Goal: Task Accomplishment & Management: Use online tool/utility

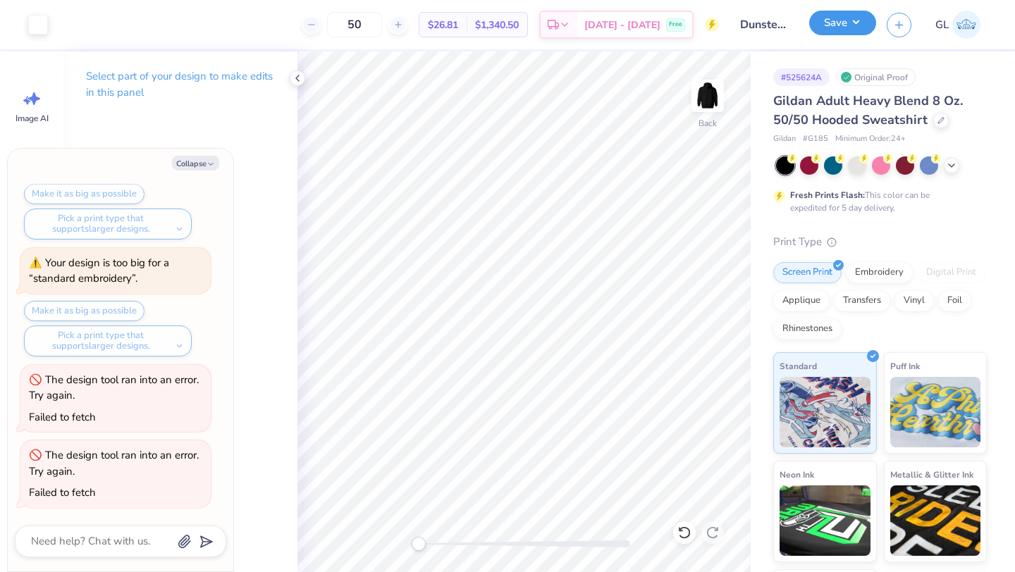
click at [847, 31] on button "Save" at bounding box center [842, 23] width 67 height 25
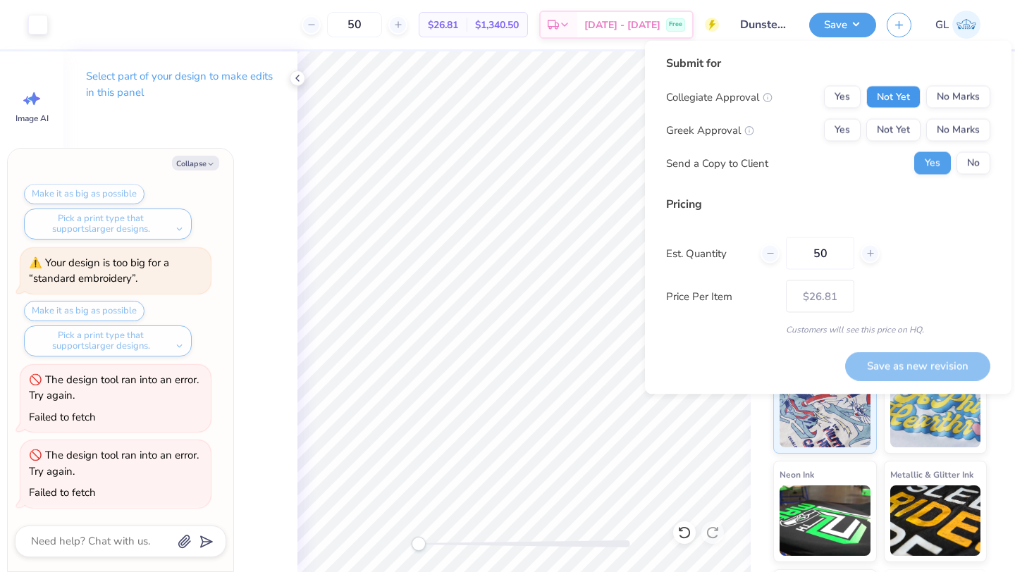
click at [912, 94] on button "Not Yet" at bounding box center [893, 97] width 54 height 23
click at [970, 115] on div "Collegiate Approval Yes Not Yet No Marks Greek Approval Yes Not Yet No Marks Se…" at bounding box center [828, 130] width 324 height 89
click at [964, 131] on button "No Marks" at bounding box center [958, 130] width 64 height 23
click at [976, 170] on button "No" at bounding box center [974, 163] width 34 height 23
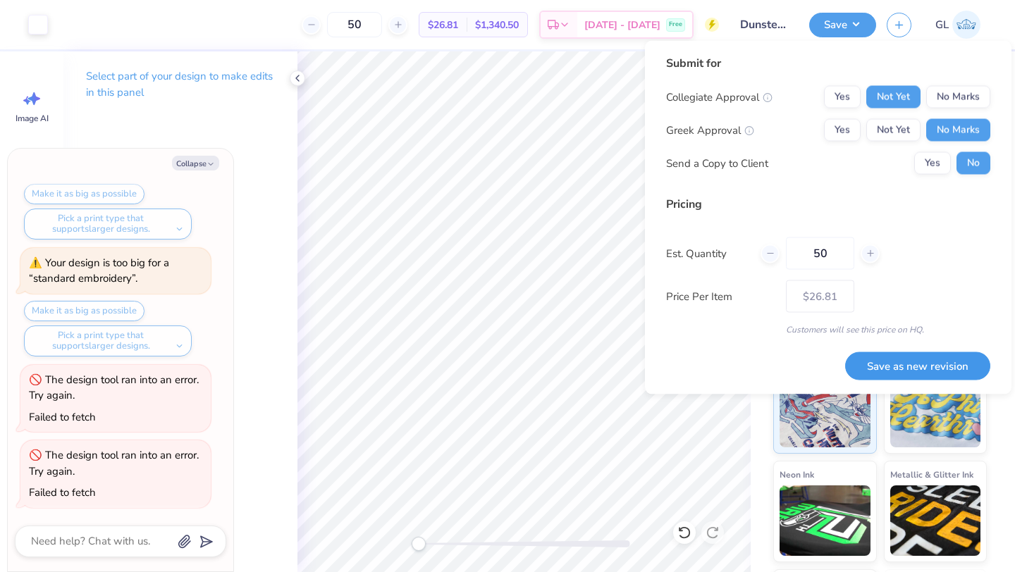
click at [898, 365] on button "Save as new revision" at bounding box center [917, 366] width 145 height 29
type textarea "x"
type input "– –"
type textarea "x"
type input "$26.81"
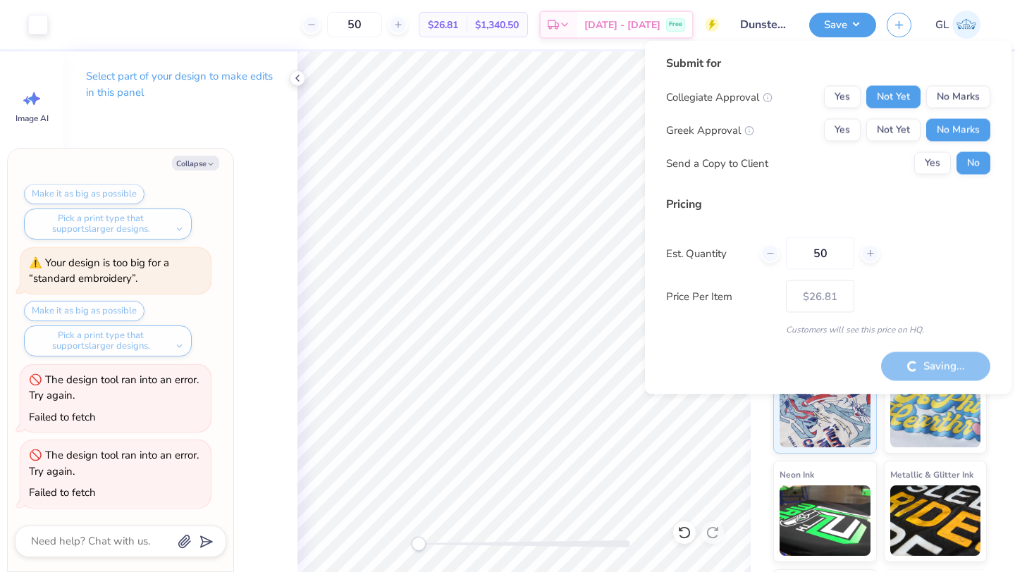
type textarea "x"
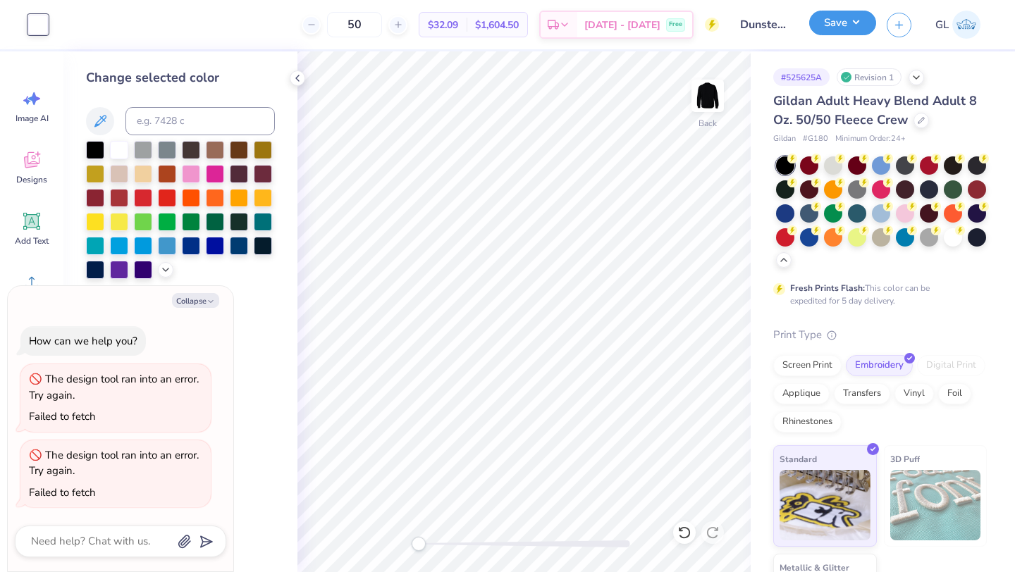
click at [840, 26] on button "Save" at bounding box center [842, 23] width 67 height 25
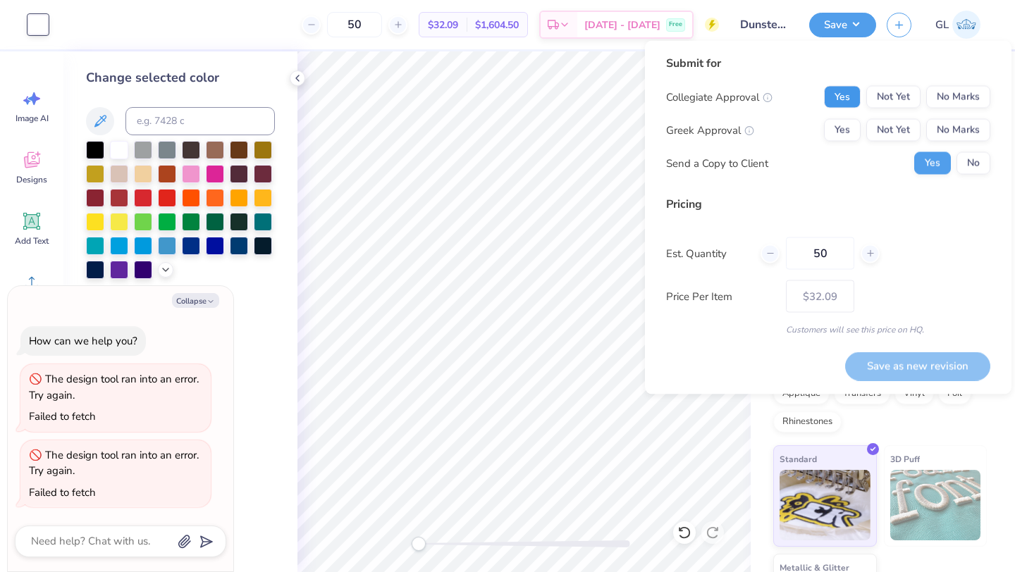
click at [847, 97] on button "Yes" at bounding box center [842, 97] width 37 height 23
click at [958, 113] on div "Collegiate Approval Yes Not Yet No Marks Greek Approval Yes Not Yet No Marks Se…" at bounding box center [828, 130] width 324 height 89
click at [957, 131] on button "No Marks" at bounding box center [958, 130] width 64 height 23
click at [987, 177] on div "Submit for Collegiate Approval Yes Not Yet No Marks Greek Approval Yes Not Yet …" at bounding box center [828, 120] width 324 height 130
click at [981, 173] on button "No" at bounding box center [974, 163] width 34 height 23
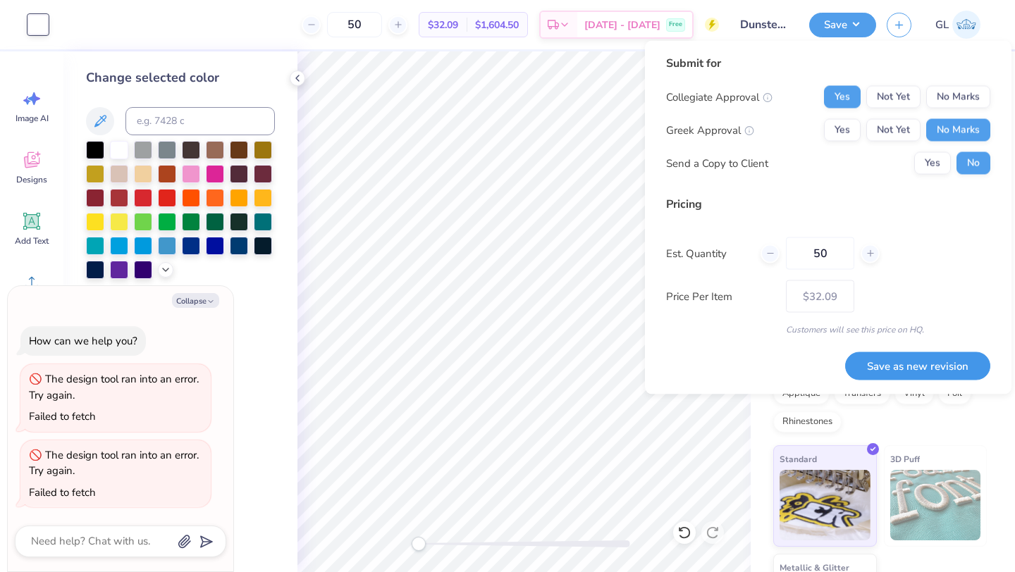
click at [934, 367] on button "Save as new revision" at bounding box center [917, 366] width 145 height 29
type textarea "x"
type input "– –"
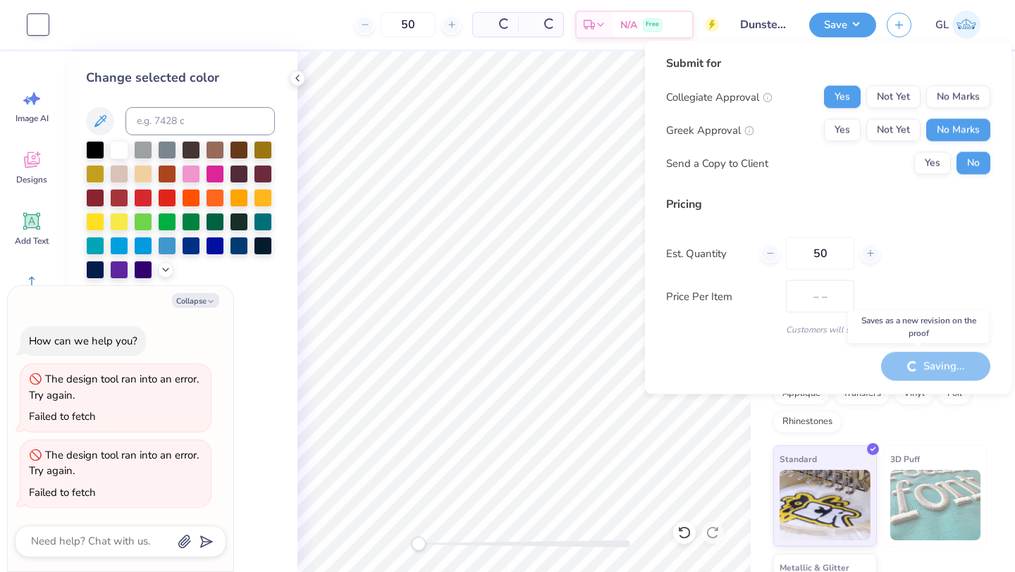
type textarea "x"
type input "$32.09"
type textarea "x"
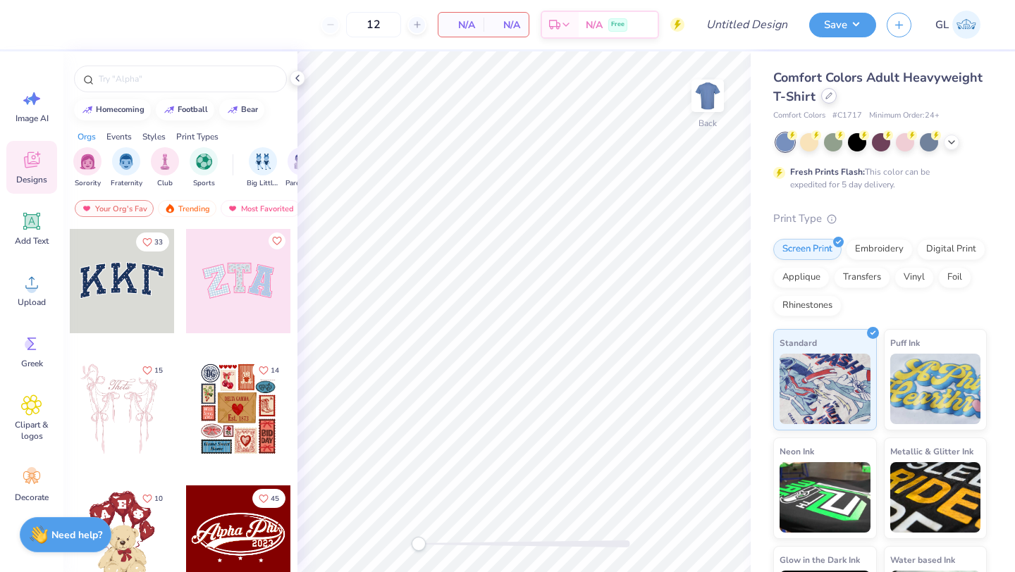
click at [831, 95] on icon at bounding box center [829, 95] width 7 height 7
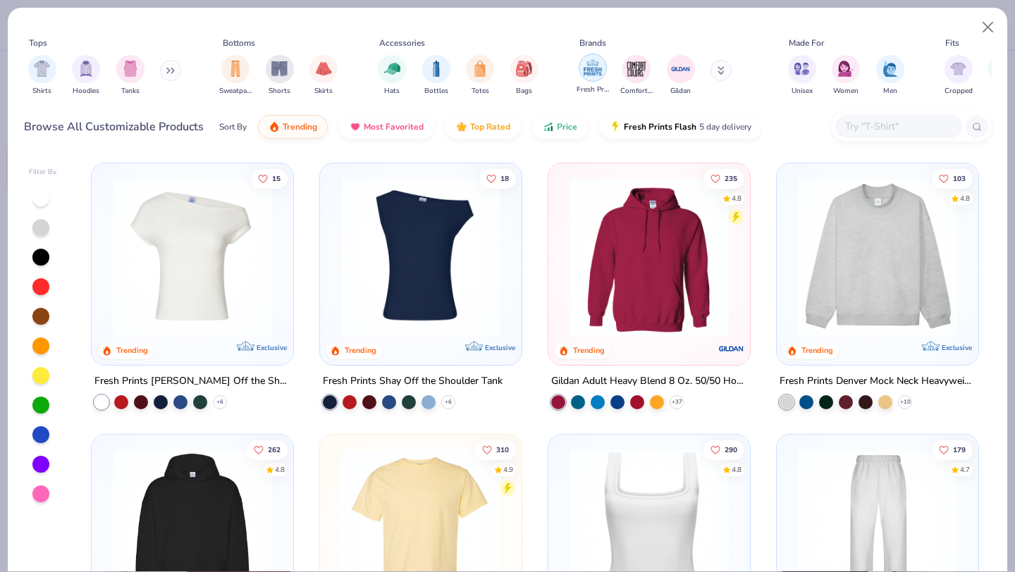
click at [583, 77] on img "filter for Fresh Prints" at bounding box center [592, 67] width 21 height 21
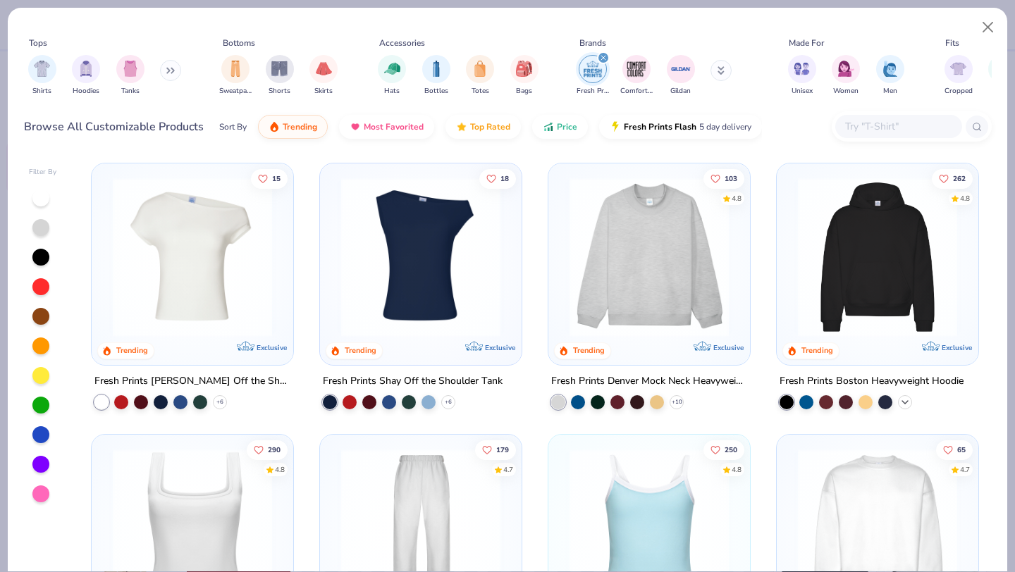
click at [906, 399] on icon at bounding box center [905, 402] width 11 height 11
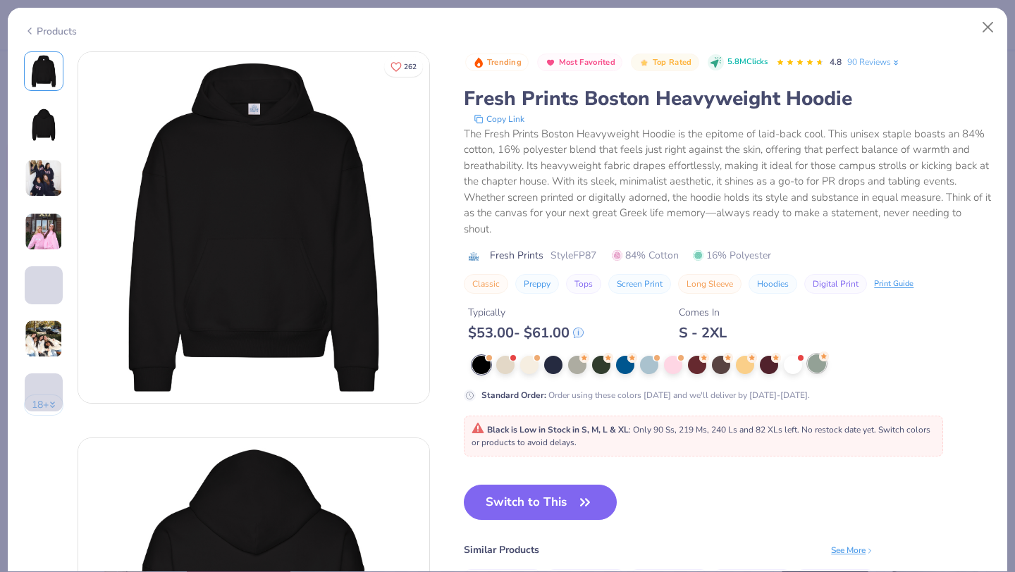
click at [825, 361] on circle at bounding box center [824, 357] width 10 height 10
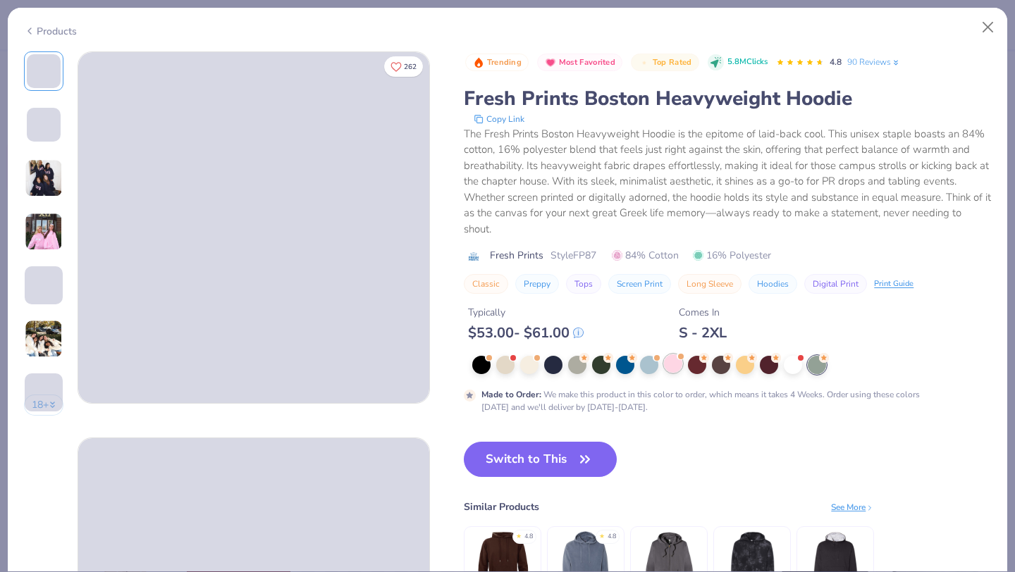
click at [670, 366] on div at bounding box center [673, 364] width 18 height 18
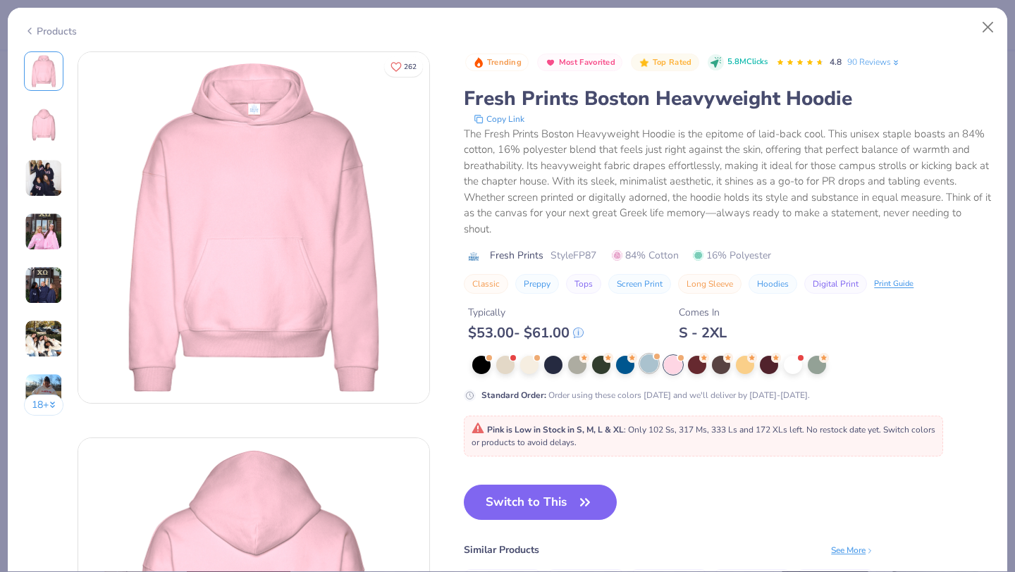
click at [651, 365] on div at bounding box center [649, 364] width 18 height 18
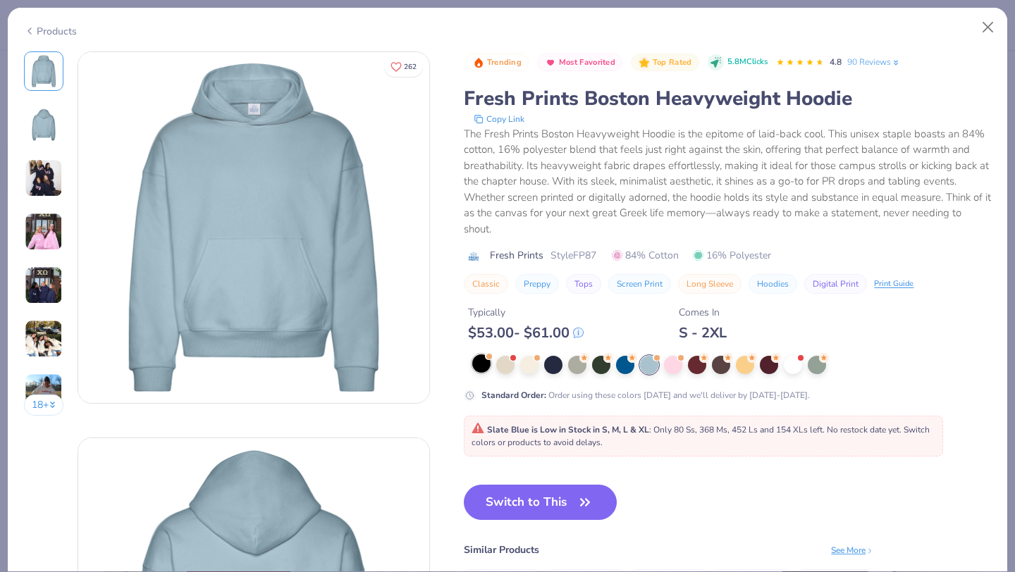
click at [484, 364] on div at bounding box center [481, 364] width 18 height 18
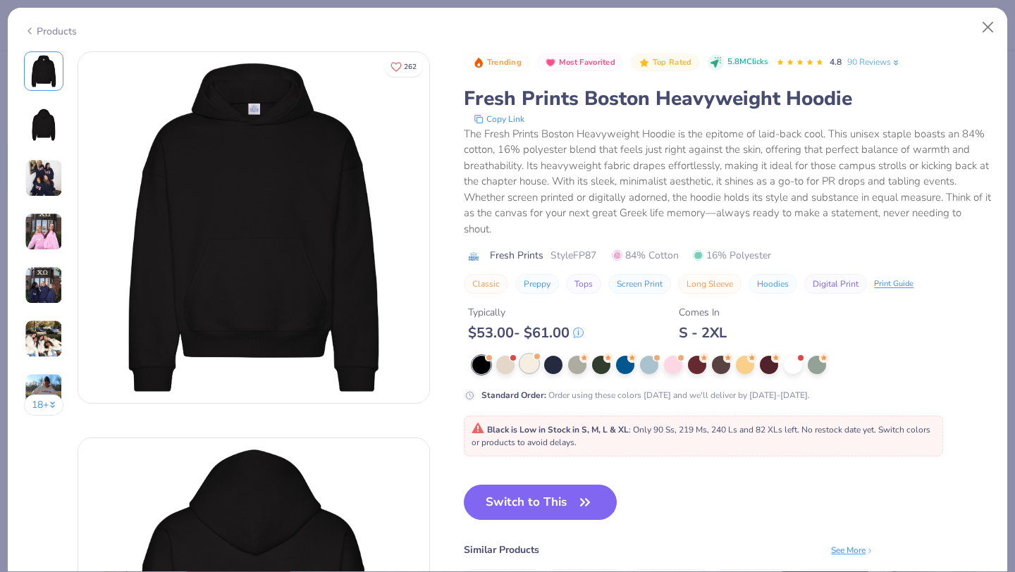
click at [525, 362] on div at bounding box center [529, 364] width 18 height 18
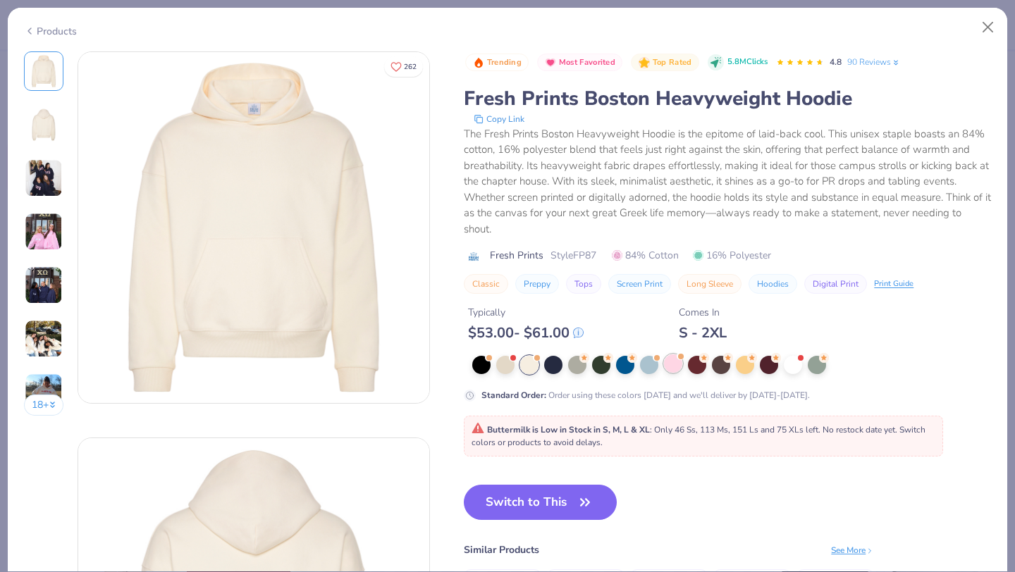
click at [673, 364] on div at bounding box center [673, 364] width 18 height 18
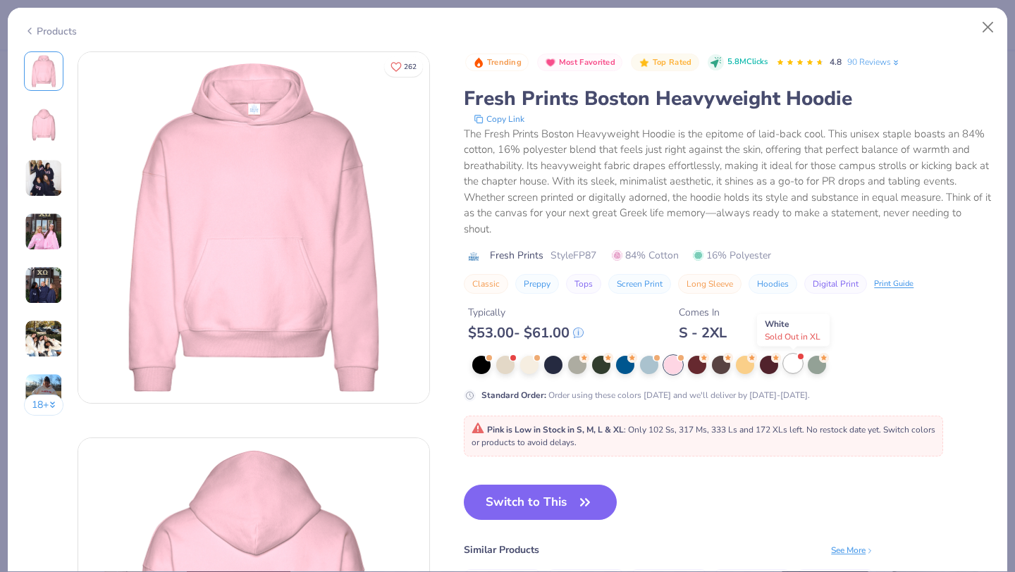
click at [799, 367] on div at bounding box center [793, 364] width 18 height 18
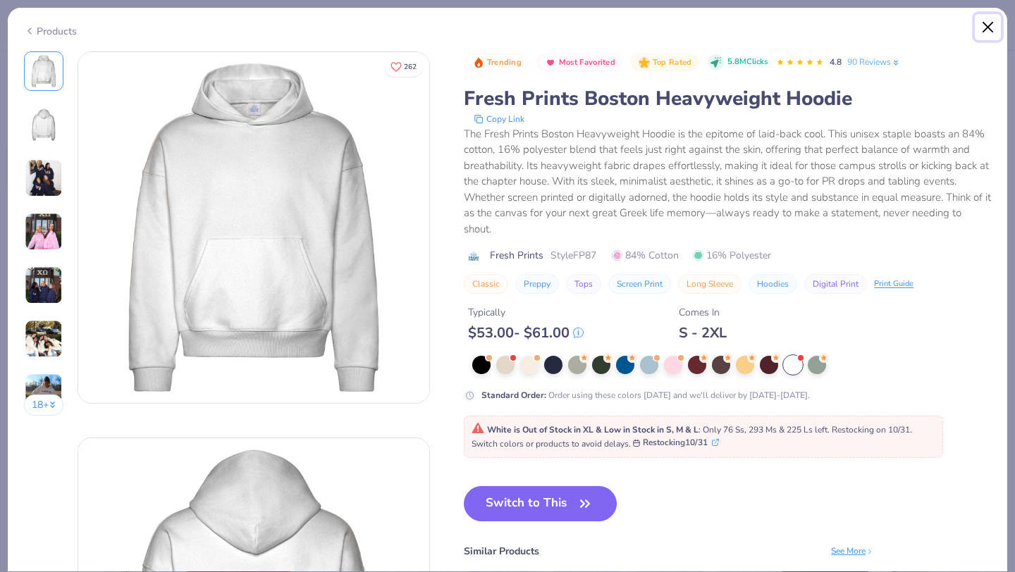
click at [990, 27] on button "Close" at bounding box center [988, 27] width 27 height 27
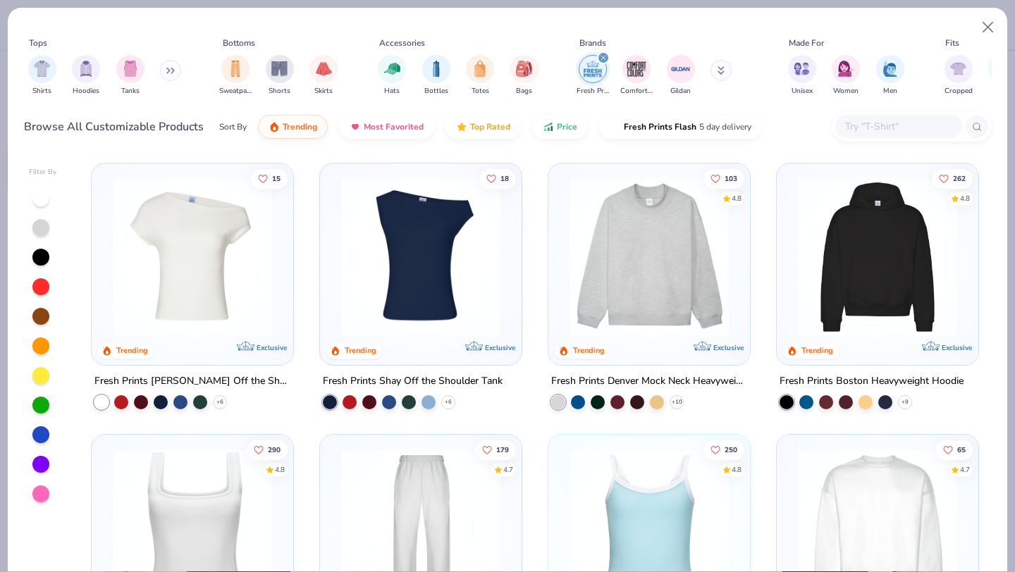
click at [857, 118] on input "text" at bounding box center [898, 126] width 109 height 16
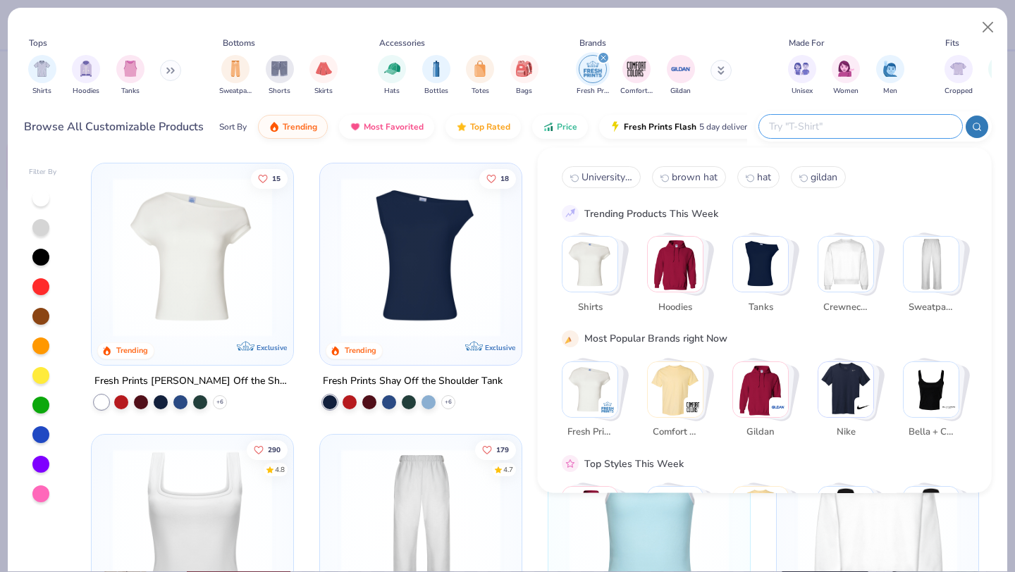
click at [604, 59] on icon "filter for Fresh Prints" at bounding box center [604, 58] width 6 height 6
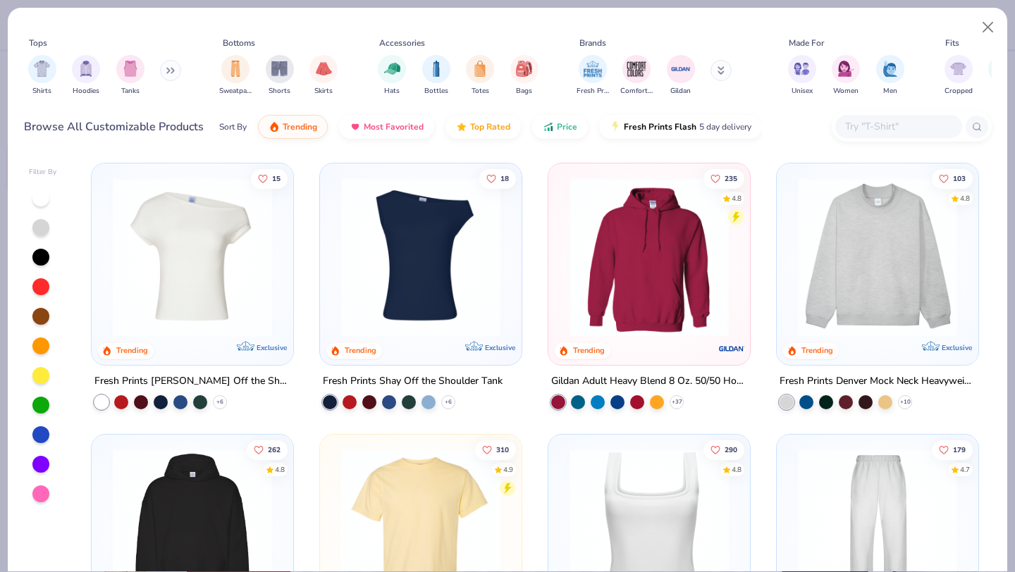
click at [874, 125] on input "text" at bounding box center [898, 126] width 109 height 16
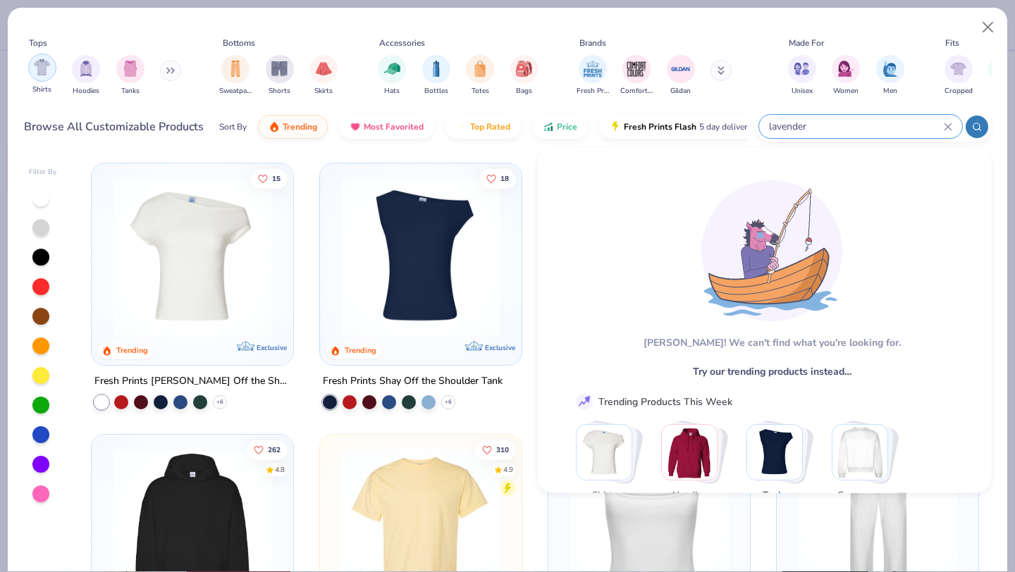
type input "lavender"
click at [73, 65] on div "filter for Hoodies" at bounding box center [86, 69] width 28 height 28
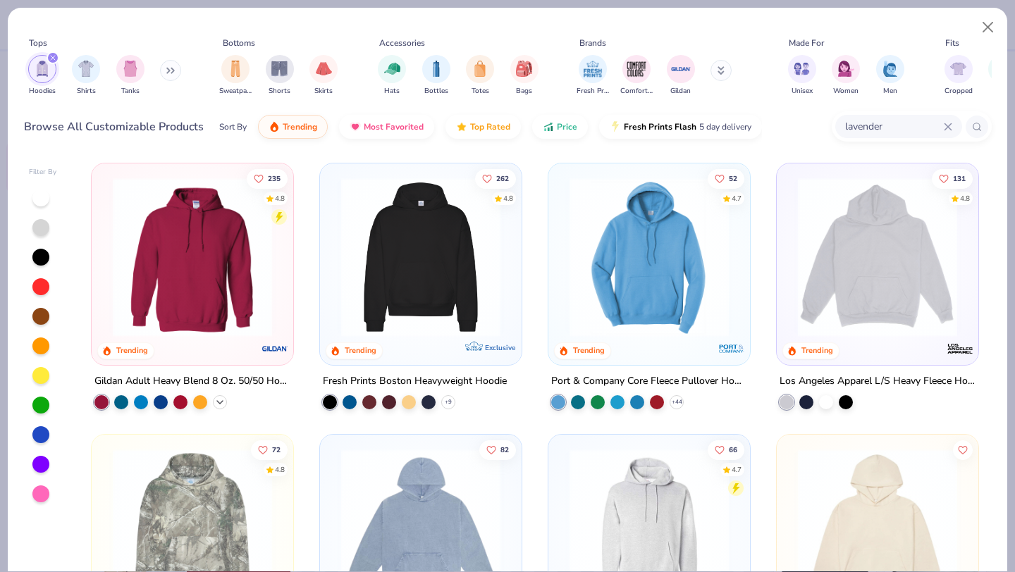
click at [217, 397] on icon at bounding box center [219, 402] width 11 height 11
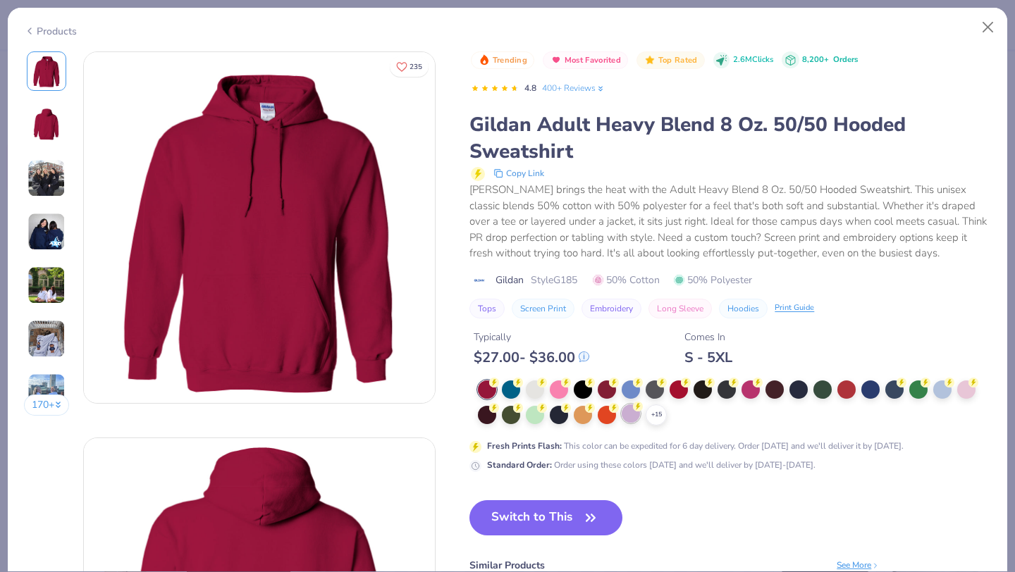
click at [632, 416] on div at bounding box center [631, 414] width 18 height 18
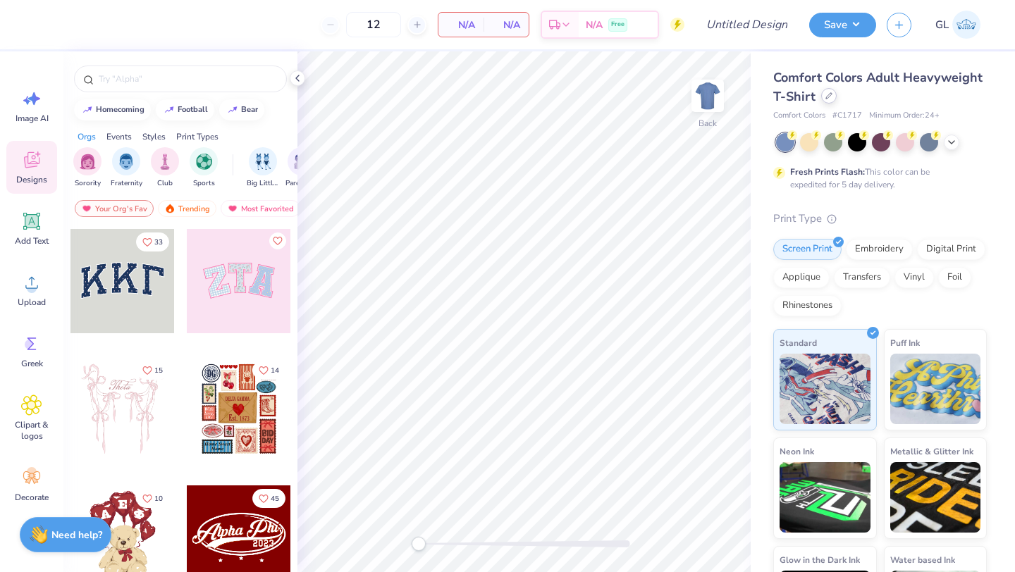
click at [828, 96] on icon at bounding box center [829, 95] width 7 height 7
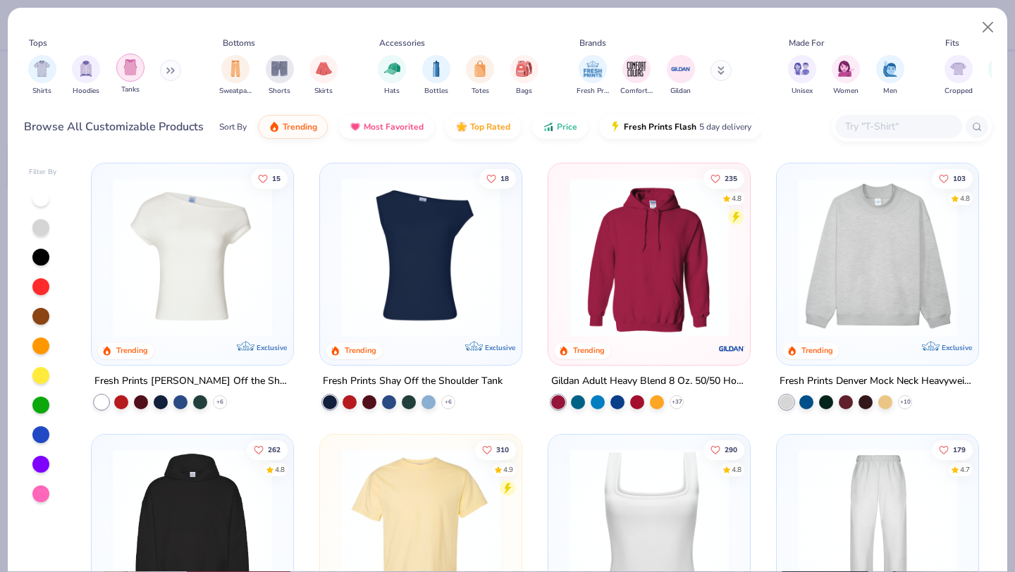
click at [122, 66] on div "filter for Tanks" at bounding box center [130, 68] width 28 height 28
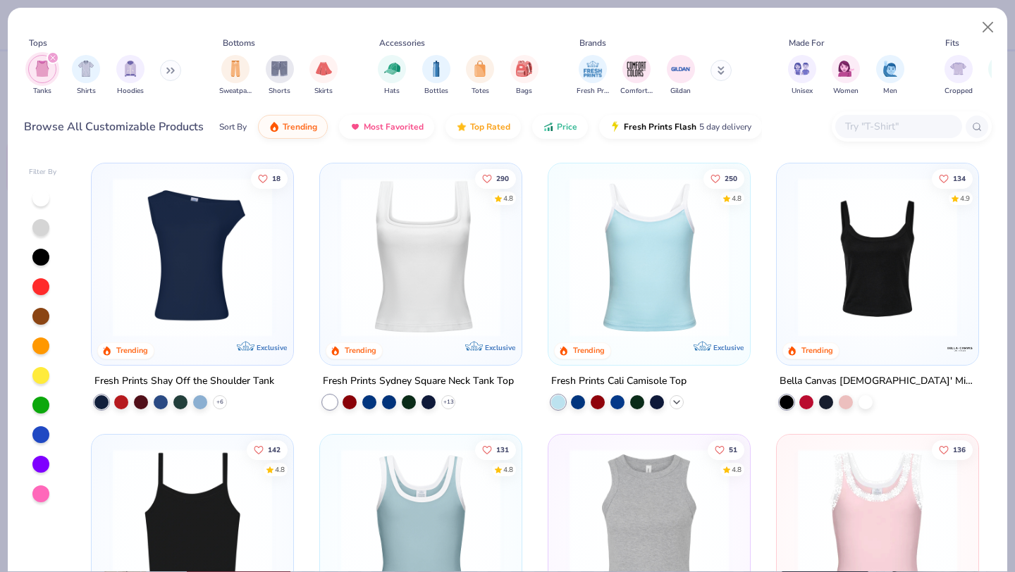
click at [682, 400] on icon at bounding box center [676, 402] width 11 height 11
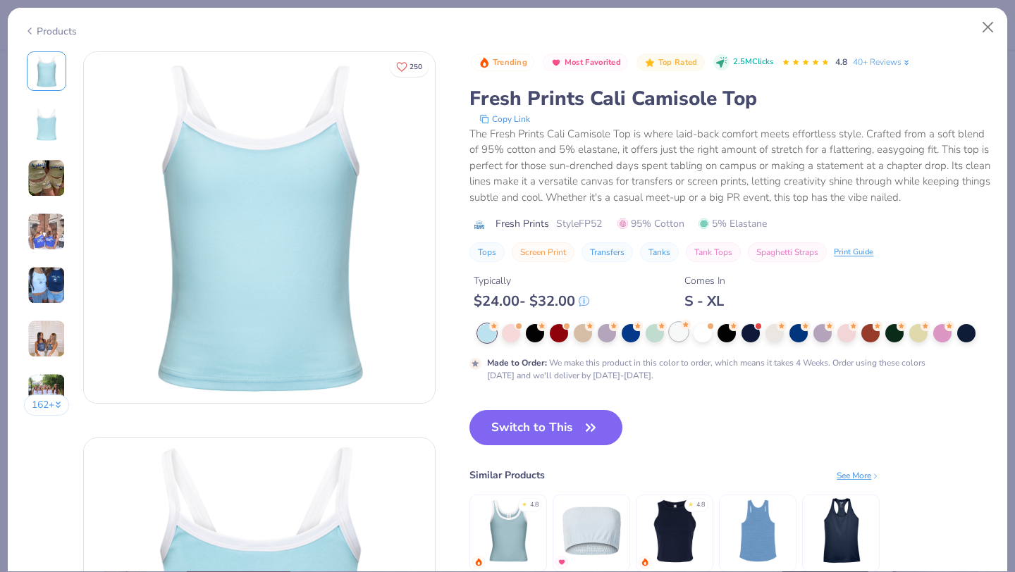
click at [691, 329] on icon at bounding box center [686, 325] width 10 height 10
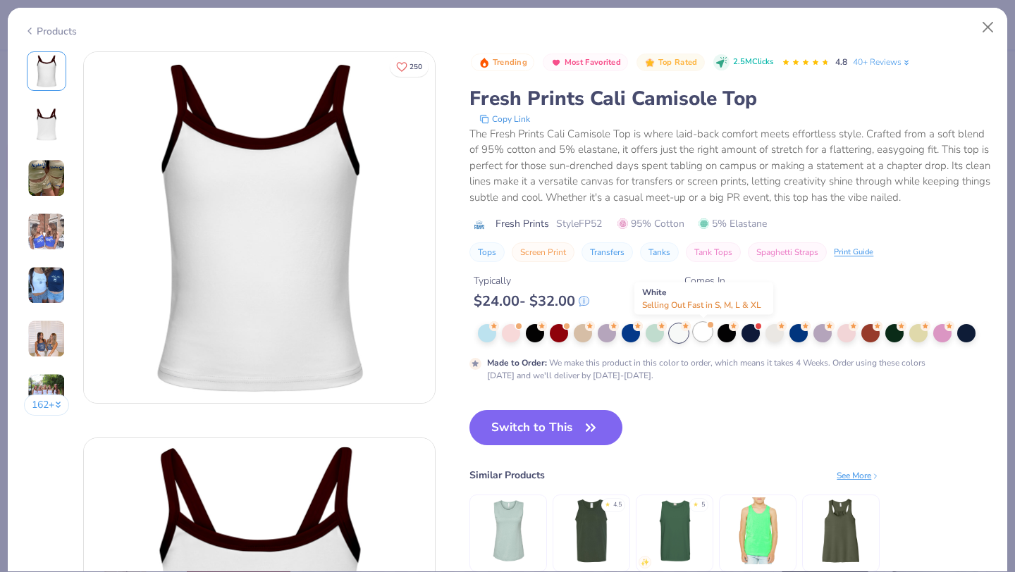
click at [708, 331] on div at bounding box center [703, 332] width 18 height 18
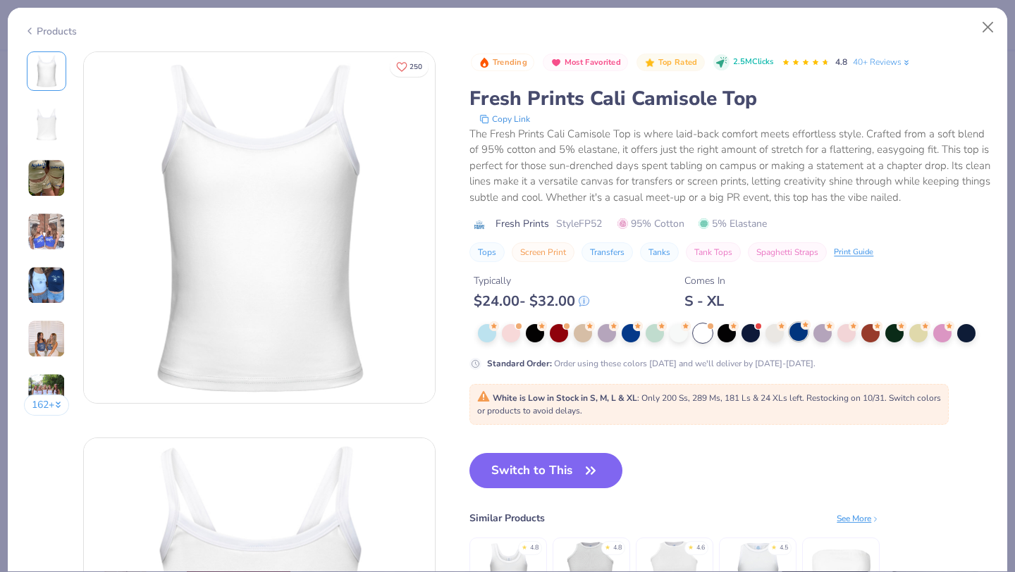
click at [802, 333] on div at bounding box center [799, 332] width 18 height 18
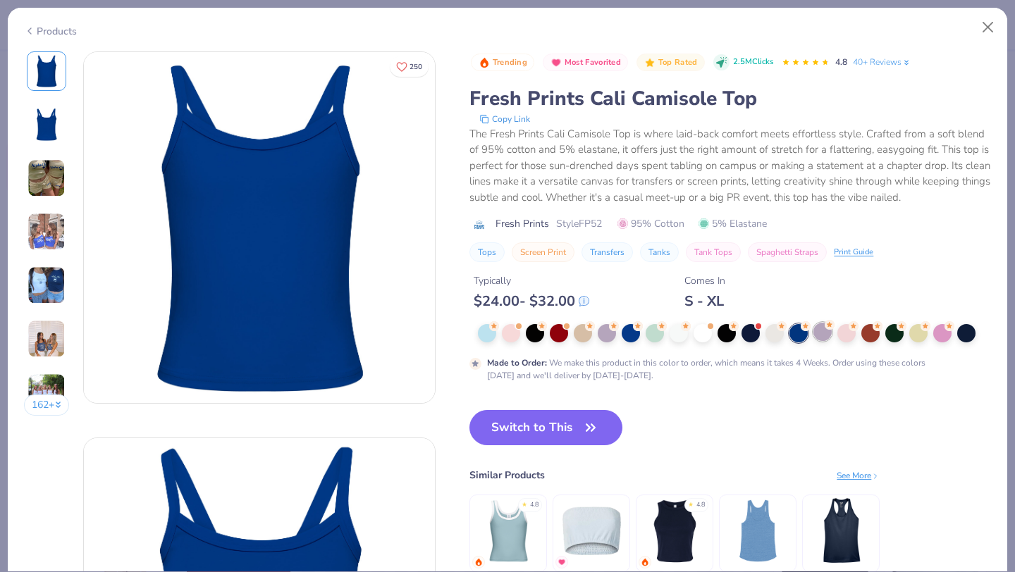
click at [821, 335] on div at bounding box center [823, 332] width 18 height 18
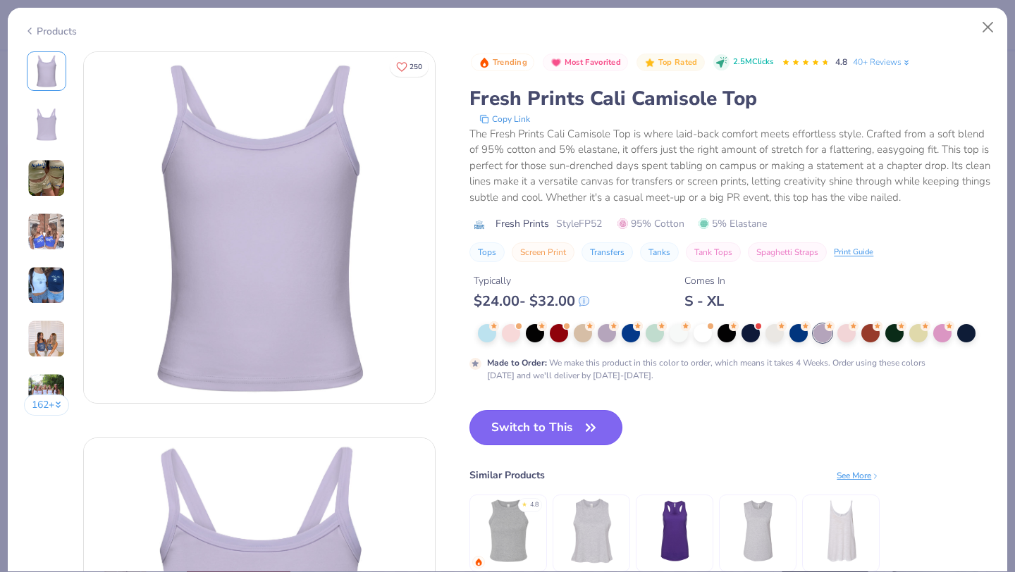
click at [539, 422] on button "Switch to This" at bounding box center [546, 427] width 153 height 35
type input "50"
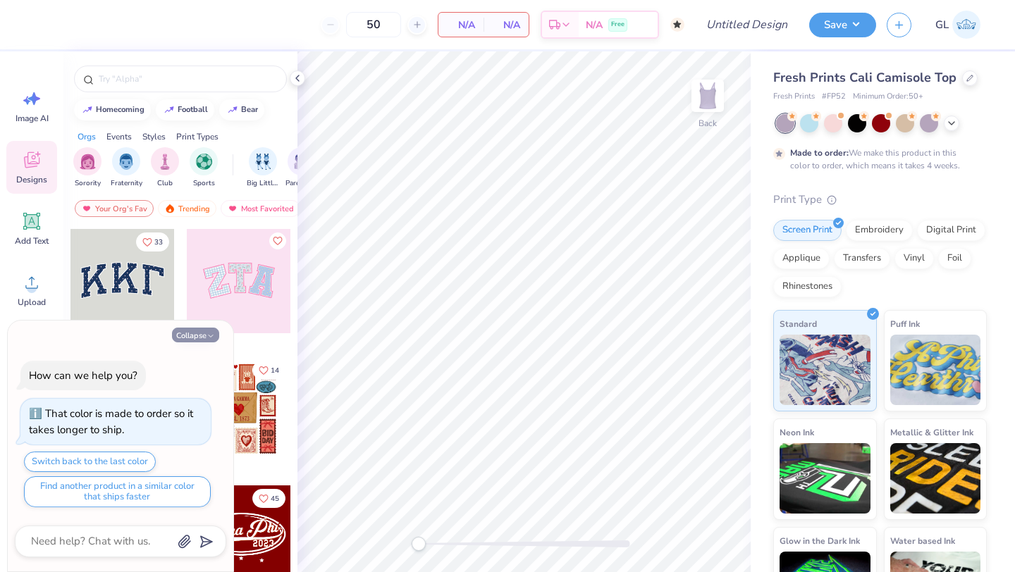
click at [210, 334] on icon "button" at bounding box center [211, 336] width 8 height 8
type textarea "x"
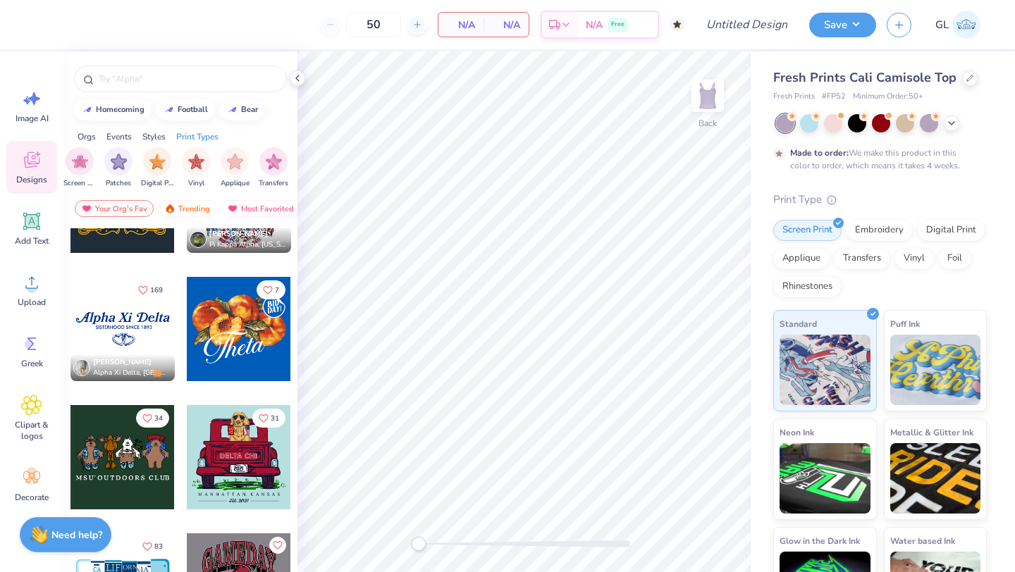
scroll to position [1120, 0]
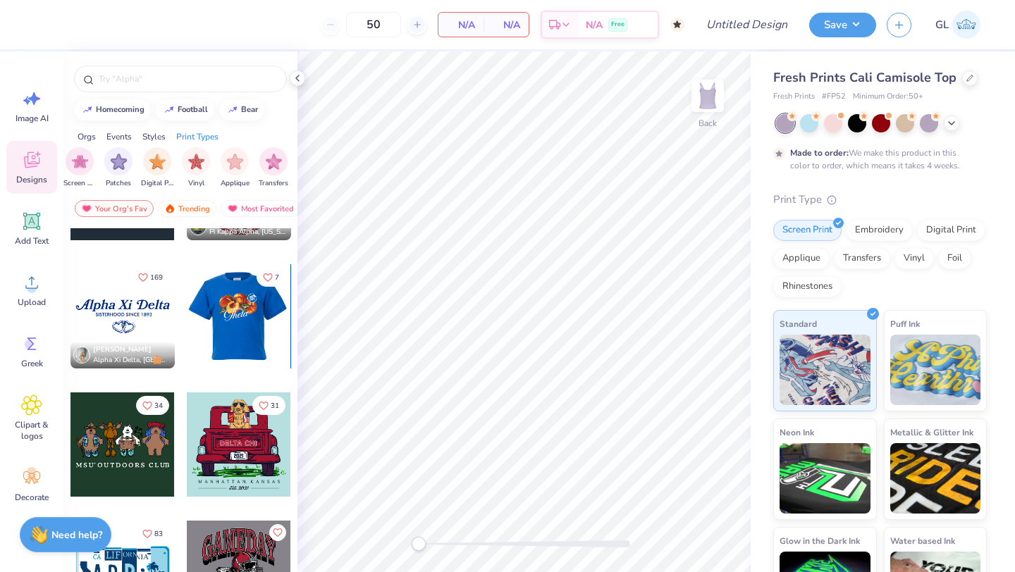
click at [132, 319] on div at bounding box center [123, 316] width 104 height 104
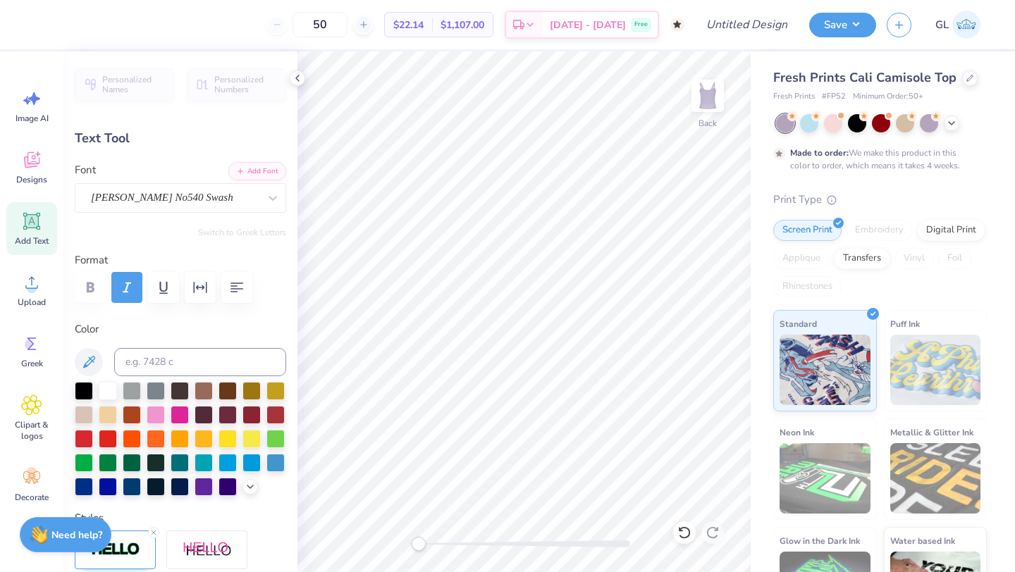
type input "1.01"
type input "0.71"
type input "2.00"
type input "-4.6"
type input "1.43"
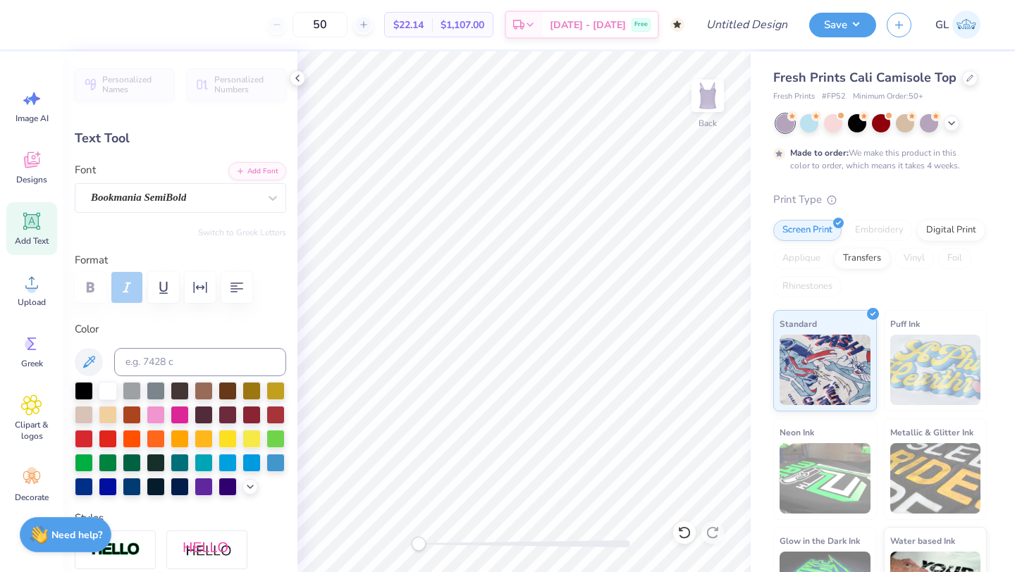
type input "0.65"
type input "2.01"
type input "0.0"
type input "0.75"
type input "0.64"
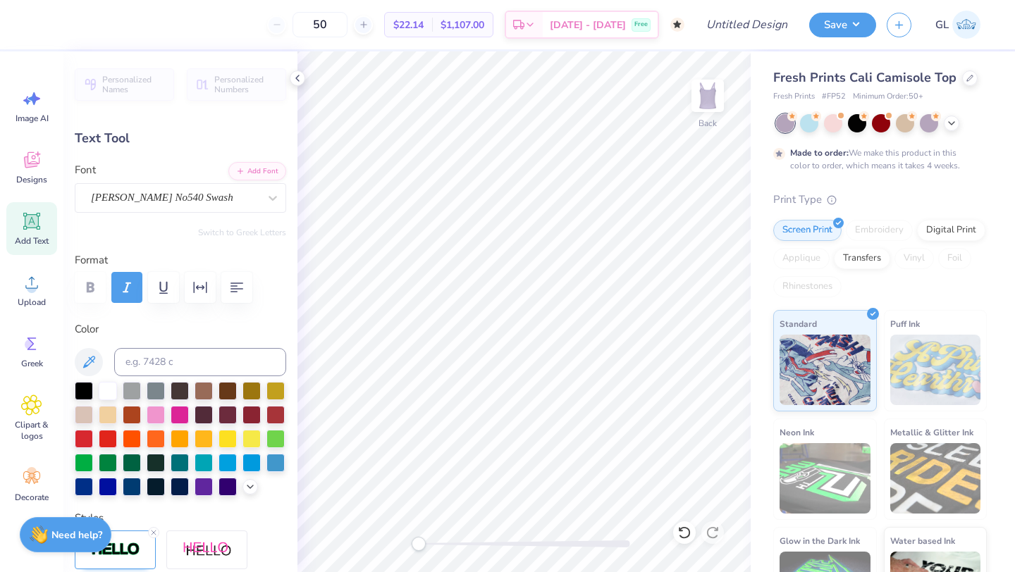
type input "2.03"
type input "-2.2"
type input "0.96"
type input "0.63"
type input "0.0"
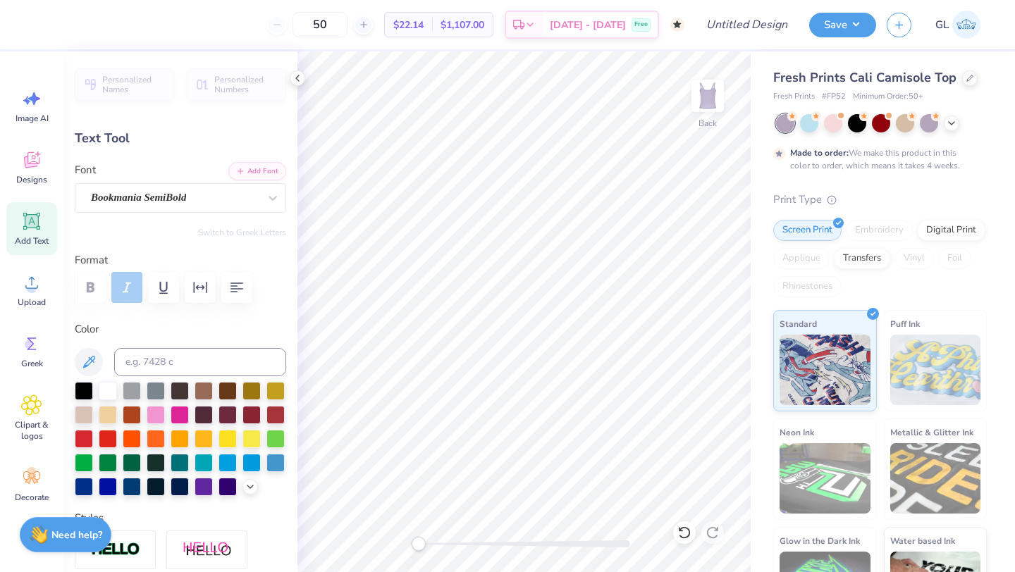
type textarea "i"
type input "1.75"
type input "0.80"
type input "2.01"
type input "1.01"
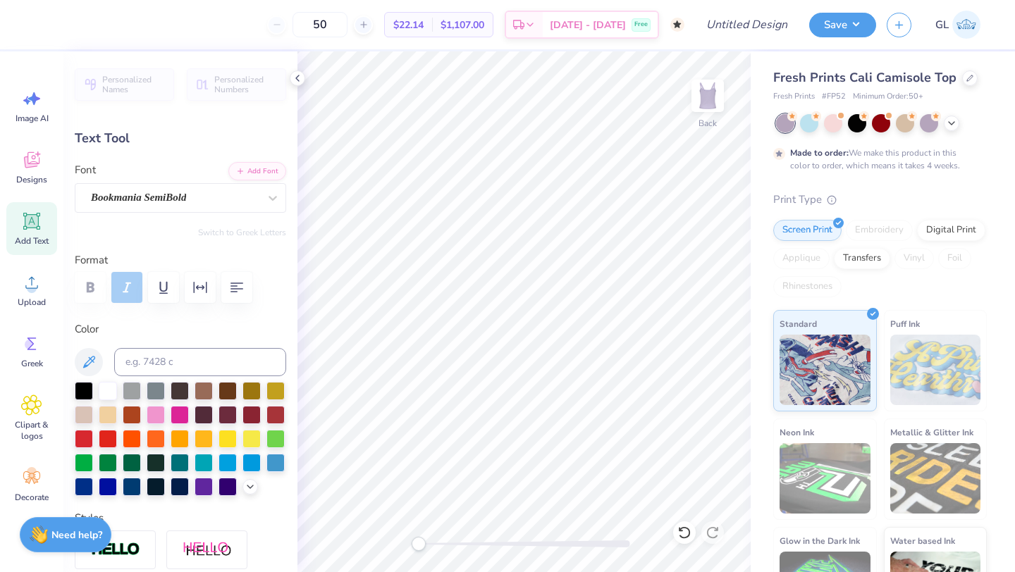
type input "0.71"
type input "2.00"
type input "-4.6"
type textarea "BOLD"
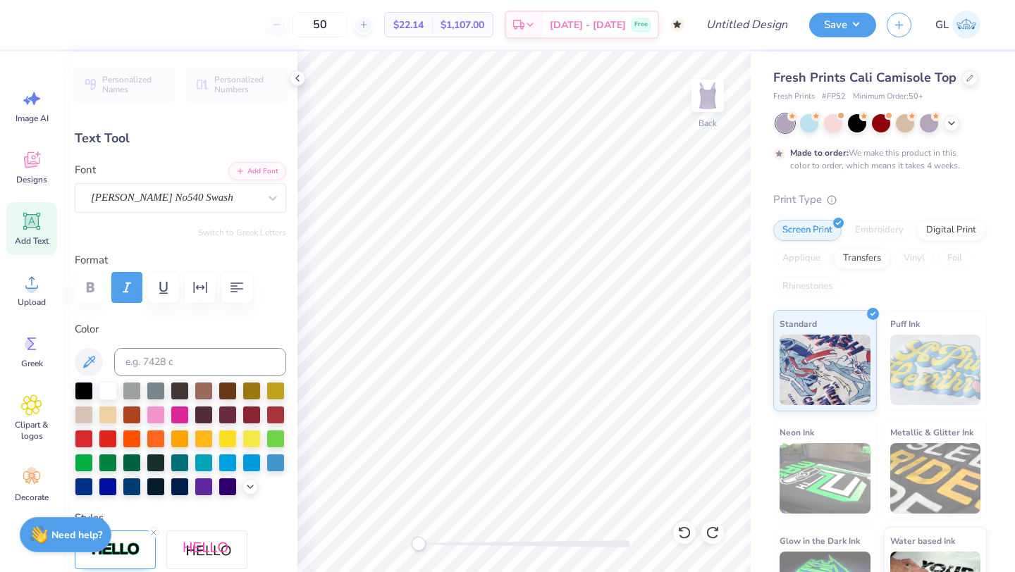
scroll to position [0, 0]
type input "0.0"
type input "2.67"
type input "0.81"
type input "1.95"
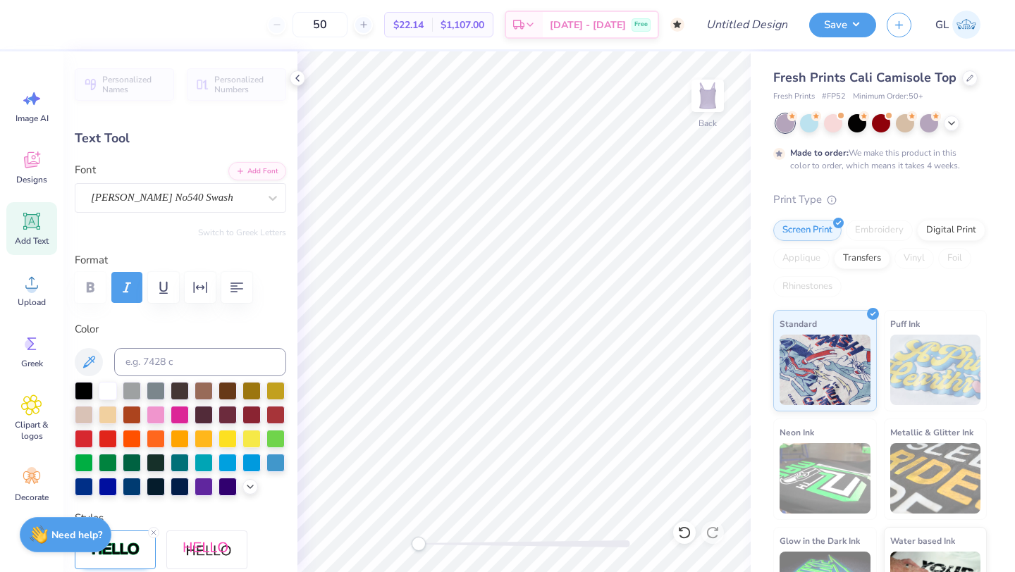
type input "0.0"
type input "3.80"
type input "0.25"
type input "2.90"
type textarea "B"
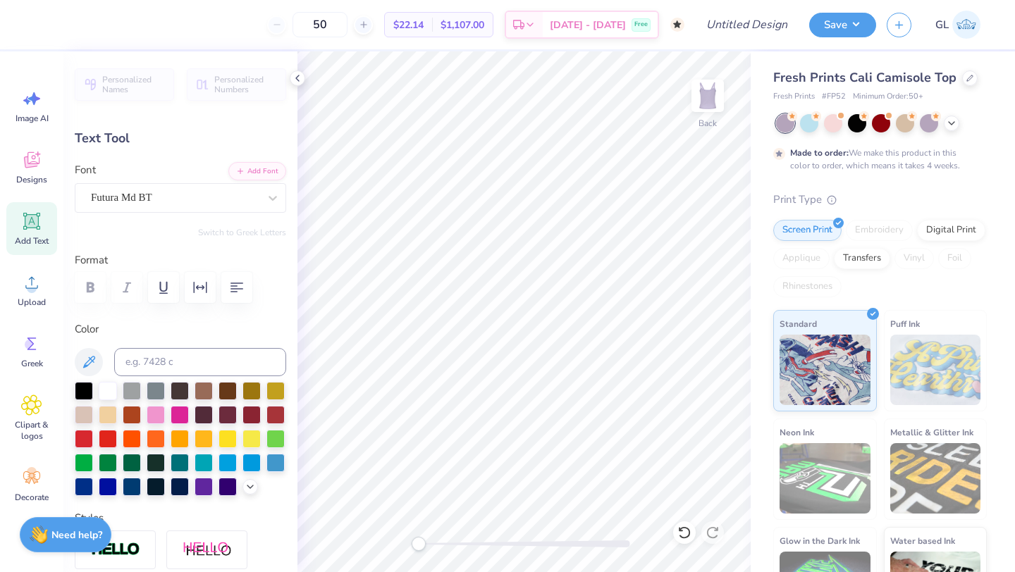
type textarea "b"
type textarea "Business Oriented Leadership Development Conference"
type input "2.67"
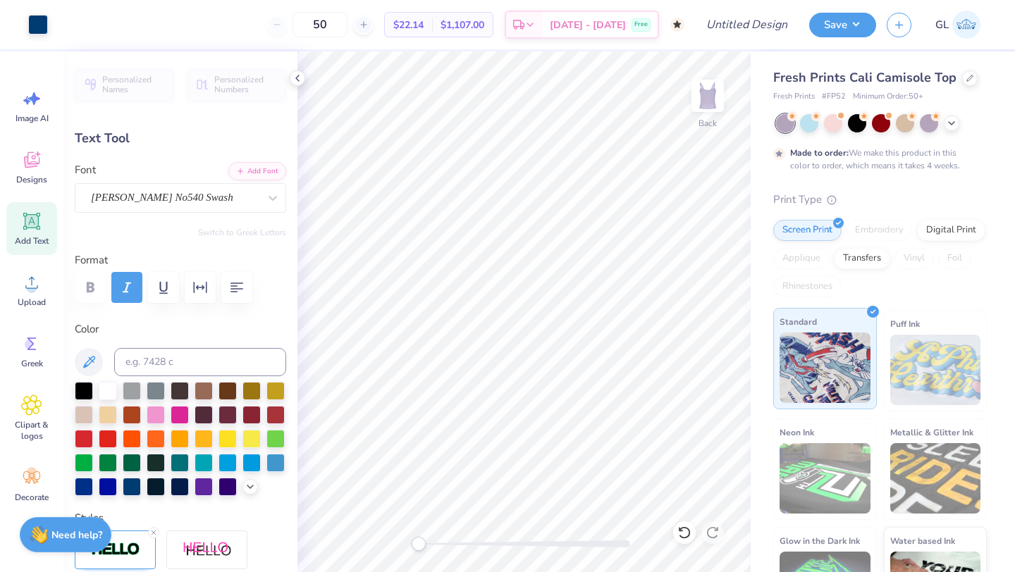
type input "0.67"
type input "1.95"
click at [109, 398] on div at bounding box center [108, 390] width 18 height 18
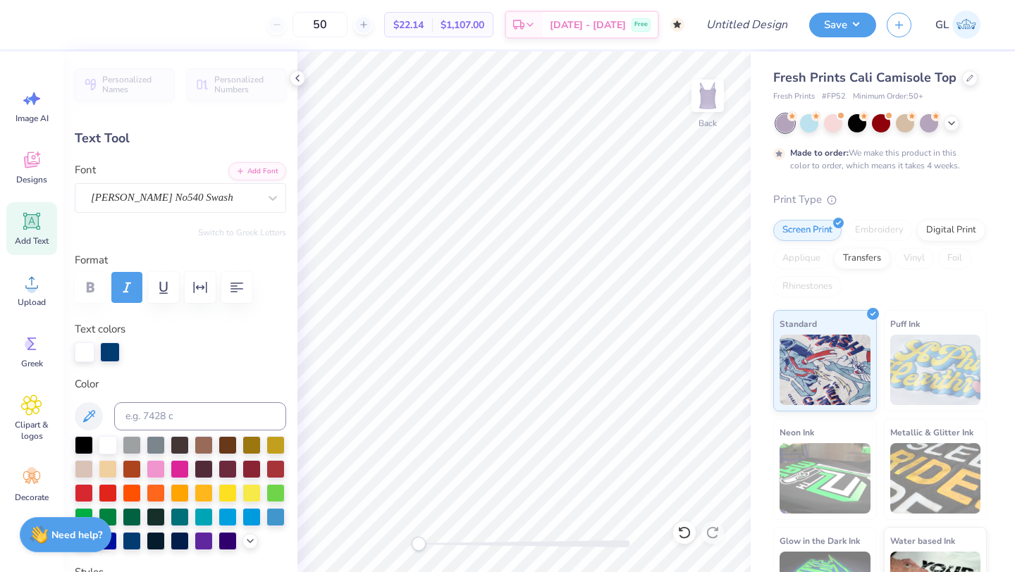
click at [107, 353] on div at bounding box center [110, 353] width 20 height 20
click at [109, 445] on div at bounding box center [108, 444] width 18 height 18
click at [111, 357] on div at bounding box center [110, 353] width 20 height 20
click at [111, 352] on div at bounding box center [110, 353] width 20 height 20
click at [109, 446] on div at bounding box center [108, 444] width 18 height 18
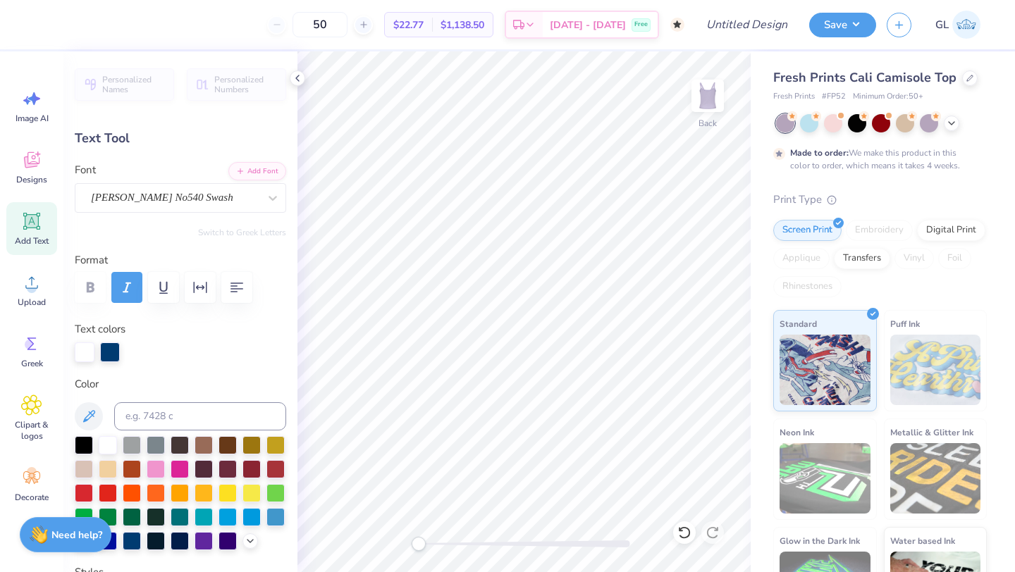
click at [113, 353] on div at bounding box center [110, 353] width 20 height 20
click at [107, 443] on div at bounding box center [108, 444] width 18 height 18
click at [91, 415] on icon at bounding box center [88, 416] width 17 height 17
click at [63, 13] on div at bounding box center [64, 23] width 20 height 20
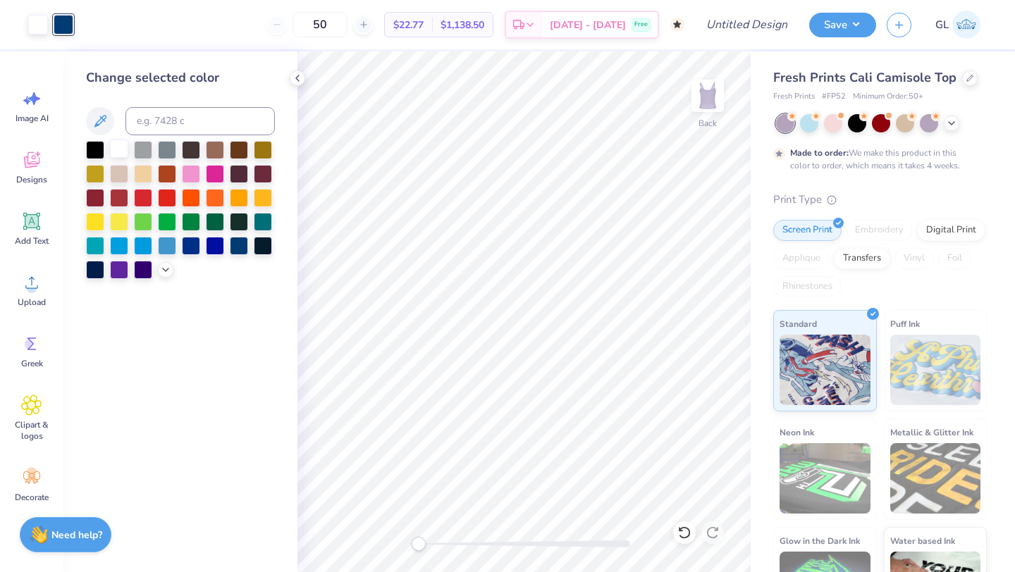
click at [121, 158] on div at bounding box center [119, 149] width 18 height 18
click at [747, 19] on input "Design Title" at bounding box center [764, 25] width 69 height 28
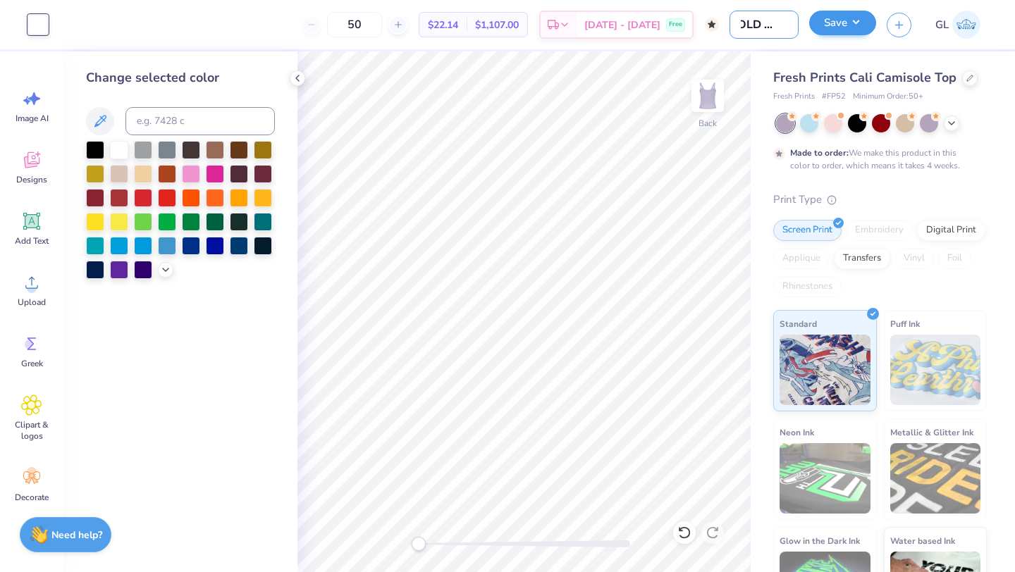
type input "BOLD tank"
click at [846, 23] on button "Save" at bounding box center [842, 23] width 67 height 25
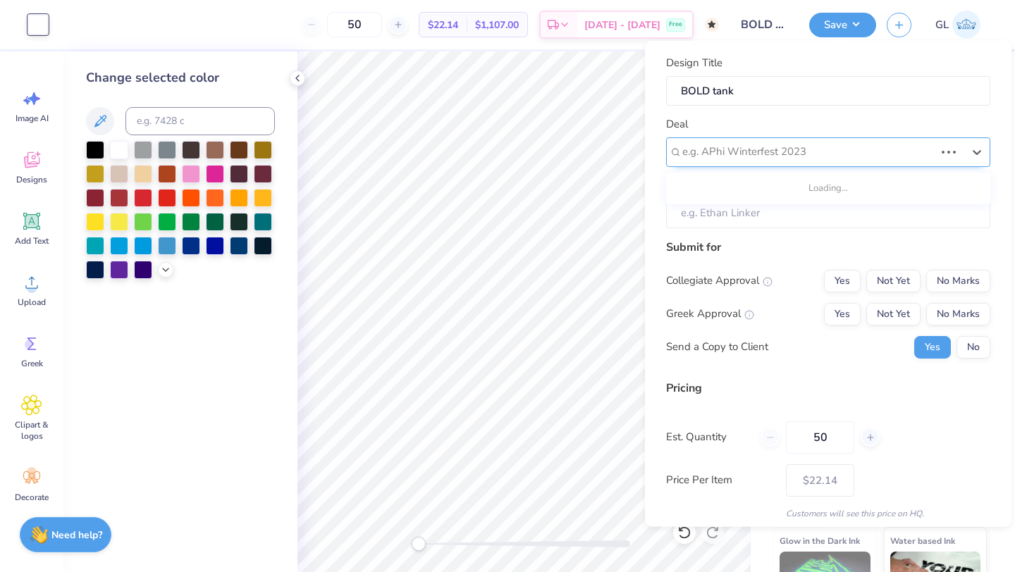
click at [814, 149] on div at bounding box center [808, 151] width 252 height 19
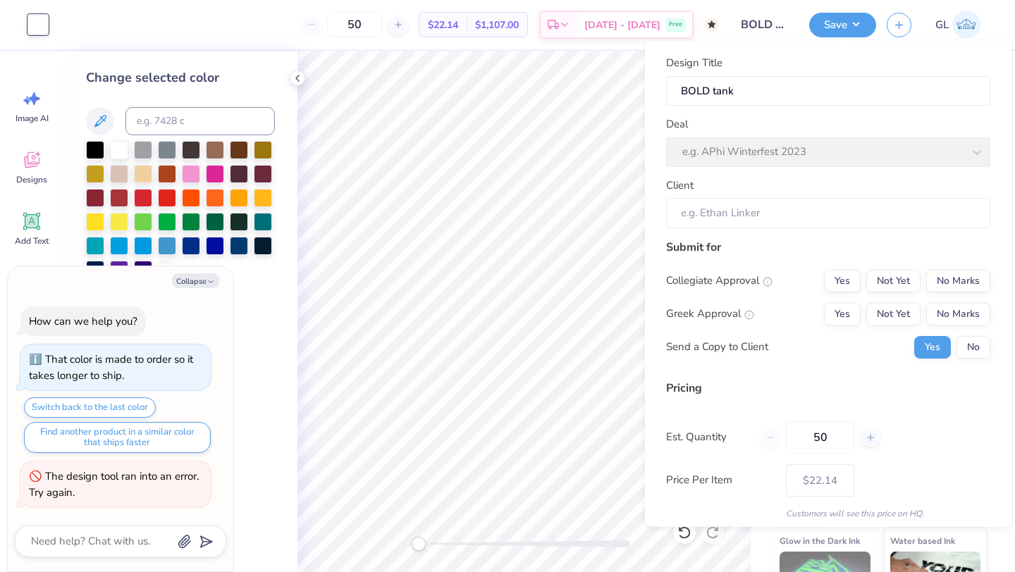
click at [802, 149] on div "Deal e.g. APhi Winterfest 2023" at bounding box center [828, 141] width 324 height 51
click at [962, 122] on div "Deal e.g. APhi Winterfest 2023" at bounding box center [828, 141] width 324 height 51
click at [967, 154] on div "Deal e.g. APhi Winterfest 2023" at bounding box center [828, 141] width 324 height 51
click at [988, 147] on div "Deal e.g. APhi Winterfest 2023" at bounding box center [828, 141] width 324 height 51
click at [964, 147] on div "Deal e.g. APhi Winterfest 2023" at bounding box center [828, 141] width 324 height 51
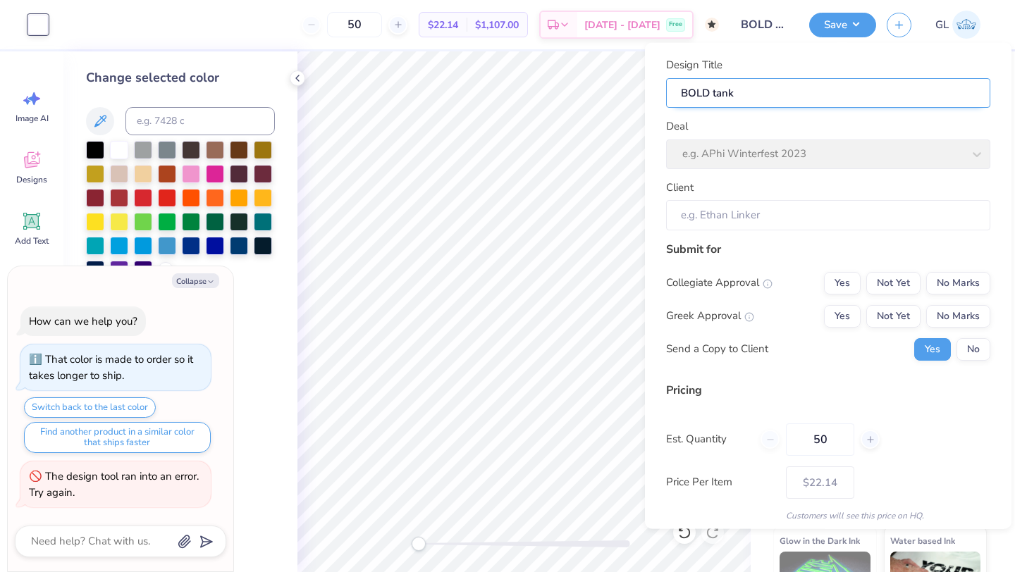
click at [844, 92] on input "BOLD tank" at bounding box center [828, 93] width 324 height 30
click at [785, 148] on div "Deal e.g. APhi Winterfest 2023" at bounding box center [828, 143] width 324 height 51
click at [740, 213] on input "Client" at bounding box center [828, 215] width 324 height 30
click at [714, 214] on input "Client" at bounding box center [828, 215] width 324 height 30
click at [752, 155] on div "Deal e.g. APhi Winterfest 2023" at bounding box center [828, 143] width 324 height 51
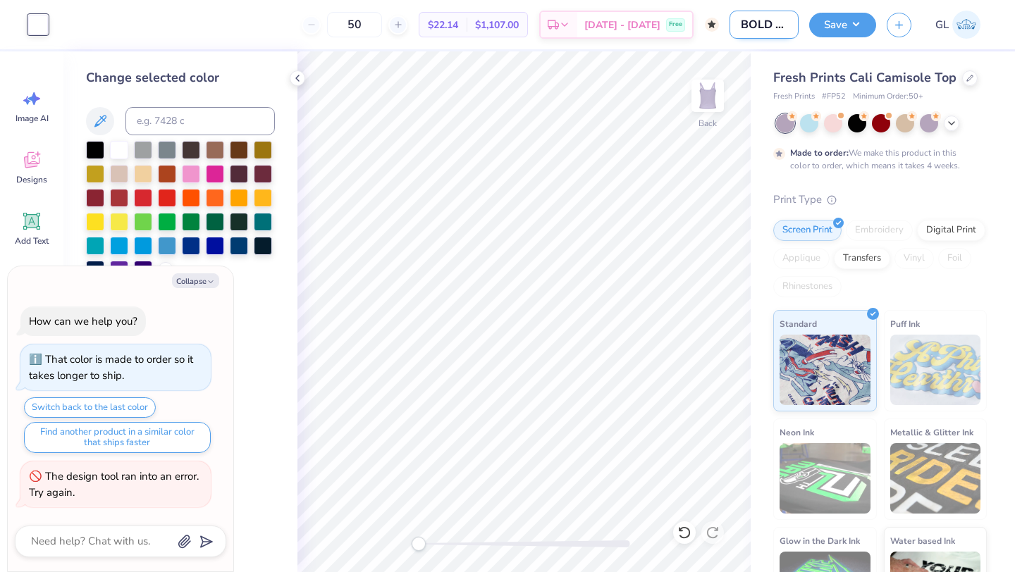
click at [764, 16] on input "BOLD tank" at bounding box center [764, 25] width 69 height 28
click at [847, 21] on button "Save" at bounding box center [842, 23] width 67 height 25
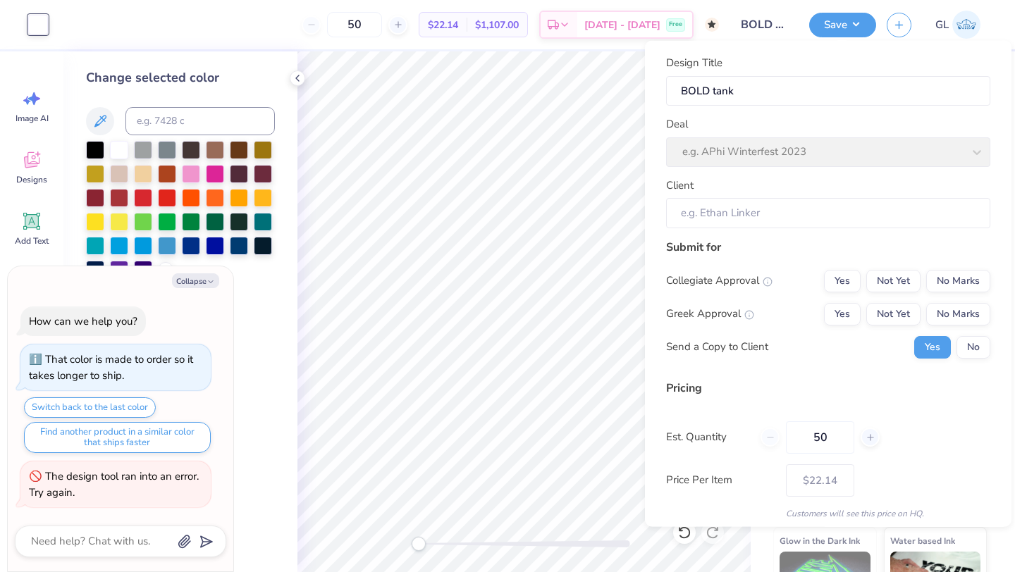
click at [818, 159] on div "Deal e.g. APhi Winterfest 2023" at bounding box center [828, 141] width 324 height 51
click at [765, 218] on input "Client" at bounding box center [828, 213] width 324 height 30
click at [956, 283] on button "No Marks" at bounding box center [958, 280] width 64 height 23
click at [961, 314] on button "No Marks" at bounding box center [958, 313] width 64 height 23
type textarea "x"
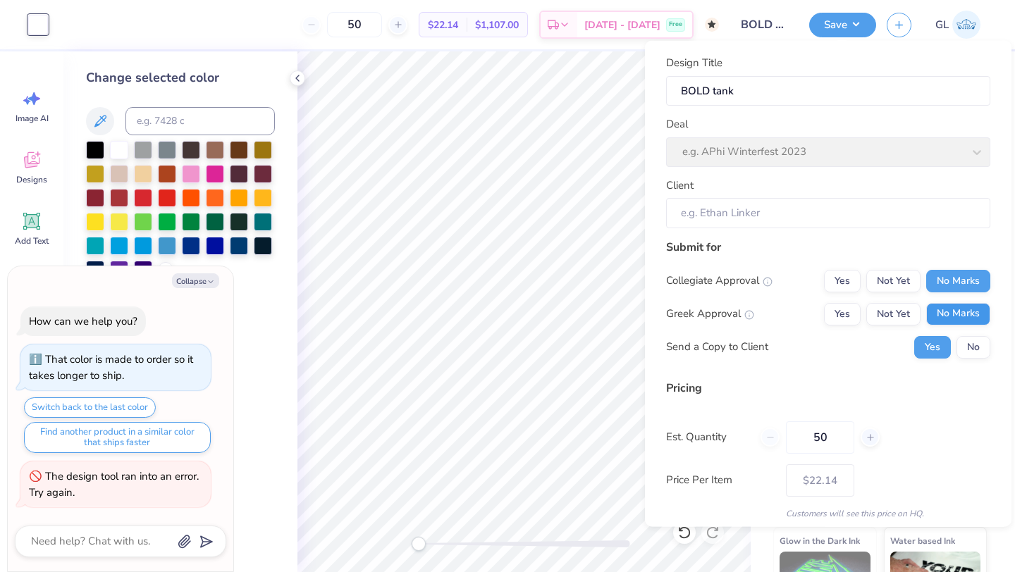
type input "– –"
type textarea "x"
type input "$22.14"
click at [981, 347] on button "No" at bounding box center [974, 347] width 34 height 23
type textarea "x"
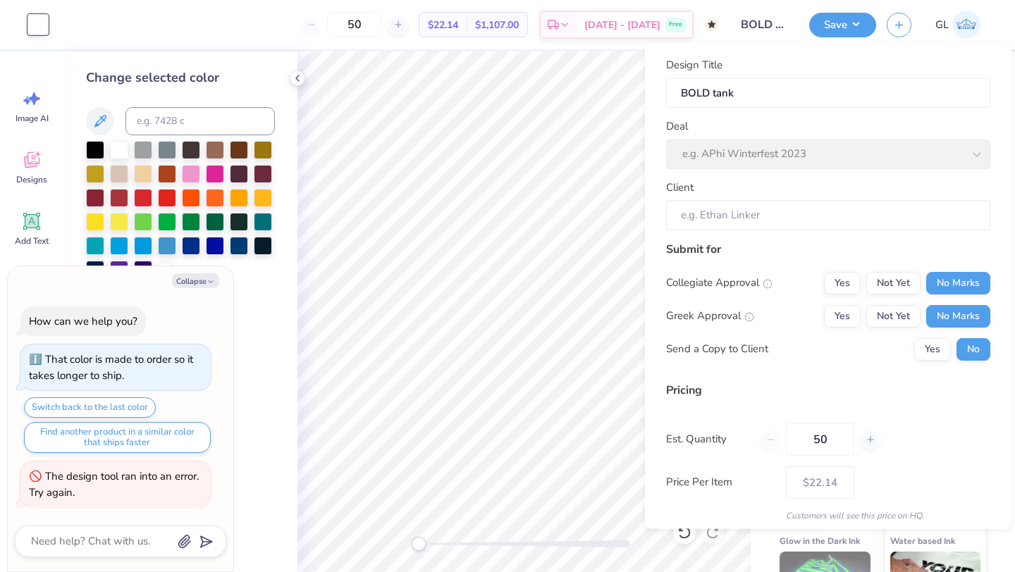
click at [847, 187] on div "Client" at bounding box center [828, 204] width 324 height 51
click at [847, 207] on input "Client" at bounding box center [828, 215] width 324 height 30
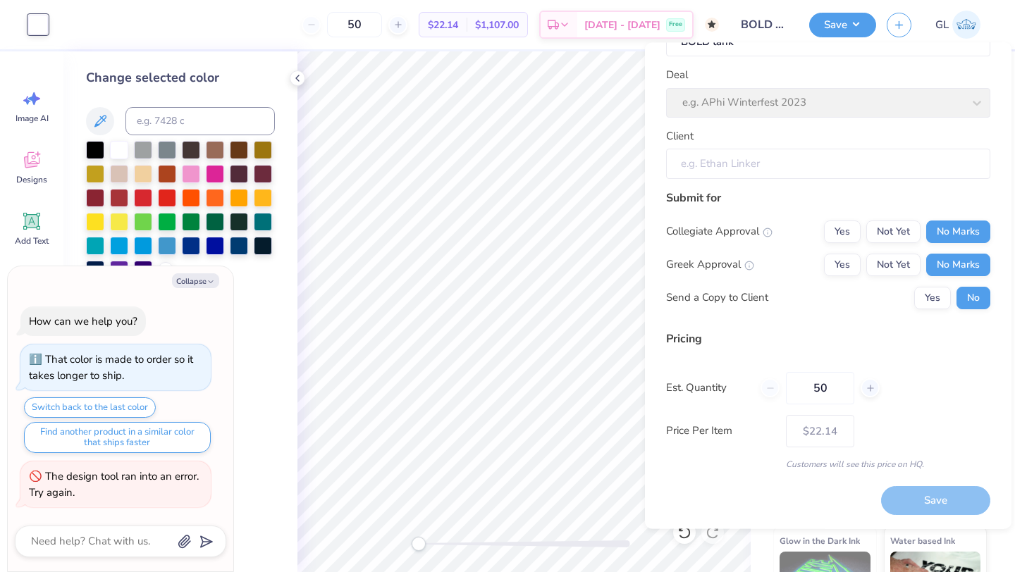
click at [905, 501] on div "Save" at bounding box center [935, 501] width 109 height 29
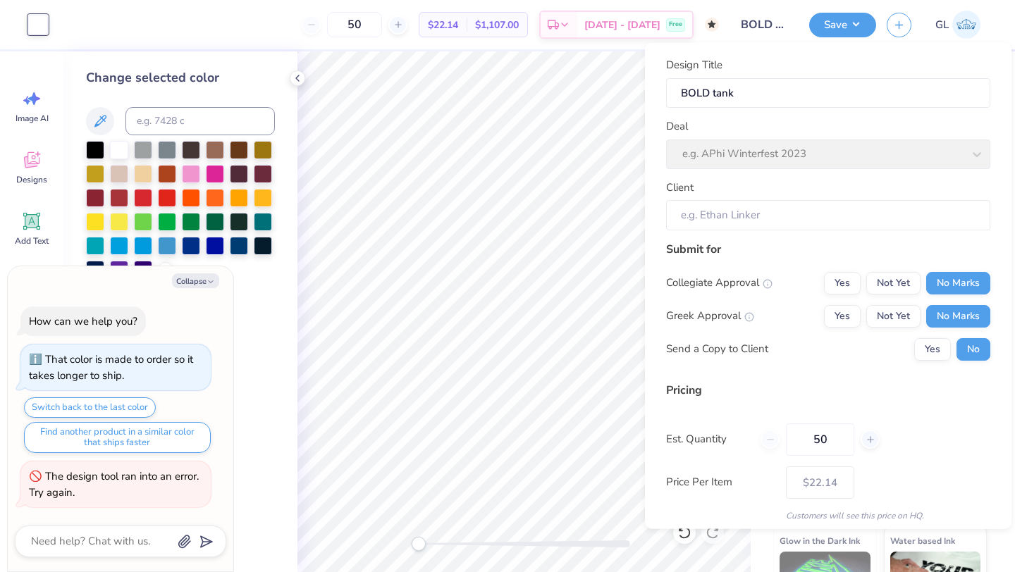
click at [721, 159] on div "Deal e.g. APhi Winterfest 2023" at bounding box center [828, 143] width 324 height 51
click at [745, 99] on input "BOLD tank" at bounding box center [828, 93] width 324 height 30
type input "BOLD tan"
type textarea "x"
type input "BOLD tan"
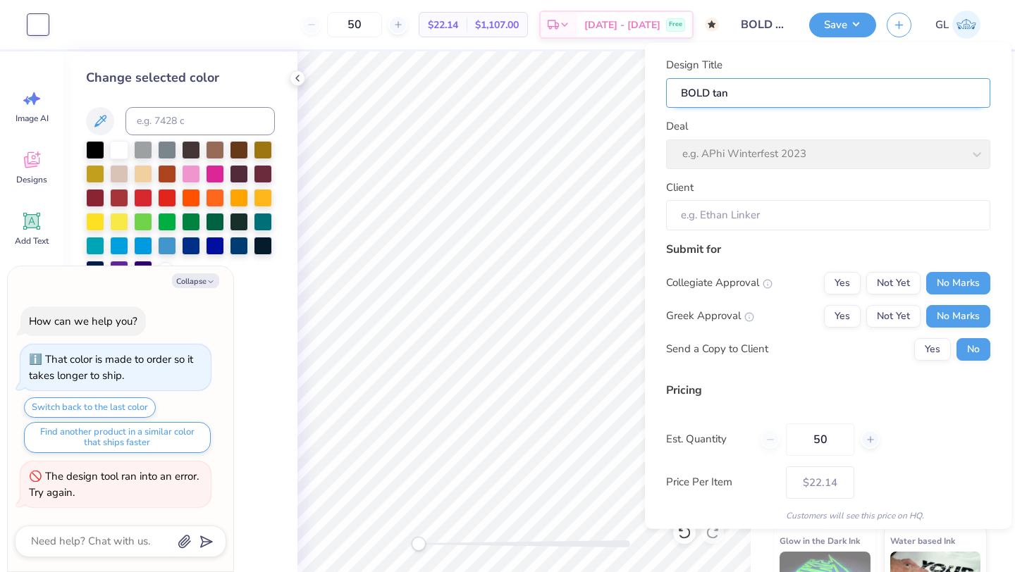
type textarea "x"
type input "BOLD ta"
type textarea "x"
type input "BOLD ta"
type textarea "x"
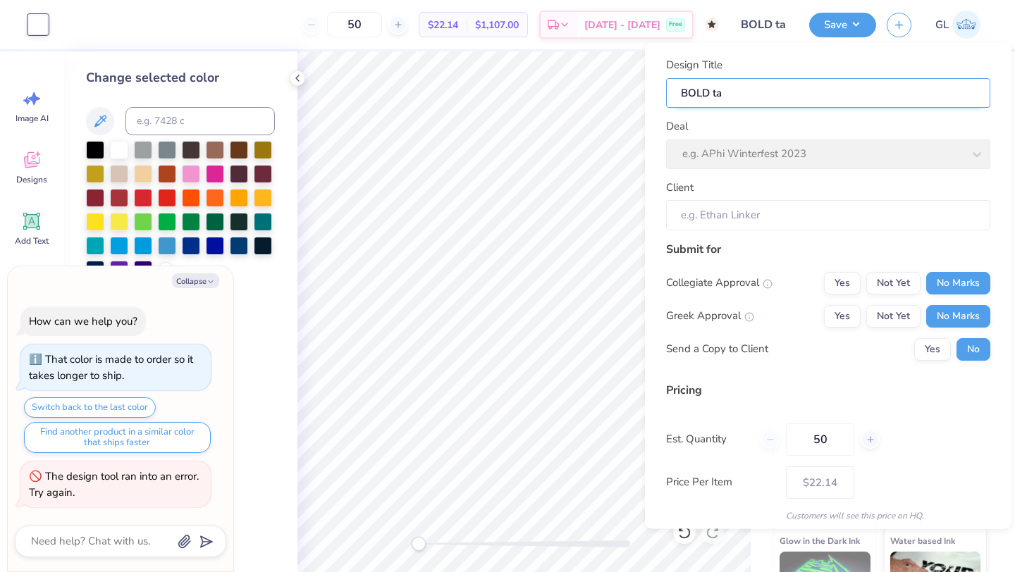
type input "BOLD t"
type textarea "x"
type input "BOLD"
type textarea "x"
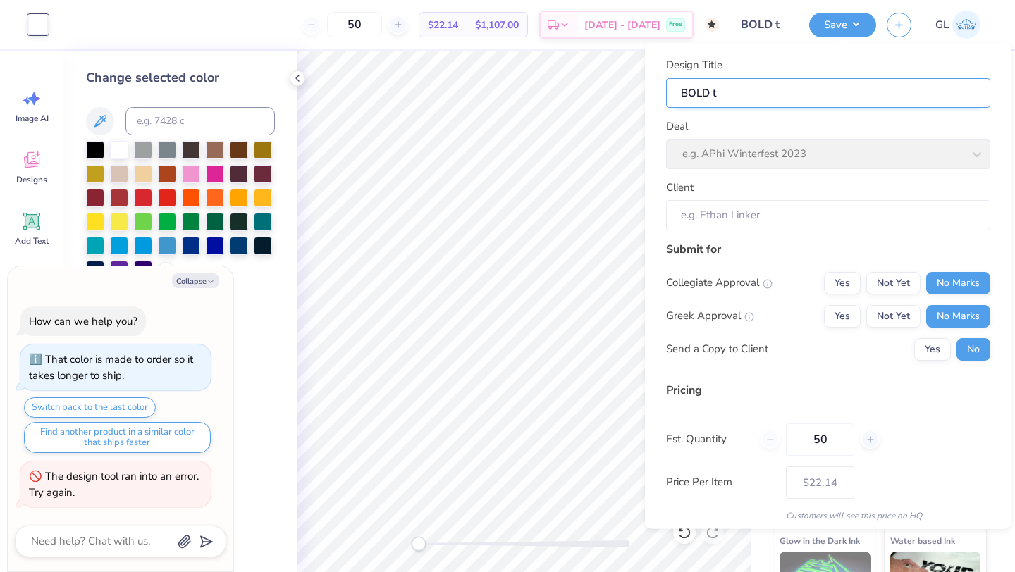
type input "BOLD"
type textarea "x"
type input "BOLD T"
type textarea "x"
type input "BOLD T"
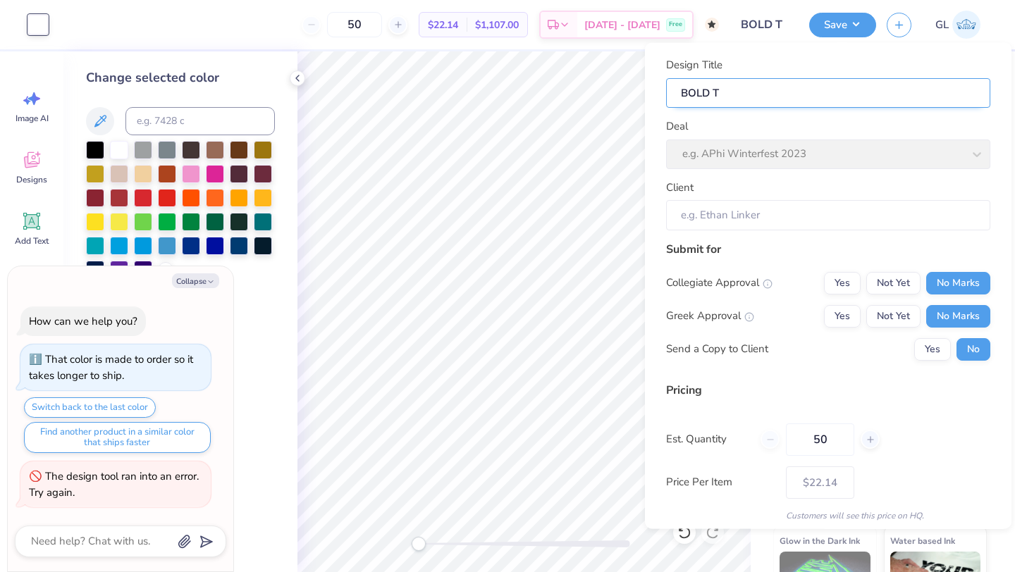
type textarea "x"
type input "BOLD Ta"
type textarea "x"
type input "BOLD Ta"
type textarea "x"
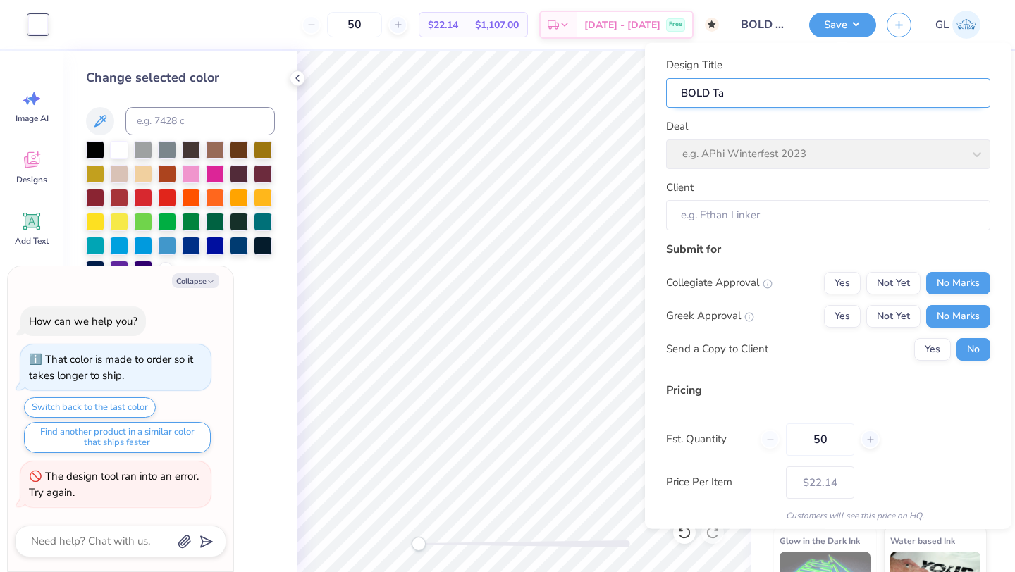
type input "BOLD Tan"
type textarea "x"
type input "BOLD Tank"
type textarea "x"
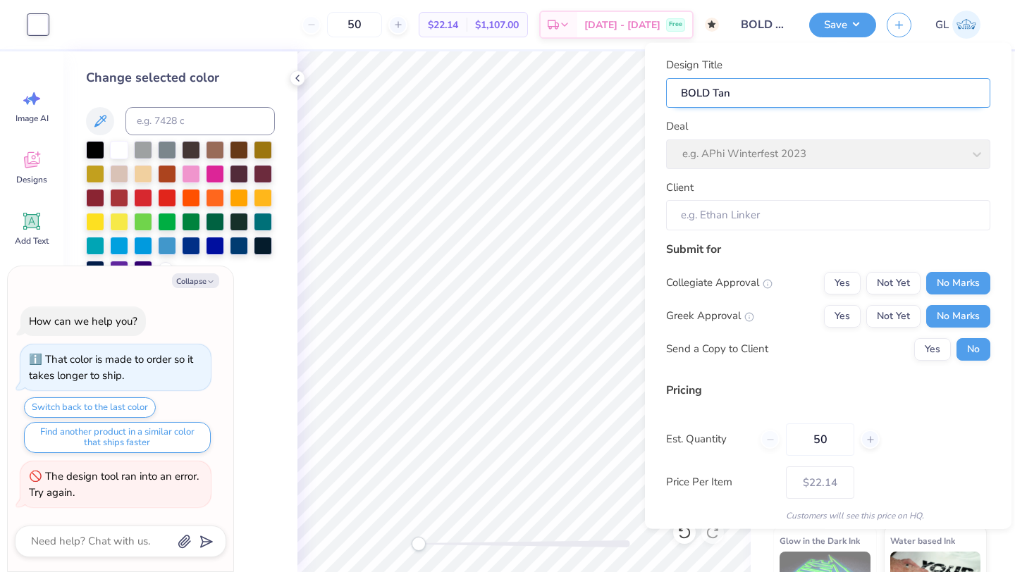
type input "BOLD Tank"
type textarea "x"
type input "BOLD Tank"
type textarea "x"
type input "BOLD Tank"
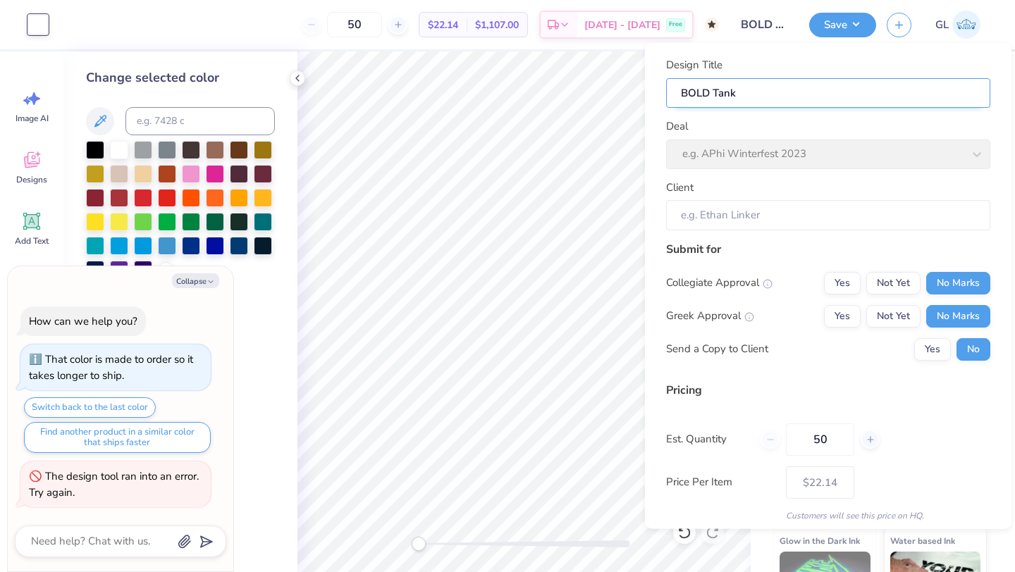
type textarea "x"
type input "BOLD Tank t"
type textarea "x"
type input "BOLD Tank t"
type textarea "x"
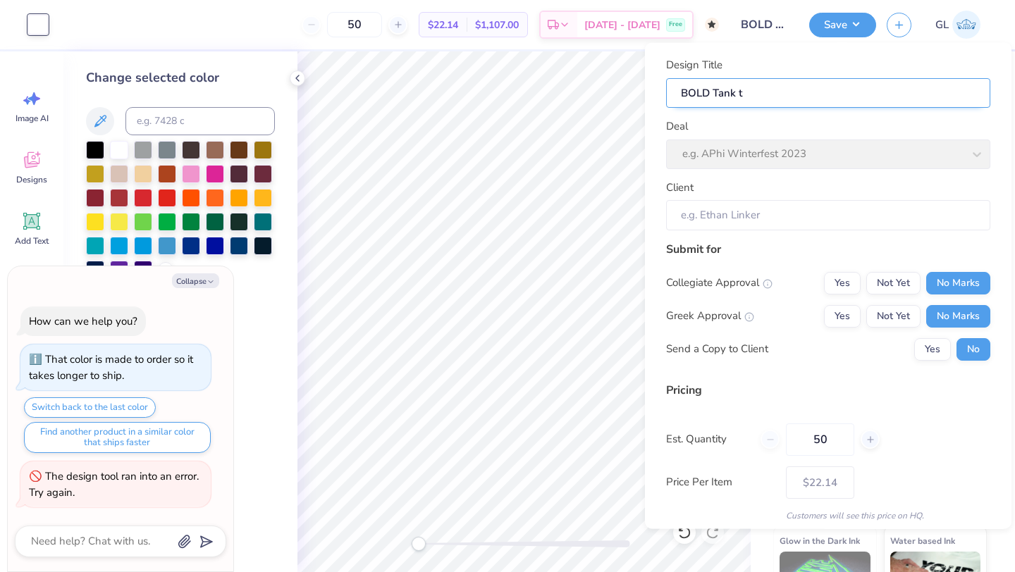
type input "BOLD Tank to"
type textarea "x"
type input "BOLD Tank to"
type textarea "x"
type input "BOLD Tank top"
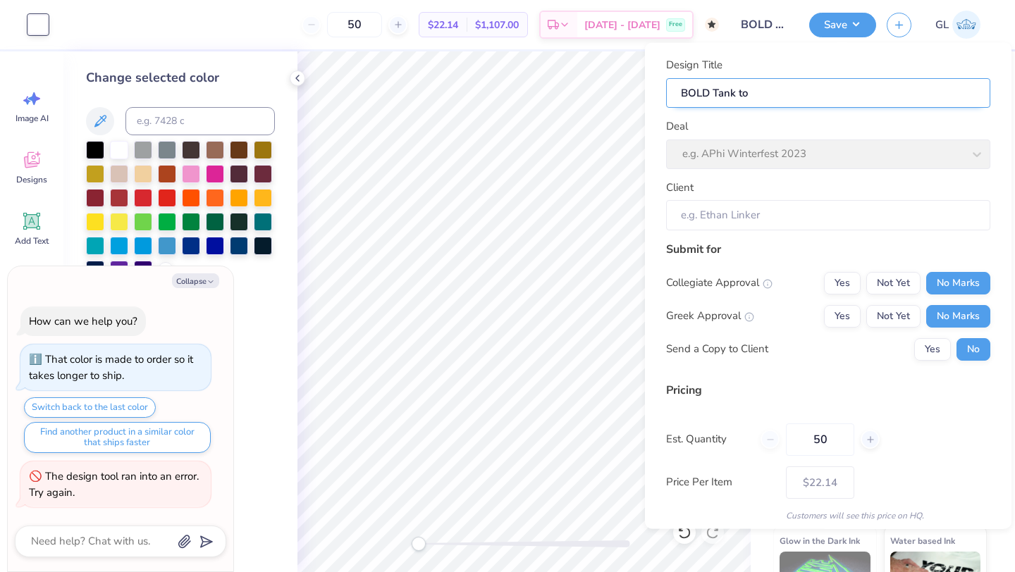
type textarea "x"
type input "BOLD Tank top"
type textarea "x"
type input "BOLD Tank to"
type textarea "x"
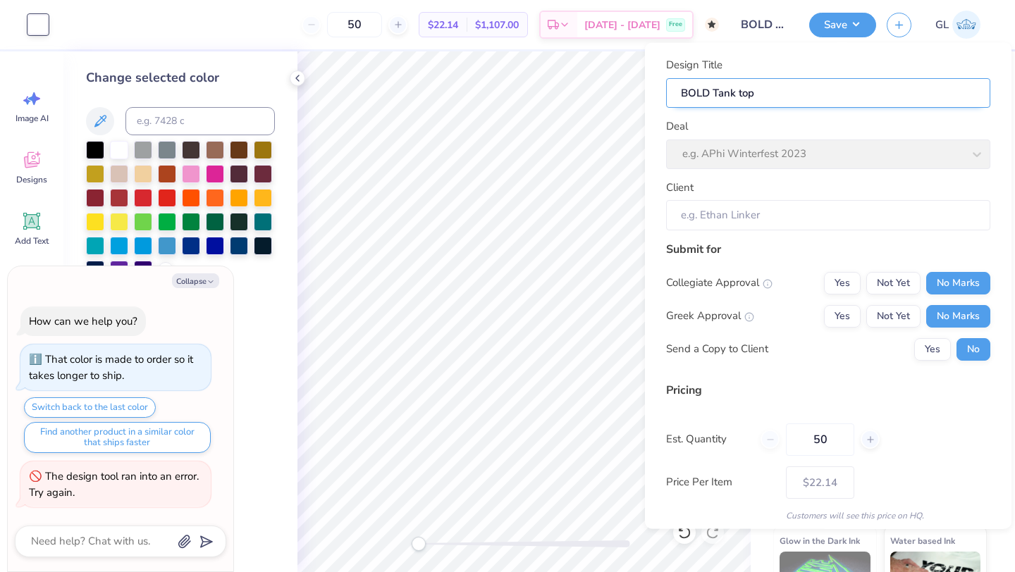
type input "BOLD Tank to"
type textarea "x"
type input "BOLD Tank t"
type textarea "x"
type input "BOLD Tank t"
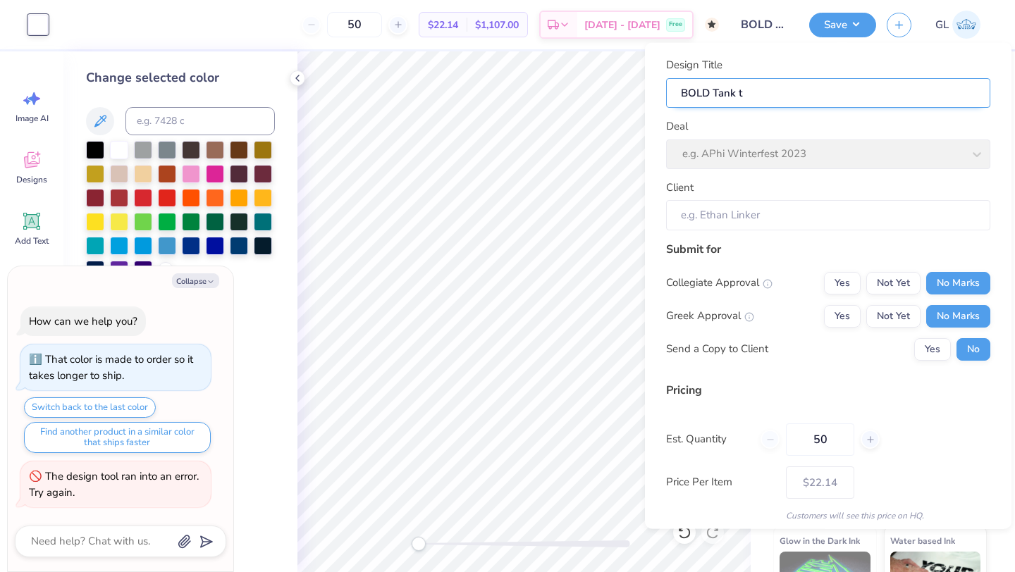
type textarea "x"
type input "BOLD Tank"
type textarea "x"
type input "BOLD Tank"
type textarea "x"
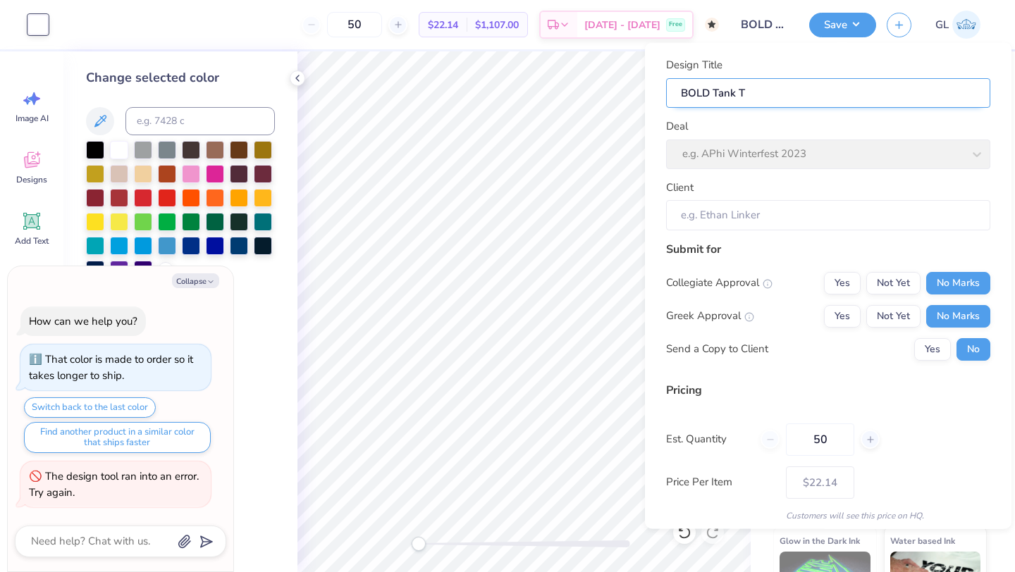
type input "BOLD Tank TY"
type textarea "x"
type input "BOLD Tank T"
type textarea "x"
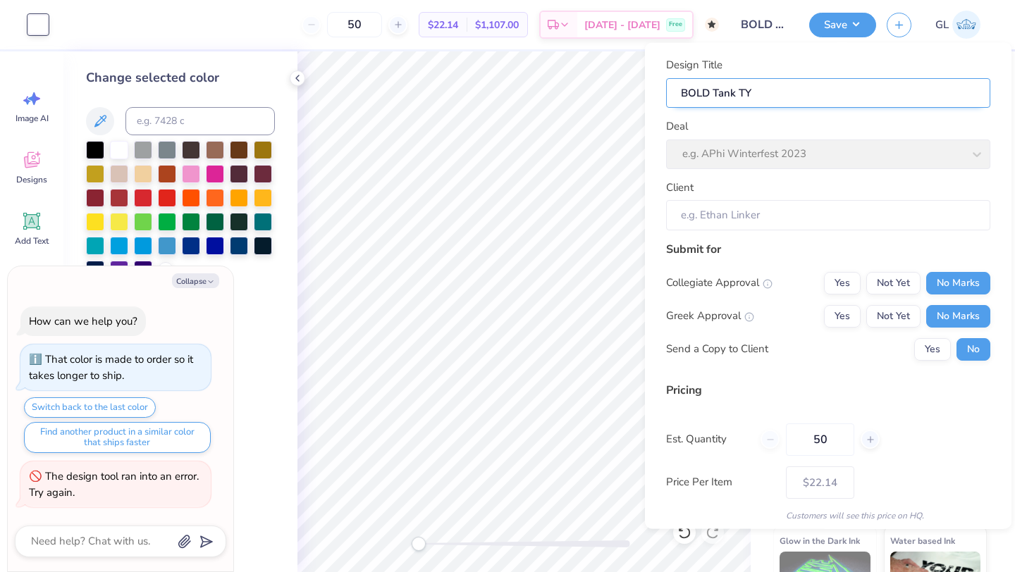
type input "BOLD Tank T"
type textarea "x"
type input "BOLD Tank TT"
type textarea "x"
type input "BOLD Tank TT"
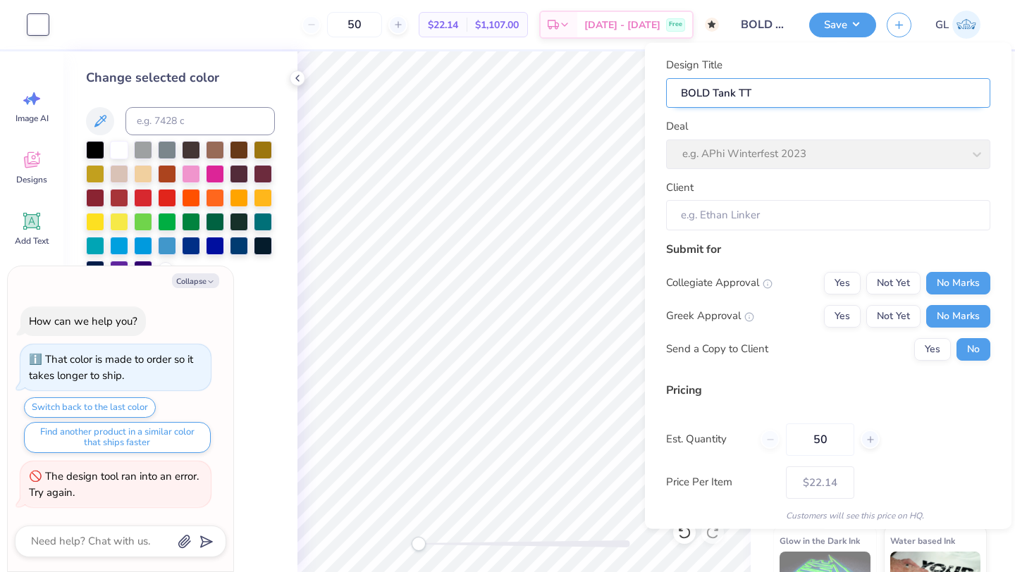
type textarea "x"
type input "BOLD Tank TTo"
type textarea "x"
type input "BOLD Tank TTo"
type textarea "x"
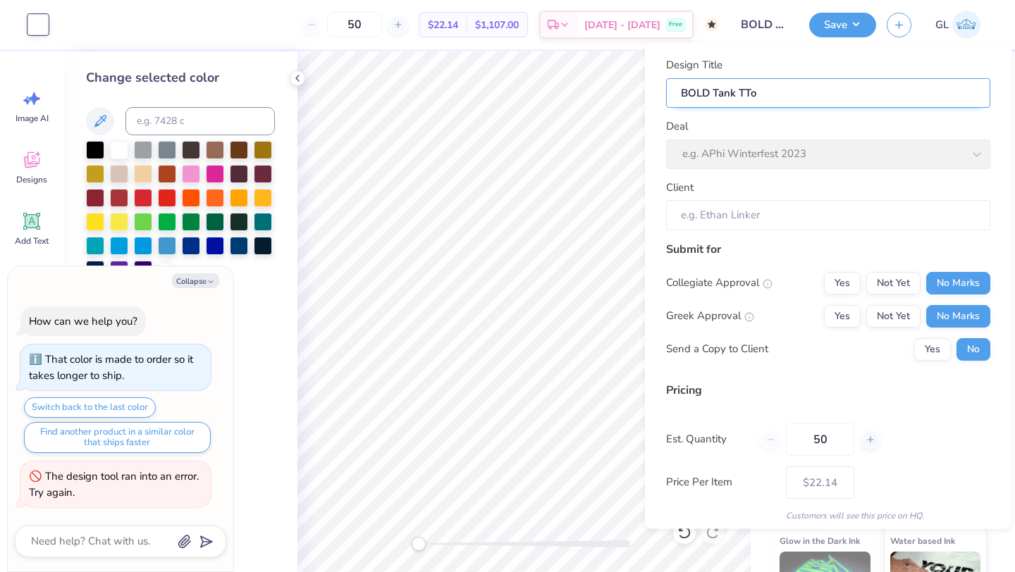
type input "BOLD Tank TTop"
type textarea "x"
type input "BOLD Tank TTop"
type textarea "x"
type input "BOLD Tank TTop"
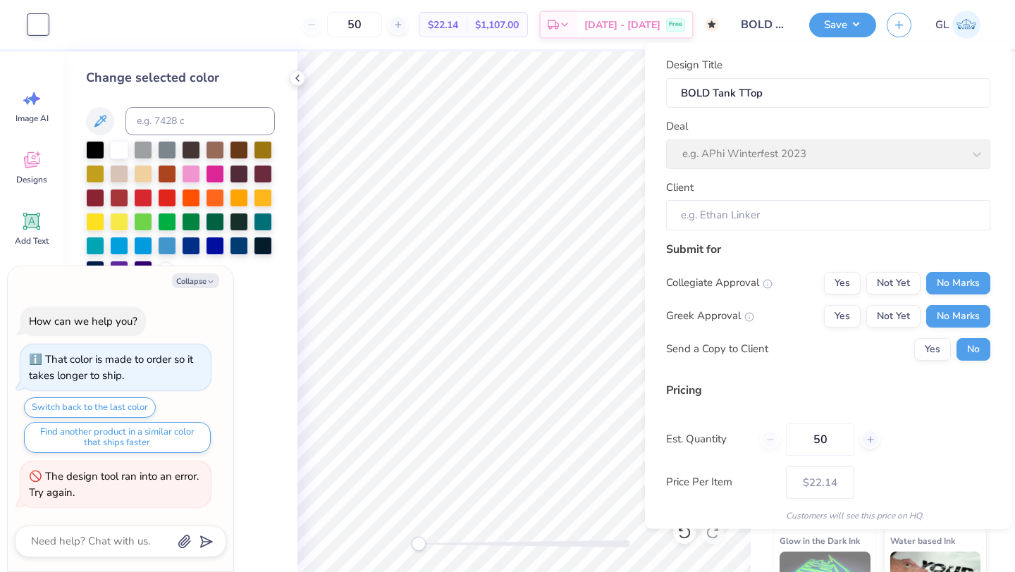
click at [767, 142] on div "Deal e.g. APhi Winterfest 2023" at bounding box center [828, 143] width 324 height 51
click at [765, 150] on div "Deal e.g. APhi Winterfest 2023" at bounding box center [828, 143] width 324 height 51
click at [747, 94] on input "BOLD Tank TTop" at bounding box center [828, 93] width 324 height 30
type input "BOLD Tank Top"
type textarea "x"
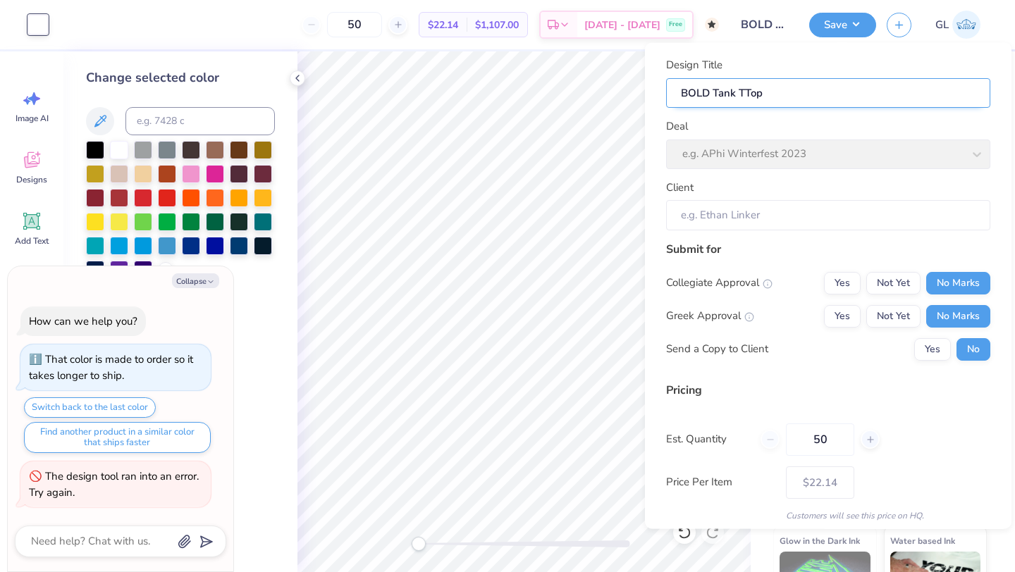
type input "BOLD Tank Top"
type textarea "x"
type input "BOLD Tank Top"
click at [728, 142] on div "Deal e.g. APhi Winterfest 2023" at bounding box center [828, 143] width 324 height 51
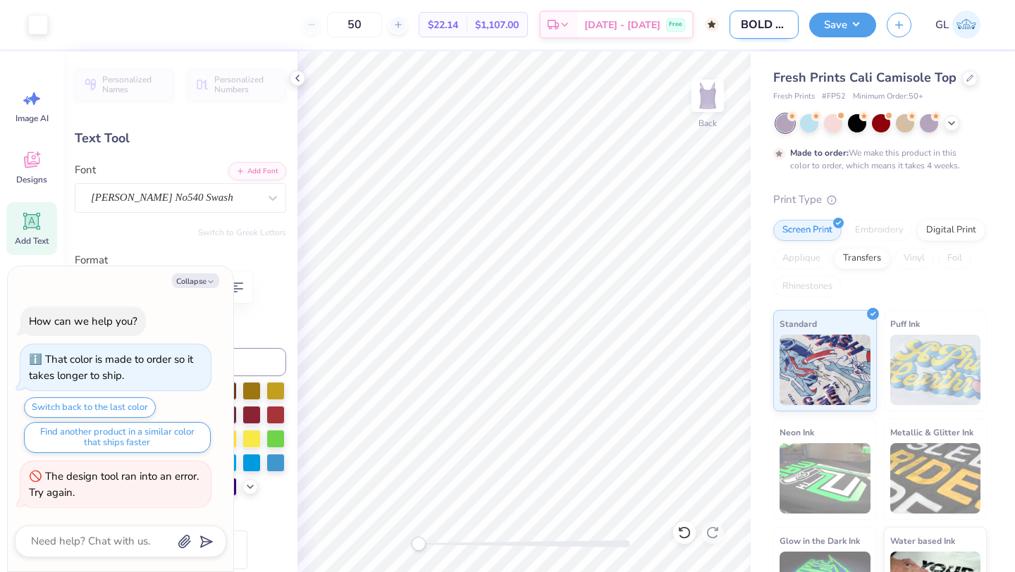
click at [758, 31] on input "BOLD Tank Top" at bounding box center [764, 25] width 69 height 28
click at [828, 25] on button "Save" at bounding box center [842, 23] width 67 height 25
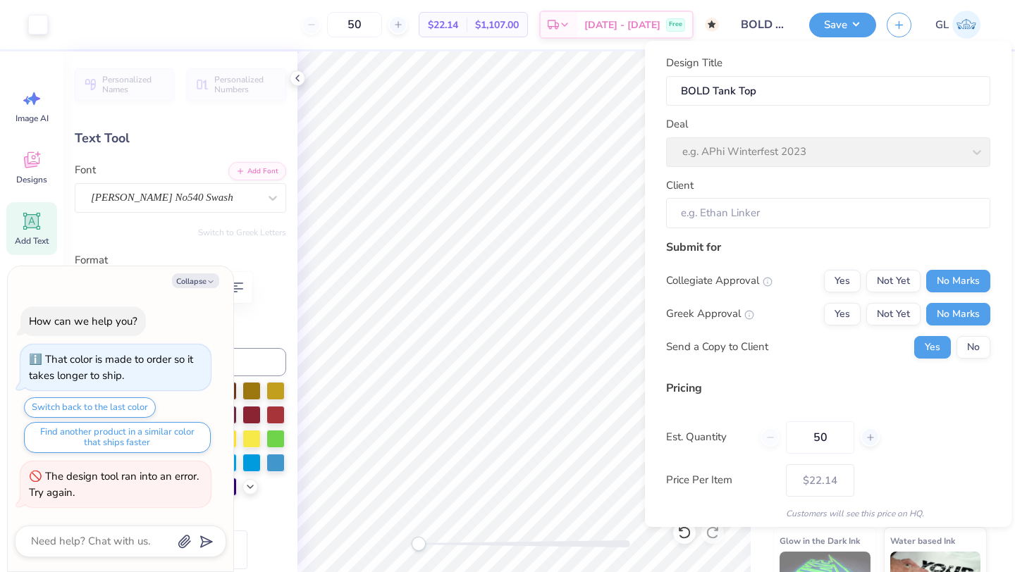
click at [826, 159] on div "Deal e.g. APhi Winterfest 2023" at bounding box center [828, 141] width 324 height 51
click at [848, 78] on input "BOLD Tank Top" at bounding box center [828, 91] width 324 height 30
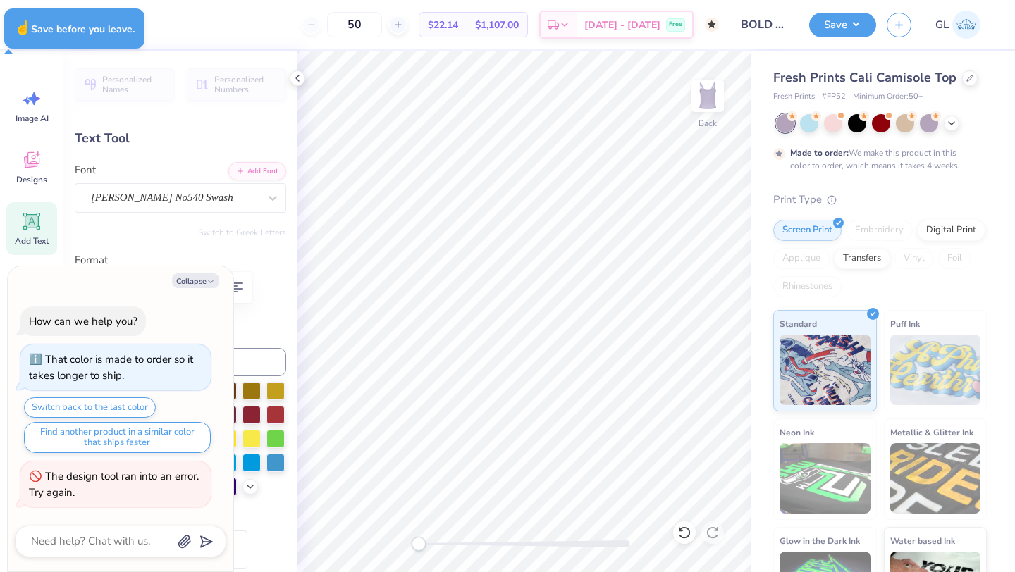
type textarea "x"
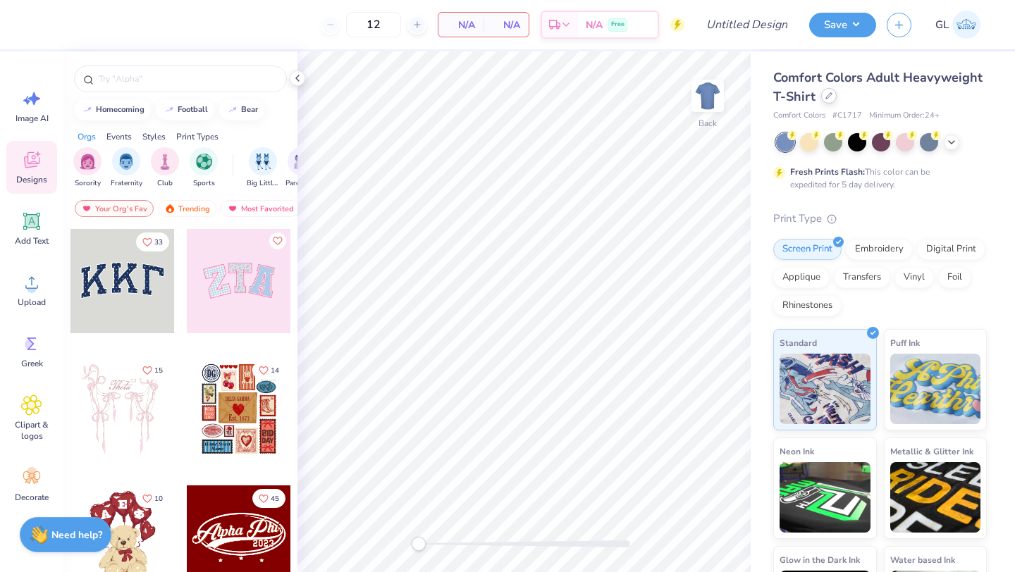
click at [828, 96] on icon at bounding box center [829, 95] width 7 height 7
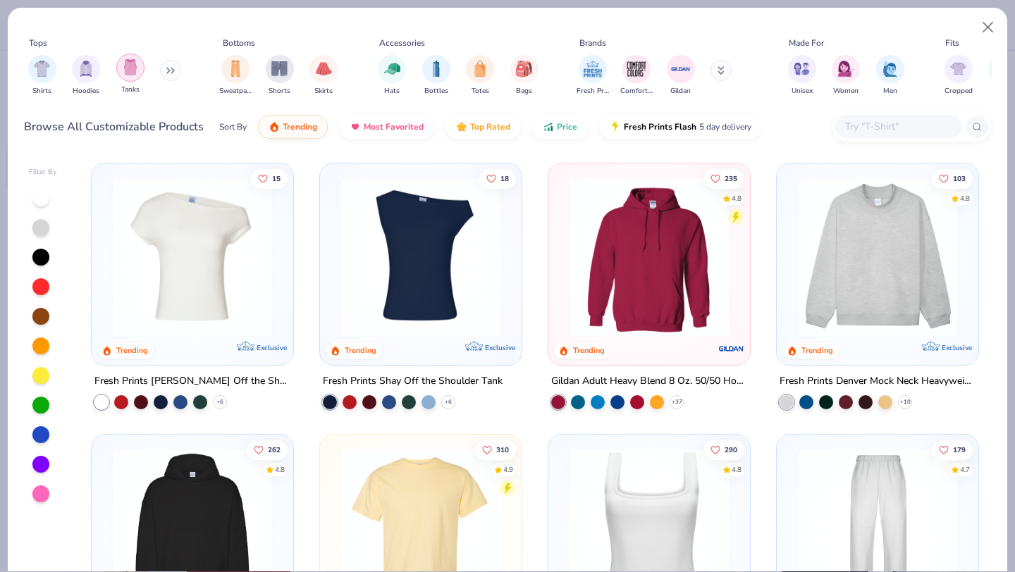
click at [128, 75] on img "filter for Tanks" at bounding box center [131, 67] width 16 height 16
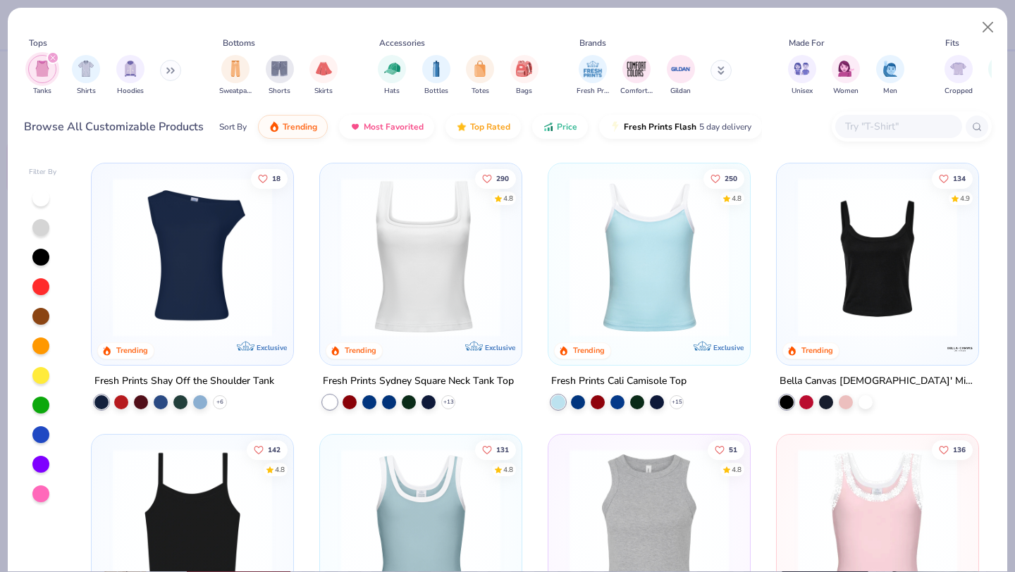
click at [642, 293] on img at bounding box center [649, 257] width 173 height 159
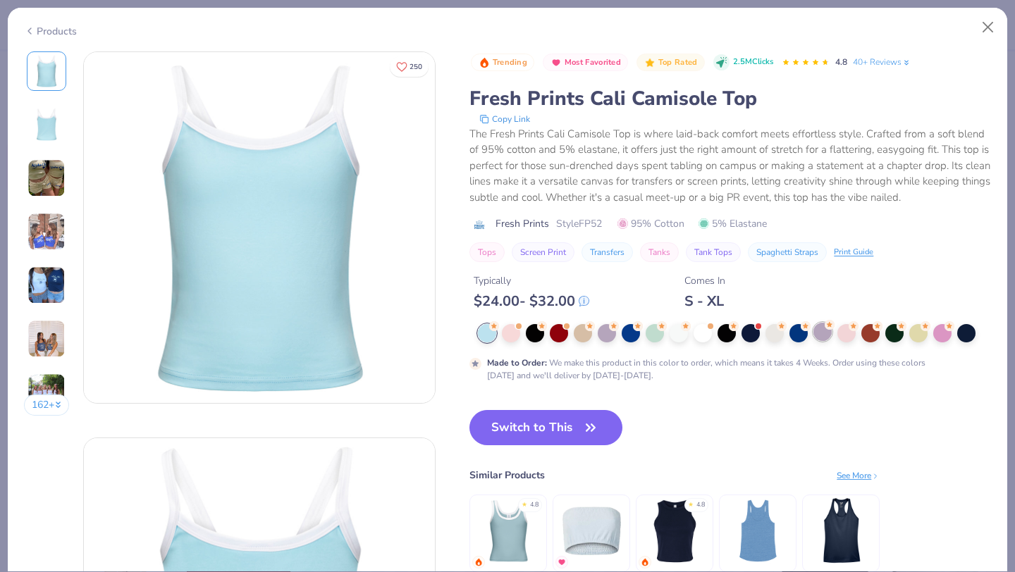
click at [823, 334] on div at bounding box center [823, 332] width 18 height 18
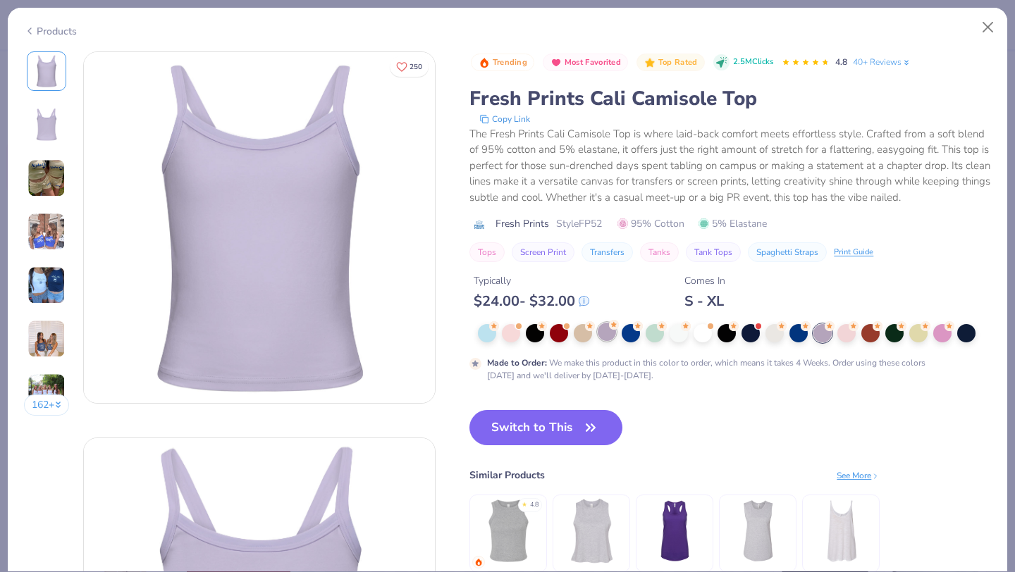
click at [602, 333] on div at bounding box center [607, 332] width 18 height 18
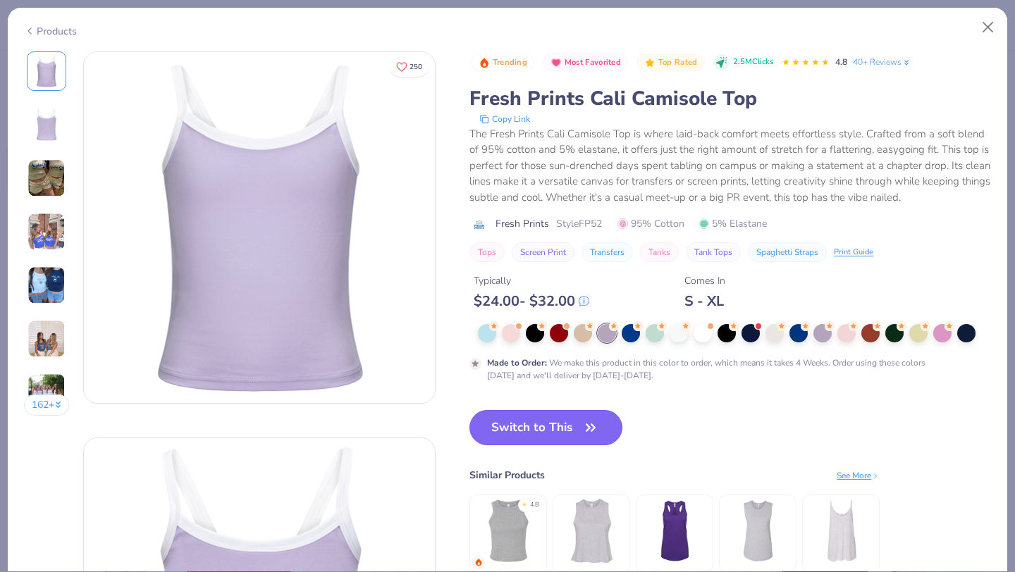
click at [565, 431] on button "Switch to This" at bounding box center [546, 427] width 153 height 35
type input "50"
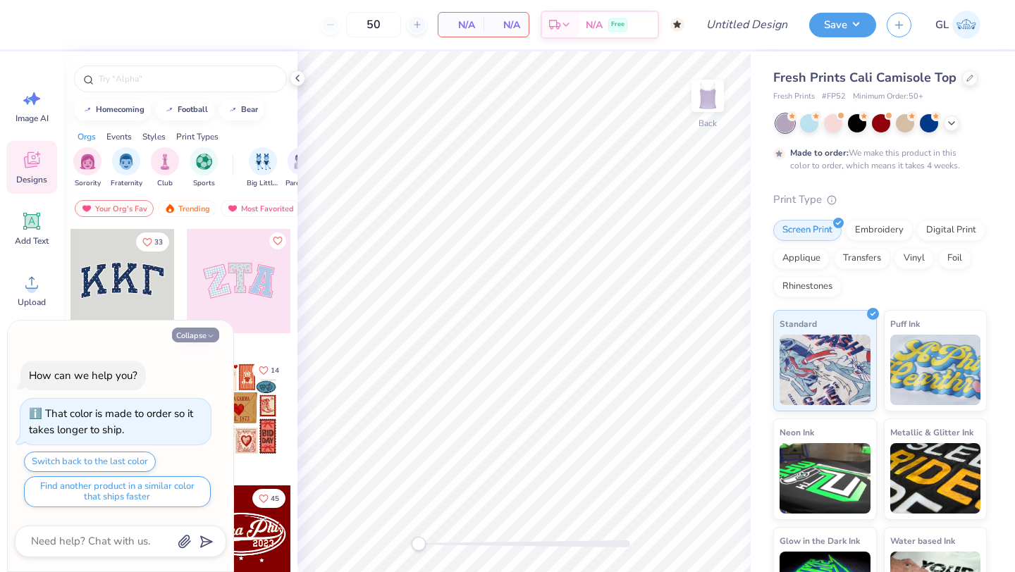
click at [212, 339] on icon "button" at bounding box center [211, 336] width 8 height 8
type textarea "x"
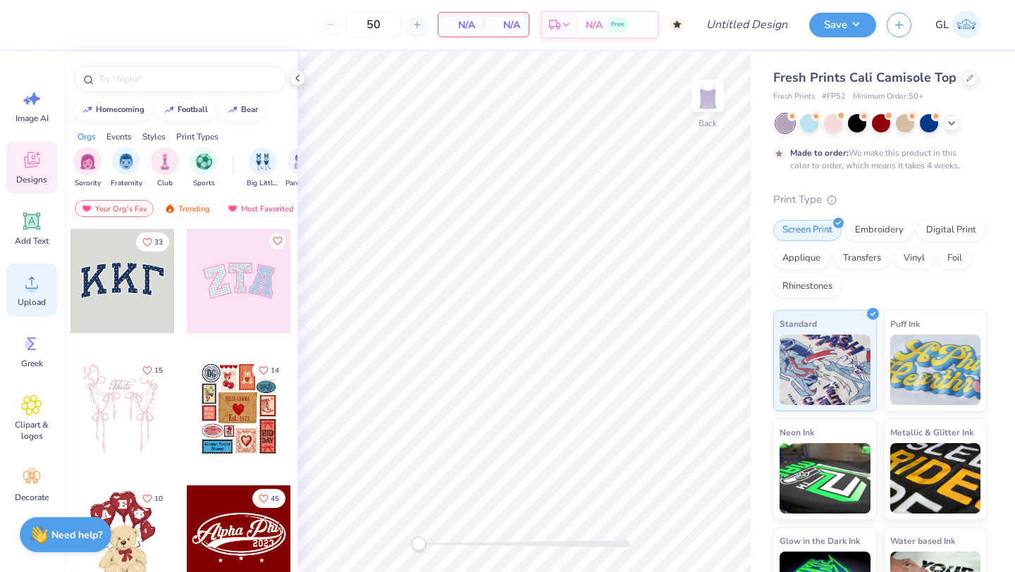
click at [37, 299] on span "Upload" at bounding box center [32, 302] width 28 height 11
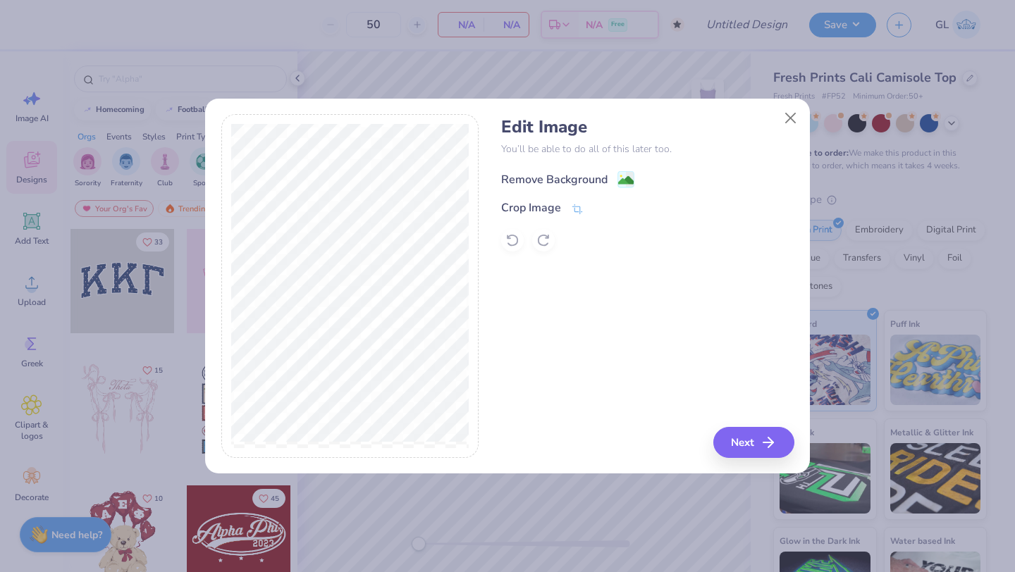
click at [589, 179] on div "Remove Background" at bounding box center [554, 179] width 106 height 17
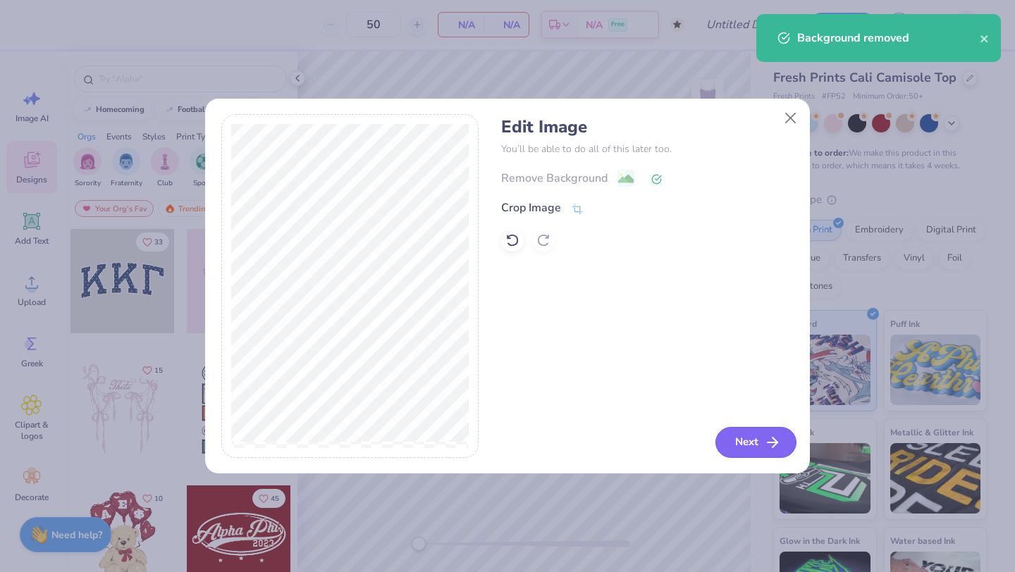
click at [745, 453] on button "Next" at bounding box center [756, 442] width 81 height 31
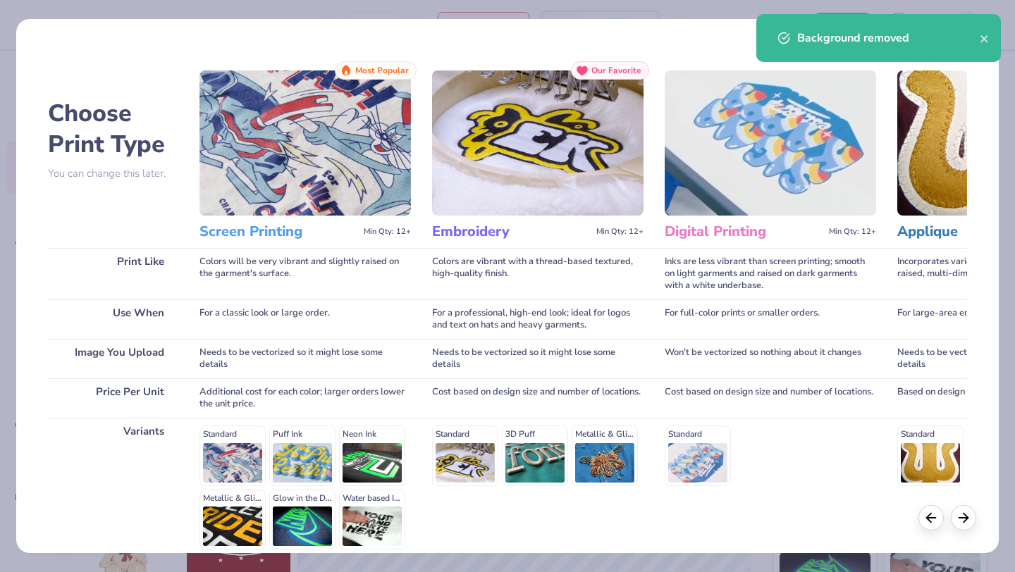
scroll to position [130, 0]
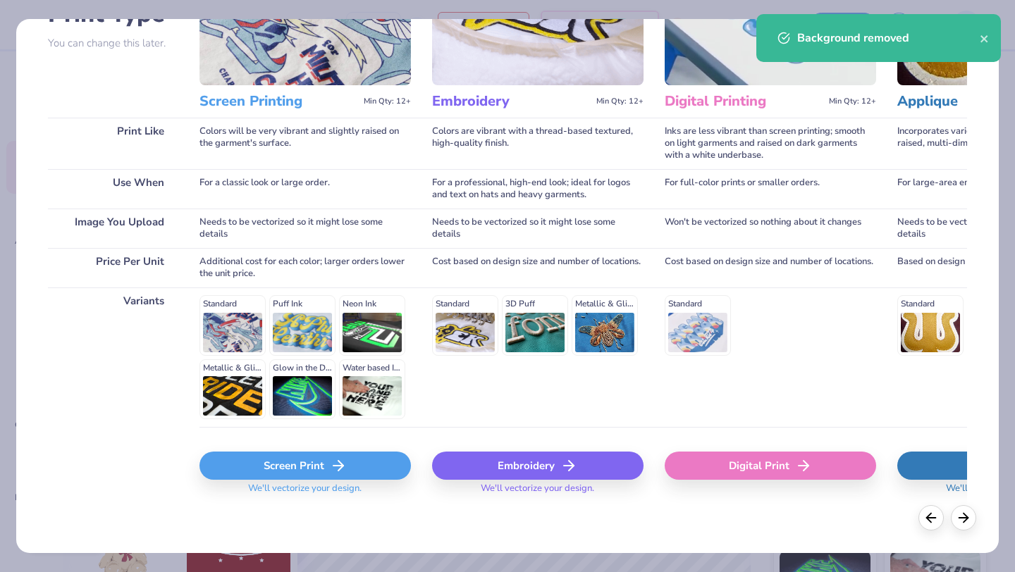
click at [344, 460] on icon at bounding box center [338, 466] width 17 height 17
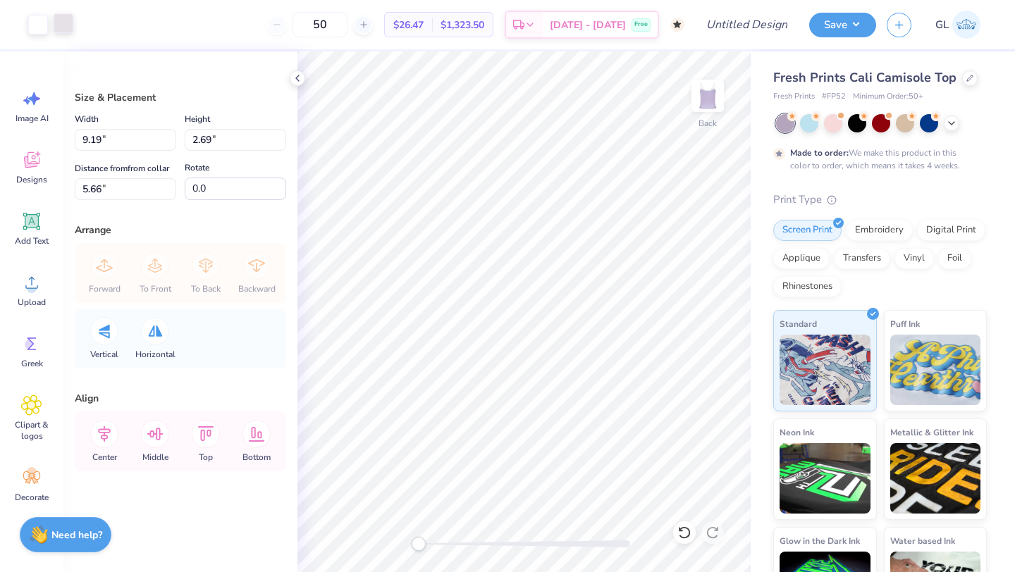
click at [61, 24] on div at bounding box center [64, 23] width 20 height 20
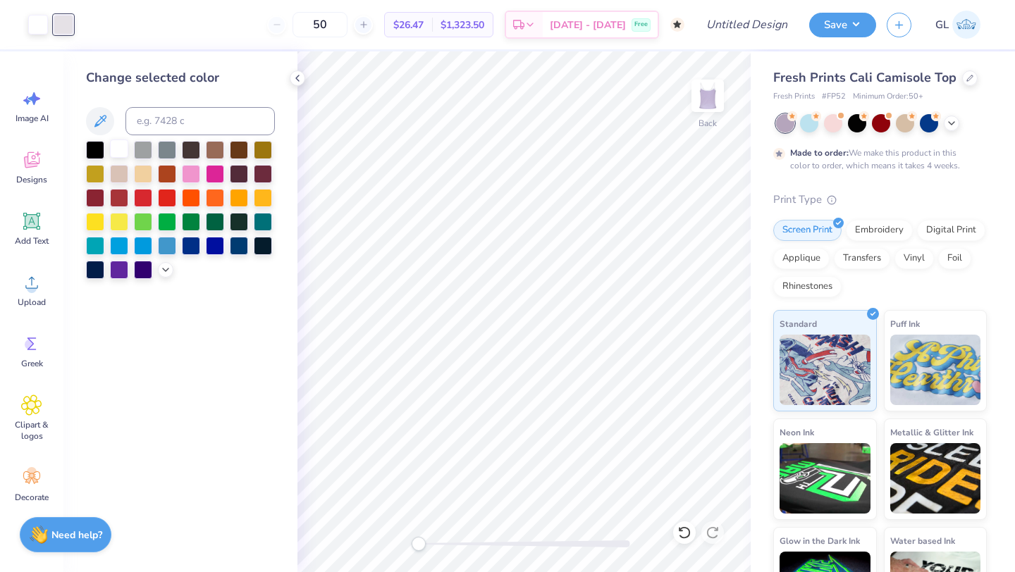
click at [114, 151] on div at bounding box center [119, 149] width 18 height 18
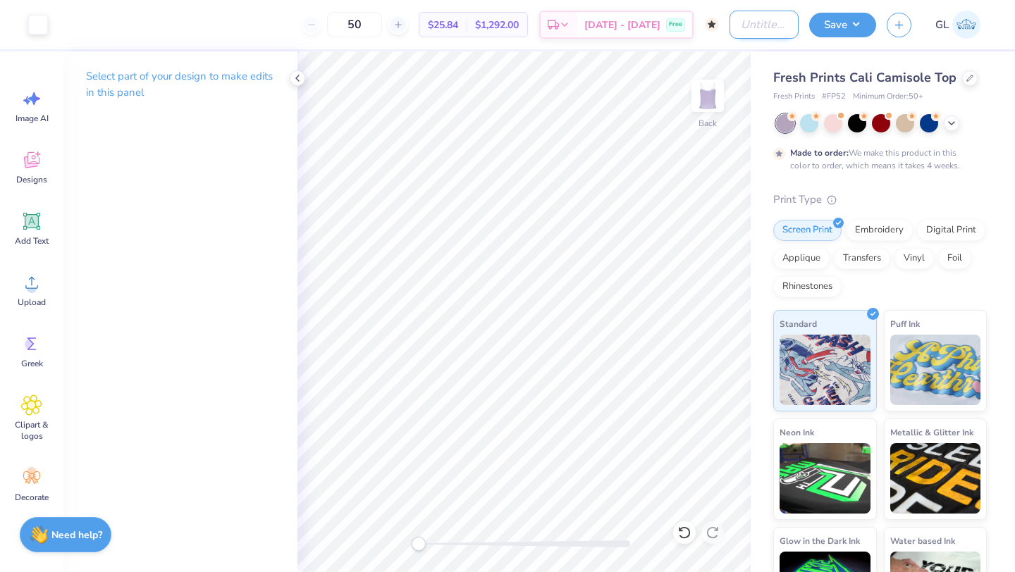
click at [765, 27] on input "Design Title" at bounding box center [764, 25] width 69 height 28
type input "Bold Tank"
click at [847, 34] on button "Save" at bounding box center [842, 23] width 67 height 25
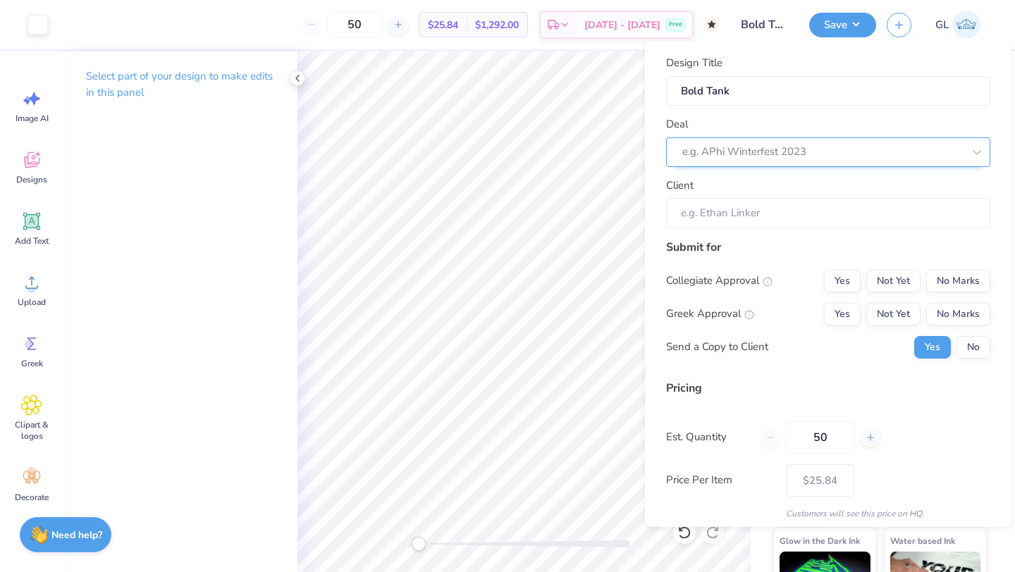
click at [840, 144] on div "Deal e.g. APhi Winterfest 2023" at bounding box center [828, 141] width 324 height 51
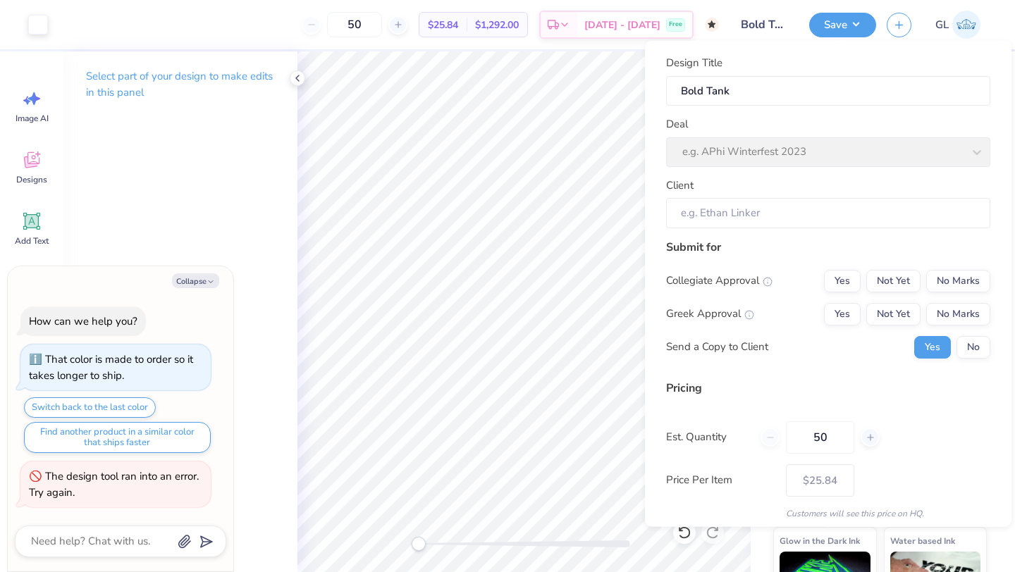
click at [814, 153] on div "Deal e.g. APhi Winterfest 2023" at bounding box center [828, 141] width 324 height 51
click at [202, 275] on button "Collapse" at bounding box center [195, 281] width 47 height 15
type textarea "x"
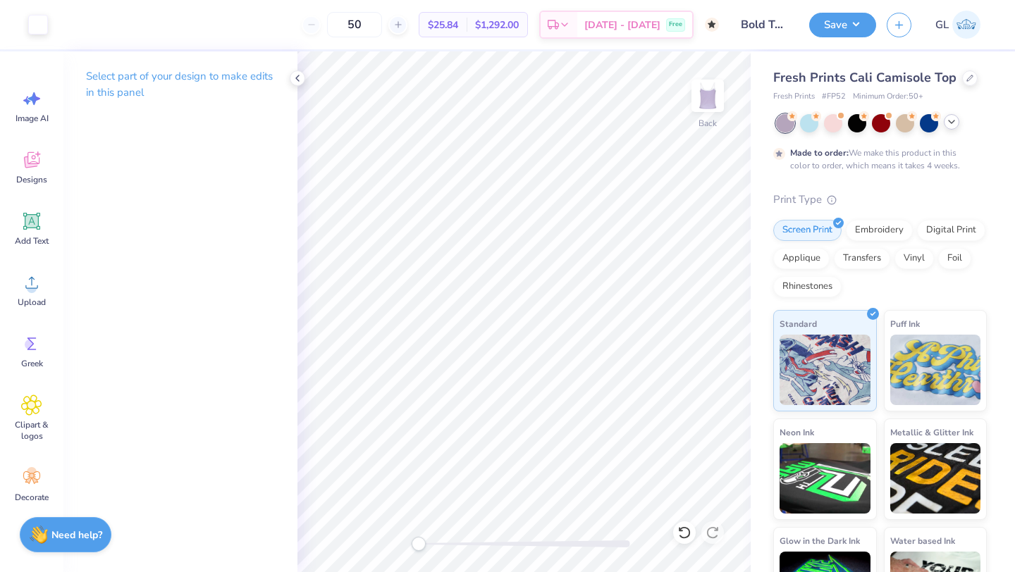
click at [949, 119] on icon at bounding box center [951, 121] width 11 height 11
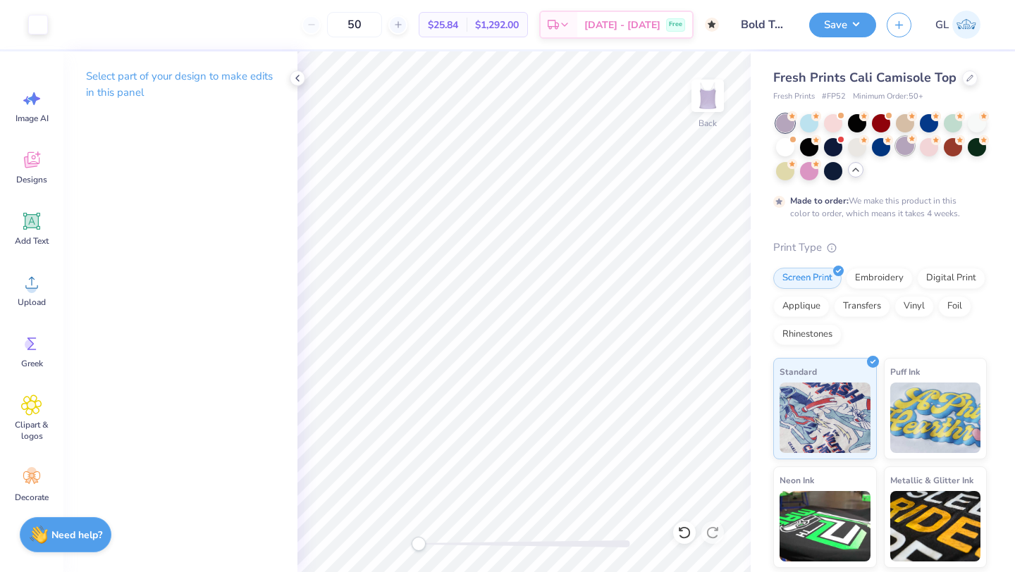
click at [905, 149] on div at bounding box center [905, 146] width 18 height 18
click at [843, 18] on button "Save" at bounding box center [842, 23] width 67 height 25
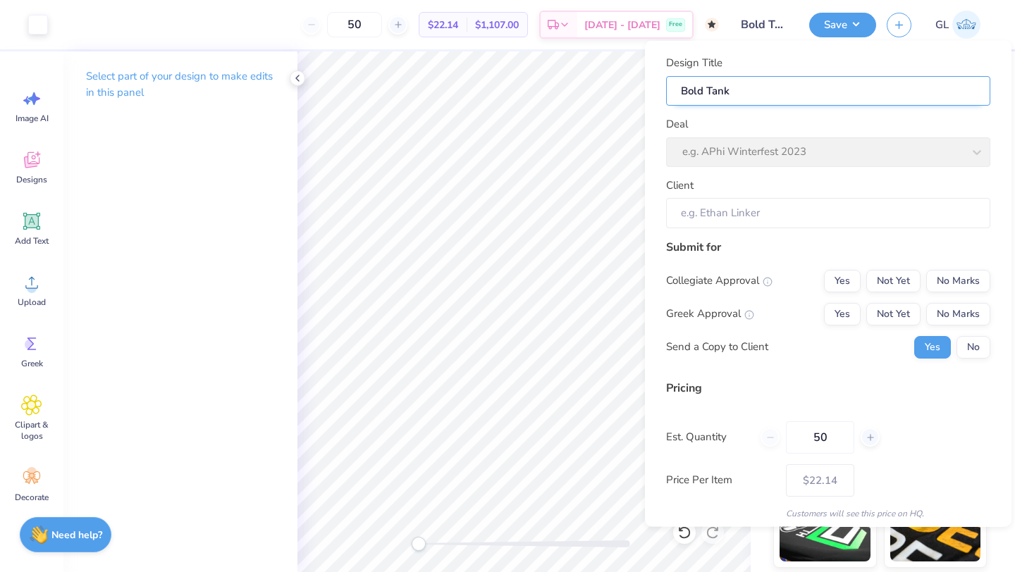
click at [812, 96] on input "Bold Tank" at bounding box center [828, 90] width 324 height 30
click at [950, 291] on button "No Marks" at bounding box center [958, 280] width 64 height 23
click at [950, 313] on button "No Marks" at bounding box center [958, 313] width 64 height 23
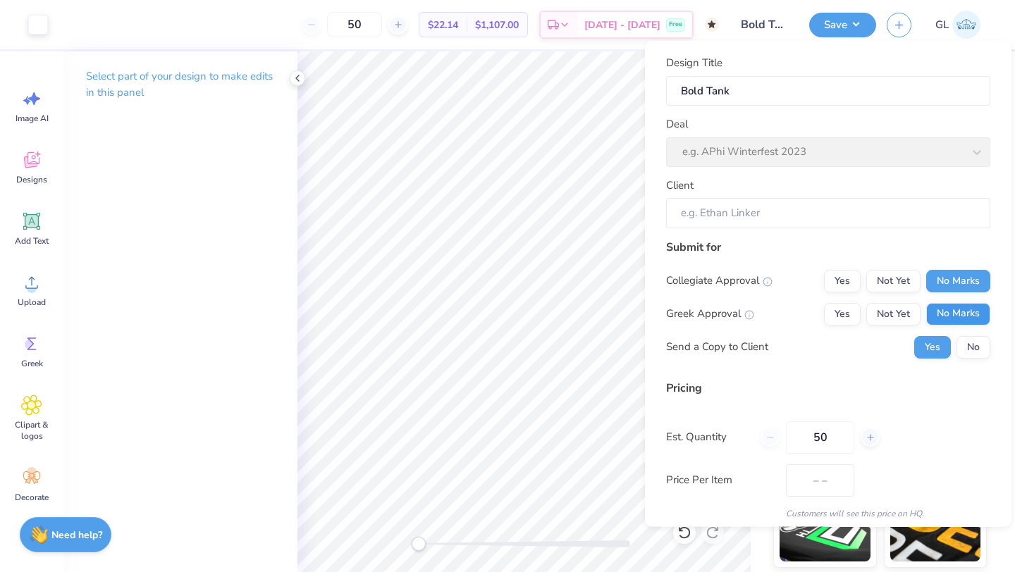
type input "$22.14"
click at [835, 151] on div "Deal e.g. APhi Winterfest 2023" at bounding box center [828, 141] width 324 height 51
click at [791, 214] on input "Client" at bounding box center [828, 213] width 324 height 30
click at [762, 222] on input "Client" at bounding box center [828, 213] width 324 height 30
click at [723, 197] on div "Client" at bounding box center [828, 202] width 324 height 51
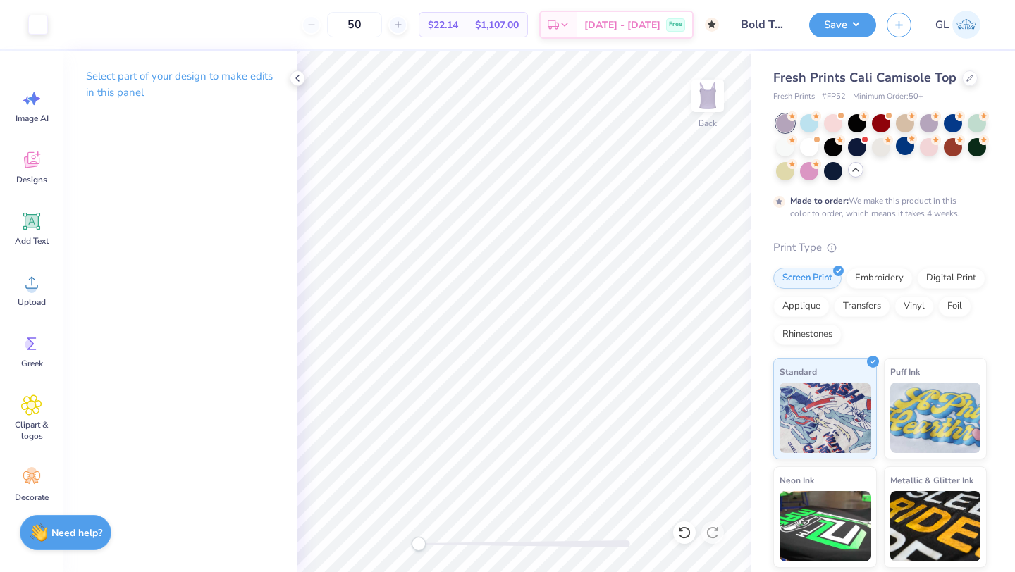
click at [82, 527] on div "Need help? Chat with us." at bounding box center [66, 532] width 92 height 35
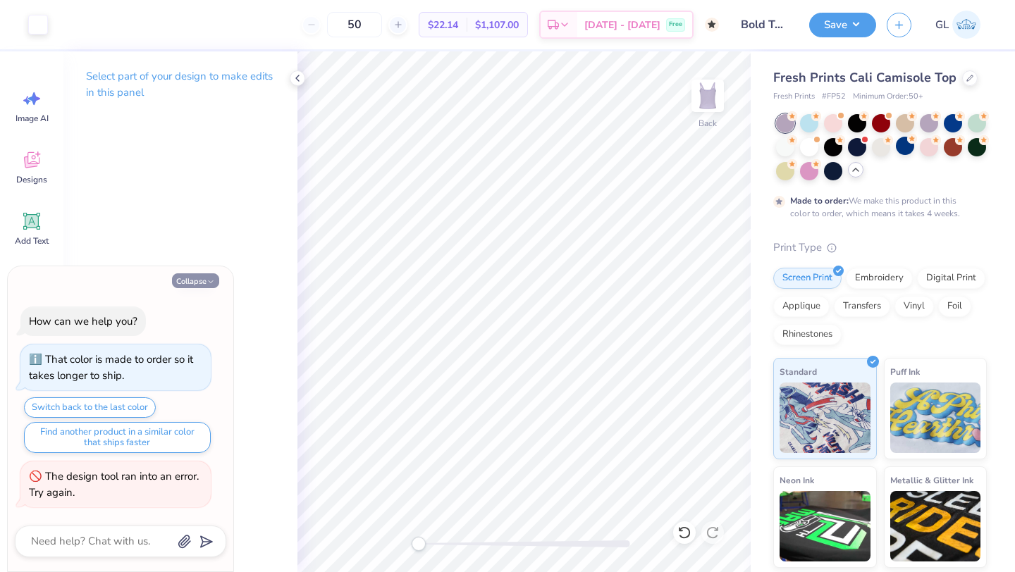
click at [204, 281] on button "Collapse" at bounding box center [195, 281] width 47 height 15
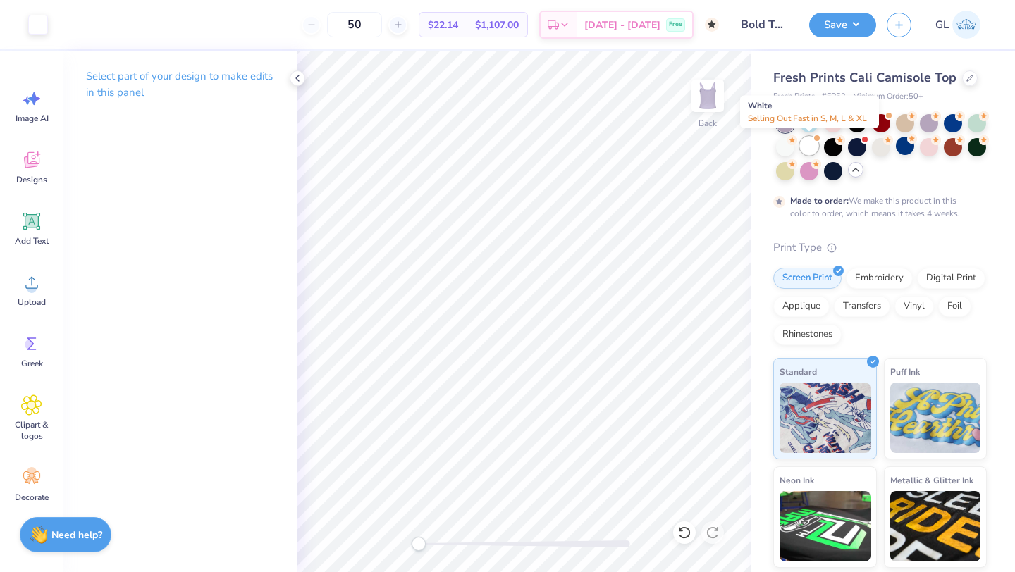
click at [810, 144] on div at bounding box center [809, 146] width 18 height 18
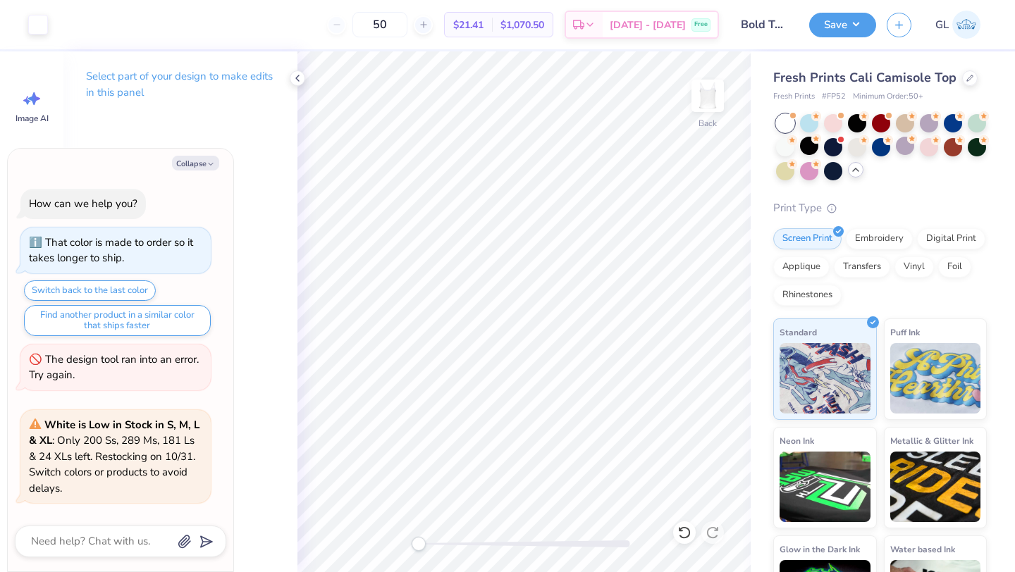
scroll to position [183, 0]
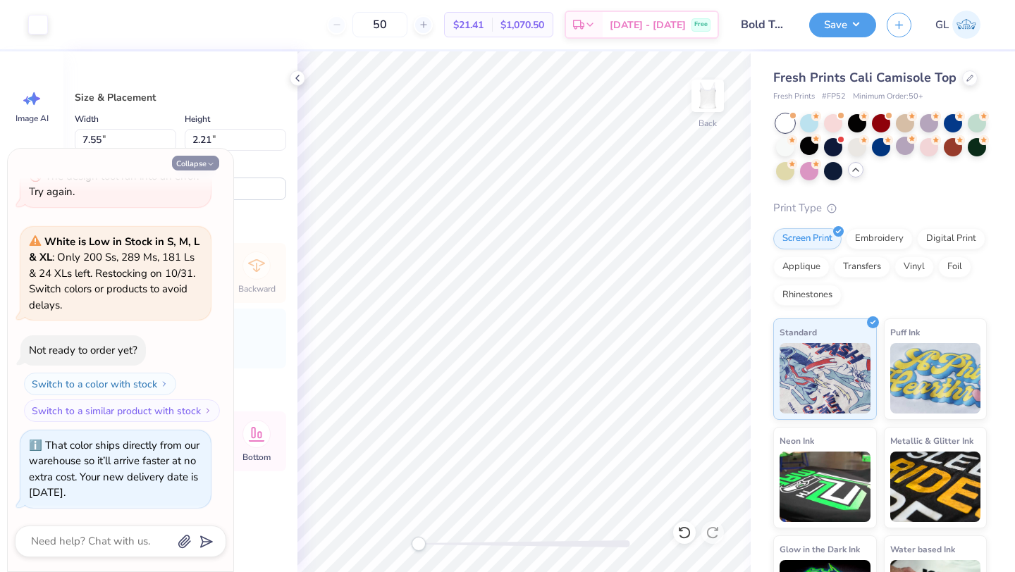
click at [205, 160] on button "Collapse" at bounding box center [195, 163] width 47 height 15
type textarea "x"
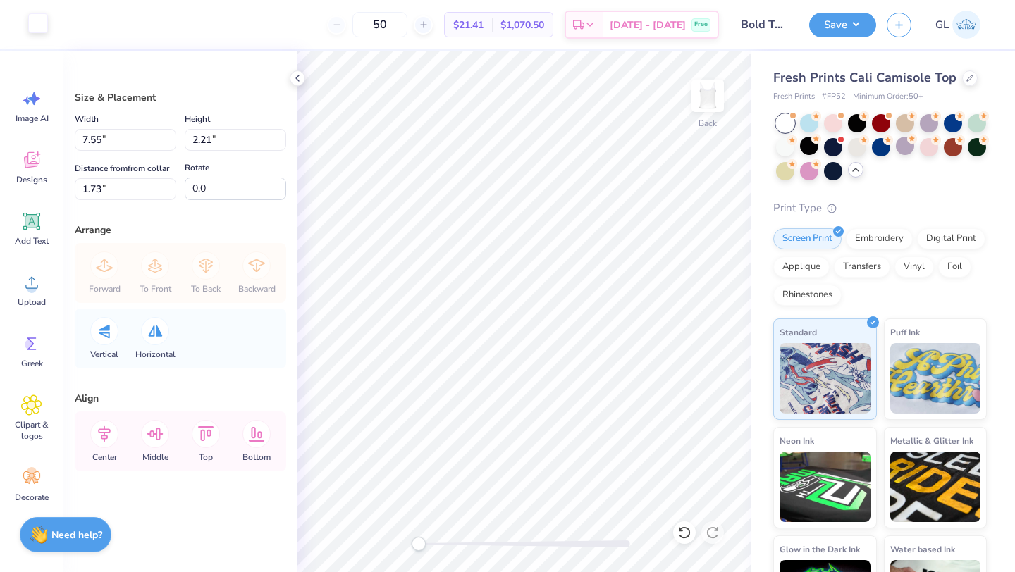
click at [37, 24] on div at bounding box center [38, 23] width 20 height 20
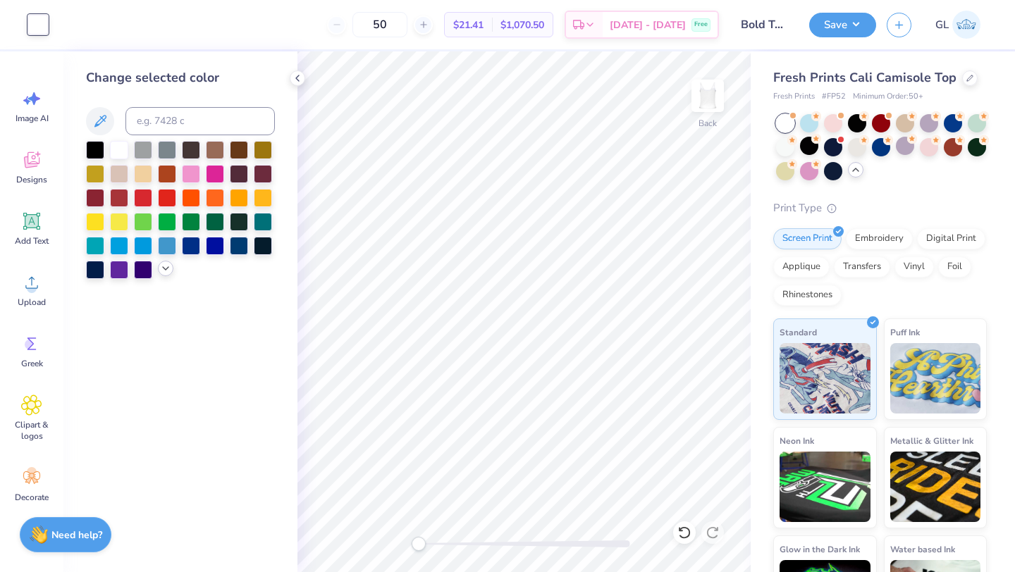
click at [170, 269] on icon at bounding box center [165, 268] width 11 height 11
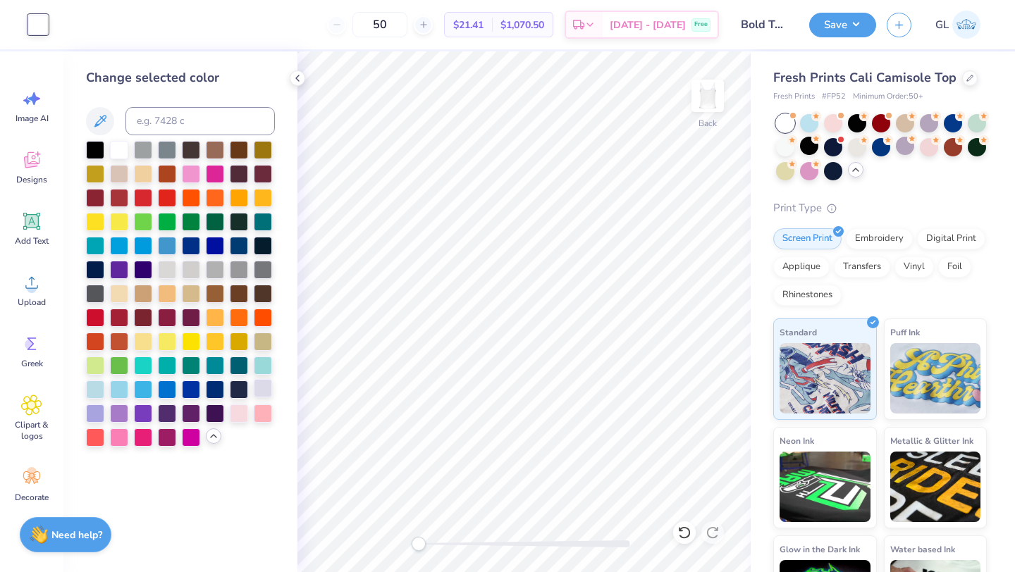
click at [264, 386] on div at bounding box center [263, 388] width 18 height 18
click at [93, 413] on div at bounding box center [95, 412] width 18 height 18
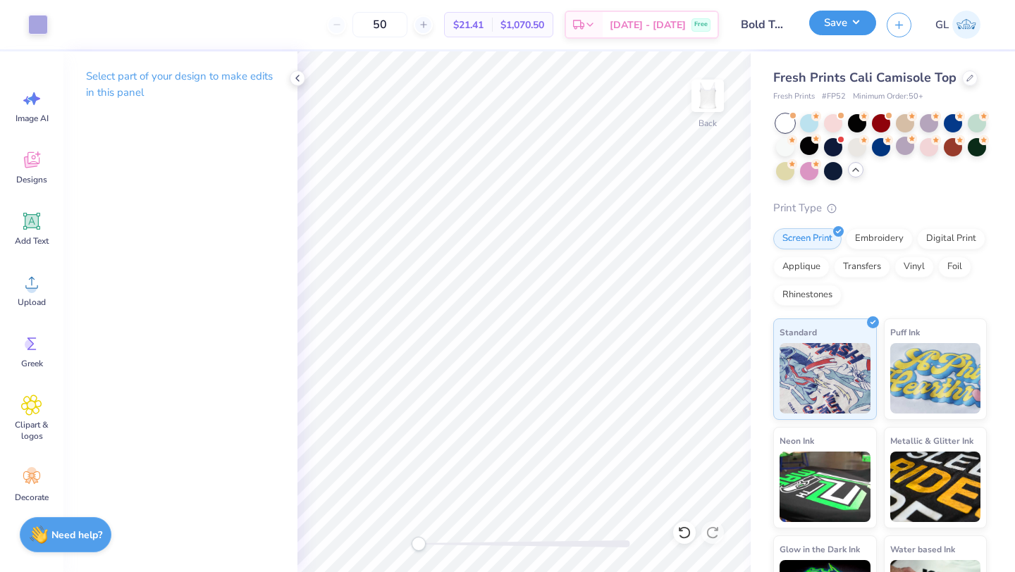
click at [846, 25] on button "Save" at bounding box center [842, 23] width 67 height 25
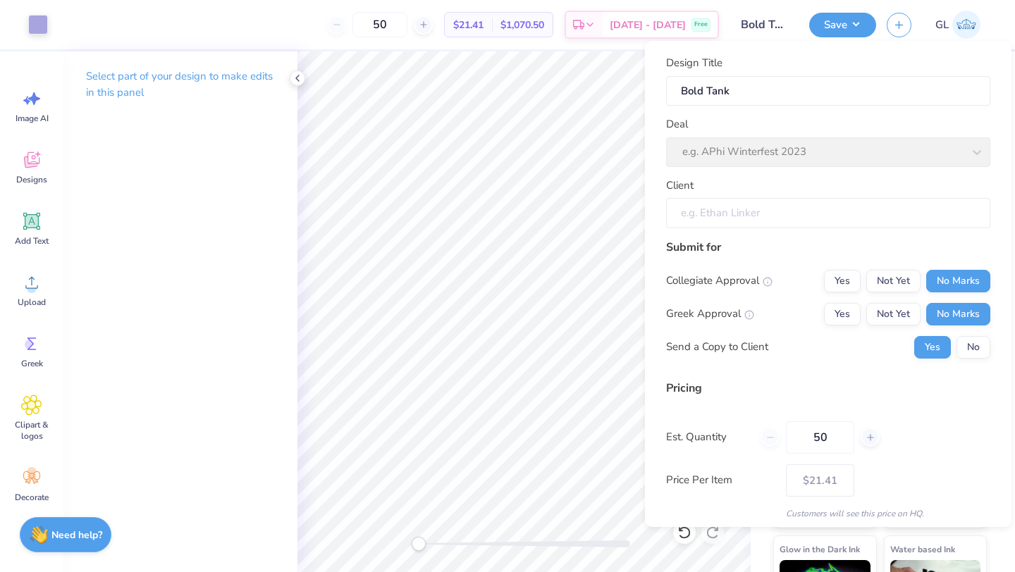
click at [789, 210] on input "Client" at bounding box center [828, 213] width 324 height 30
click at [300, 73] on icon at bounding box center [297, 78] width 11 height 11
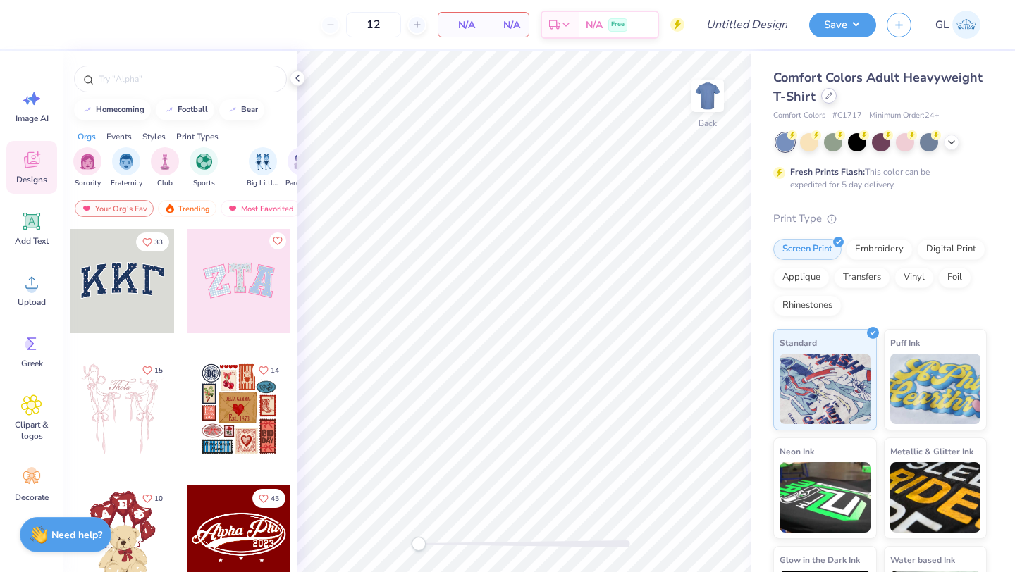
click at [831, 97] on icon at bounding box center [829, 95] width 7 height 7
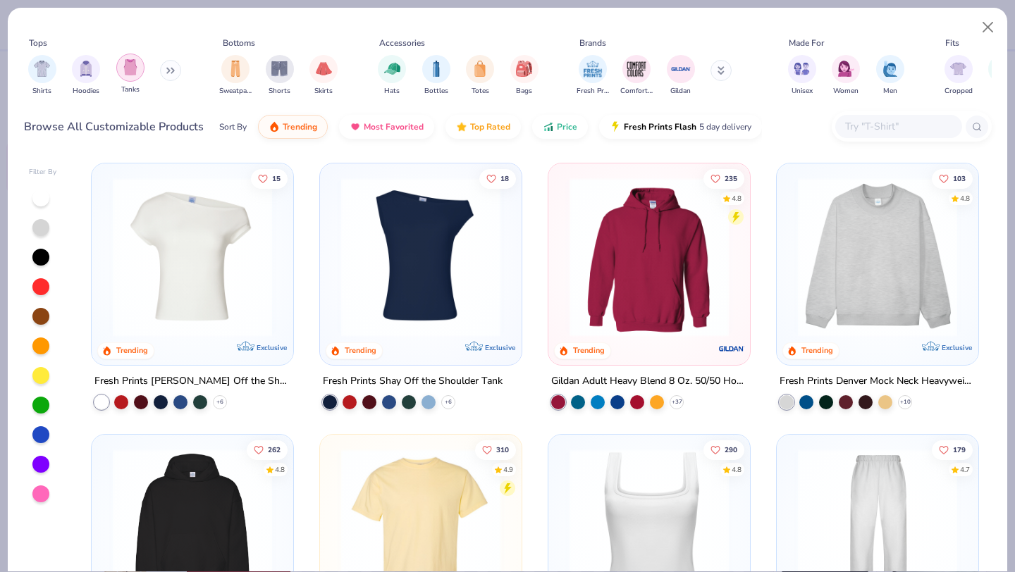
click at [123, 69] on img "filter for Tanks" at bounding box center [131, 67] width 16 height 16
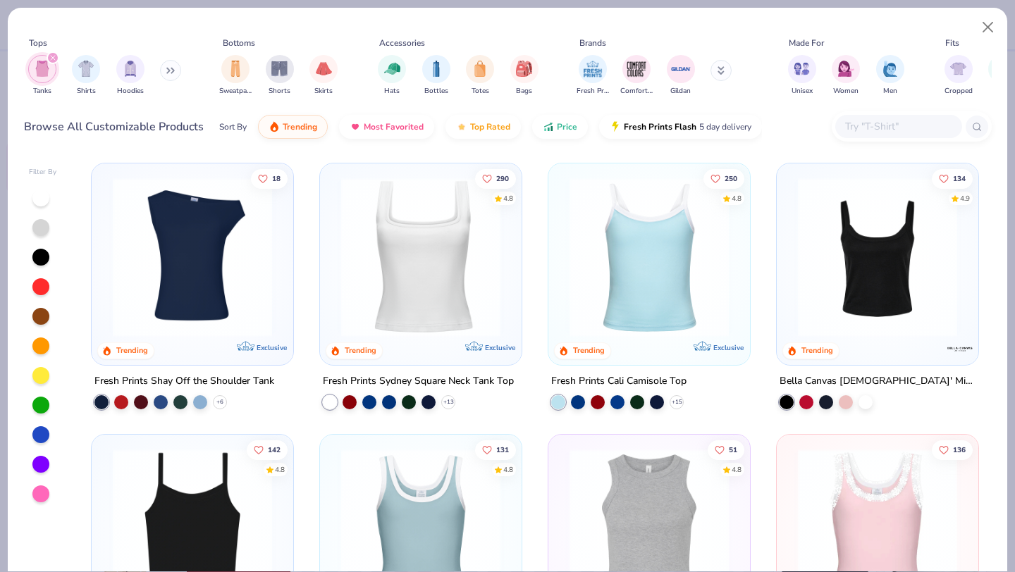
click at [646, 249] on img at bounding box center [649, 257] width 173 height 159
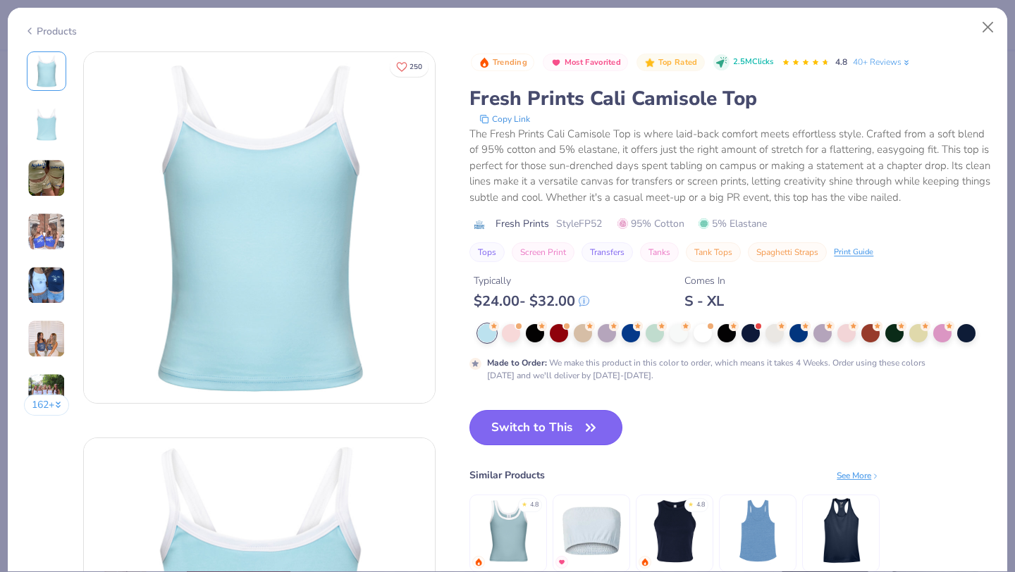
click at [537, 419] on button "Switch to This" at bounding box center [546, 427] width 153 height 35
type input "50"
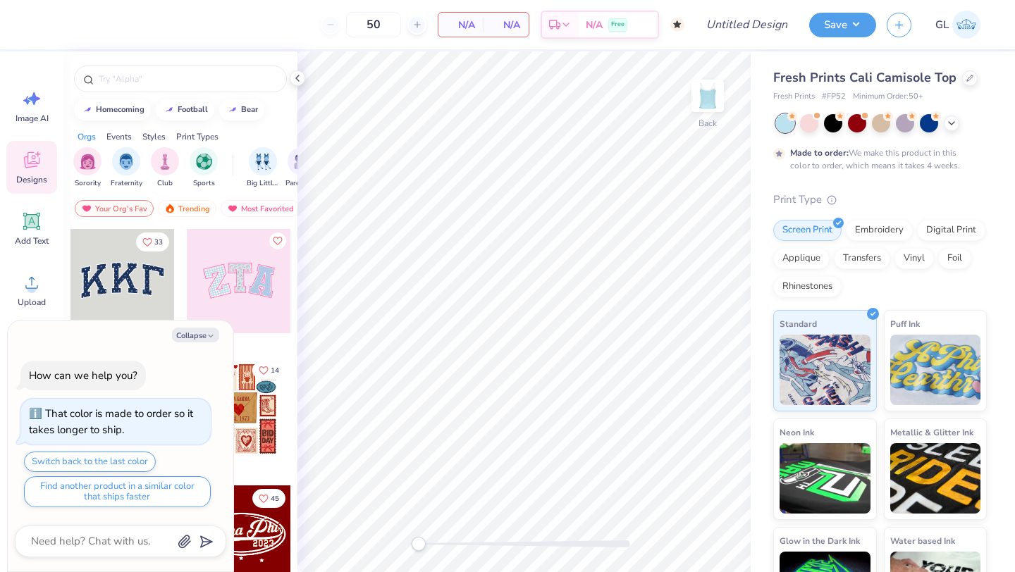
click at [802, 133] on div "Made to order: We make this product in this color to order, which means it take…" at bounding box center [880, 143] width 214 height 58
click at [810, 128] on div at bounding box center [809, 122] width 18 height 18
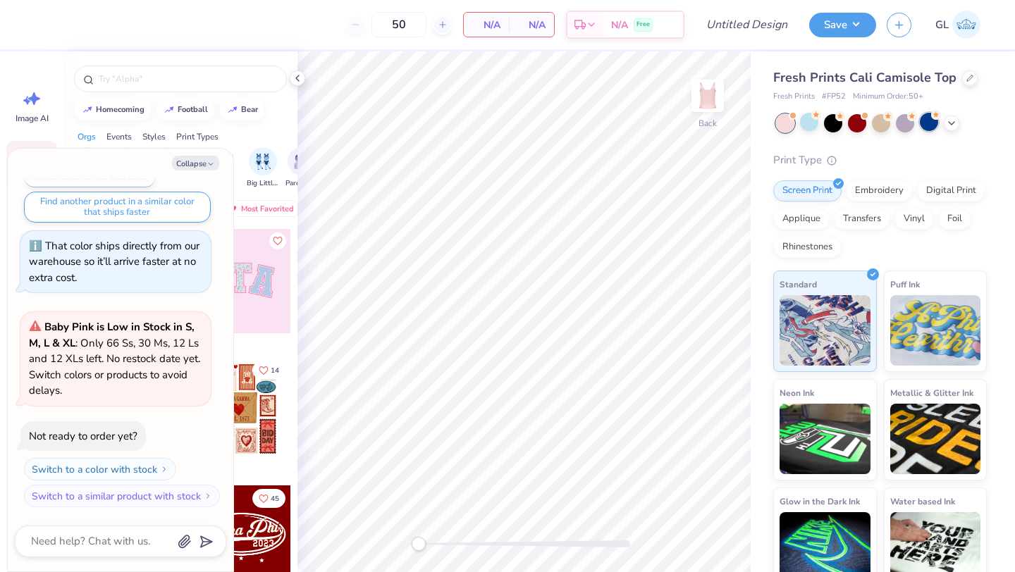
click at [929, 125] on div at bounding box center [929, 122] width 18 height 18
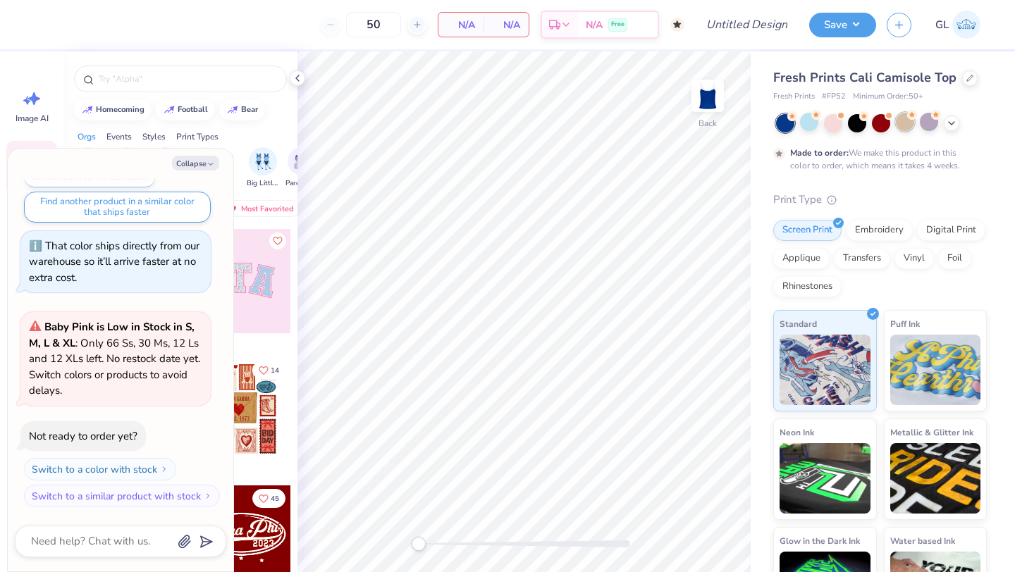
scroll to position [231, 0]
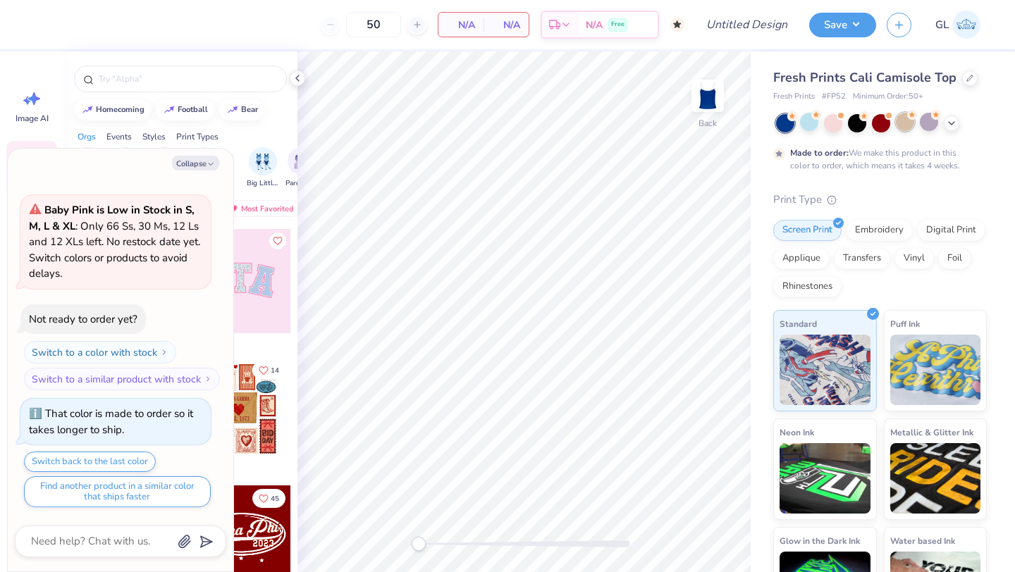
click at [900, 126] on div at bounding box center [905, 122] width 18 height 18
click at [902, 123] on div at bounding box center [905, 122] width 18 height 18
click at [191, 164] on button "Collapse" at bounding box center [195, 163] width 47 height 15
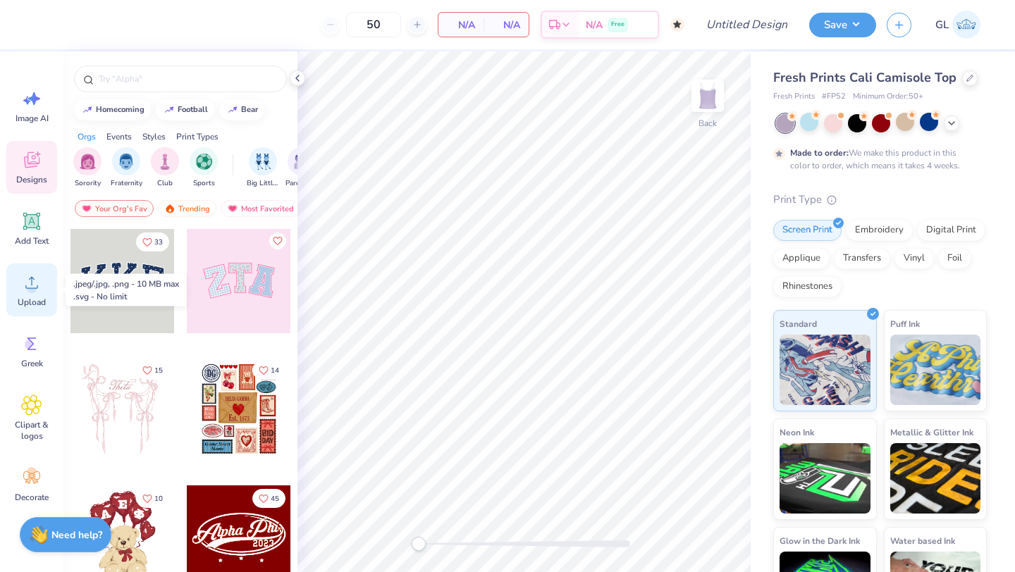
click at [35, 292] on icon at bounding box center [31, 282] width 21 height 21
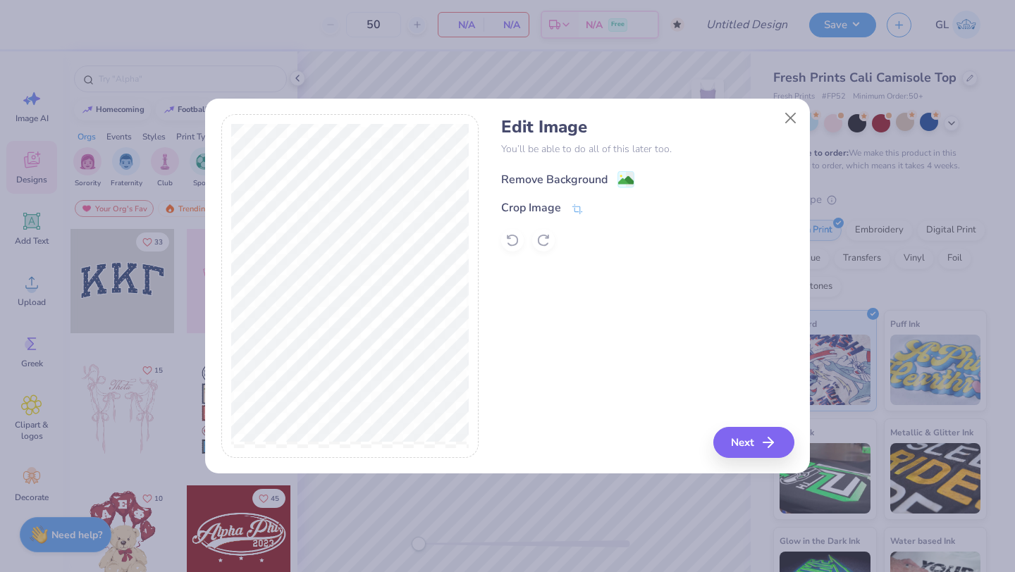
click at [573, 173] on div "Remove Background" at bounding box center [554, 179] width 106 height 17
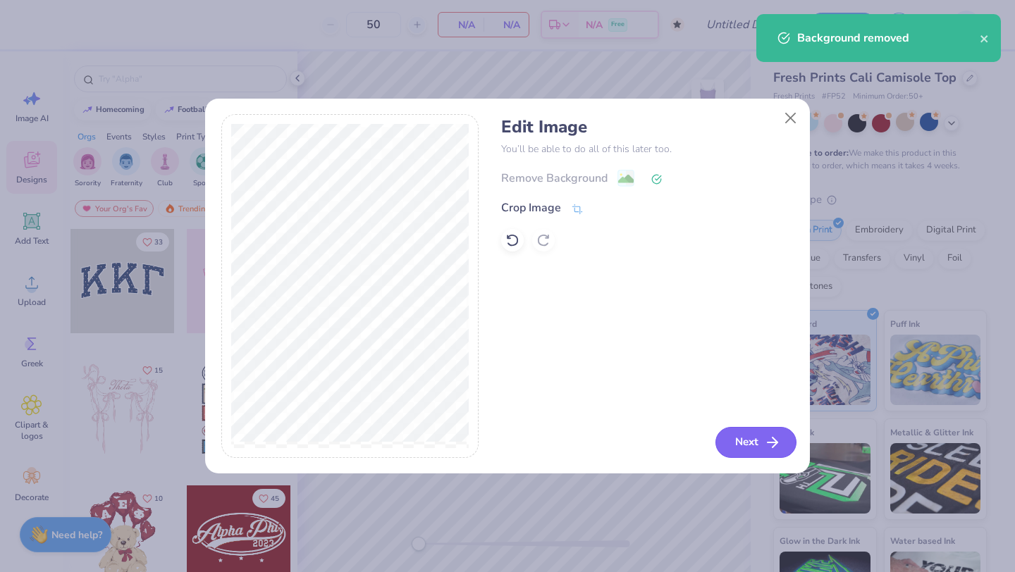
click at [752, 441] on button "Next" at bounding box center [756, 442] width 81 height 31
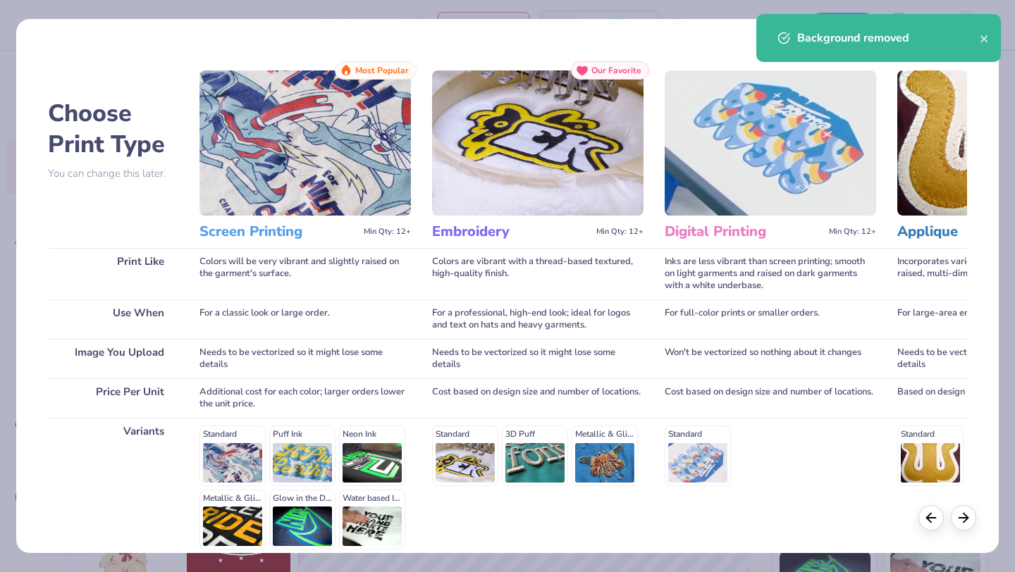
scroll to position [130, 0]
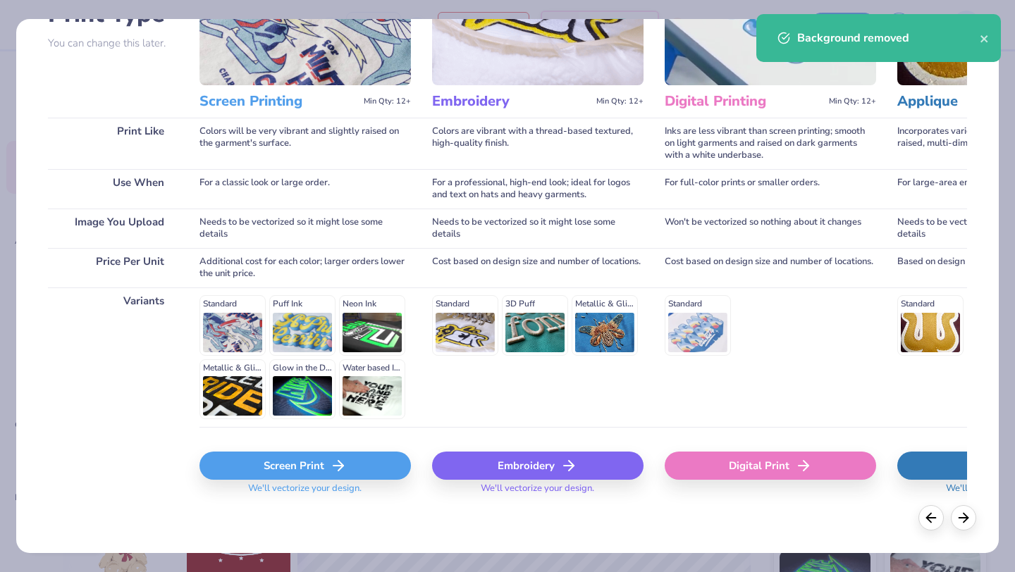
click at [310, 467] on div "Screen Print" at bounding box center [306, 466] width 212 height 28
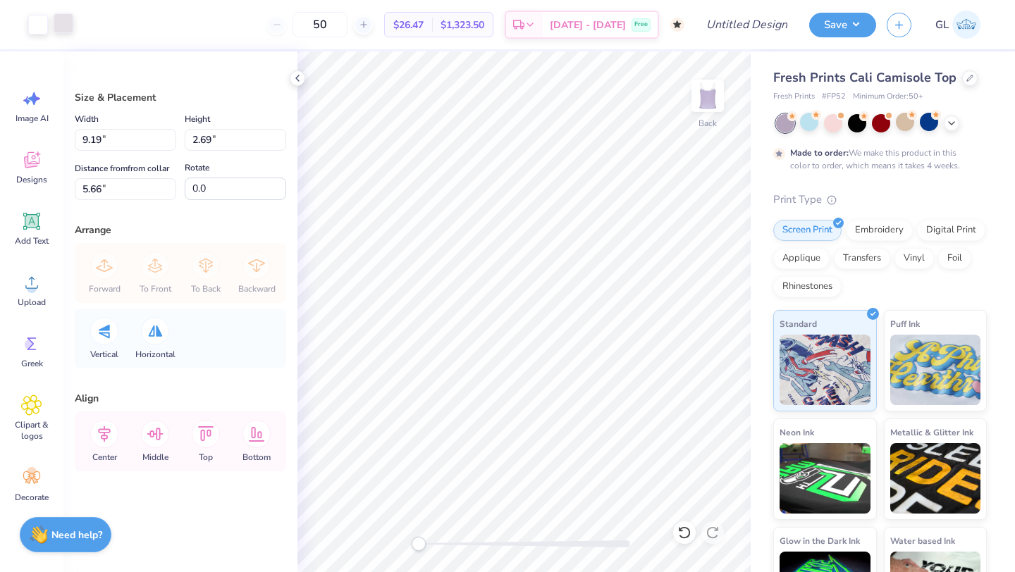
click at [64, 23] on div at bounding box center [64, 23] width 20 height 20
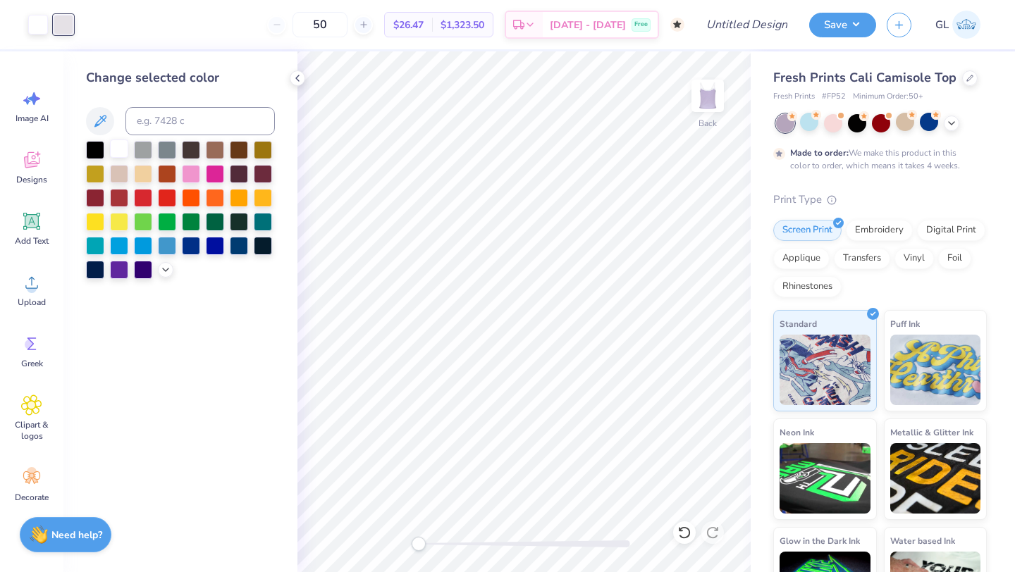
click at [115, 154] on div at bounding box center [119, 149] width 18 height 18
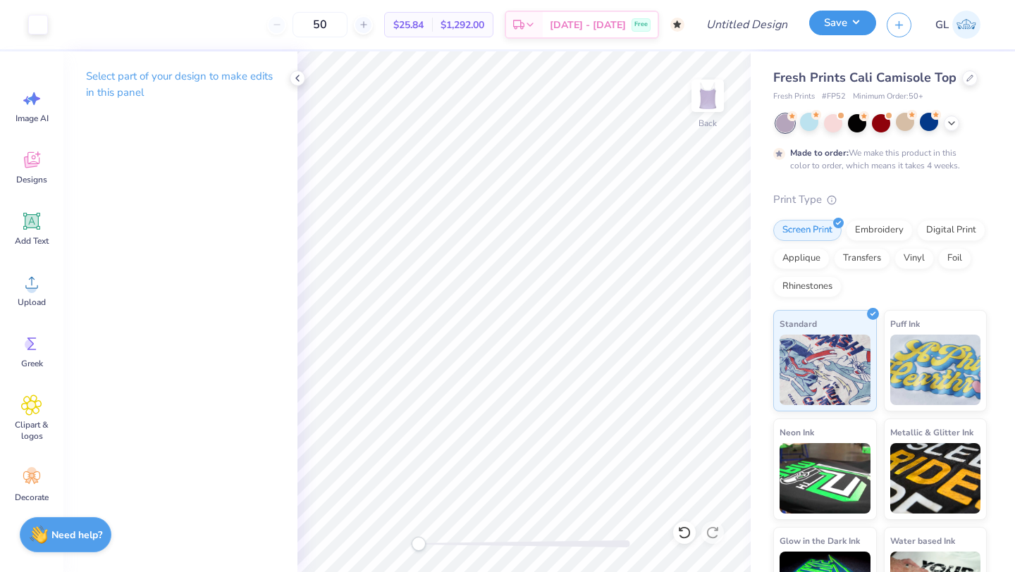
click at [847, 28] on button "Save" at bounding box center [842, 23] width 67 height 25
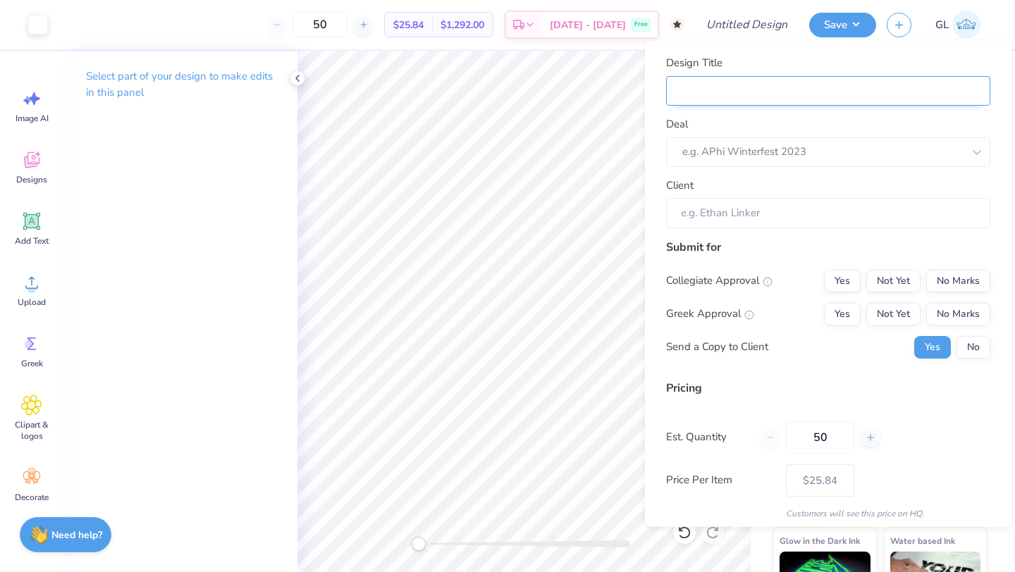
click at [809, 103] on input "Design Title" at bounding box center [828, 90] width 324 height 30
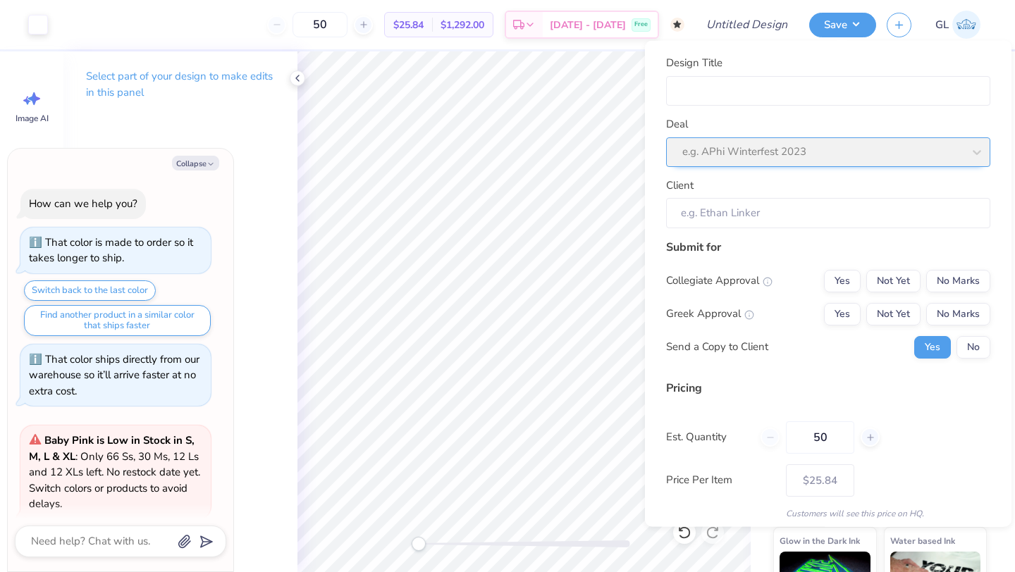
click at [709, 145] on div "Deal e.g. APhi Winterfest 2023" at bounding box center [828, 141] width 324 height 51
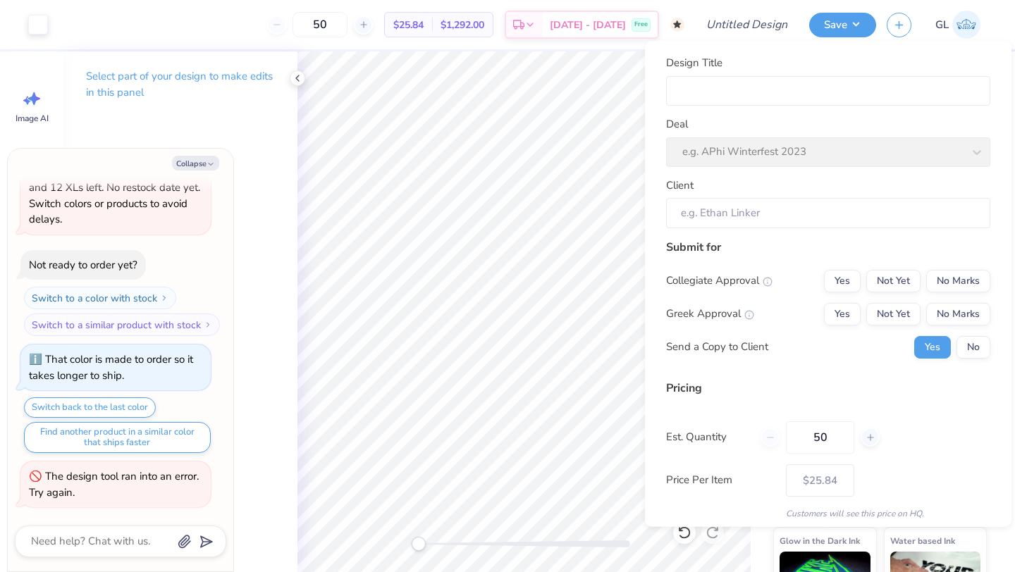
click at [729, 162] on div "Deal e.g. APhi Winterfest 2023" at bounding box center [828, 141] width 324 height 51
click at [204, 164] on button "Collapse" at bounding box center [195, 163] width 47 height 15
type textarea "x"
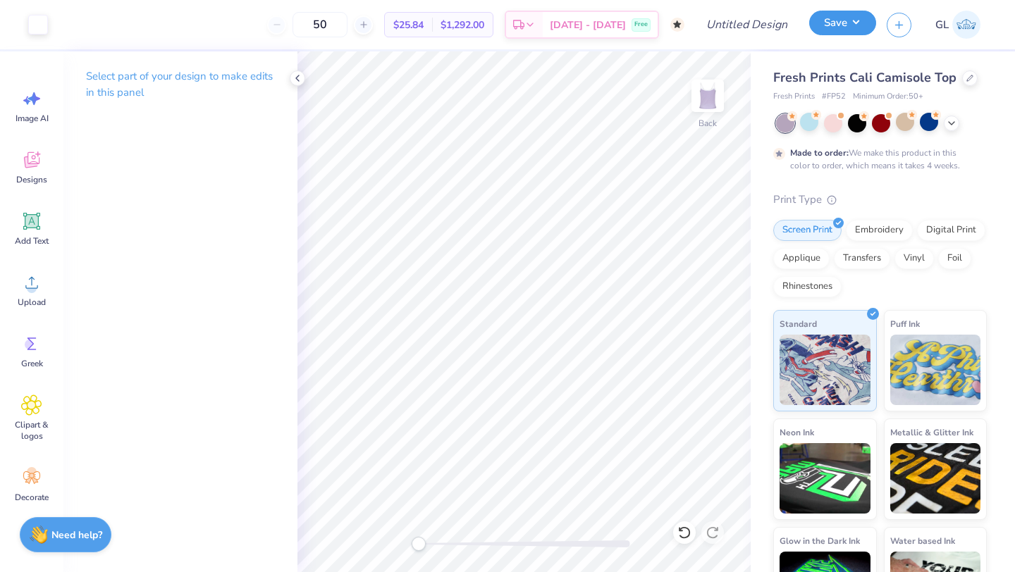
click at [828, 23] on button "Save" at bounding box center [842, 23] width 67 height 25
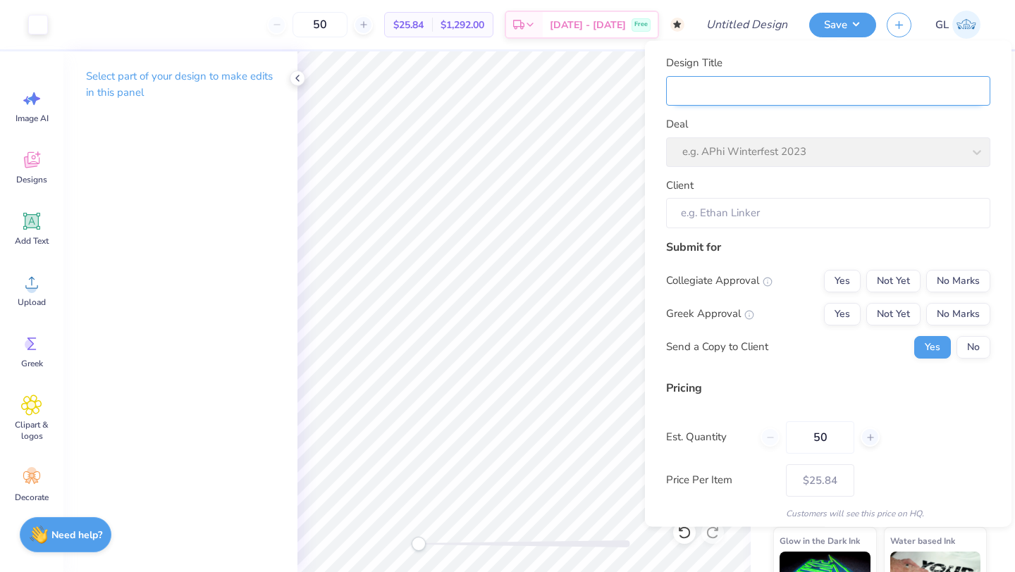
click at [795, 95] on input "Design Title" at bounding box center [828, 90] width 324 height 30
type input "B"
type input "BO"
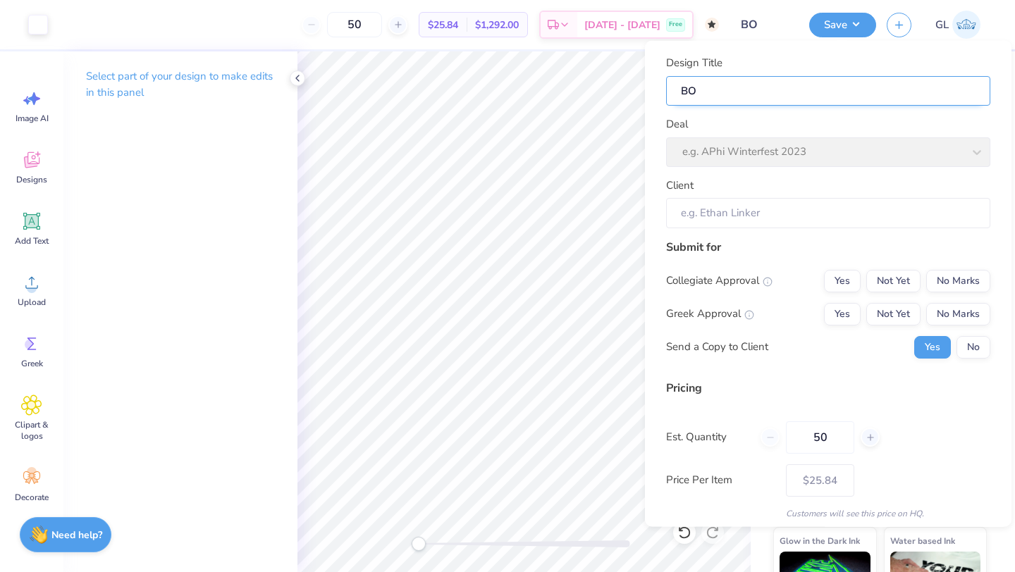
type input "BOL"
type input "BOLD"
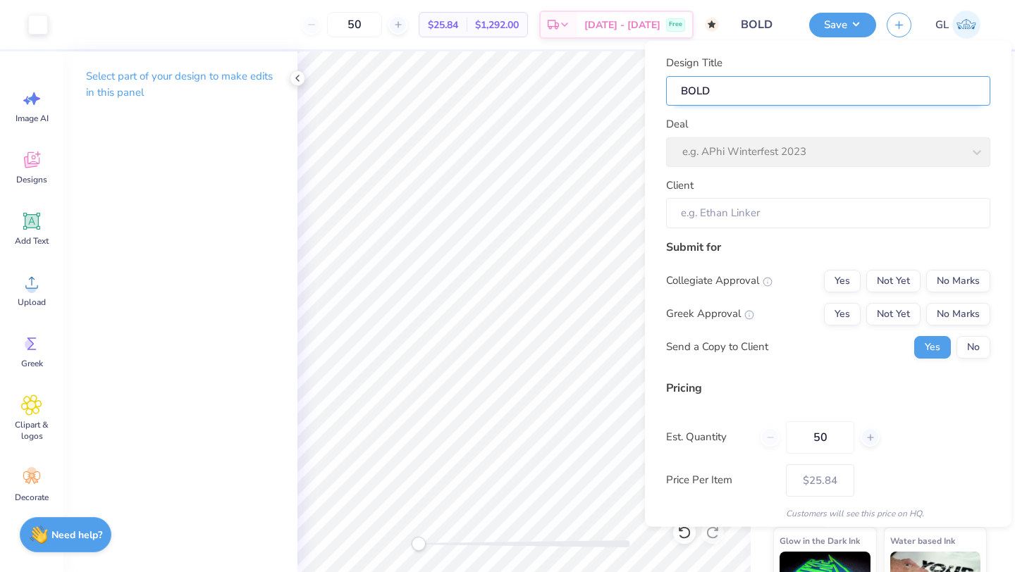
type input "BOLD"
type input "BOLD t"
type input "BOLD ta"
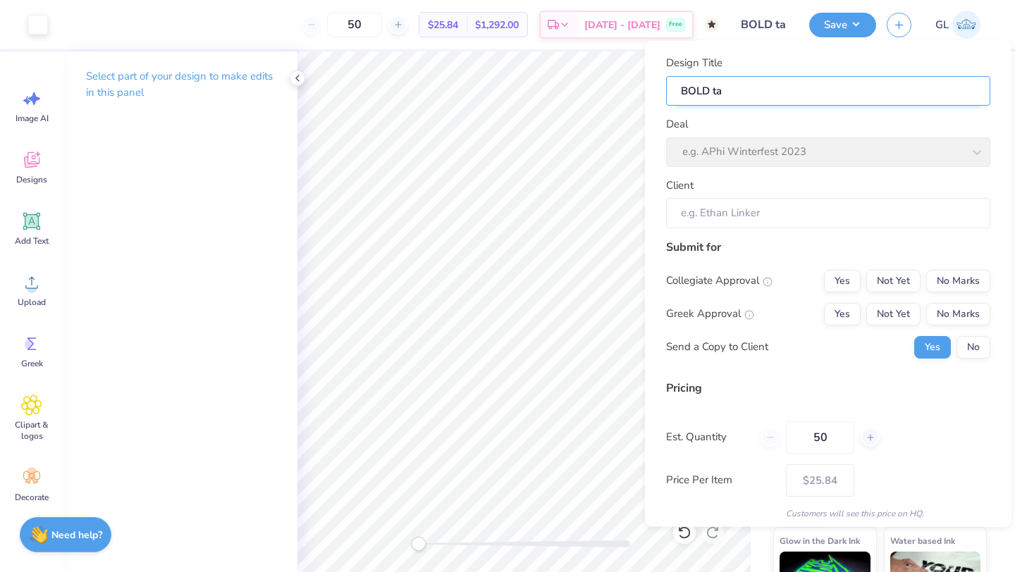
type input "BOLD tan"
type input "BOLD tank"
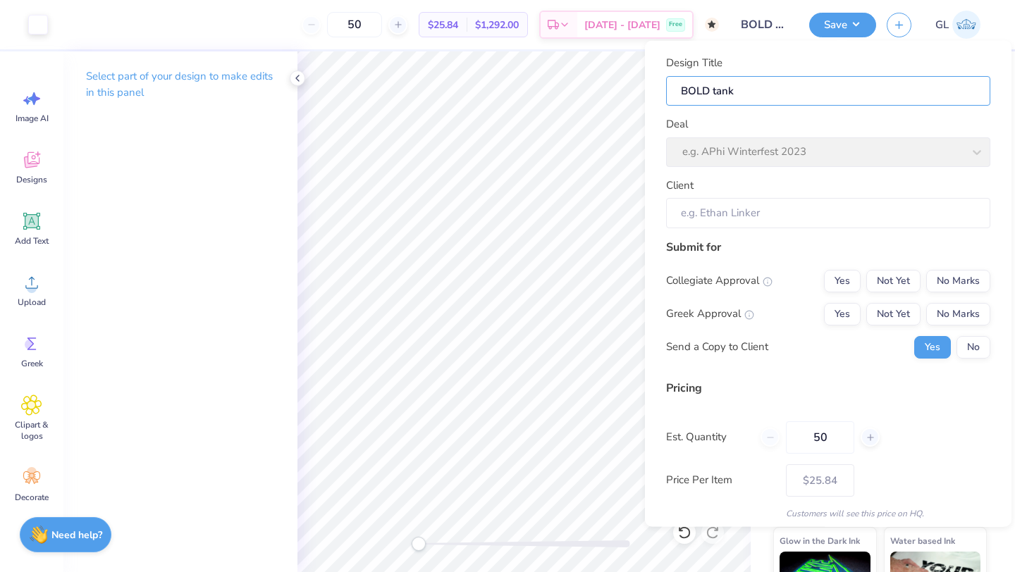
type input "BOLD tank"
click at [826, 206] on input "Client" at bounding box center [828, 213] width 324 height 30
click at [974, 286] on button "No Marks" at bounding box center [958, 280] width 64 height 23
click at [957, 311] on button "No Marks" at bounding box center [958, 313] width 64 height 23
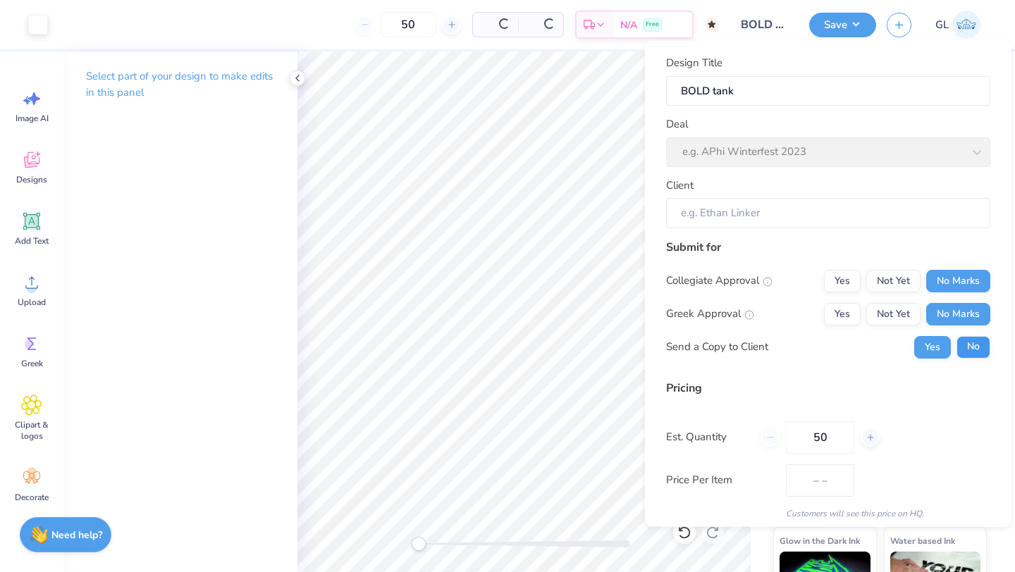
type input "$25.84"
click at [962, 339] on button "No" at bounding box center [974, 347] width 34 height 23
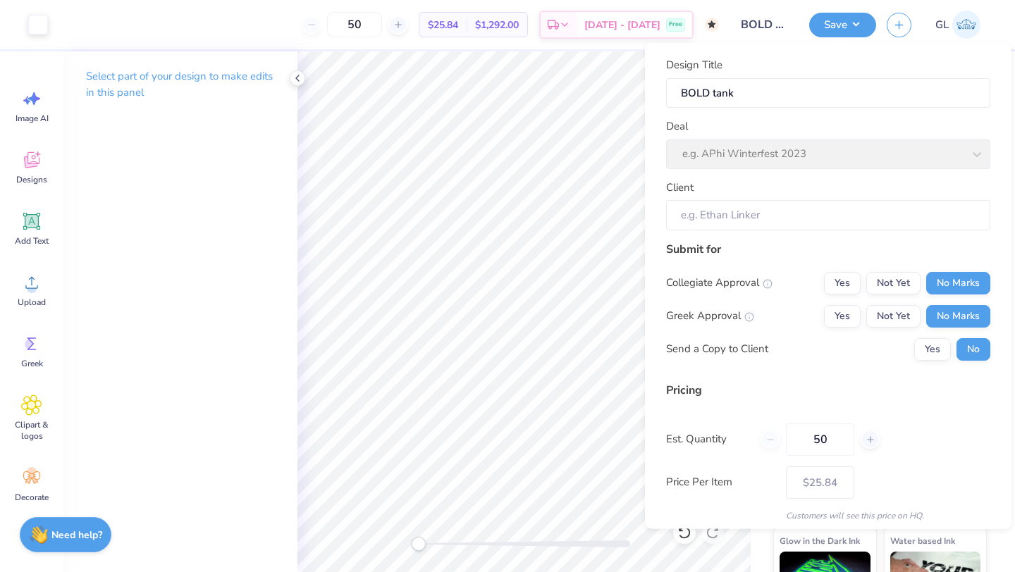
scroll to position [51, 0]
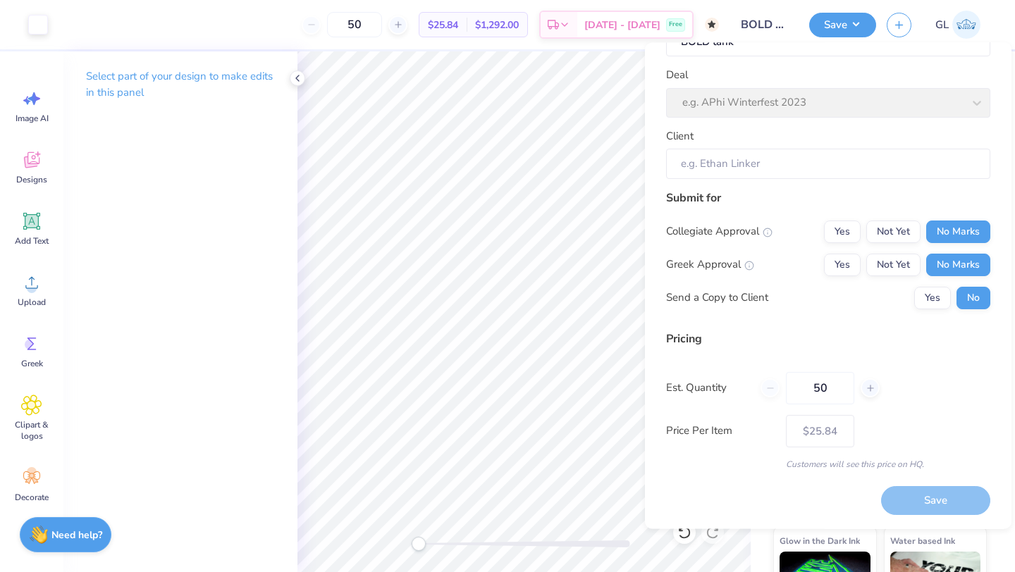
click at [917, 507] on div "Save" at bounding box center [935, 501] width 109 height 29
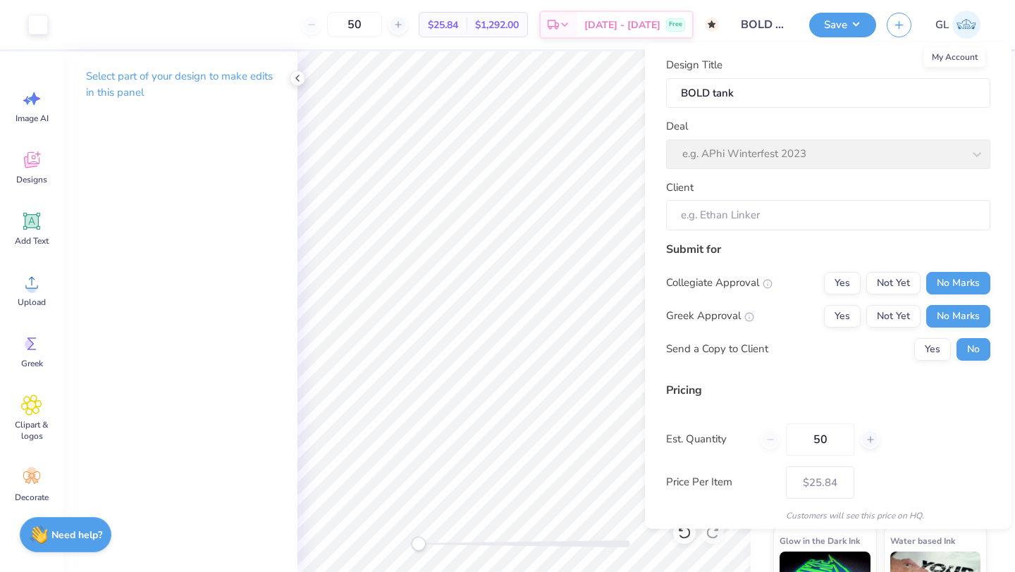
click at [964, 18] on img at bounding box center [967, 25] width 28 height 28
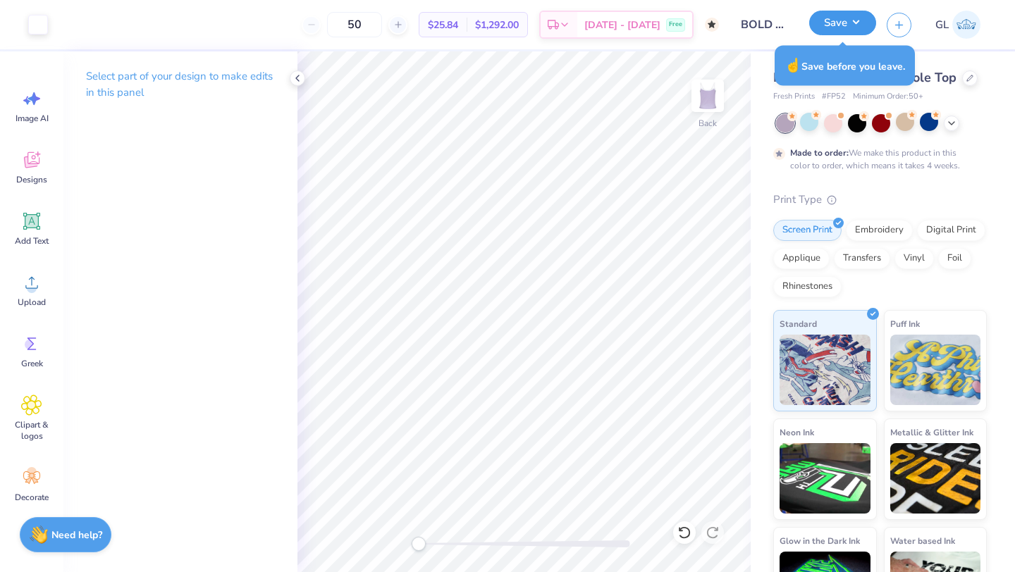
click at [854, 31] on button "Save" at bounding box center [842, 23] width 67 height 25
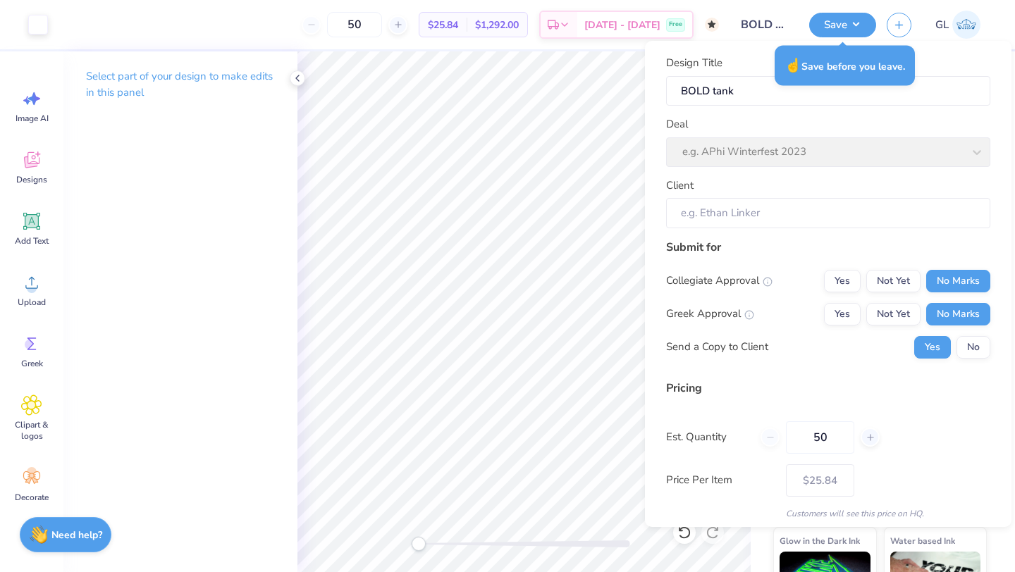
click at [817, 165] on div "Deal e.g. APhi Winterfest 2023" at bounding box center [828, 141] width 324 height 51
click at [787, 209] on input "Client" at bounding box center [828, 213] width 324 height 30
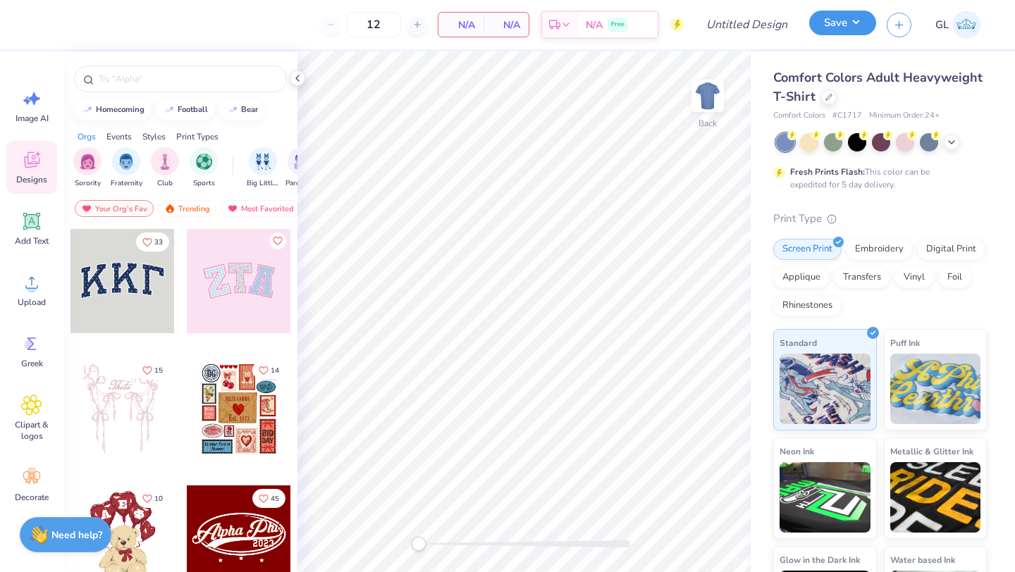
click at [837, 18] on button "Save" at bounding box center [842, 23] width 67 height 25
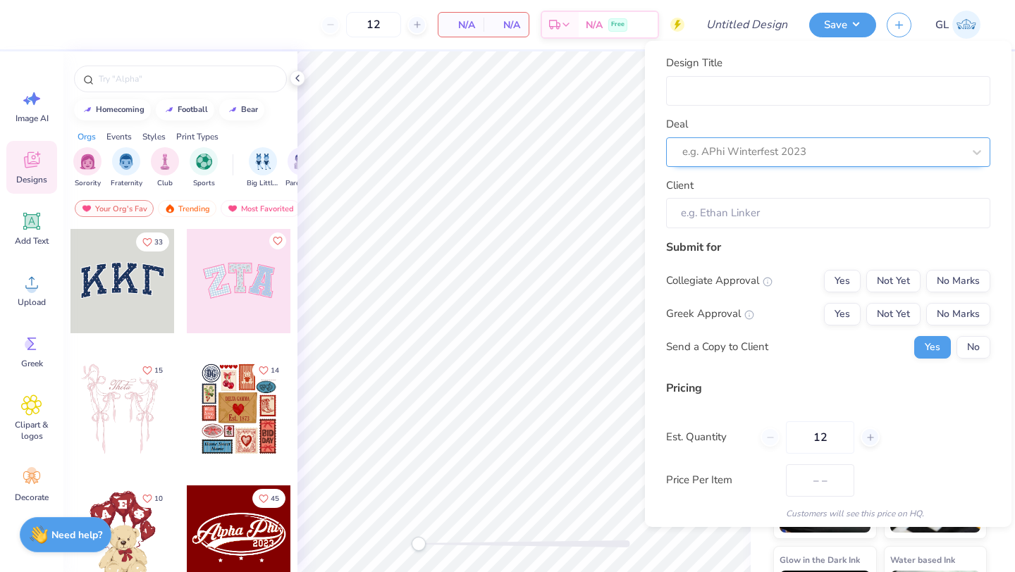
click at [819, 154] on div "Deal e.g. APhi Winterfest 2023" at bounding box center [828, 141] width 324 height 51
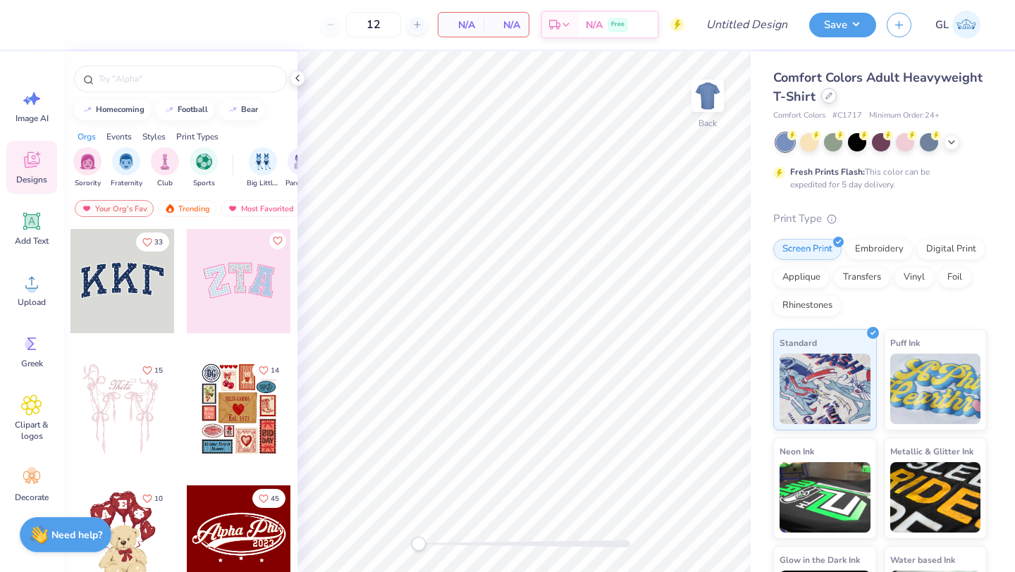
click at [826, 95] on icon at bounding box center [829, 95] width 7 height 7
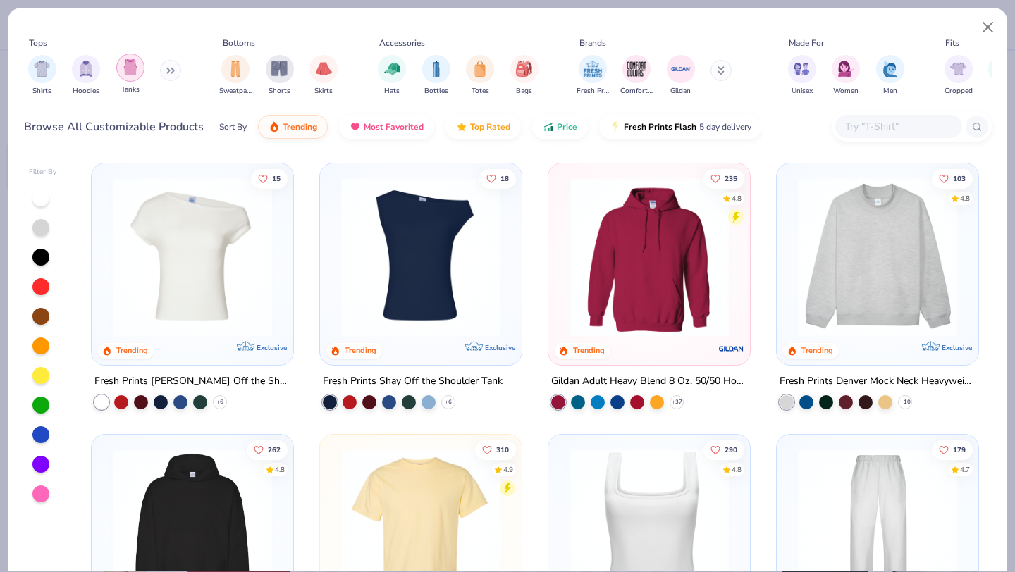
click at [135, 68] on img "filter for Tanks" at bounding box center [131, 67] width 16 height 16
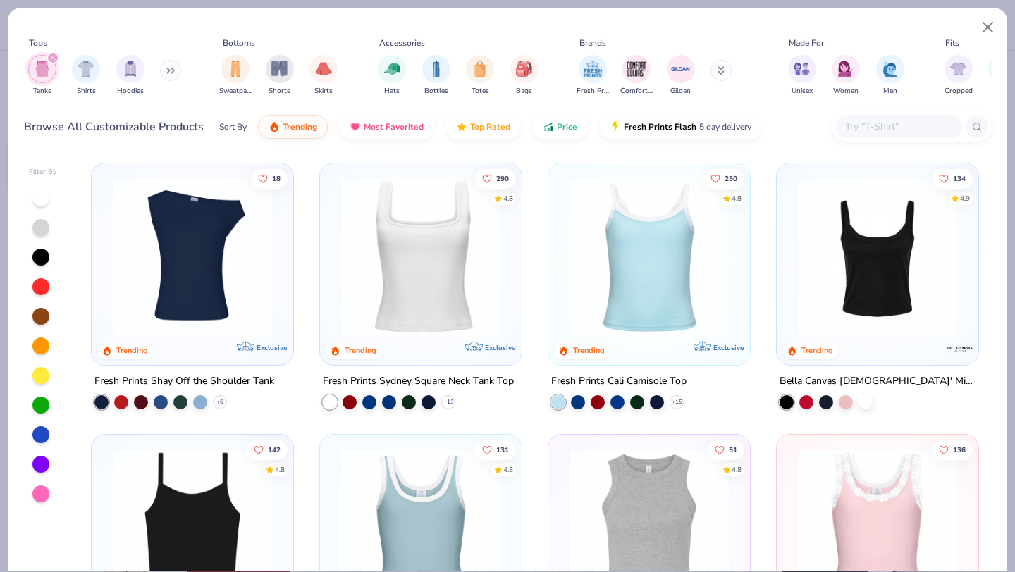
click at [623, 281] on img at bounding box center [649, 257] width 173 height 159
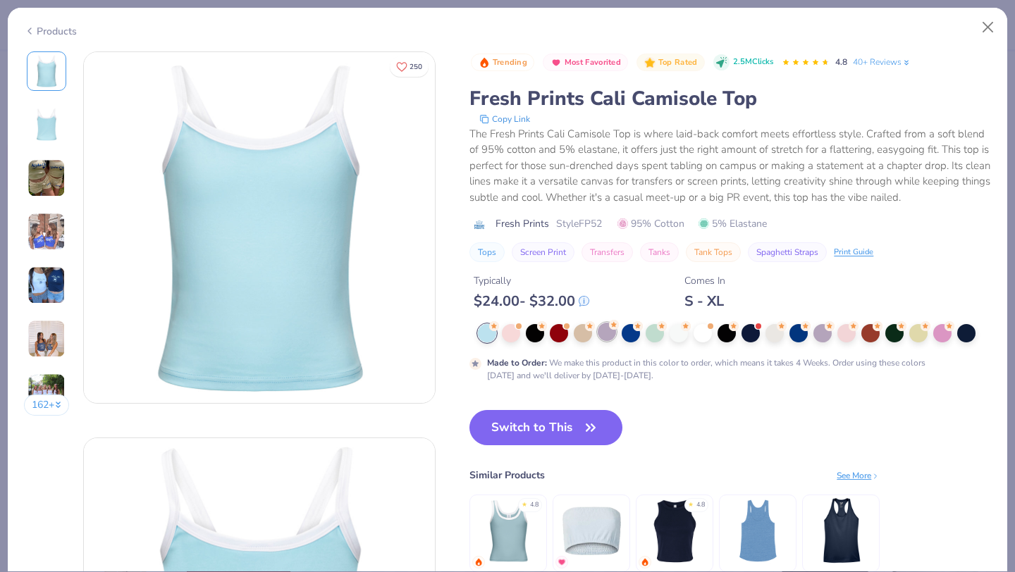
click at [616, 330] on div at bounding box center [607, 332] width 18 height 18
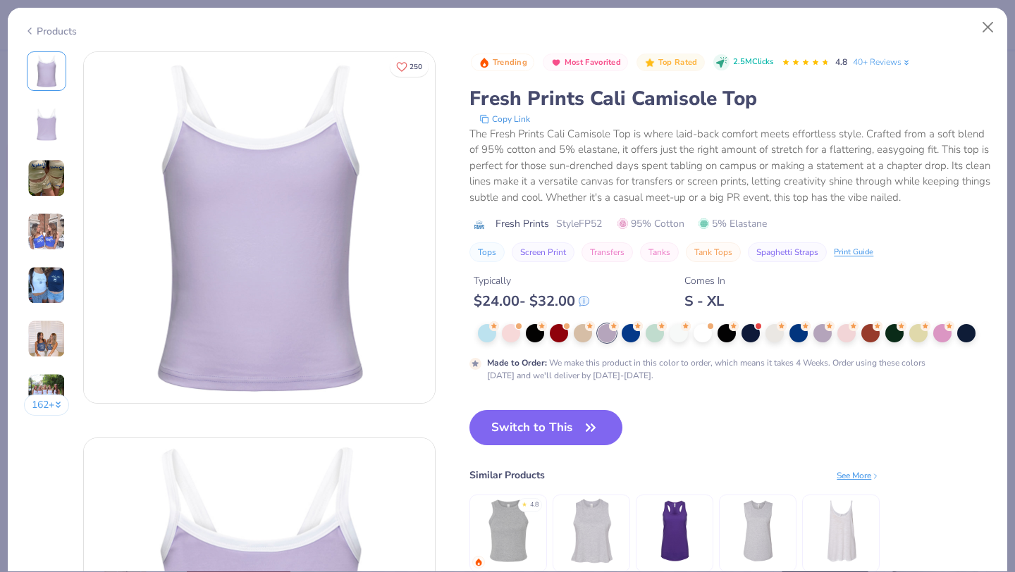
click at [565, 410] on div "Trending Most Favorited Top Rated 2.5M Clicks 4.8 40+ Reviews Fresh Prints Cali…" at bounding box center [731, 326] width 522 height 550
click at [556, 430] on button "Switch to This" at bounding box center [546, 427] width 153 height 35
type input "50"
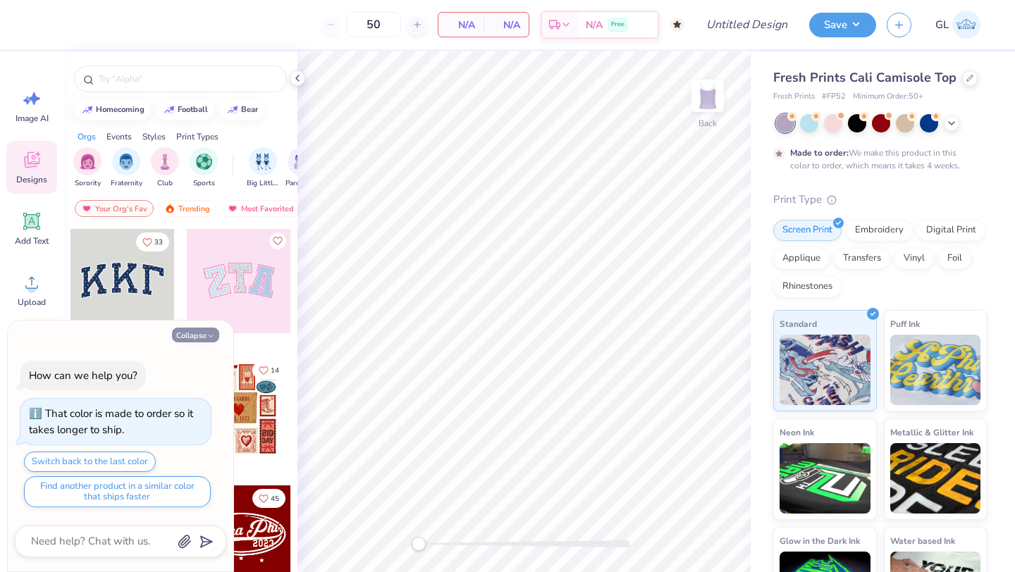
click at [211, 338] on icon "button" at bounding box center [211, 336] width 8 height 8
type textarea "x"
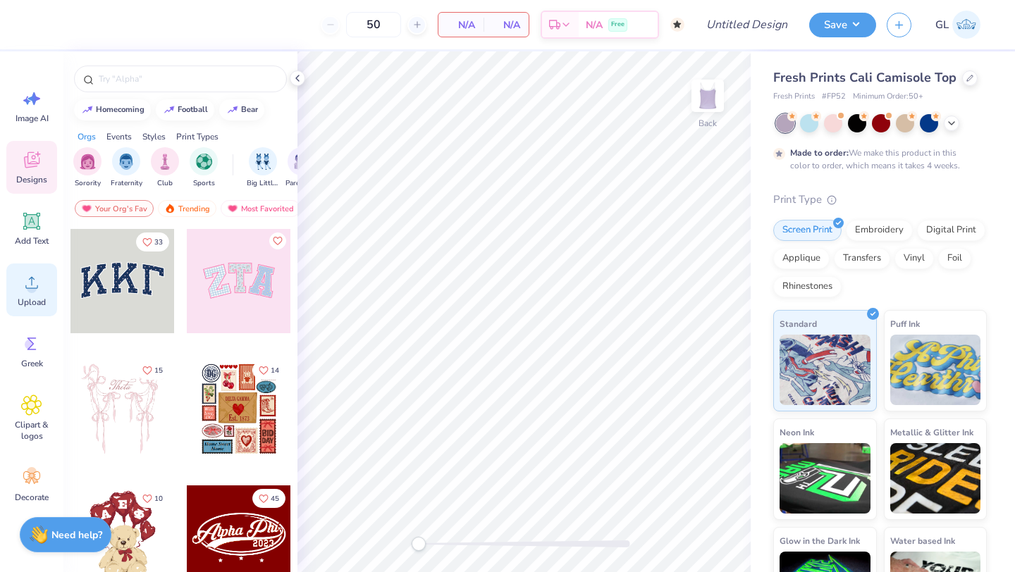
click at [32, 299] on span "Upload" at bounding box center [32, 302] width 28 height 11
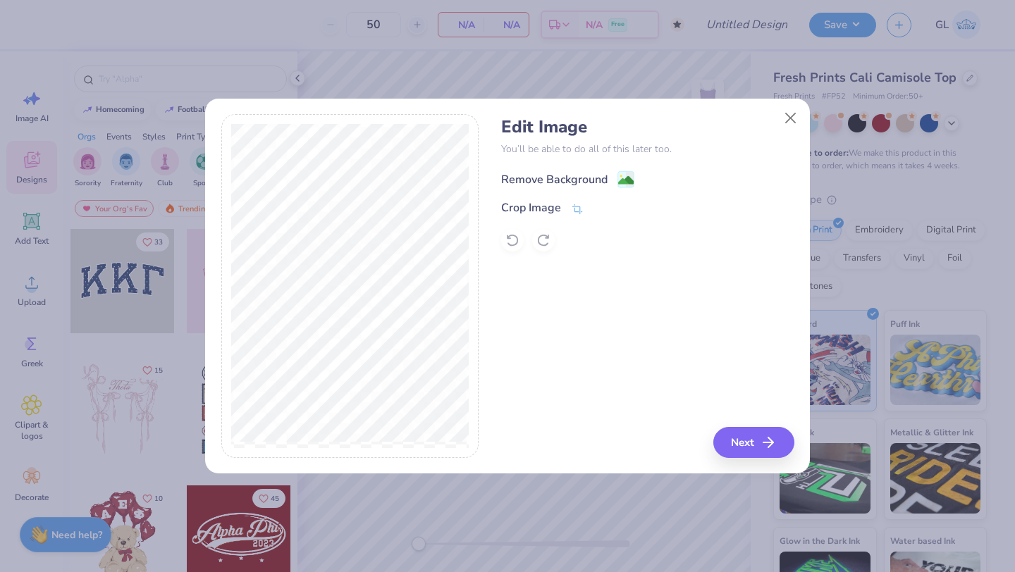
click at [563, 178] on div "Remove Background" at bounding box center [554, 179] width 106 height 17
click at [750, 436] on button "Next" at bounding box center [756, 442] width 81 height 31
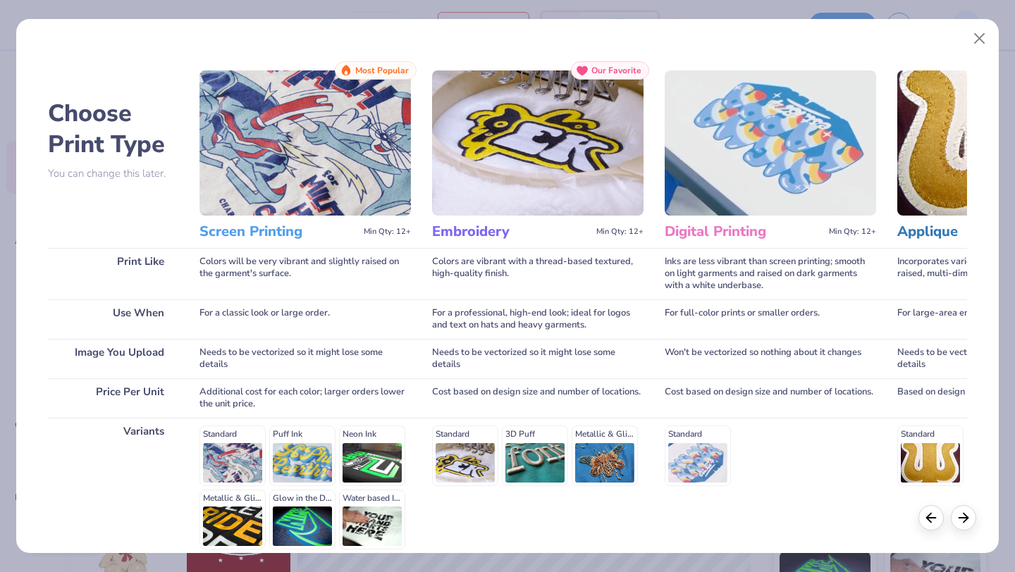
scroll to position [130, 0]
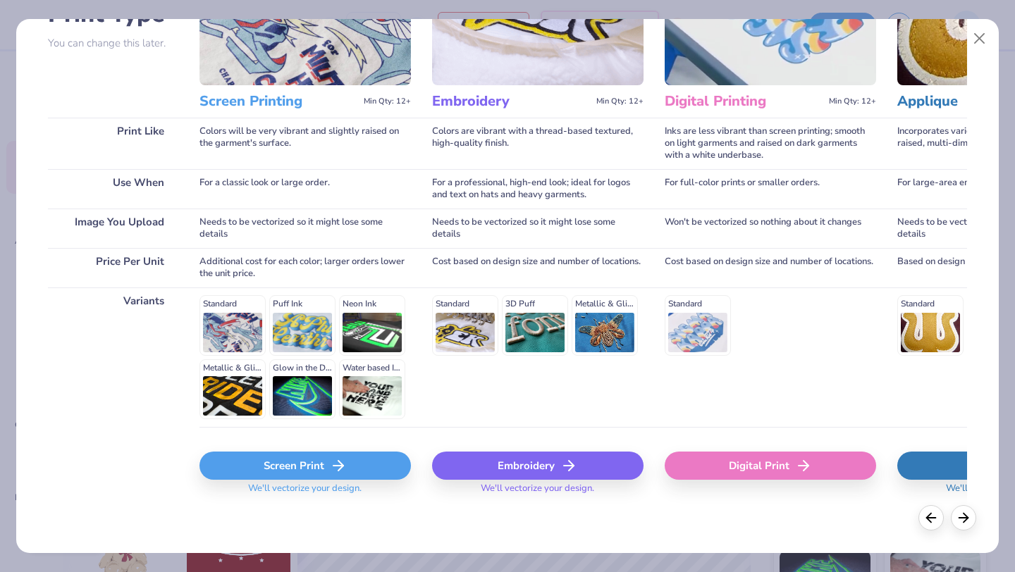
click at [264, 466] on div "Screen Print" at bounding box center [306, 466] width 212 height 28
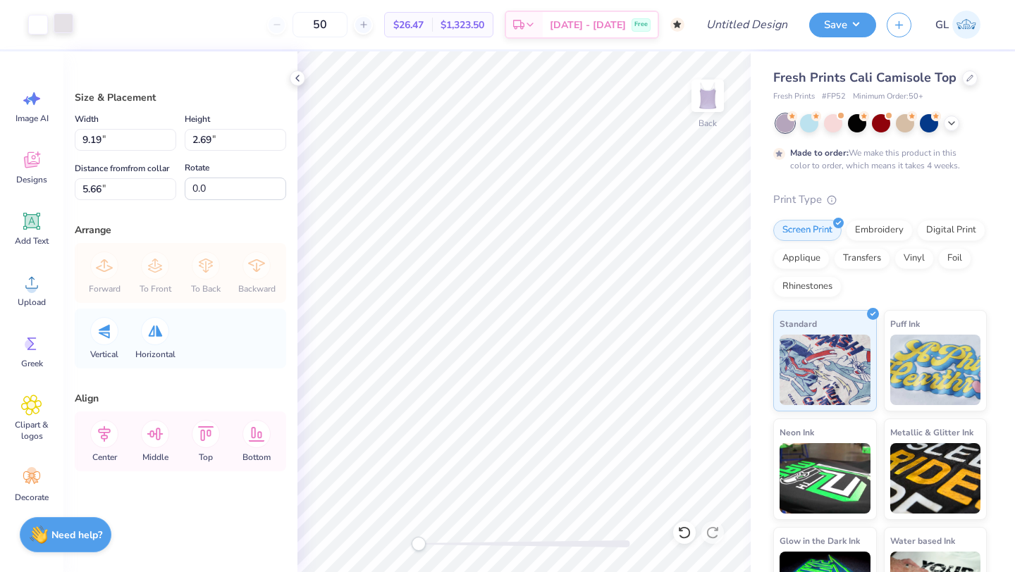
click at [66, 25] on div at bounding box center [64, 23] width 20 height 20
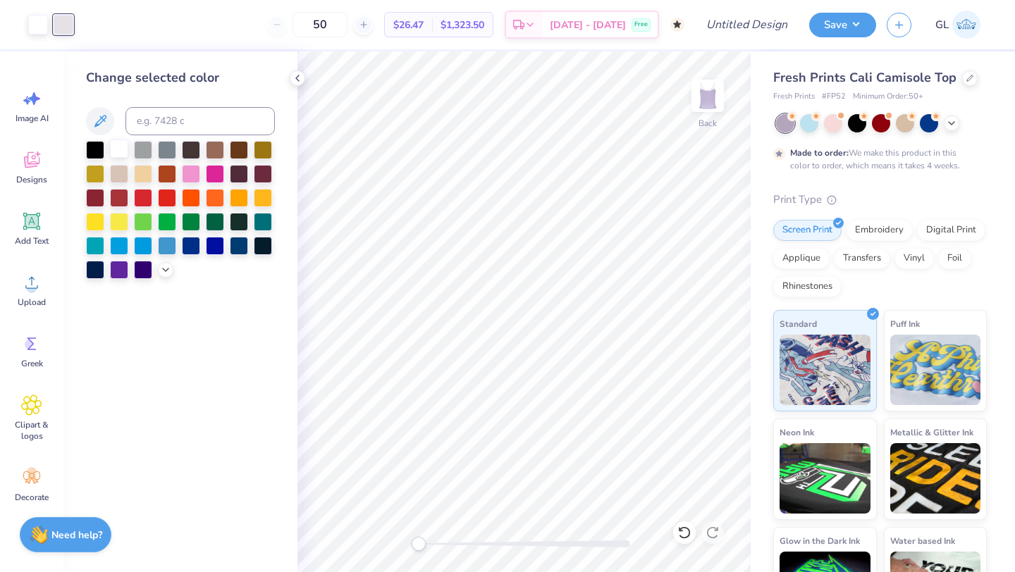
click at [123, 148] on div at bounding box center [119, 149] width 18 height 18
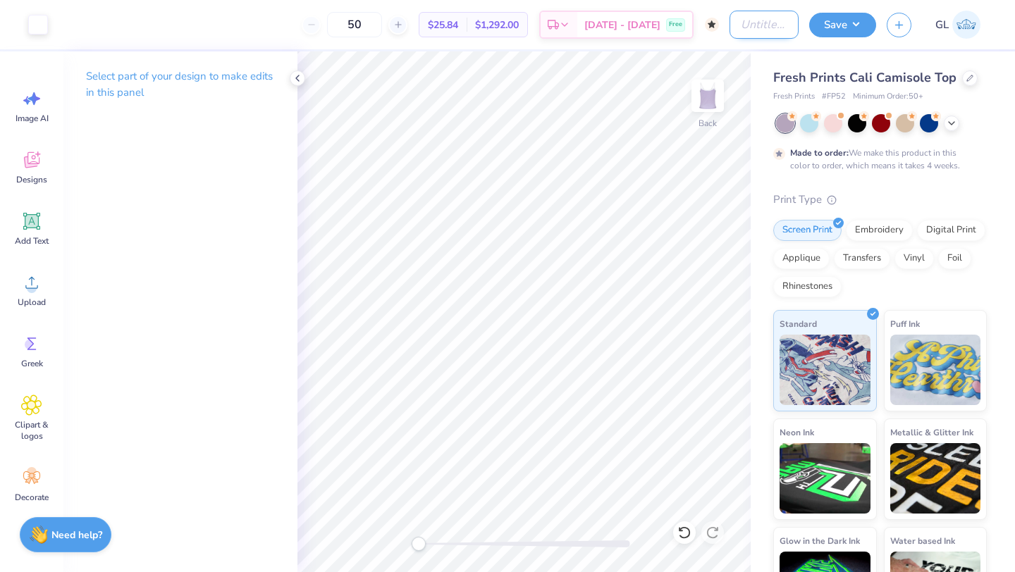
click at [761, 26] on input "Design Title" at bounding box center [764, 25] width 69 height 28
type input "Bold Tank"
click at [843, 29] on button "Save" at bounding box center [842, 23] width 67 height 25
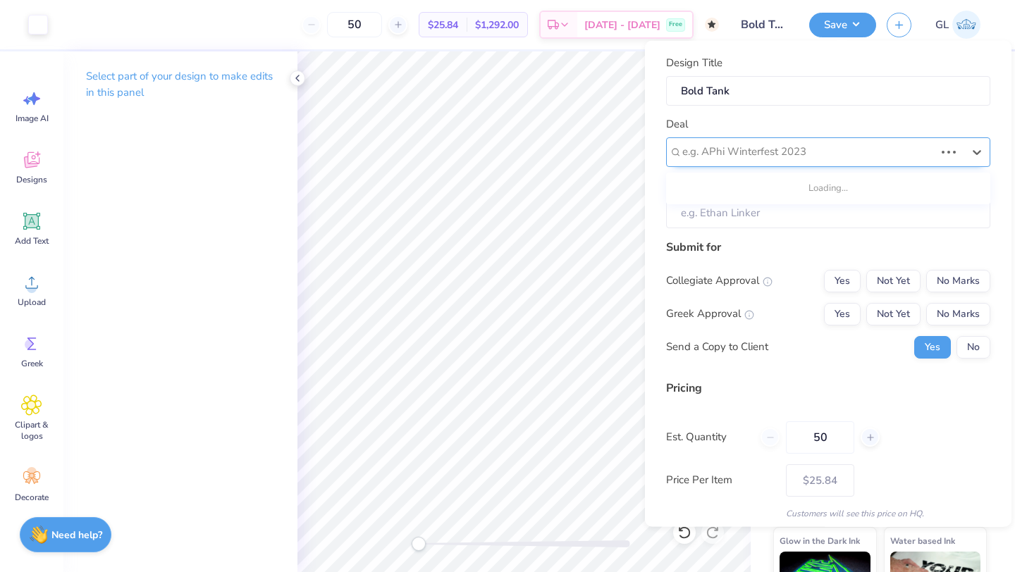
click at [807, 145] on div at bounding box center [808, 151] width 252 height 19
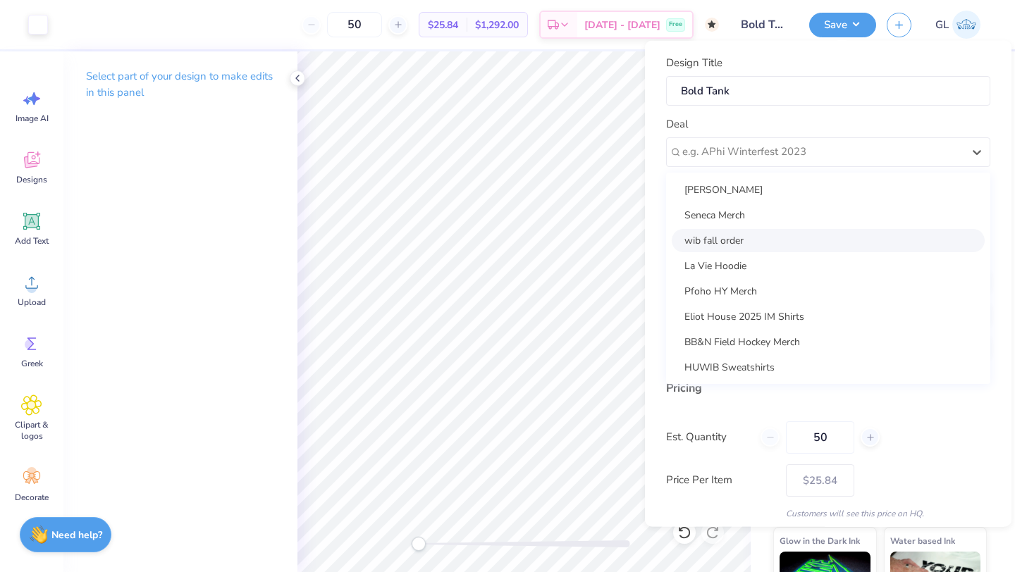
click at [756, 238] on div "wib fall order" at bounding box center [828, 239] width 313 height 23
type input "[PERSON_NAME]"
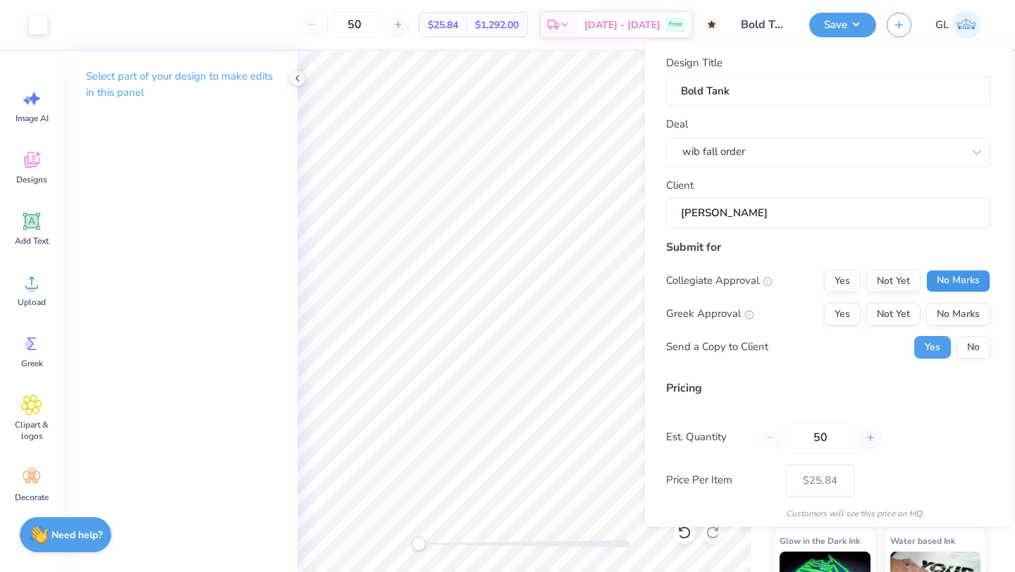
click at [963, 275] on button "No Marks" at bounding box center [958, 280] width 64 height 23
click at [957, 305] on button "No Marks" at bounding box center [958, 313] width 64 height 23
click at [972, 349] on button "No" at bounding box center [974, 347] width 34 height 23
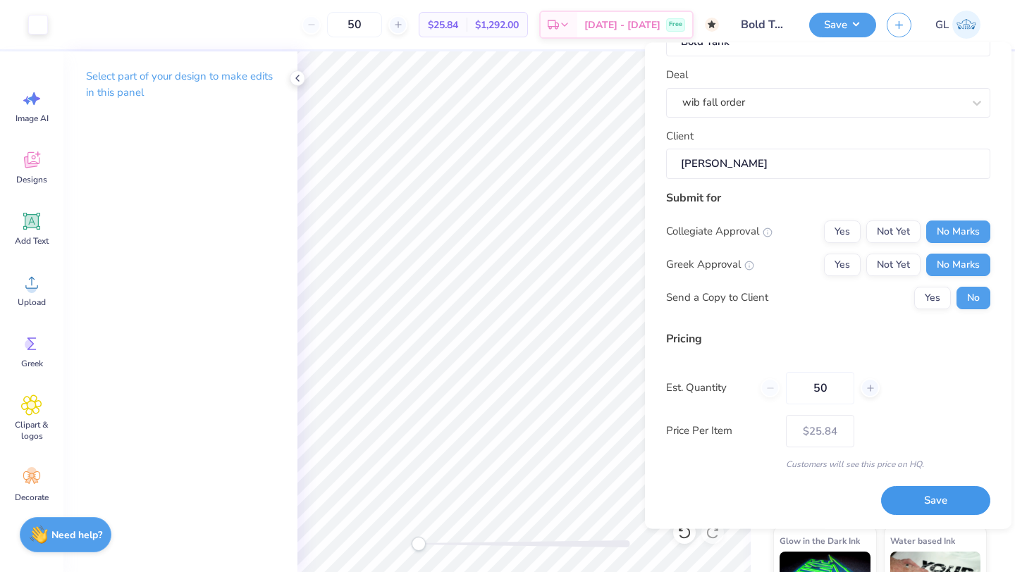
click at [911, 507] on button "Save" at bounding box center [935, 501] width 109 height 29
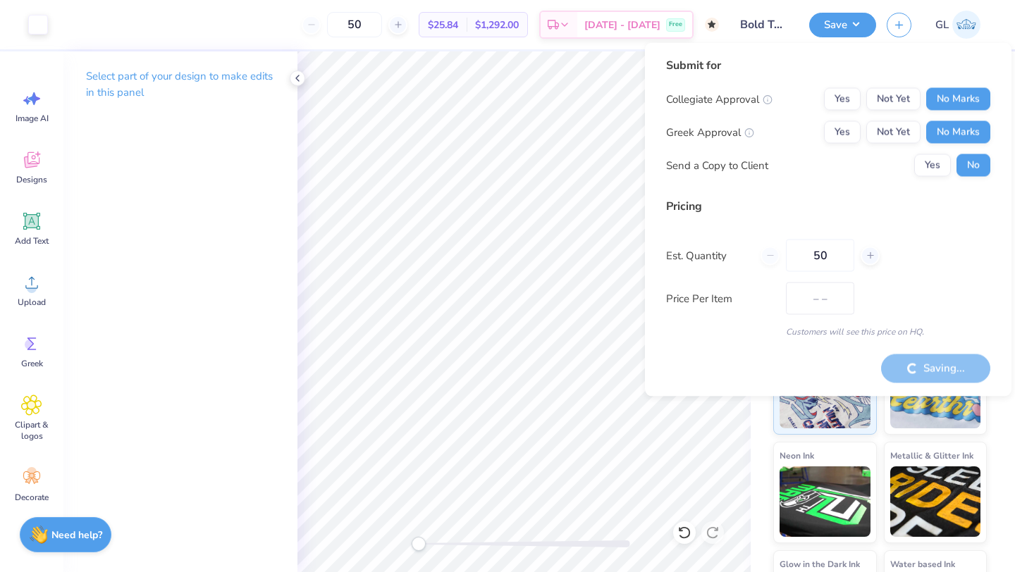
type input "$25.84"
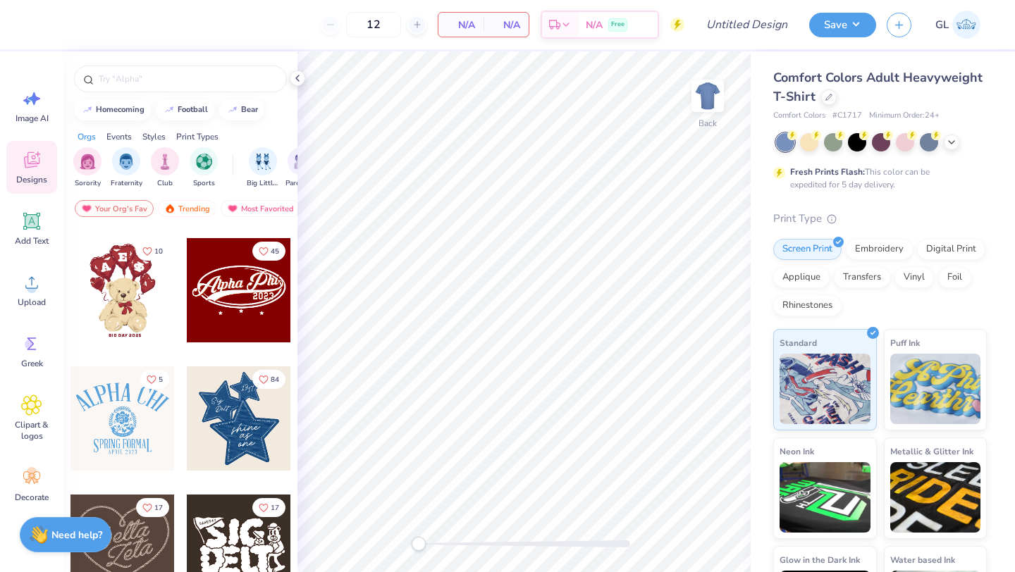
scroll to position [253, 0]
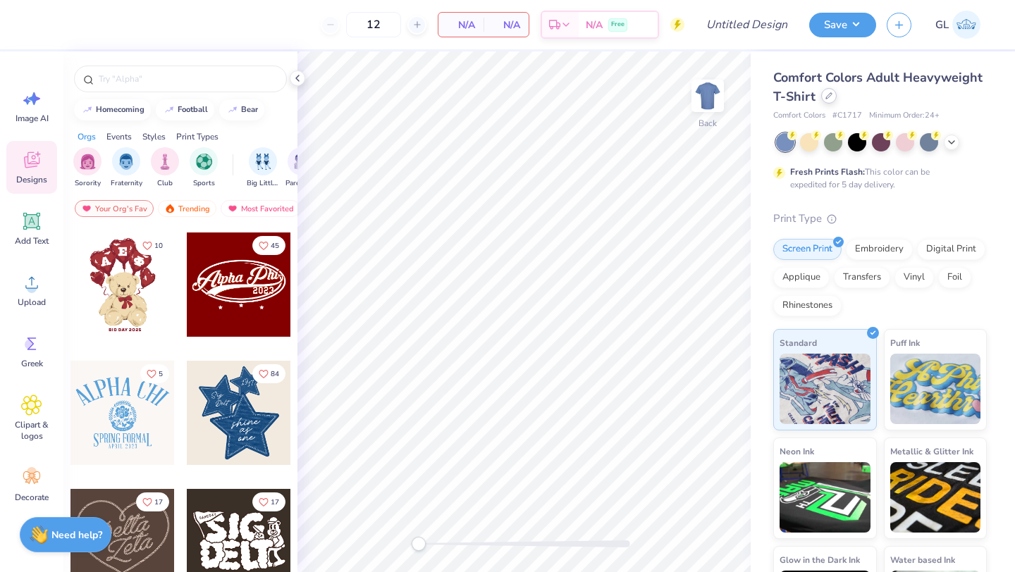
click at [829, 97] on icon at bounding box center [829, 95] width 7 height 7
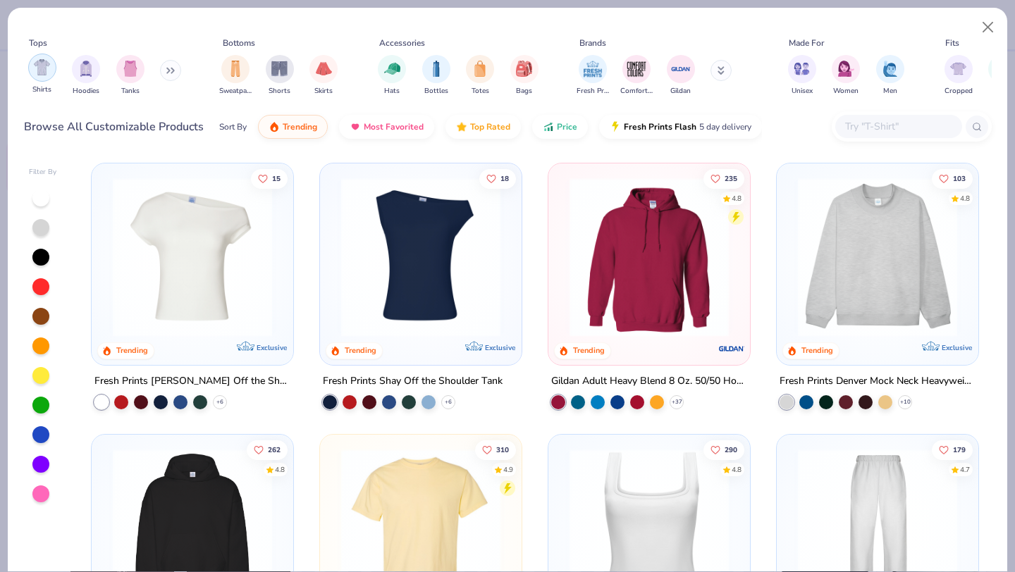
click at [47, 69] on img "filter for Shirts" at bounding box center [42, 67] width 16 height 16
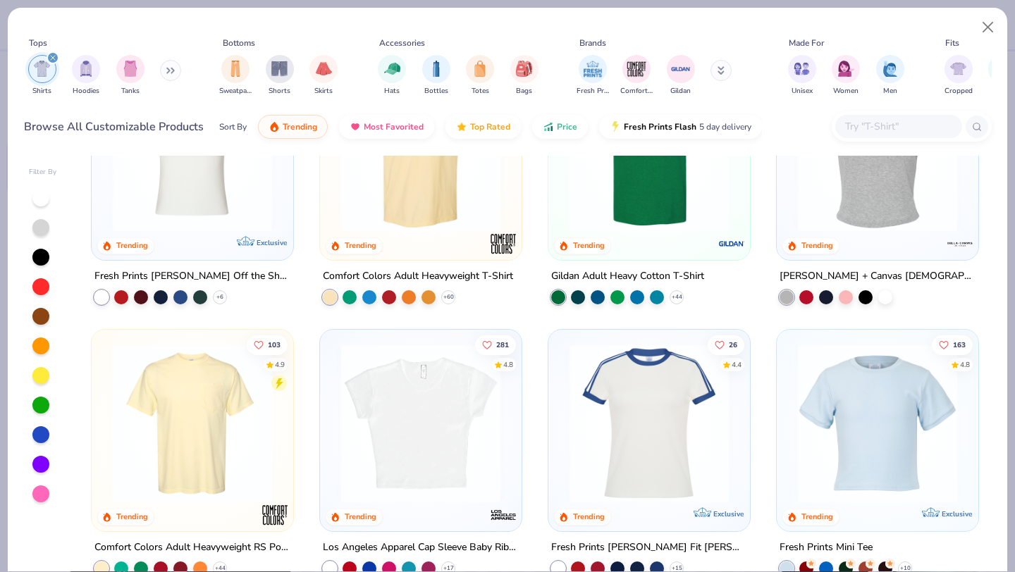
scroll to position [166, 0]
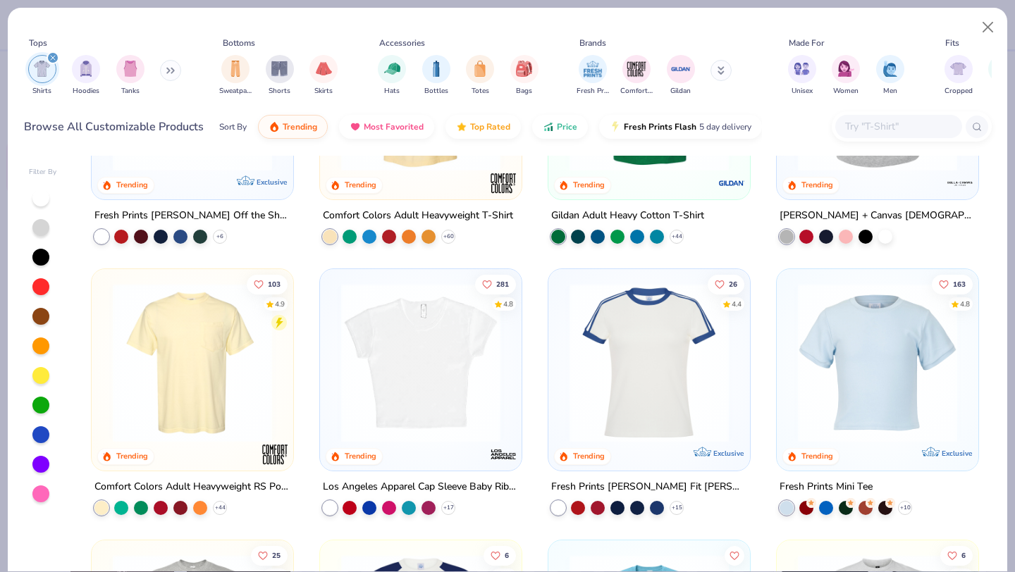
click at [867, 421] on img at bounding box center [877, 362] width 173 height 159
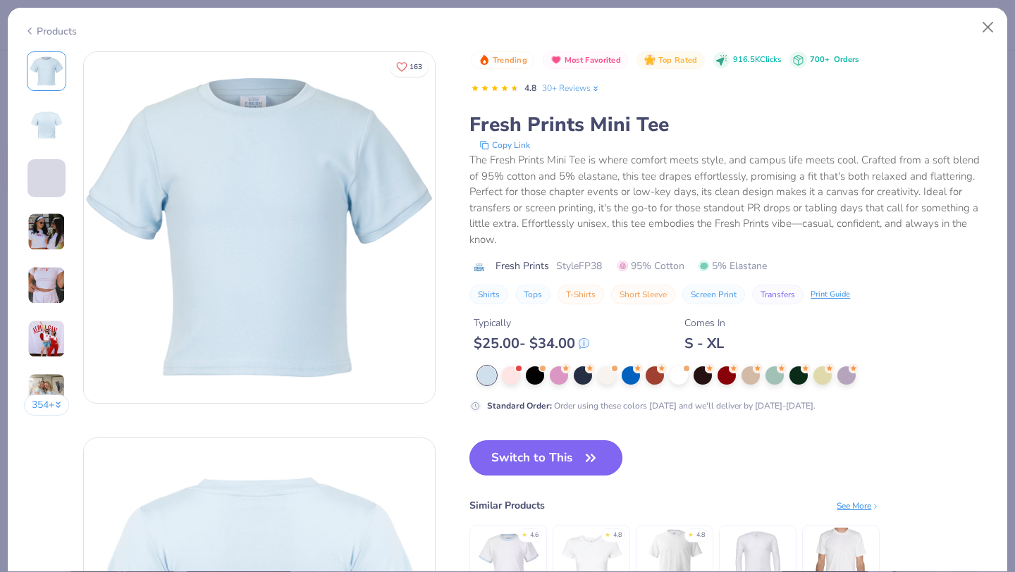
click at [507, 445] on button "Switch to This" at bounding box center [546, 458] width 153 height 35
type input "50"
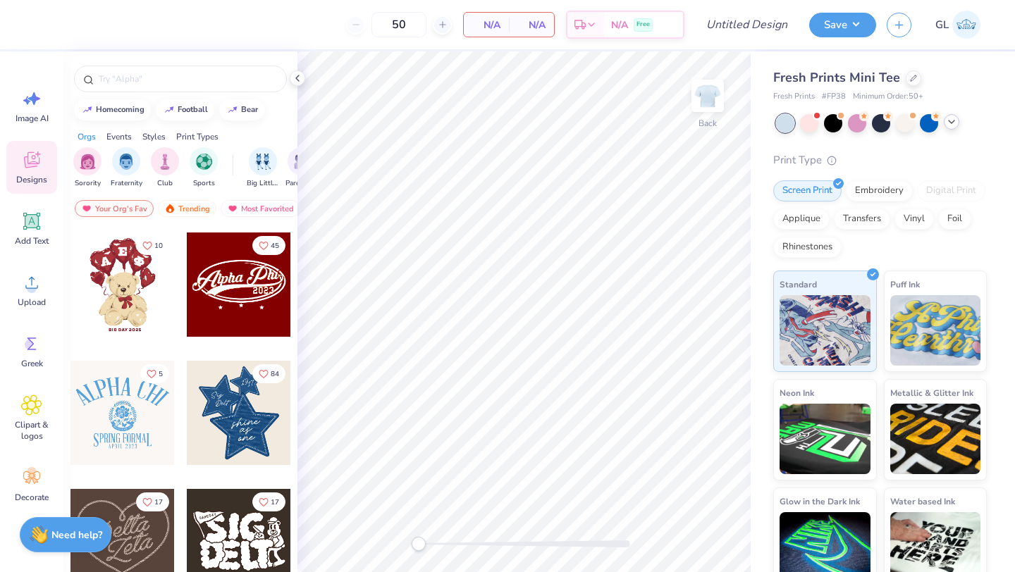
click at [953, 128] on div at bounding box center [952, 122] width 16 height 16
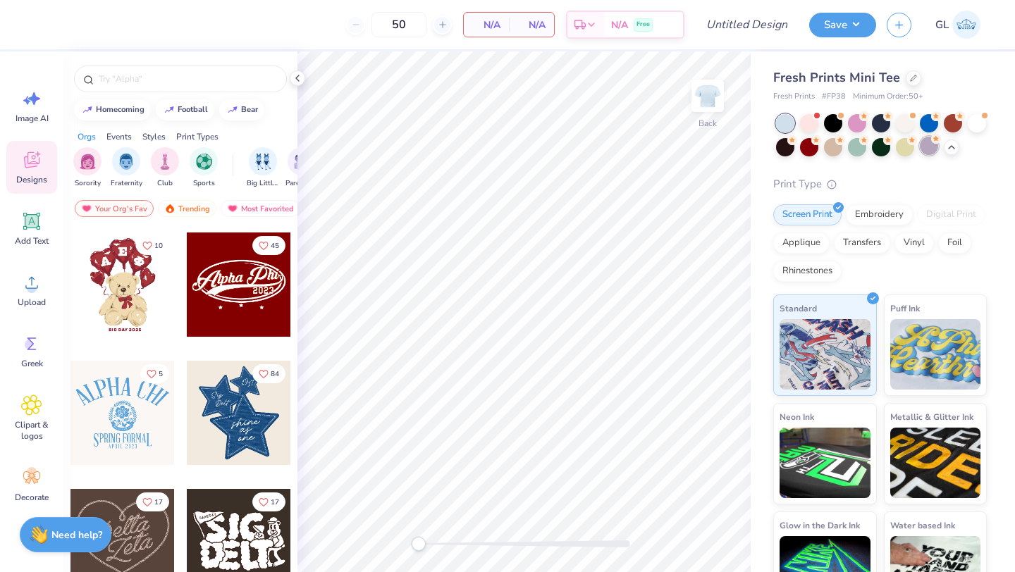
click at [927, 147] on div at bounding box center [929, 146] width 18 height 18
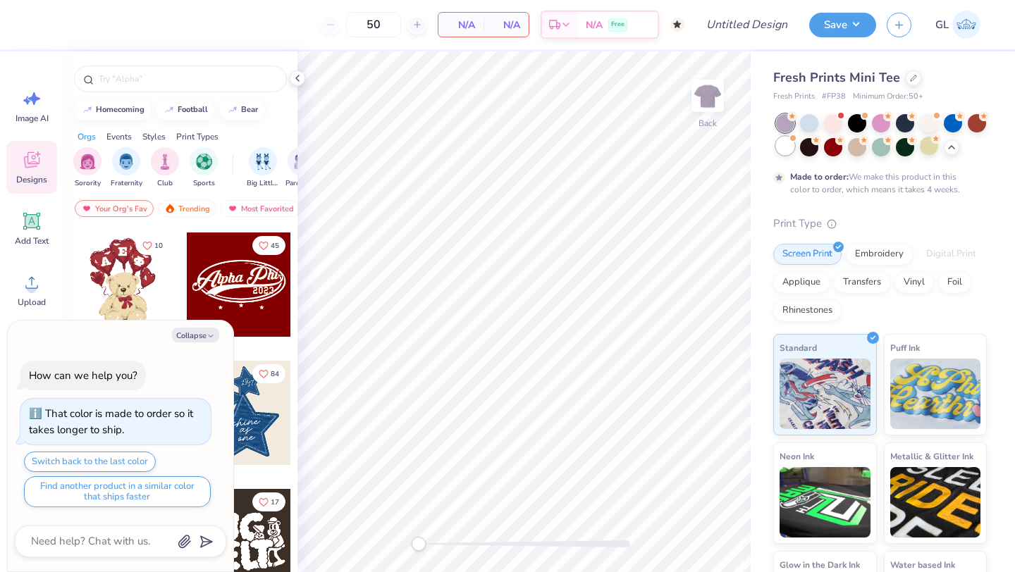
click at [782, 148] on div at bounding box center [785, 146] width 18 height 18
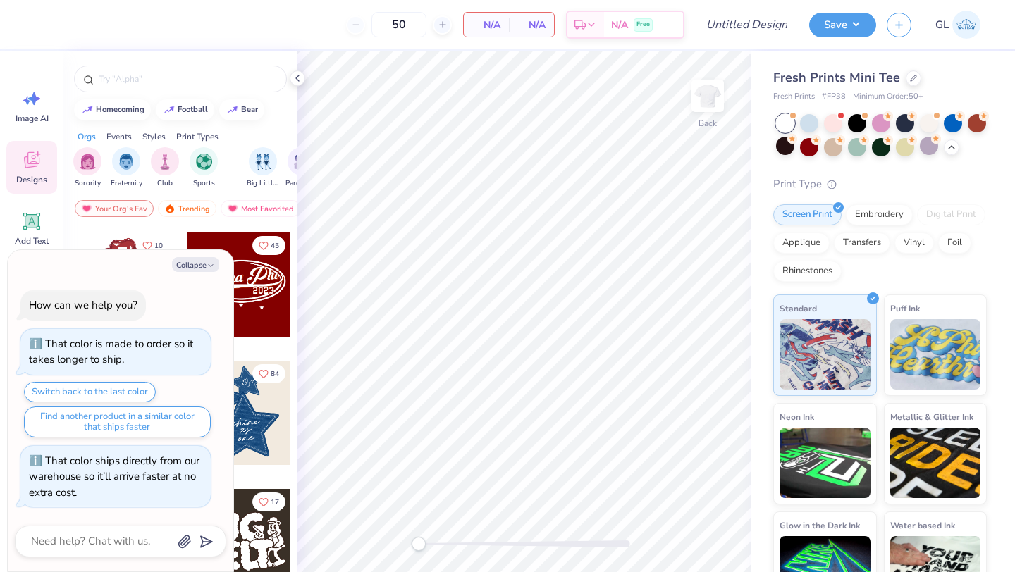
scroll to position [329, 0]
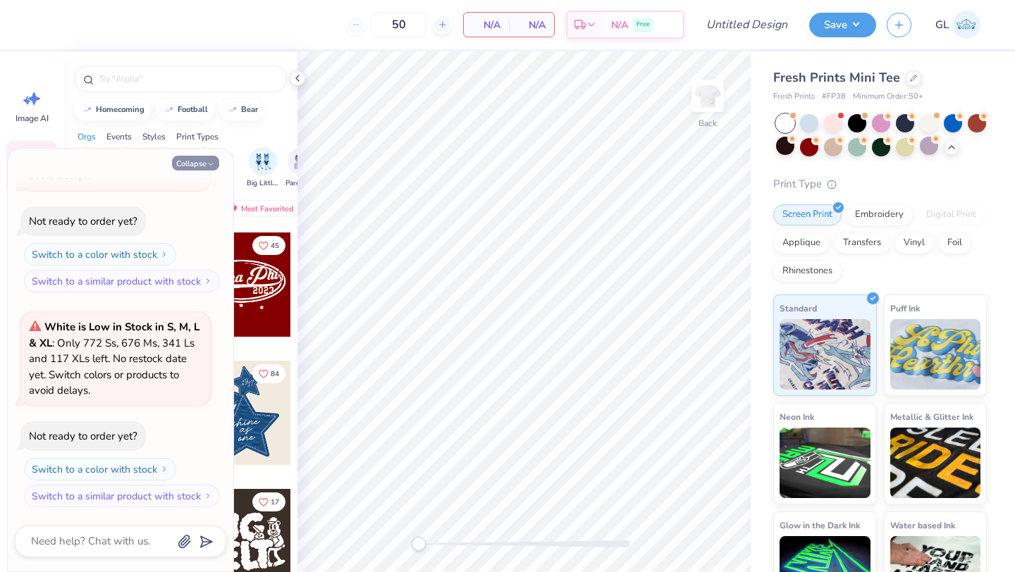
click at [202, 161] on button "Collapse" at bounding box center [195, 163] width 47 height 15
type textarea "x"
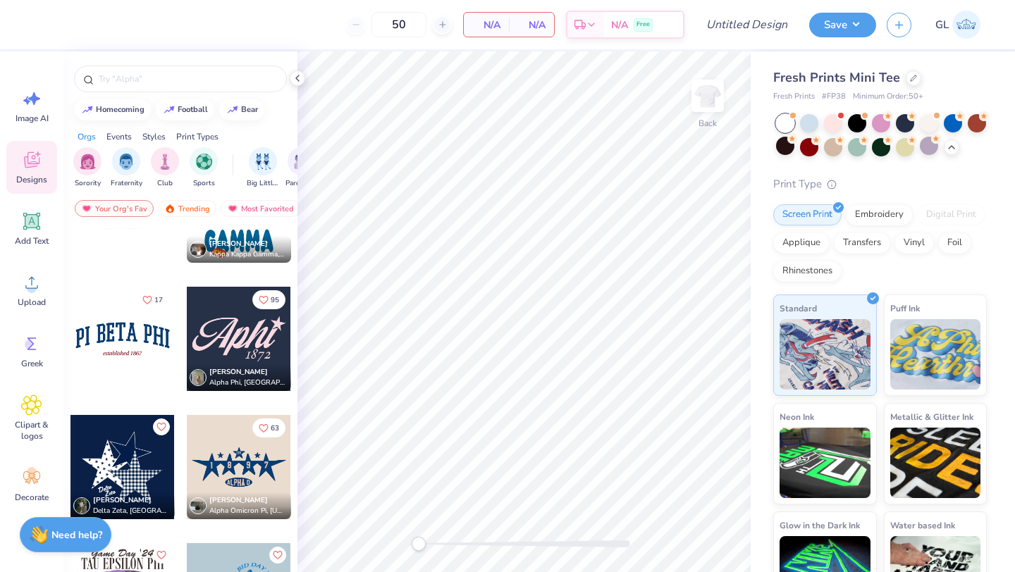
scroll to position [1943, 0]
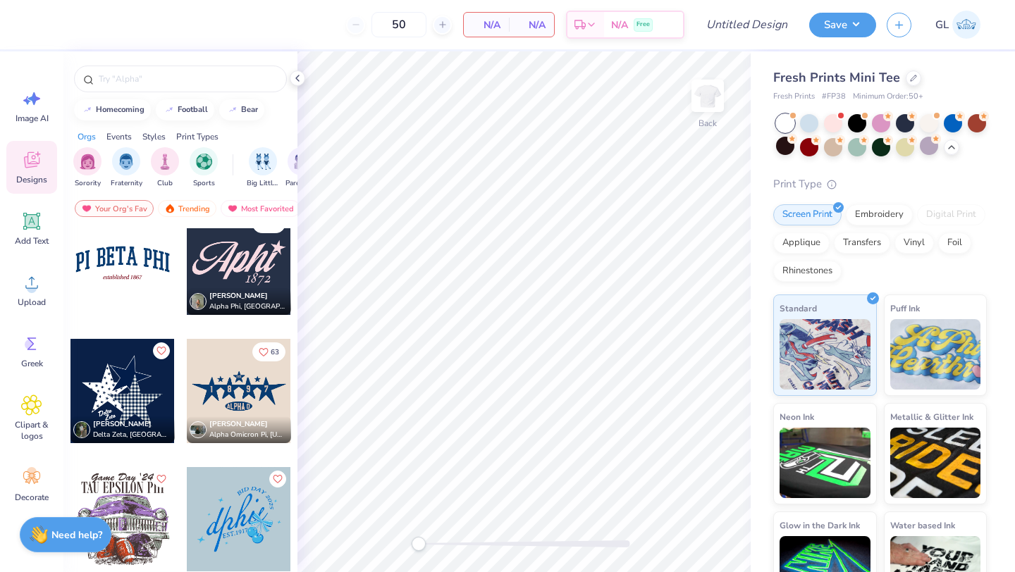
click at [134, 391] on div at bounding box center [123, 391] width 104 height 104
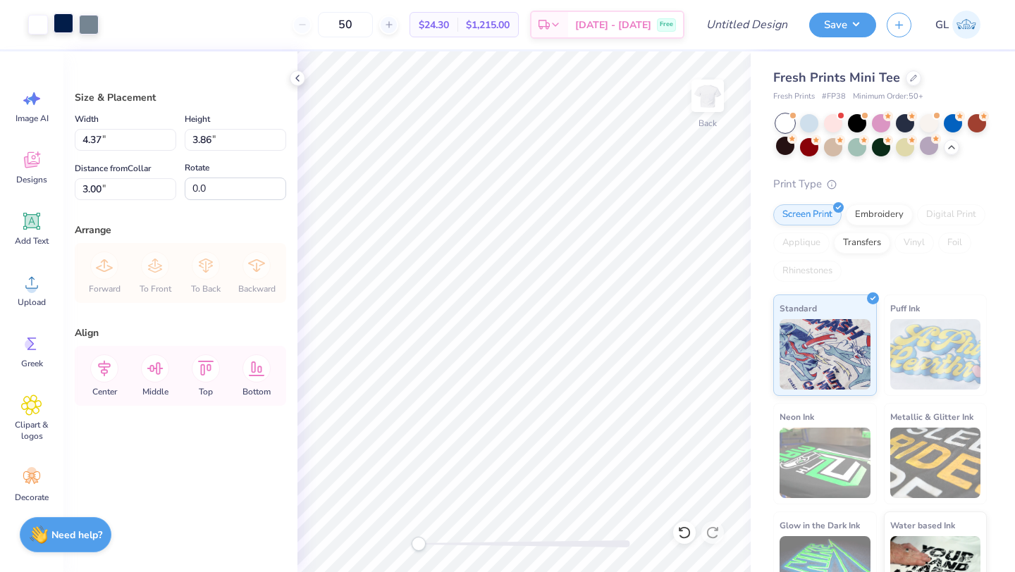
click at [63, 23] on div at bounding box center [64, 23] width 20 height 20
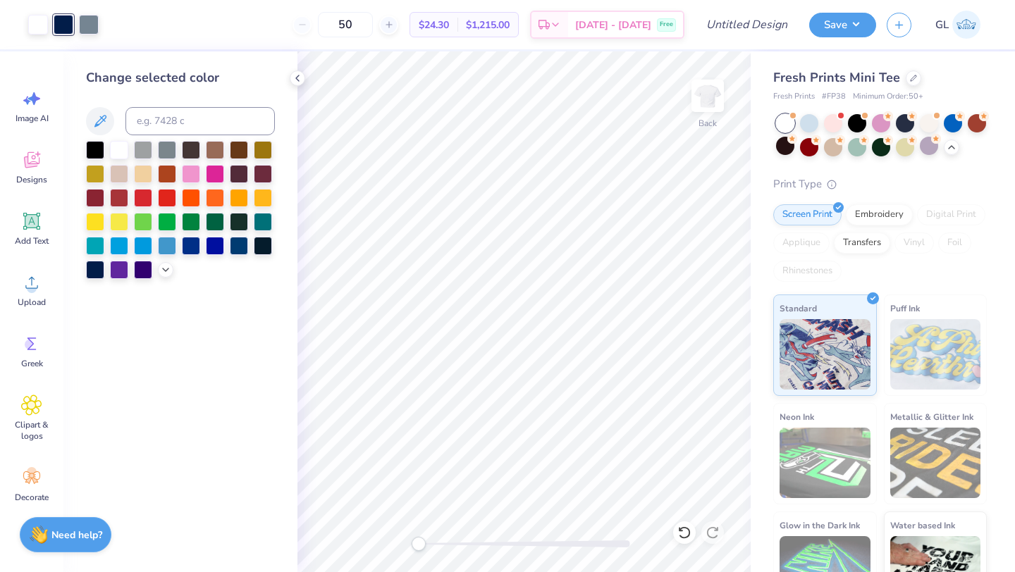
click at [157, 267] on div at bounding box center [180, 210] width 189 height 138
click at [167, 276] on div at bounding box center [180, 210] width 189 height 138
click at [165, 272] on icon at bounding box center [165, 268] width 11 height 11
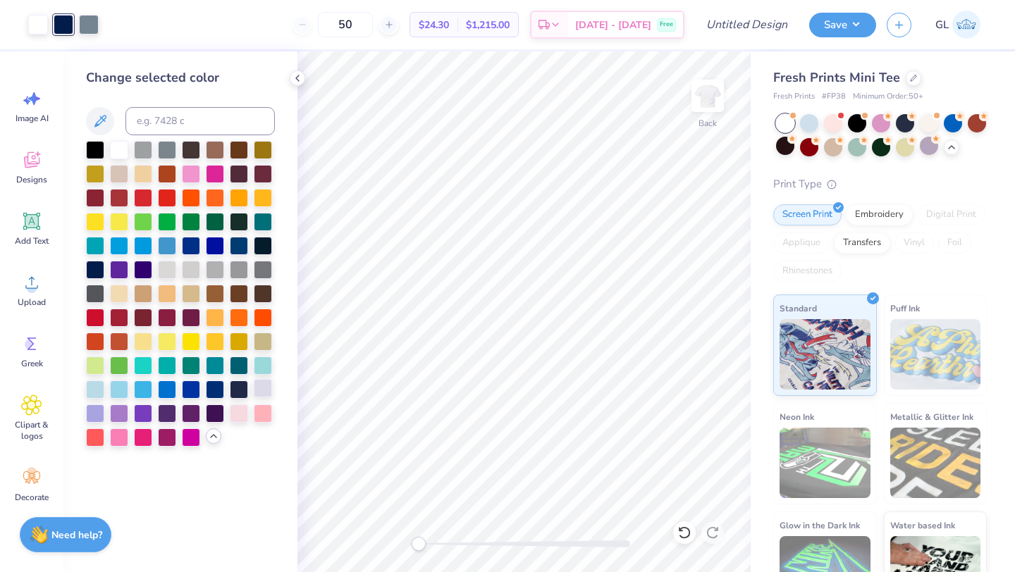
click at [265, 392] on div at bounding box center [263, 388] width 18 height 18
click at [89, 22] on div at bounding box center [89, 23] width 20 height 20
click at [97, 405] on div at bounding box center [95, 412] width 18 height 18
click at [37, 23] on div at bounding box center [38, 23] width 20 height 20
click at [135, 407] on div at bounding box center [143, 412] width 18 height 18
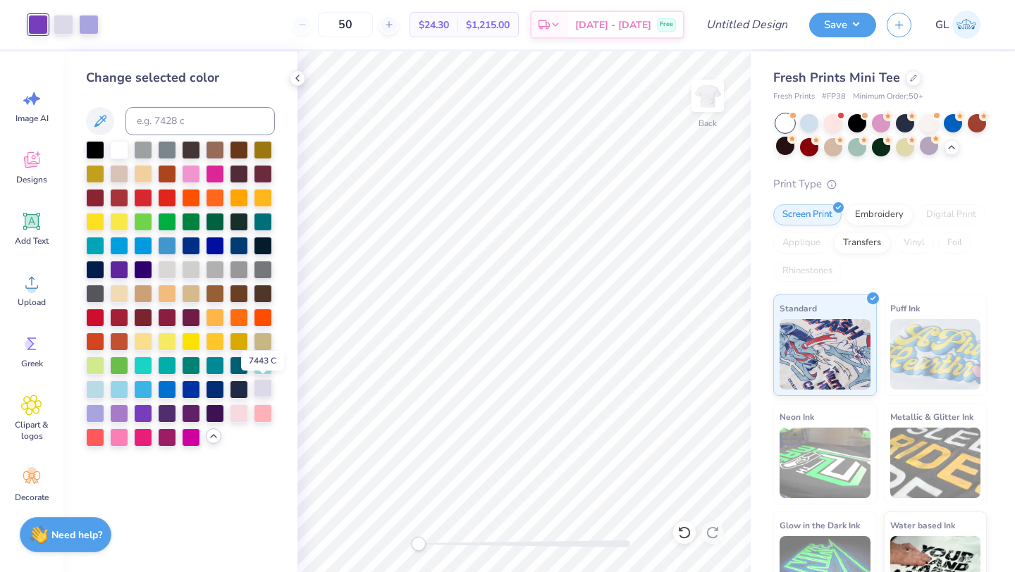
click at [266, 384] on div at bounding box center [263, 388] width 18 height 18
click at [236, 393] on div at bounding box center [239, 388] width 18 height 18
click at [219, 390] on div at bounding box center [215, 388] width 18 height 18
click at [116, 407] on div at bounding box center [119, 412] width 18 height 18
click at [96, 409] on div at bounding box center [95, 412] width 18 height 18
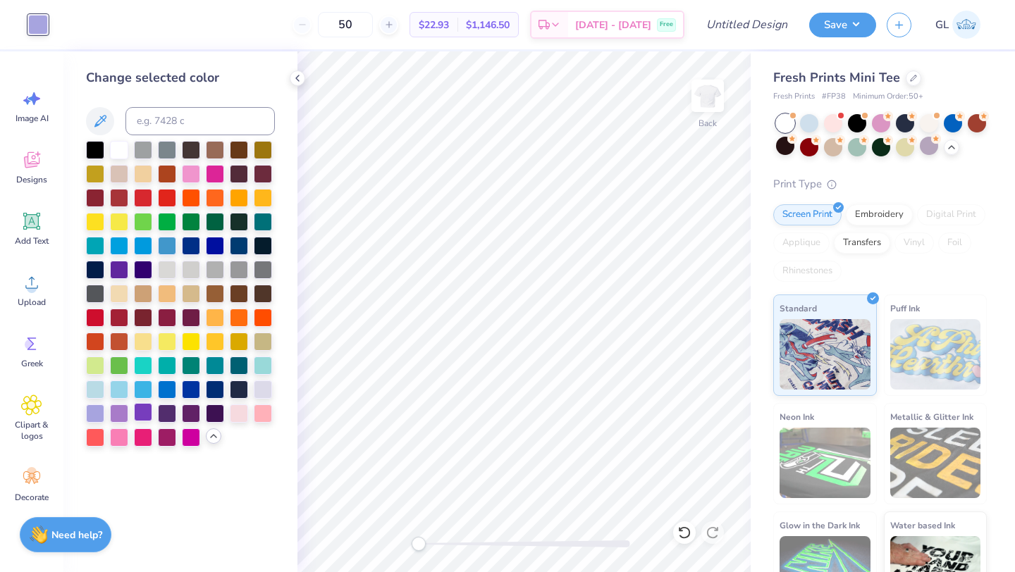
click at [152, 411] on div at bounding box center [143, 412] width 18 height 18
click at [92, 410] on div at bounding box center [95, 412] width 18 height 18
click at [260, 383] on div at bounding box center [263, 388] width 18 height 18
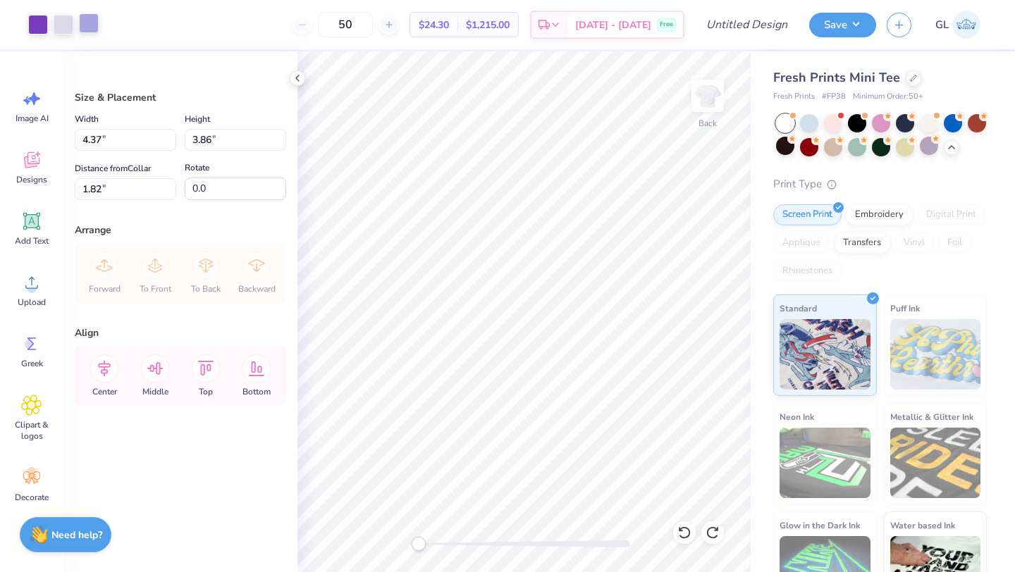
click at [91, 22] on div at bounding box center [89, 23] width 20 height 20
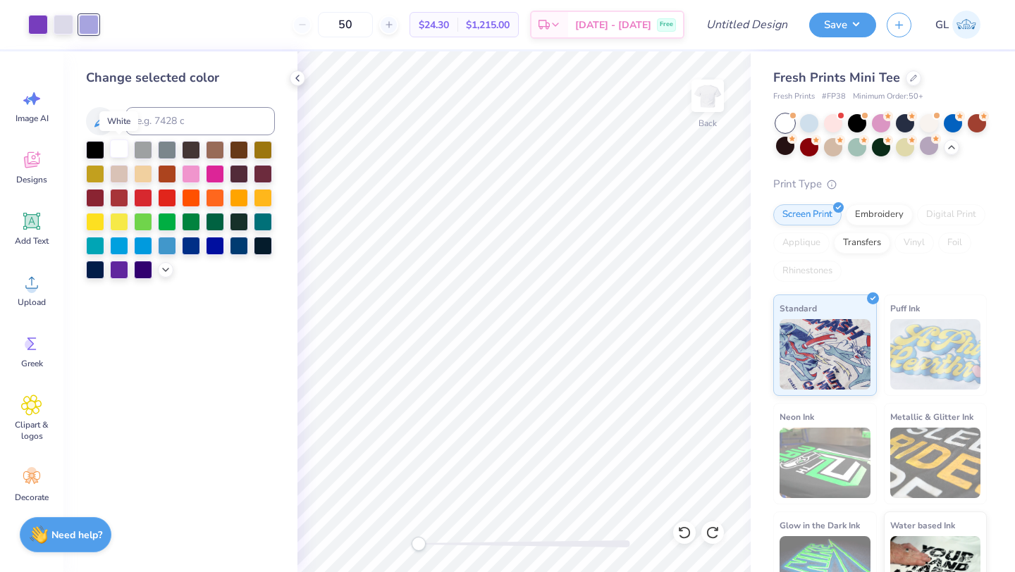
click at [115, 152] on div at bounding box center [119, 149] width 18 height 18
click at [59, 23] on div at bounding box center [64, 23] width 20 height 20
click at [117, 149] on div at bounding box center [119, 149] width 18 height 18
click at [66, 20] on div at bounding box center [64, 23] width 20 height 20
click at [160, 269] on icon at bounding box center [165, 268] width 11 height 11
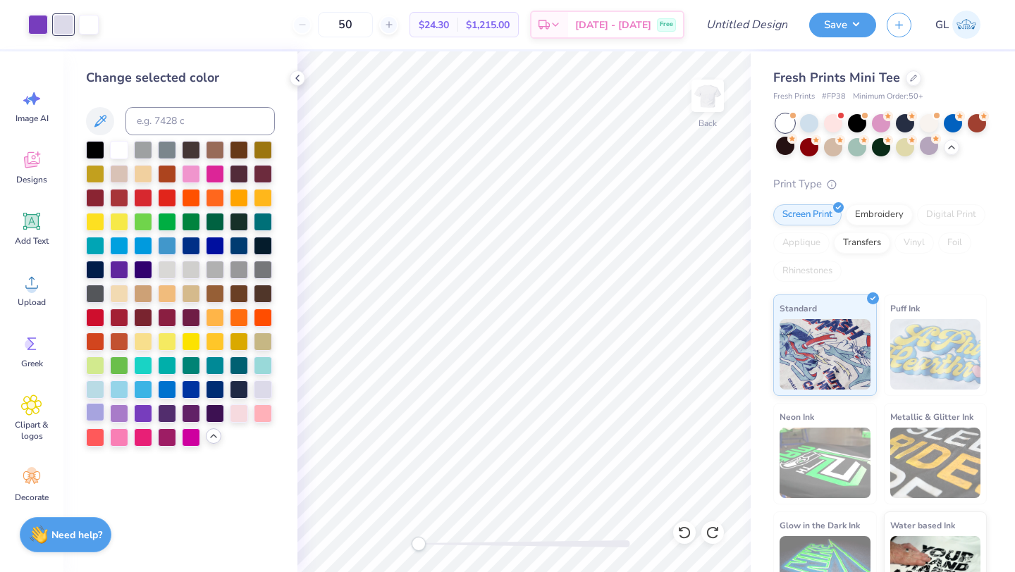
click at [94, 413] on div at bounding box center [95, 412] width 18 height 18
click at [264, 391] on div at bounding box center [263, 388] width 18 height 18
click at [38, 24] on div at bounding box center [38, 23] width 20 height 20
click at [111, 121] on button at bounding box center [100, 121] width 28 height 28
click at [109, 121] on button at bounding box center [100, 121] width 28 height 28
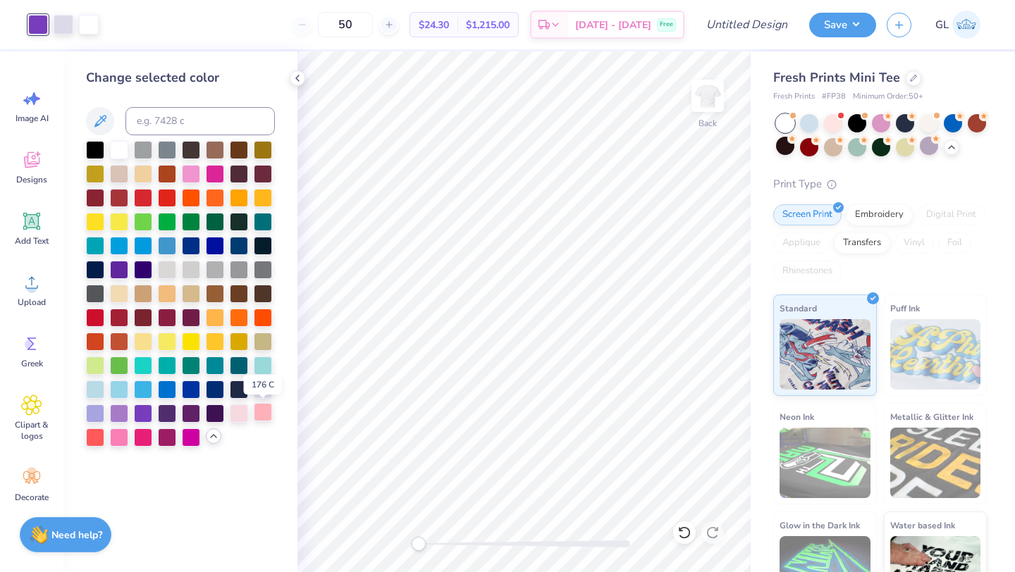
click at [261, 412] on div at bounding box center [263, 412] width 18 height 18
click at [243, 409] on div at bounding box center [239, 412] width 18 height 18
click at [122, 429] on div at bounding box center [119, 436] width 18 height 18
click at [61, 30] on div at bounding box center [64, 23] width 20 height 20
click at [92, 419] on div at bounding box center [95, 412] width 18 height 18
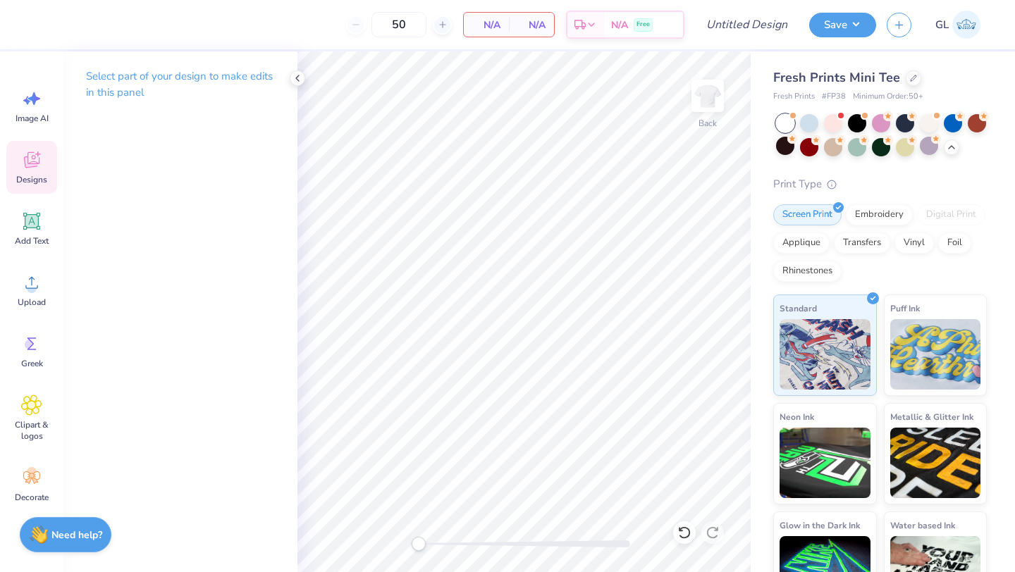
click at [33, 180] on span "Designs" at bounding box center [31, 179] width 31 height 11
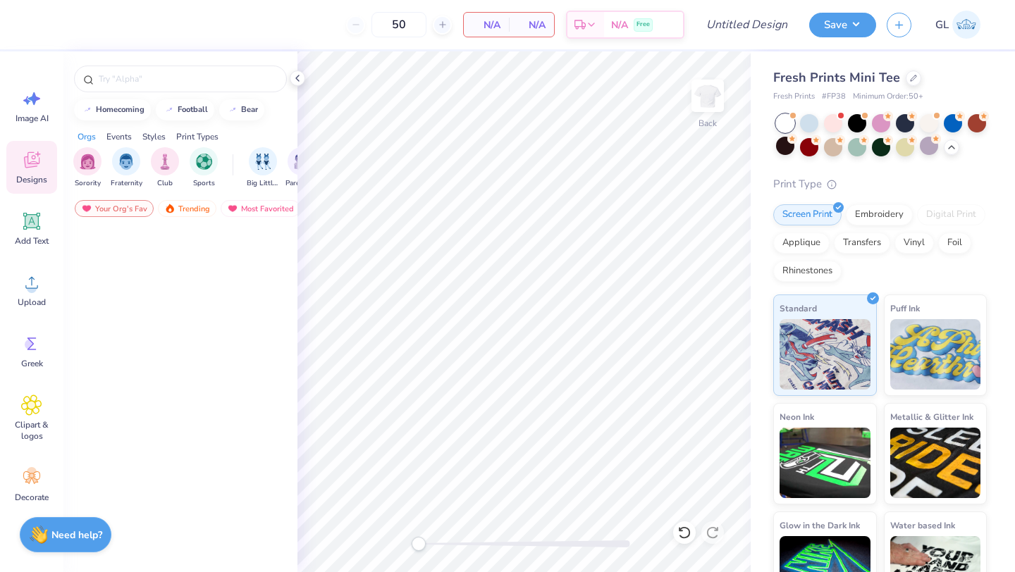
scroll to position [0, 0]
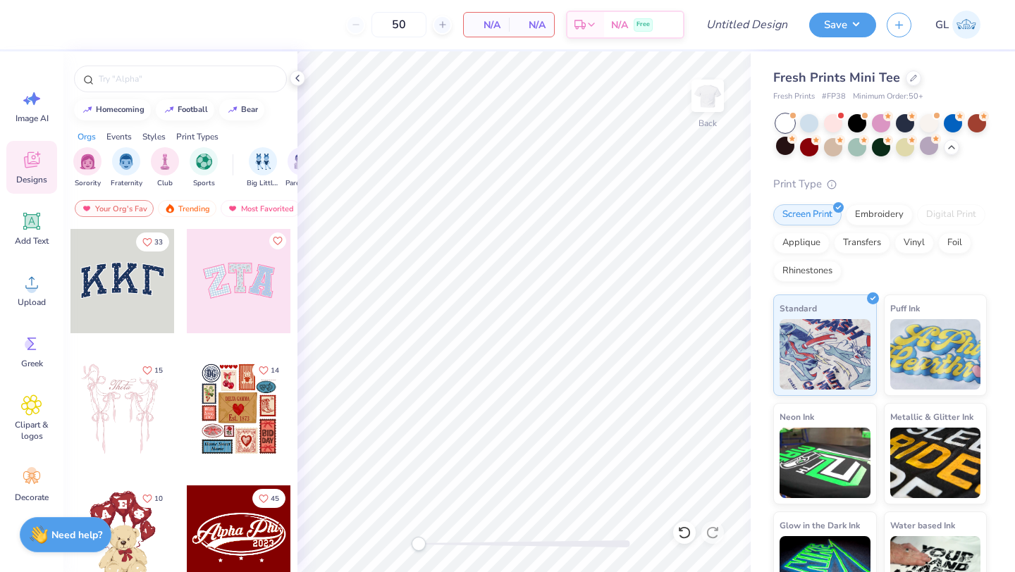
click at [99, 278] on div at bounding box center [123, 281] width 104 height 104
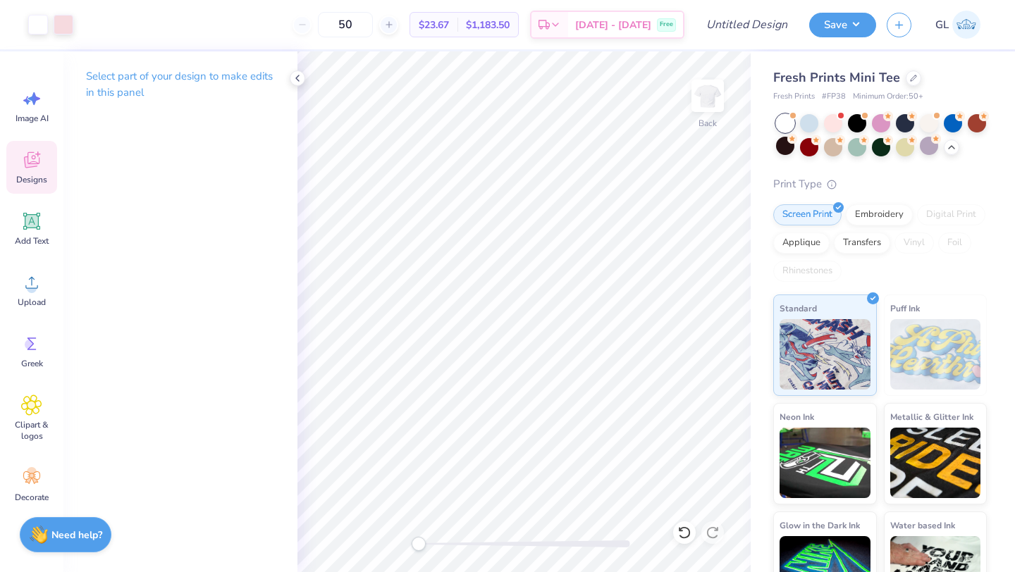
click at [34, 175] on span "Designs" at bounding box center [31, 179] width 31 height 11
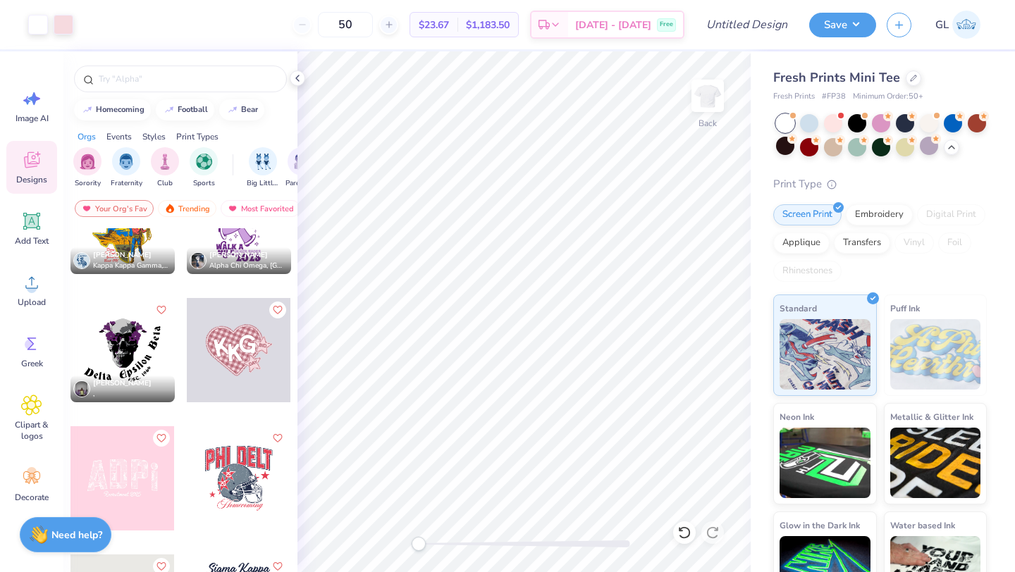
scroll to position [10332, 0]
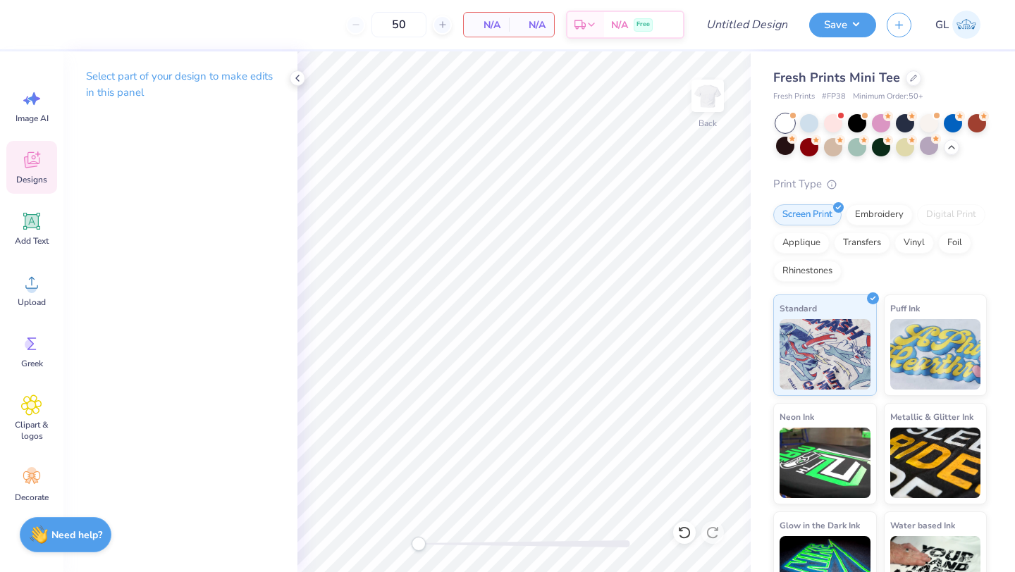
click at [32, 173] on div "Designs" at bounding box center [31, 167] width 51 height 53
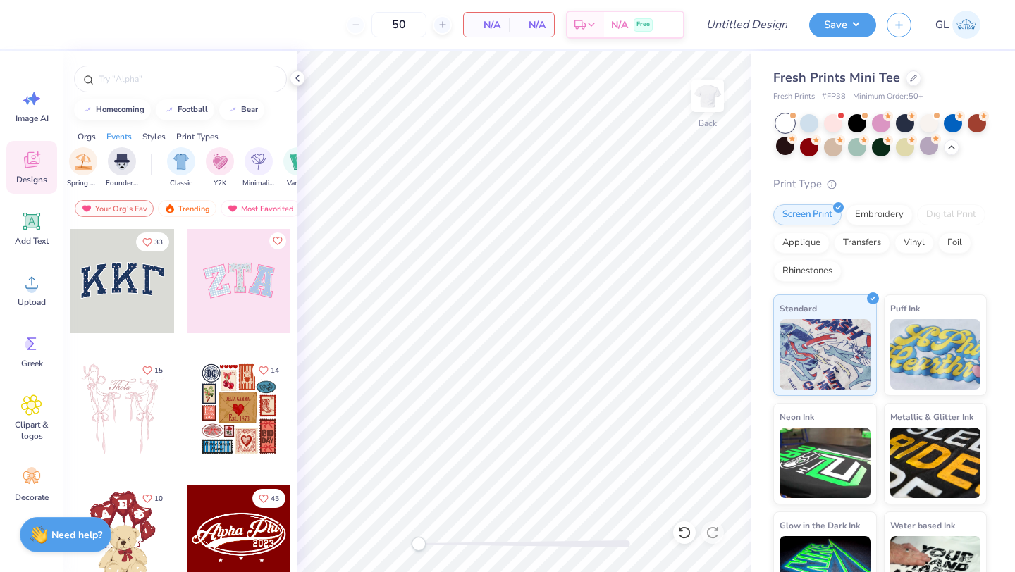
scroll to position [0, 646]
click at [185, 160] on img "filter for Classic" at bounding box center [181, 160] width 16 height 16
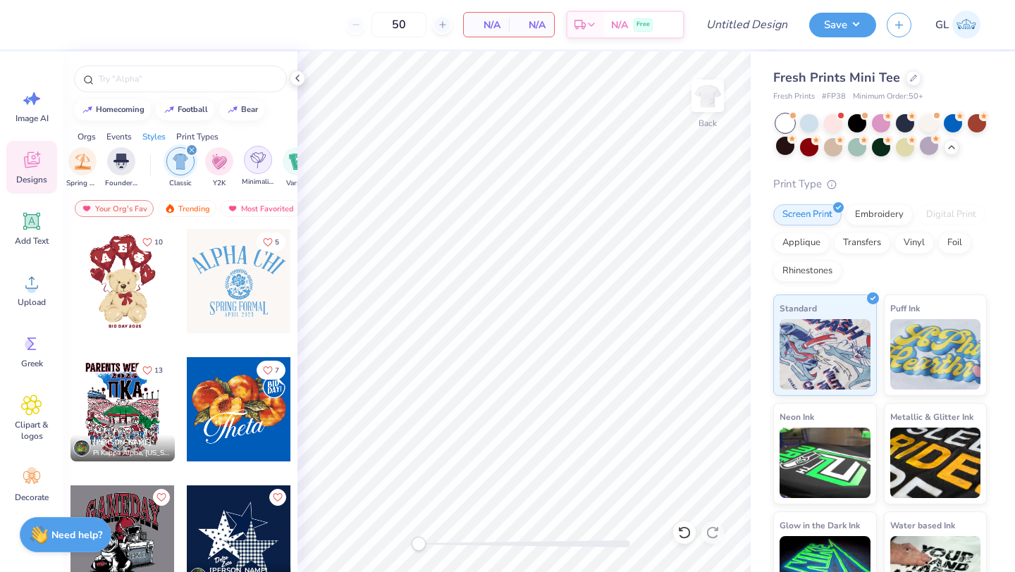
click at [260, 166] on img "filter for Minimalist" at bounding box center [258, 160] width 16 height 16
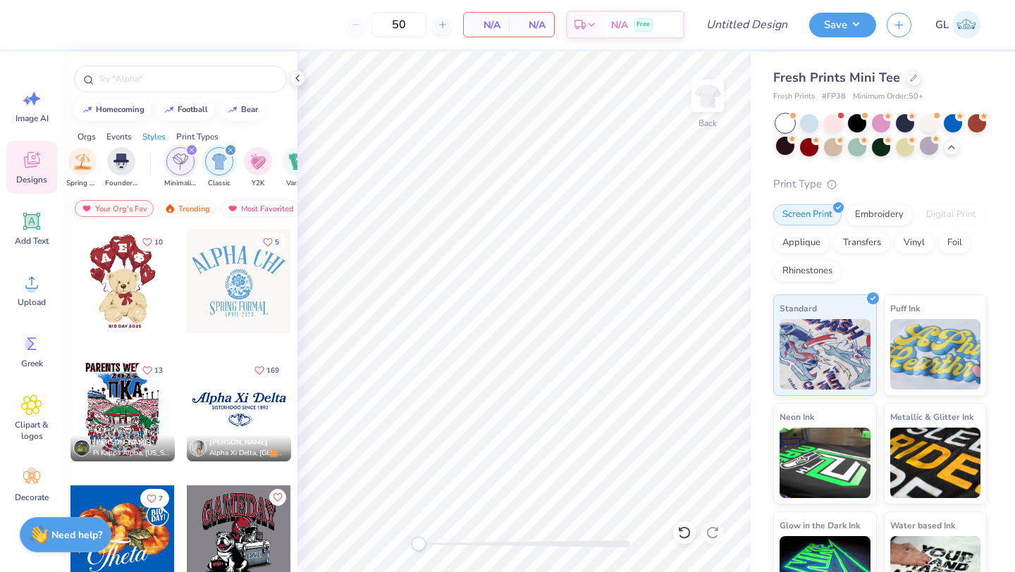
click at [228, 151] on icon "filter for Classic" at bounding box center [231, 150] width 6 height 6
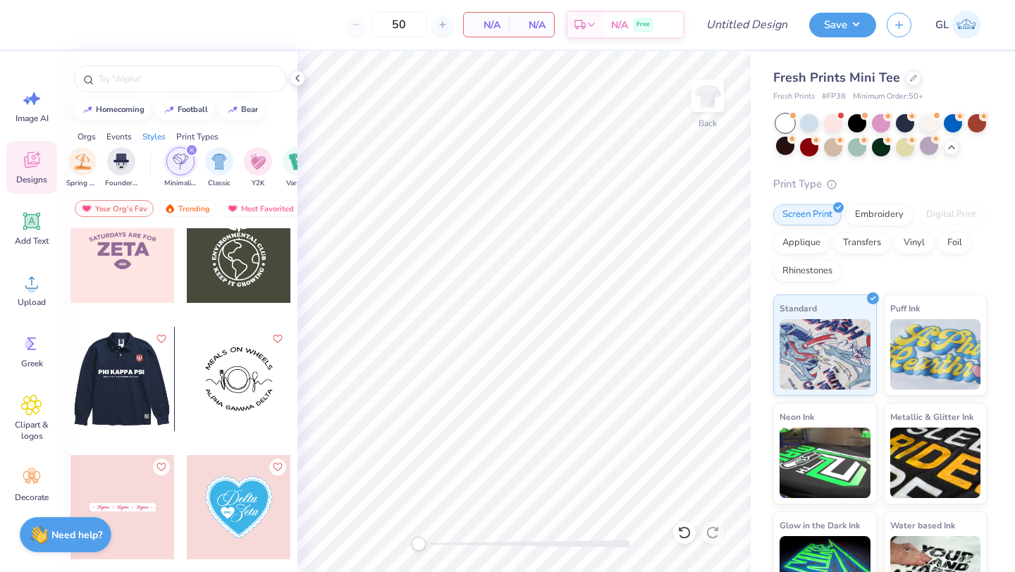
scroll to position [6882, 0]
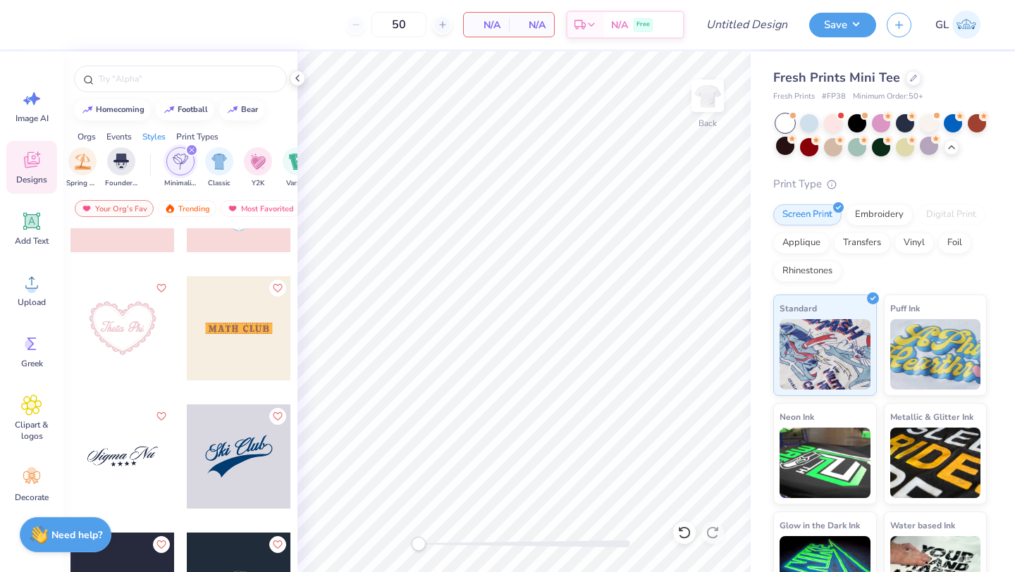
click at [118, 313] on div at bounding box center [123, 328] width 104 height 104
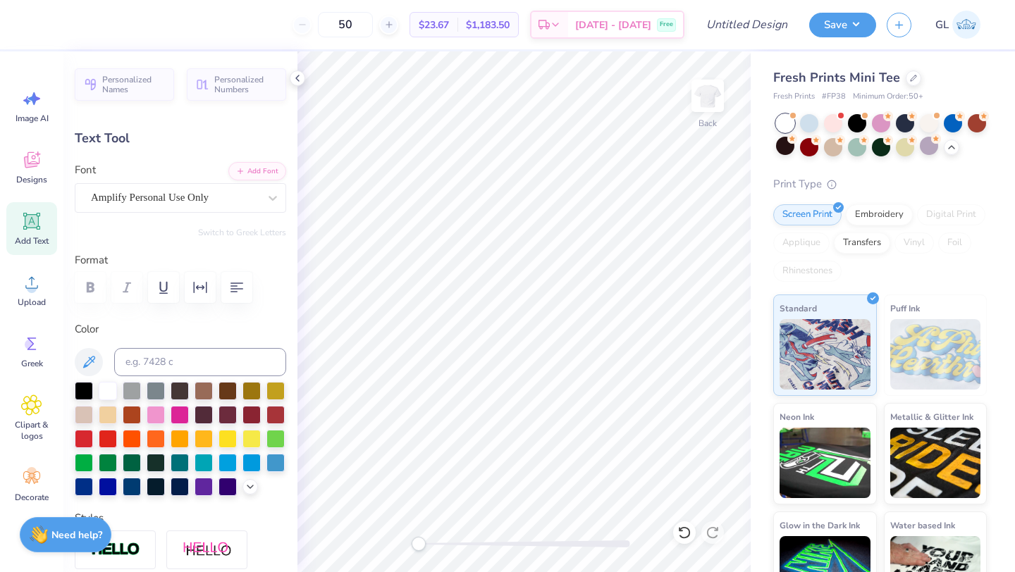
scroll to position [0, 0]
type textarea "B"
type textarea "bold"
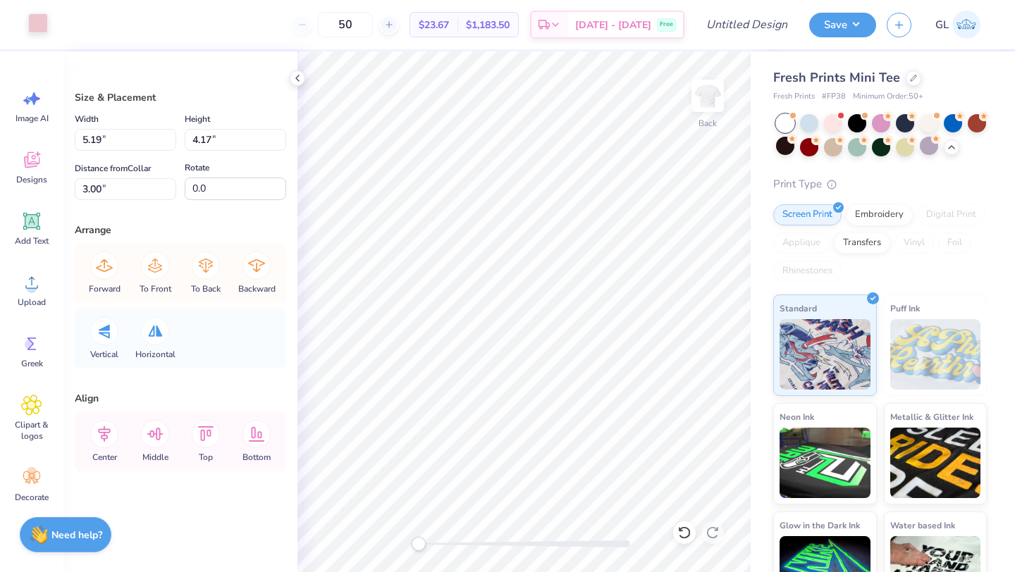
click at [35, 18] on div at bounding box center [38, 23] width 20 height 20
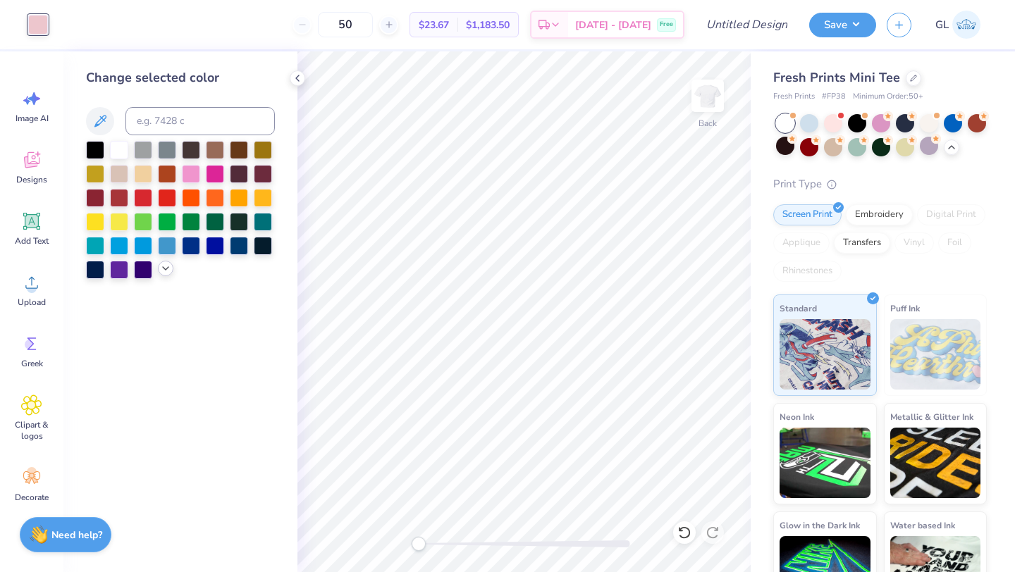
click at [159, 267] on div at bounding box center [166, 269] width 16 height 16
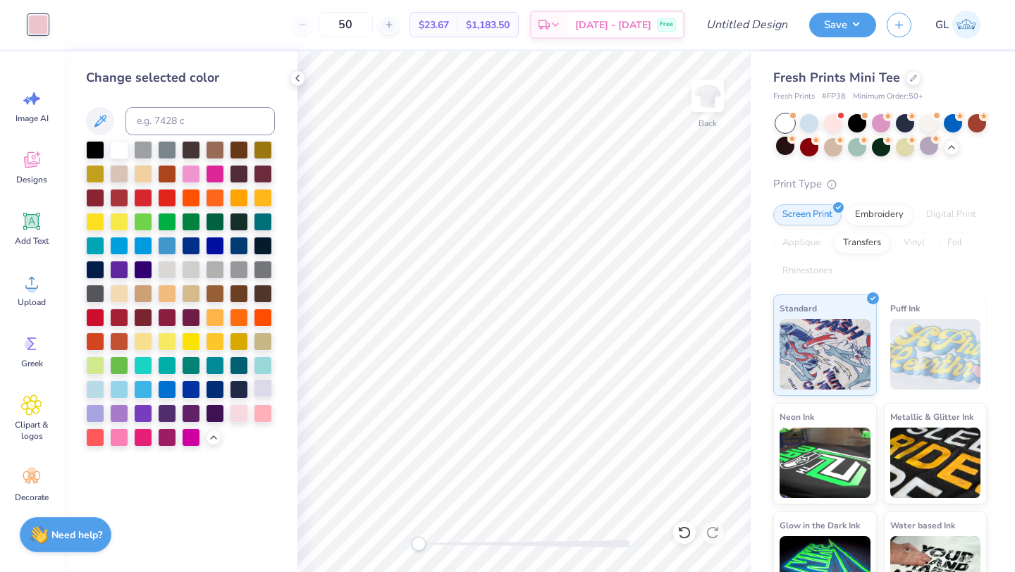
click at [264, 387] on div at bounding box center [263, 388] width 18 height 18
click at [94, 412] on div at bounding box center [95, 412] width 18 height 18
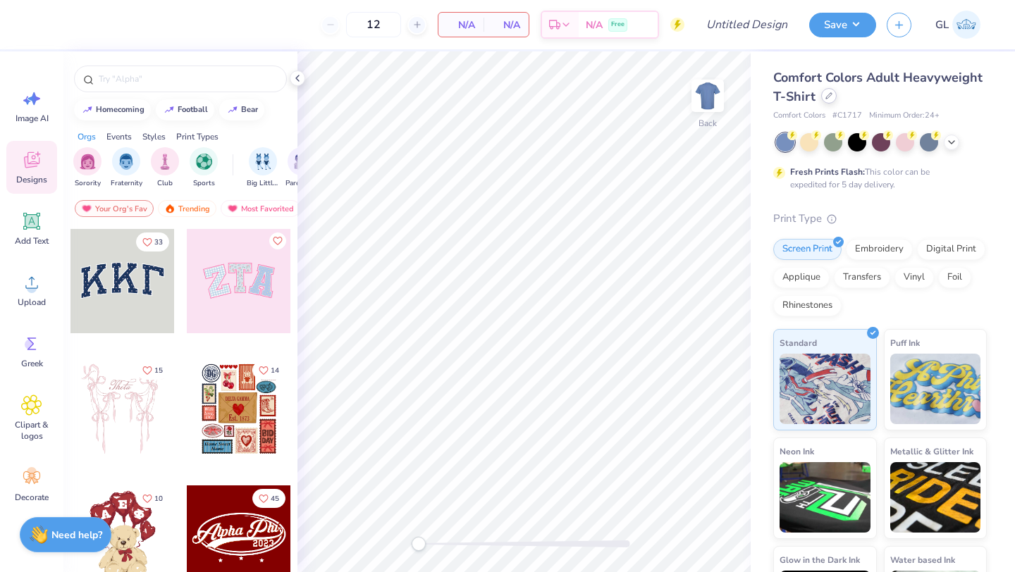
click at [831, 93] on icon at bounding box center [829, 95] width 7 height 7
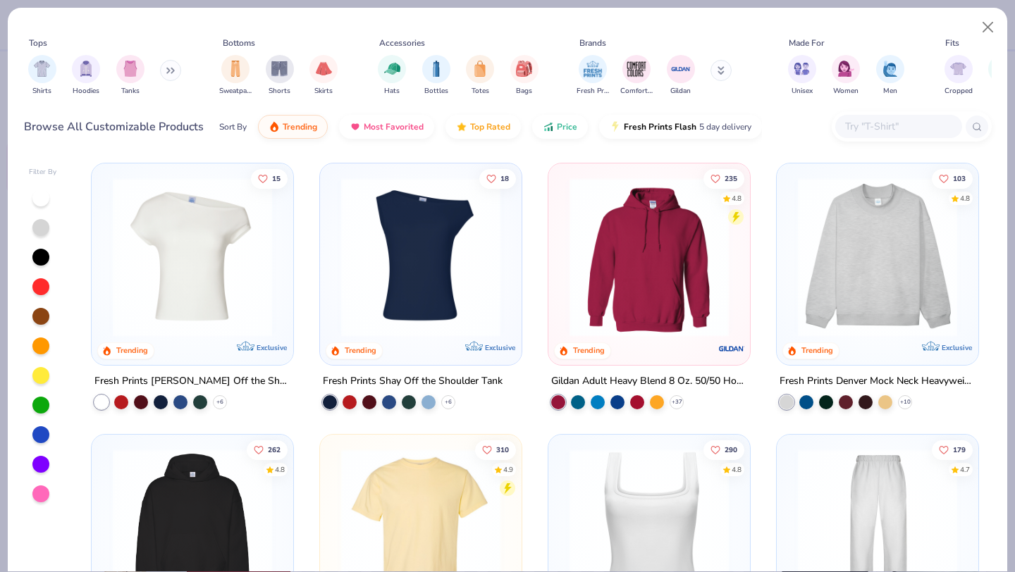
click at [166, 71] on button at bounding box center [170, 70] width 21 height 21
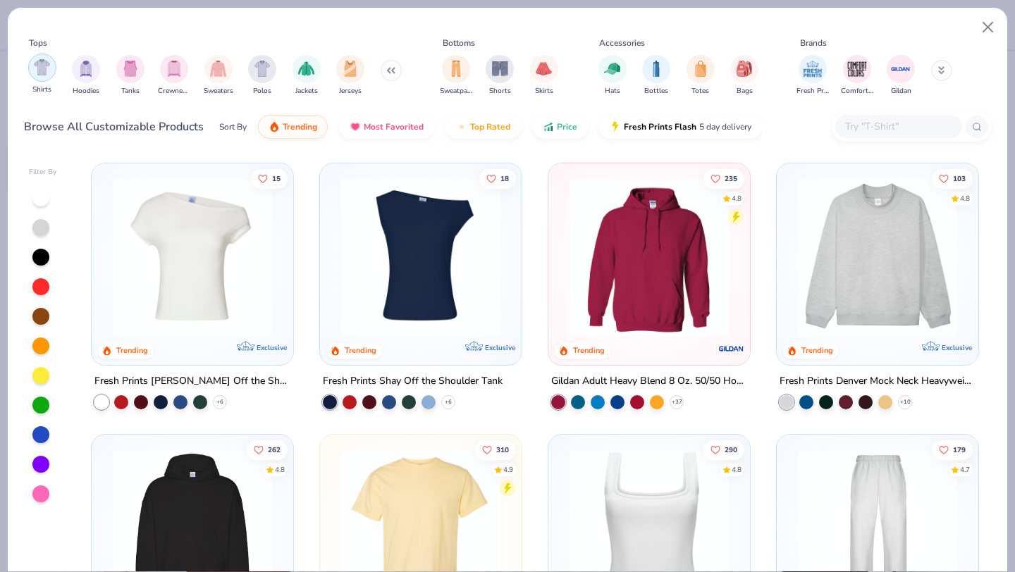
click at [49, 68] on img "filter for Shirts" at bounding box center [42, 67] width 16 height 16
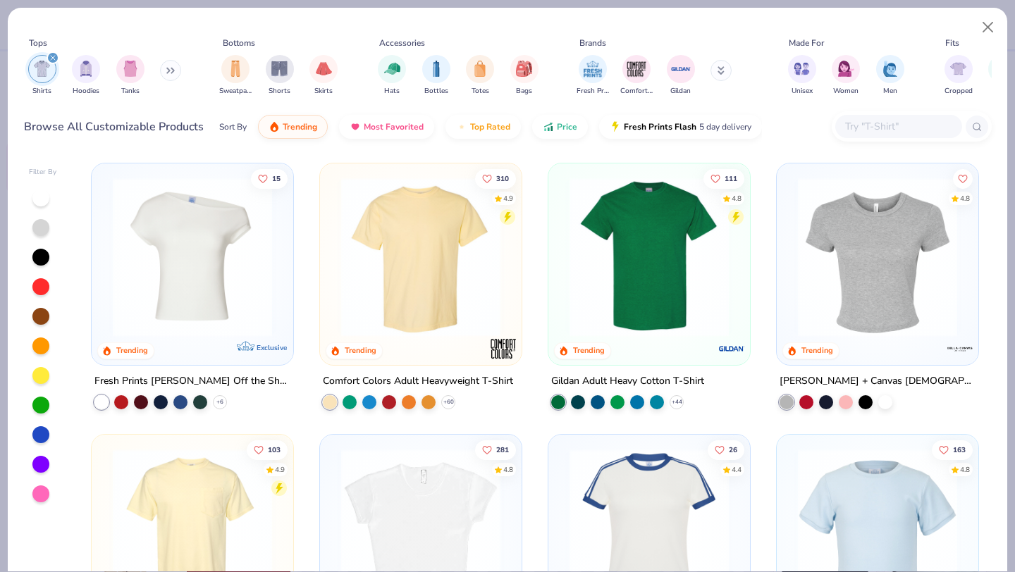
scroll to position [24, 0]
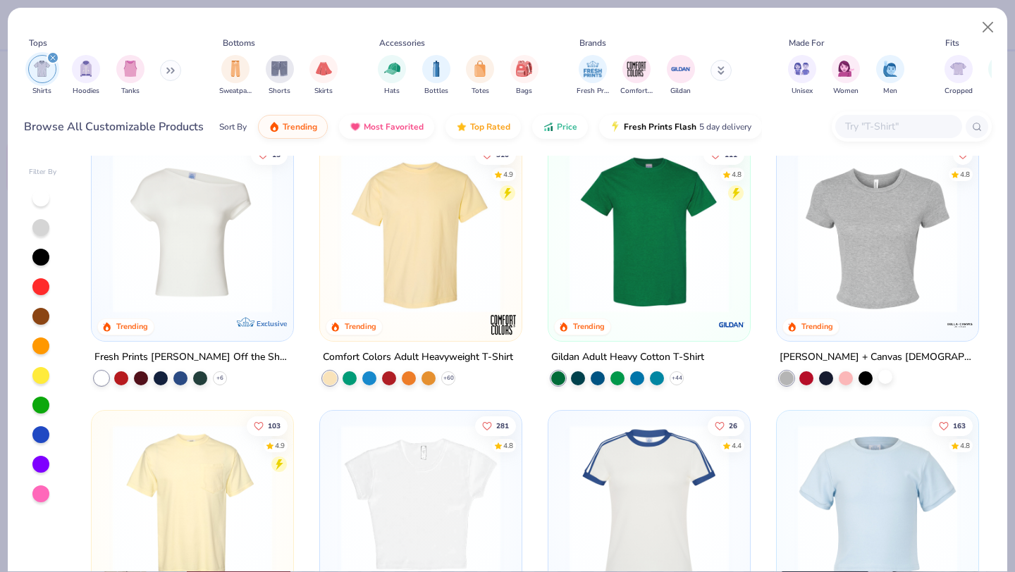
click at [888, 379] on div at bounding box center [885, 377] width 14 height 14
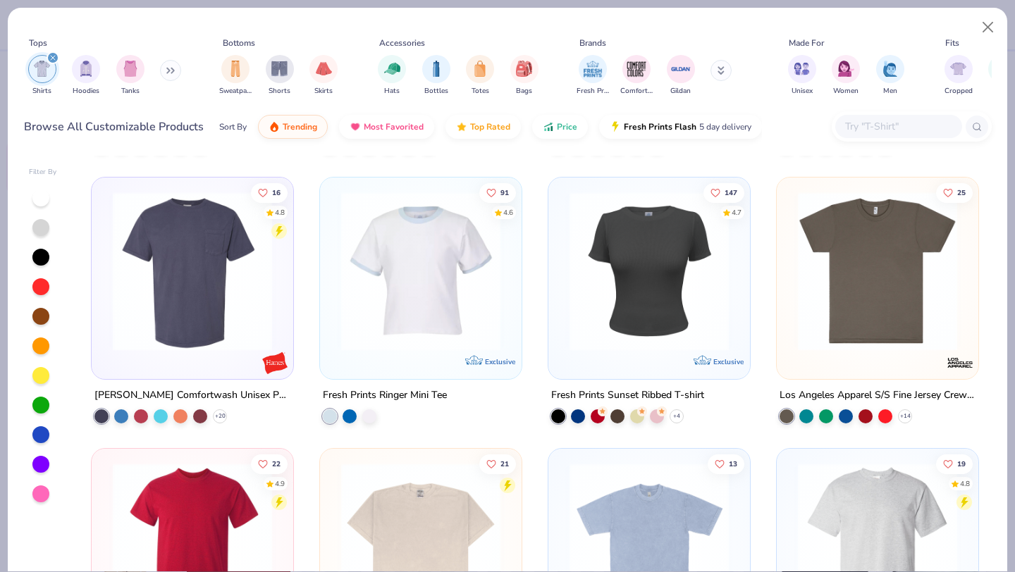
scroll to position [1325, 0]
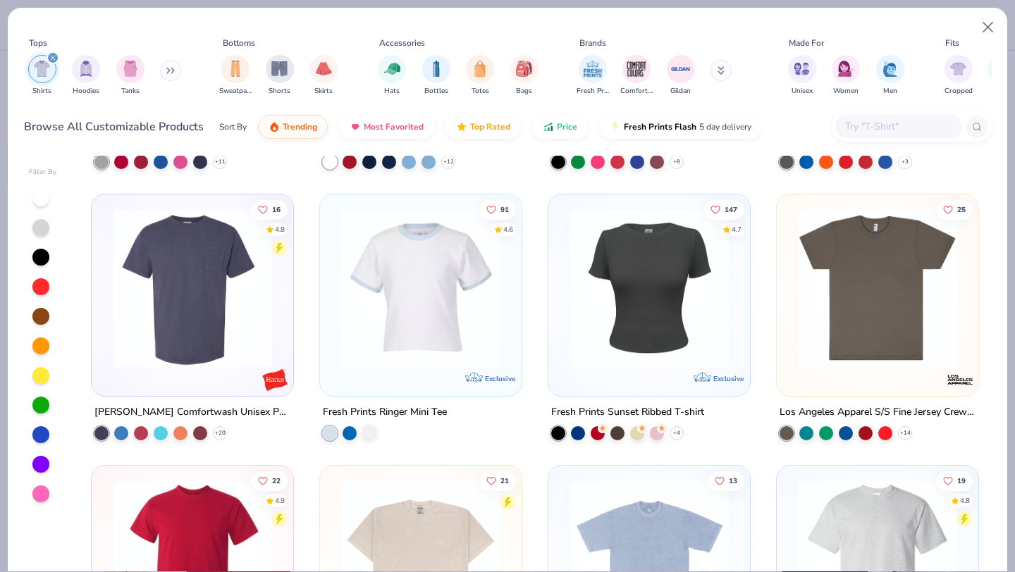
click at [369, 435] on div at bounding box center [369, 431] width 14 height 14
click at [350, 432] on div at bounding box center [350, 431] width 14 height 14
click at [659, 433] on div at bounding box center [657, 431] width 14 height 14
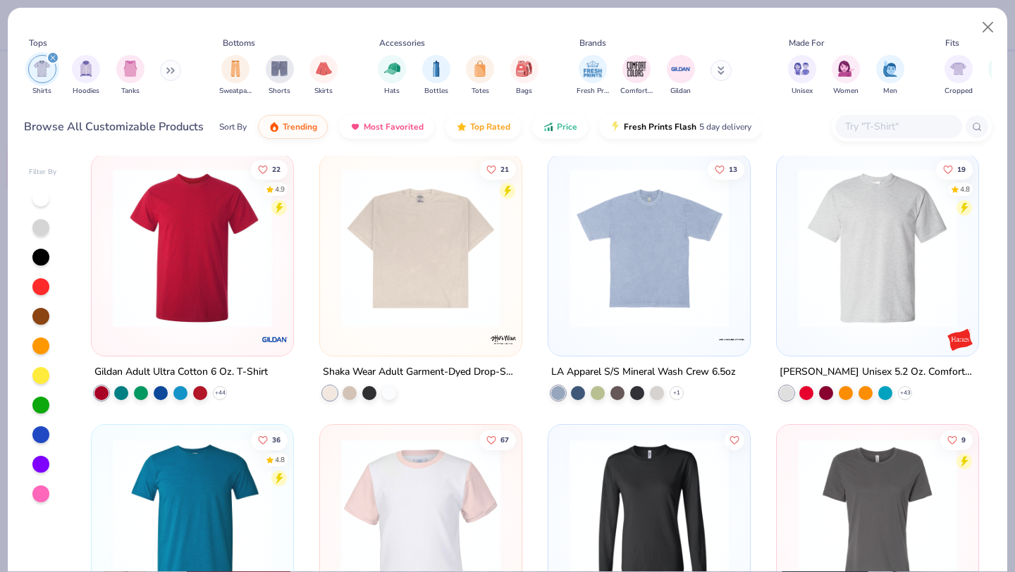
scroll to position [2100, 0]
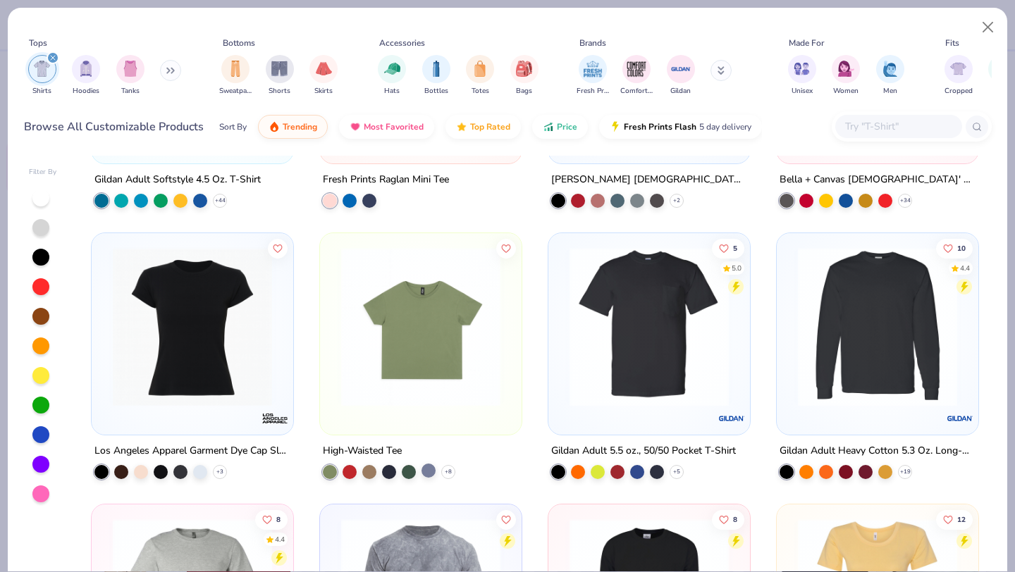
click at [432, 472] on div at bounding box center [429, 471] width 14 height 14
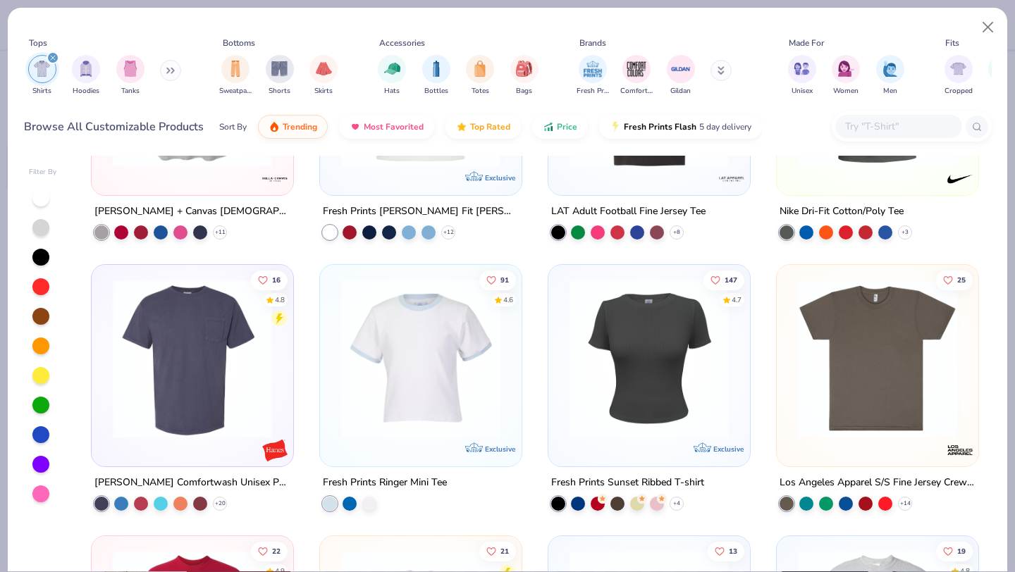
scroll to position [1258, 0]
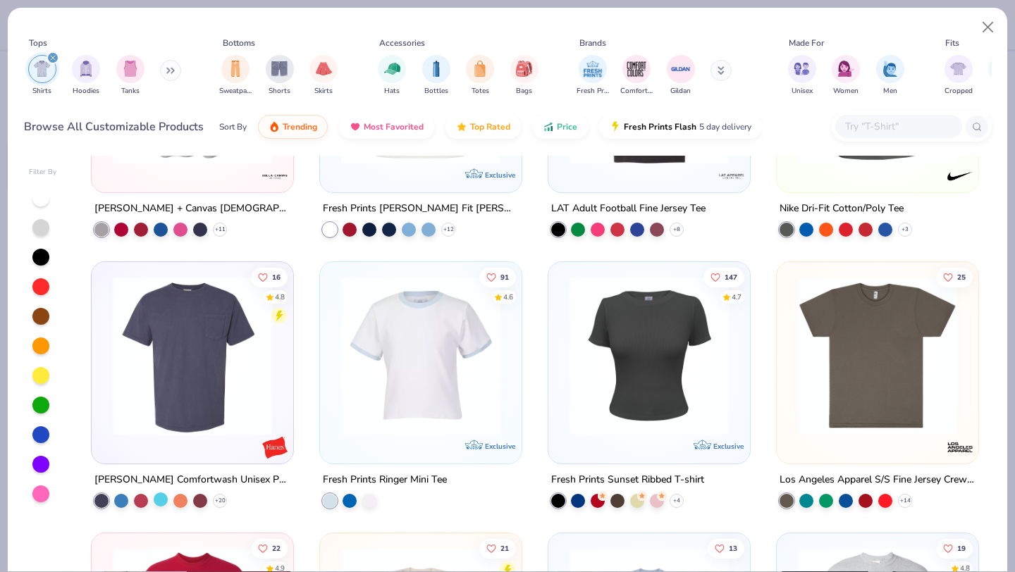
click at [166, 493] on div at bounding box center [161, 499] width 14 height 14
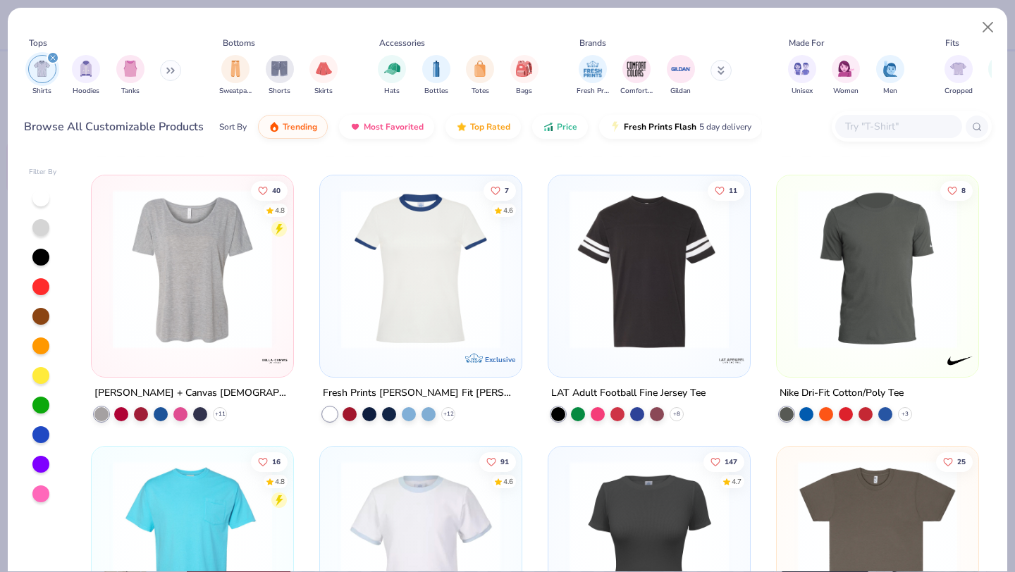
scroll to position [1067, 0]
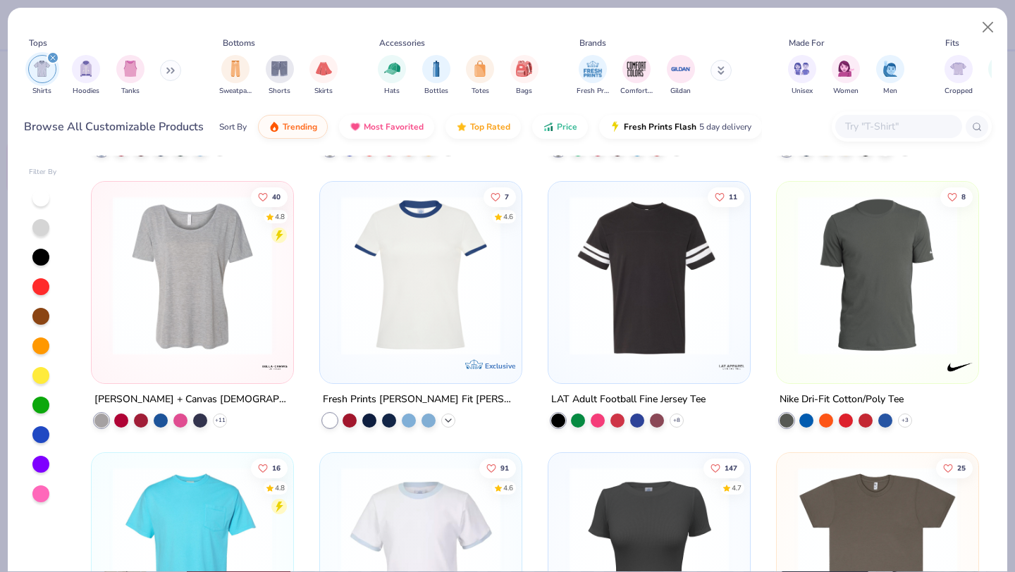
click at [453, 422] on icon at bounding box center [448, 420] width 11 height 11
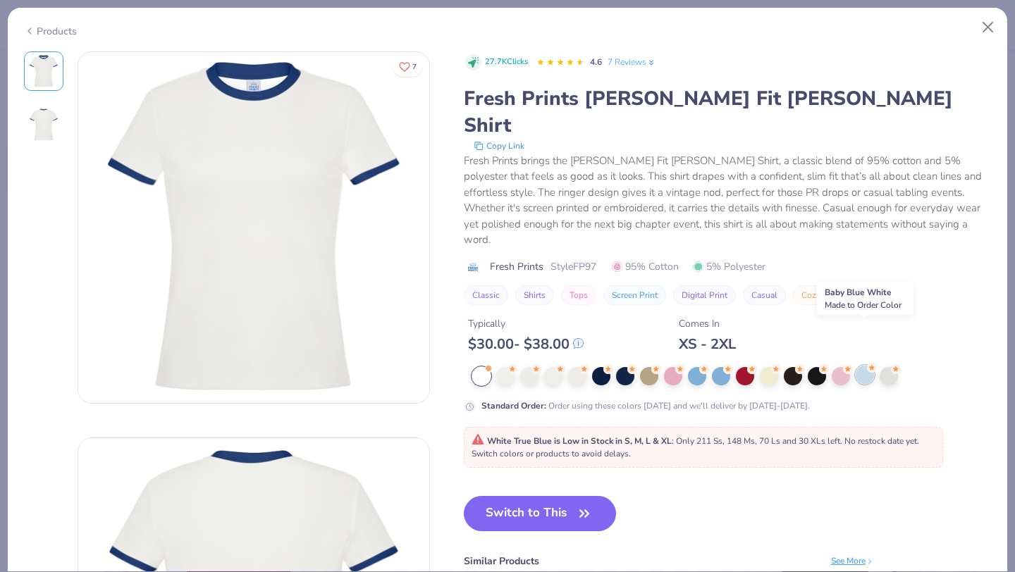
click at [857, 366] on div at bounding box center [865, 375] width 18 height 18
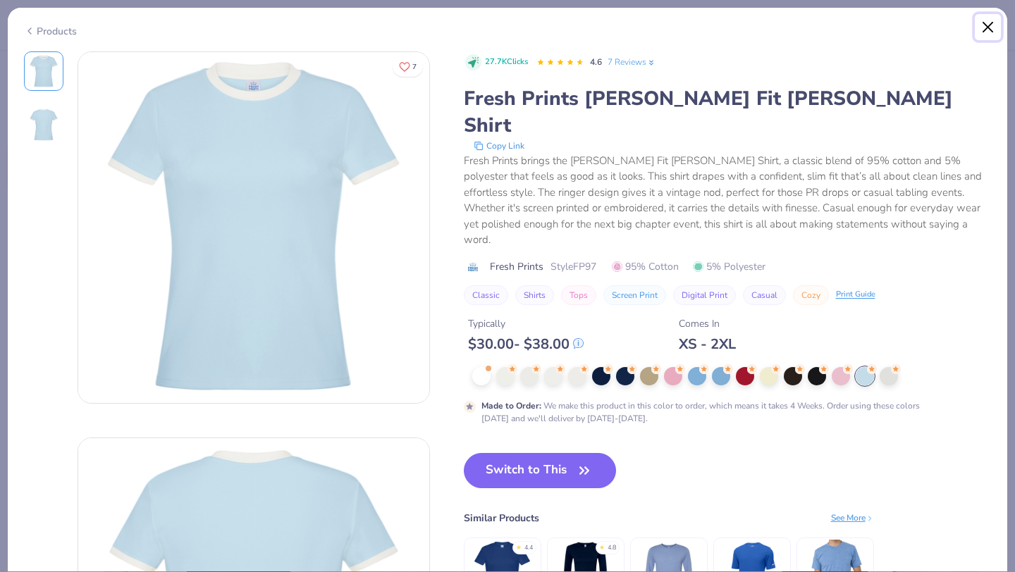
click at [992, 23] on button "Close" at bounding box center [988, 27] width 27 height 27
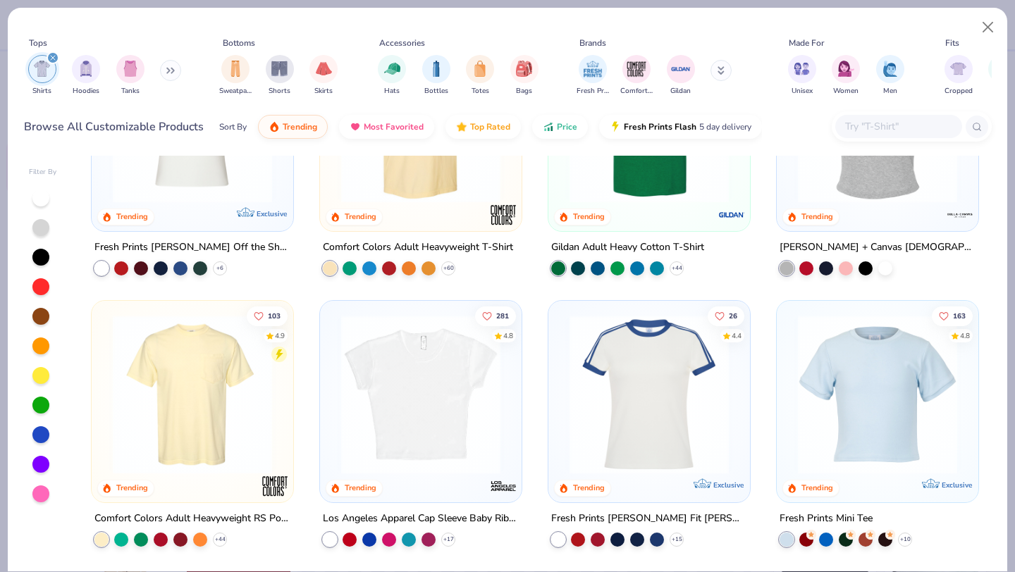
scroll to position [135, 0]
click at [907, 541] on icon at bounding box center [905, 538] width 11 height 11
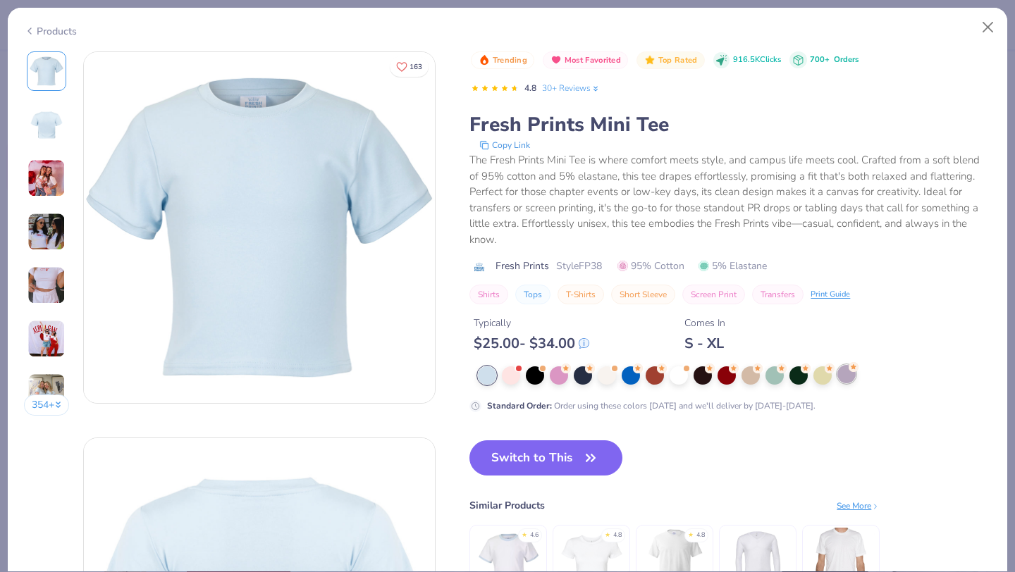
click at [848, 375] on div at bounding box center [847, 374] width 18 height 18
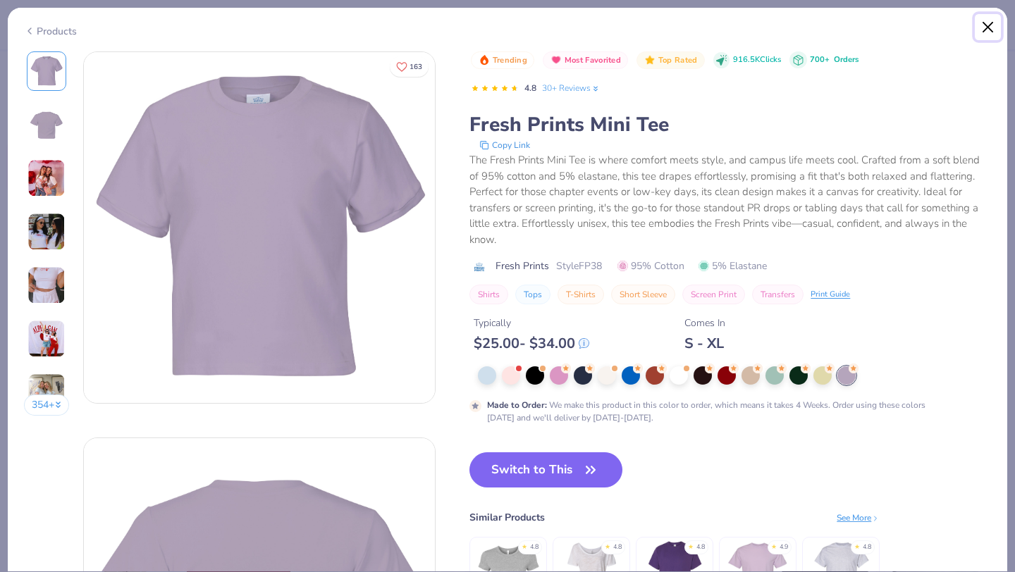
click at [987, 29] on button "Close" at bounding box center [988, 27] width 27 height 27
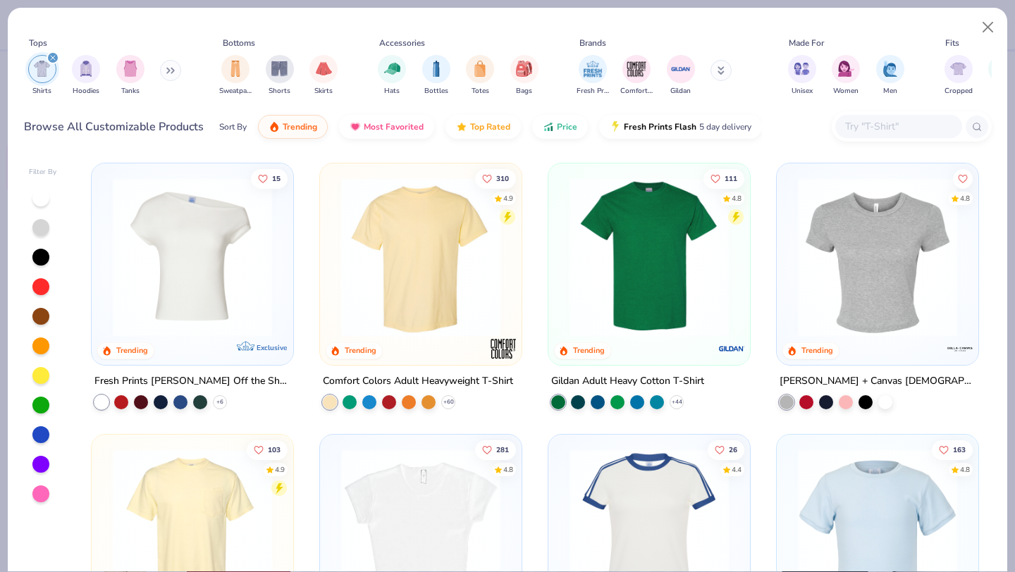
click at [855, 273] on img at bounding box center [877, 257] width 173 height 159
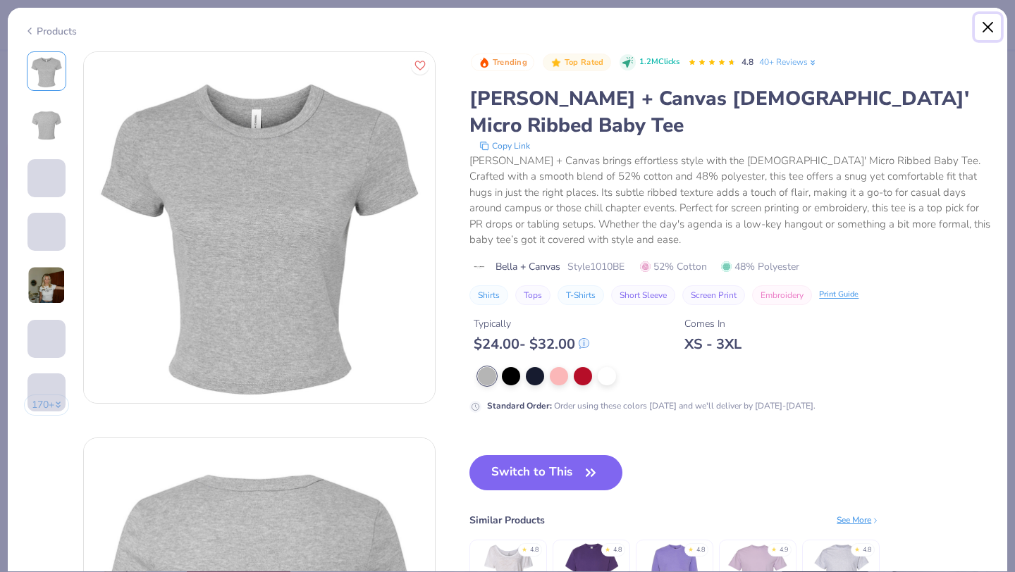
click at [998, 23] on button "Close" at bounding box center [988, 27] width 27 height 27
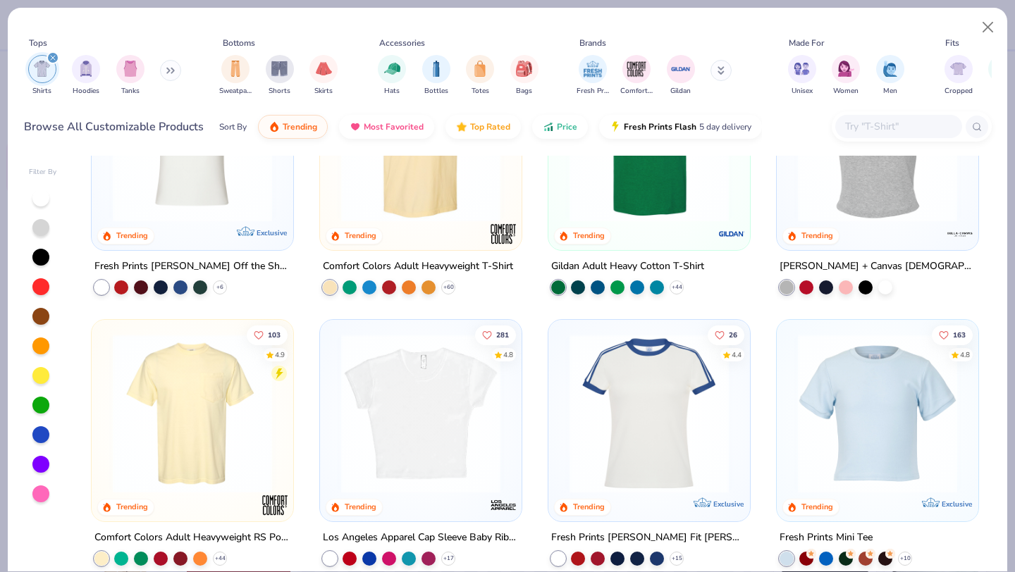
scroll to position [119, 0]
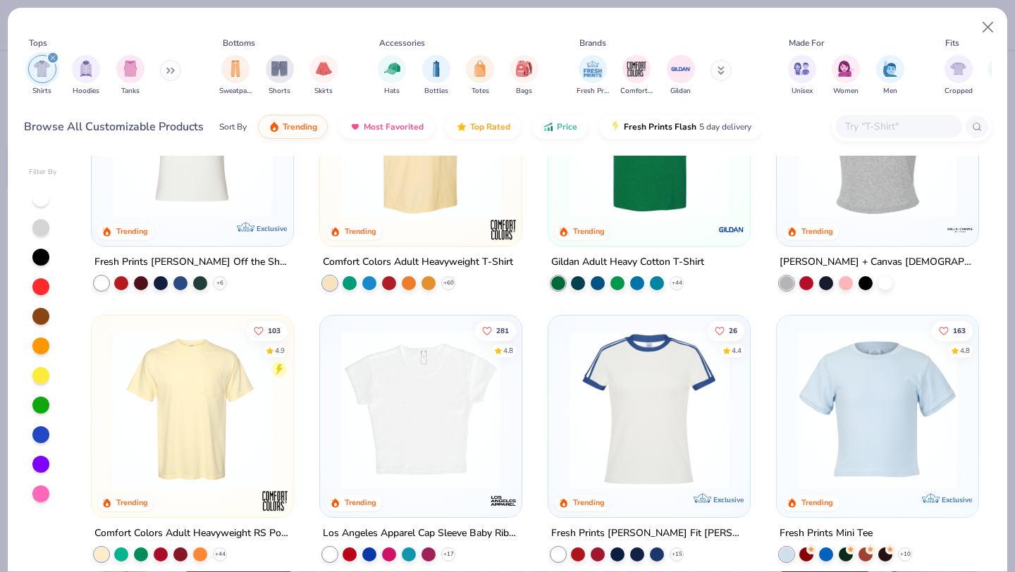
click at [447, 462] on img at bounding box center [420, 409] width 173 height 159
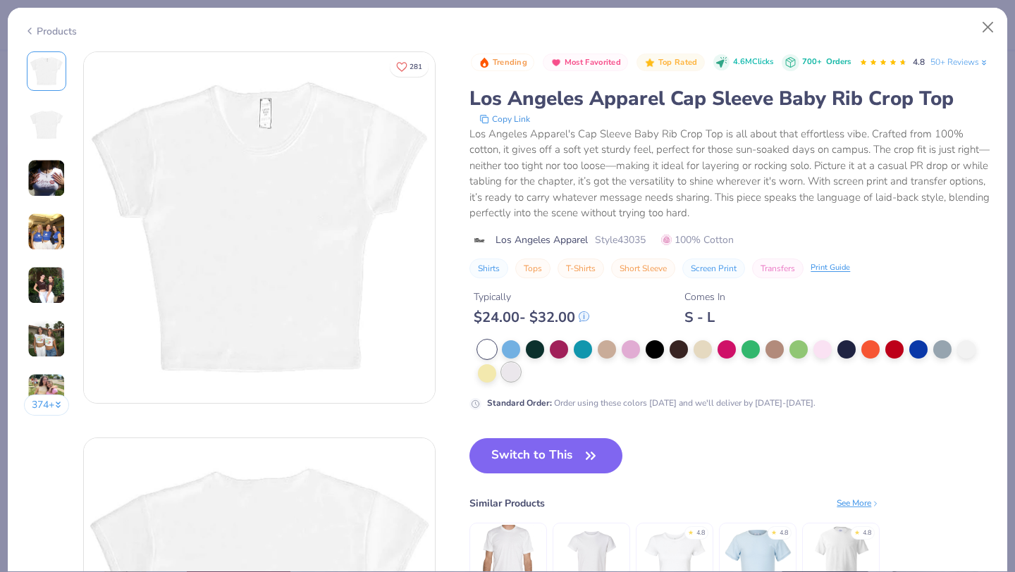
click at [517, 381] on div at bounding box center [511, 372] width 18 height 18
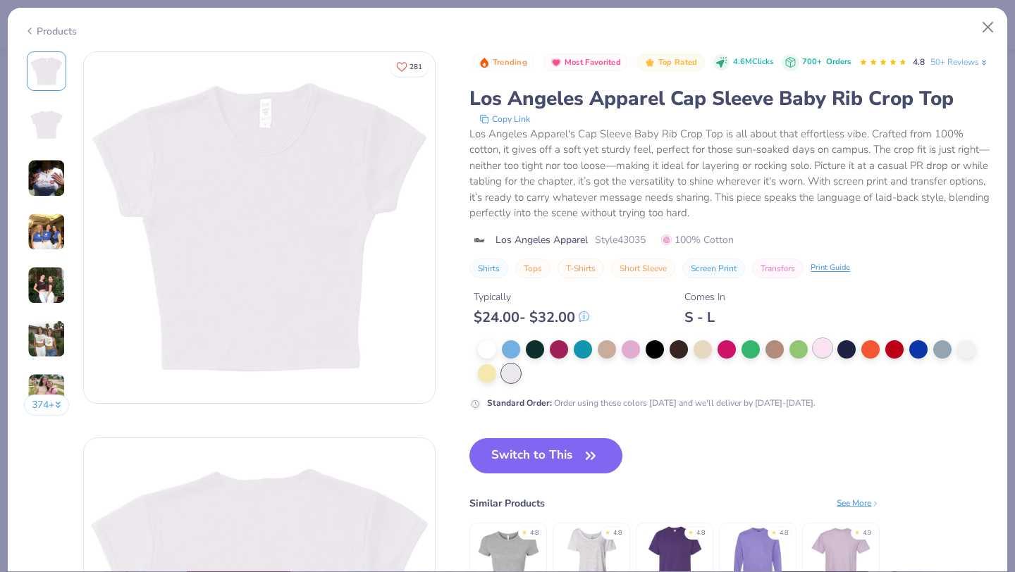
click at [819, 357] on div at bounding box center [823, 348] width 18 height 18
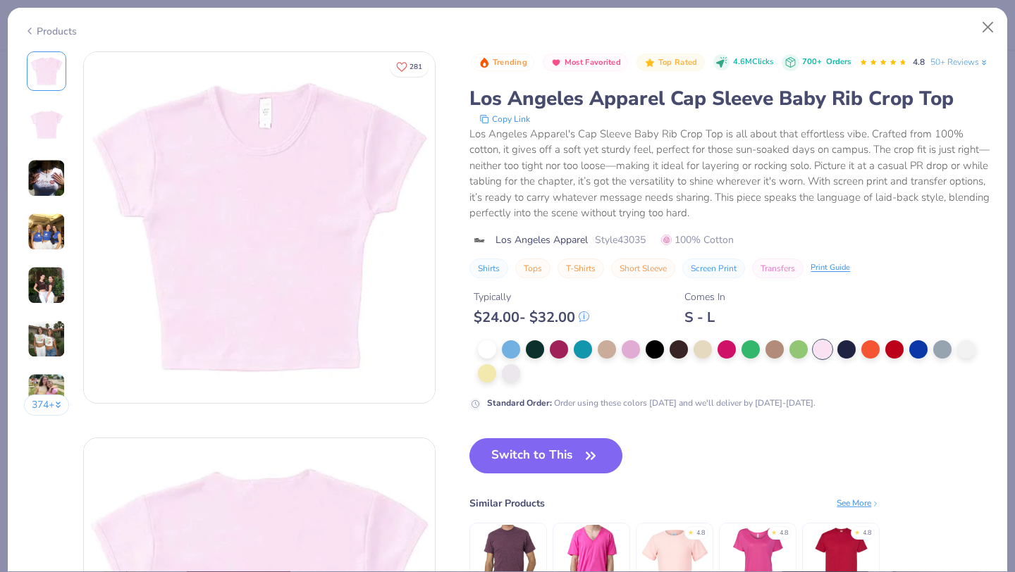
click at [642, 379] on div at bounding box center [734, 362] width 513 height 42
click at [637, 357] on div at bounding box center [631, 348] width 18 height 18
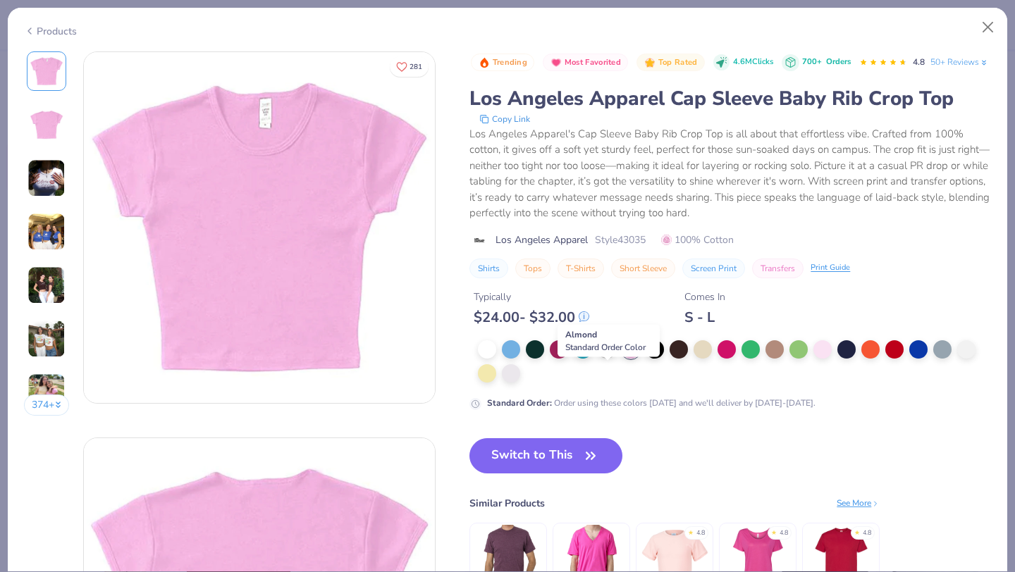
click at [613, 357] on div at bounding box center [607, 348] width 18 height 18
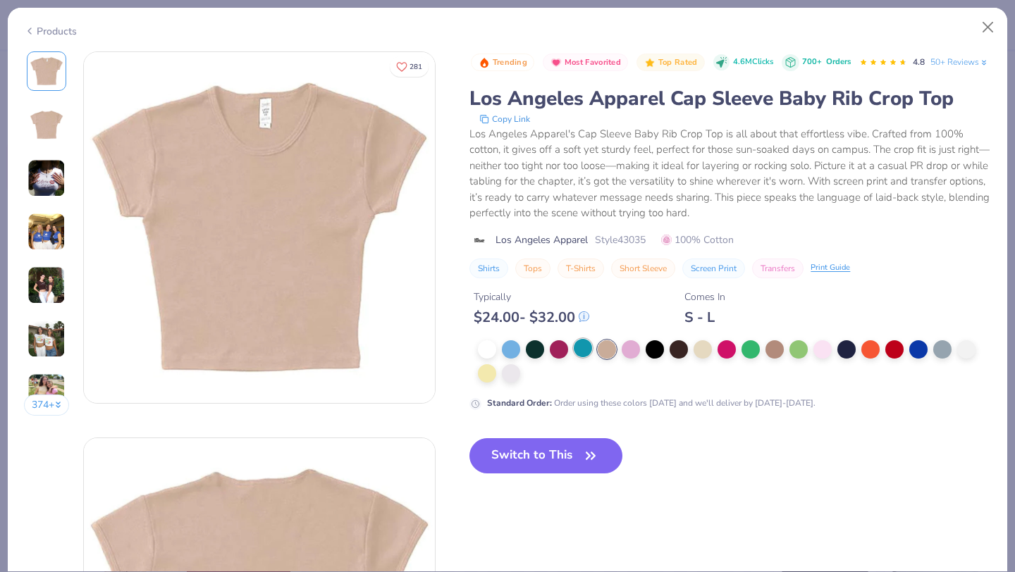
click at [577, 357] on div at bounding box center [583, 348] width 18 height 18
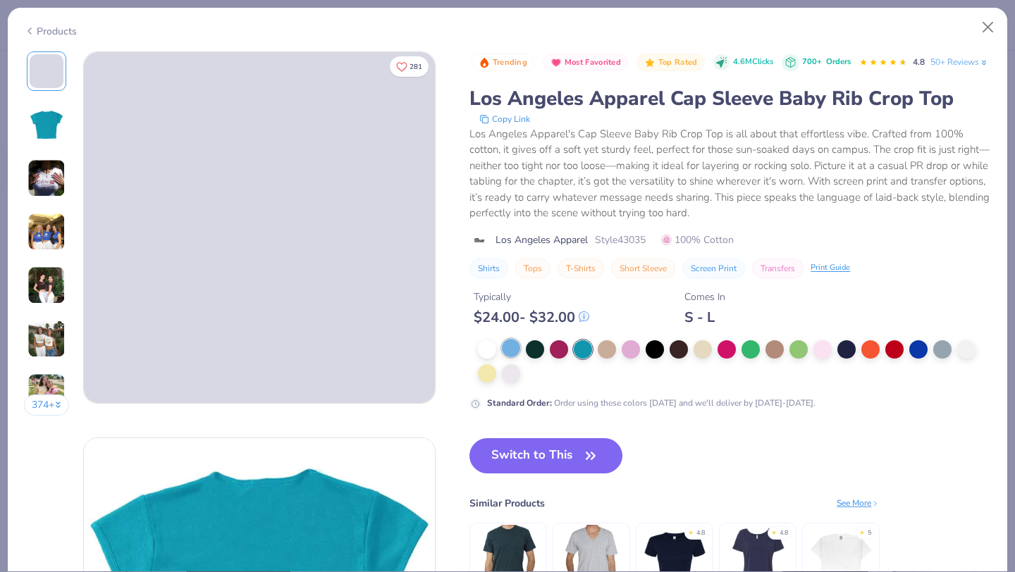
click at [517, 357] on div at bounding box center [511, 348] width 18 height 18
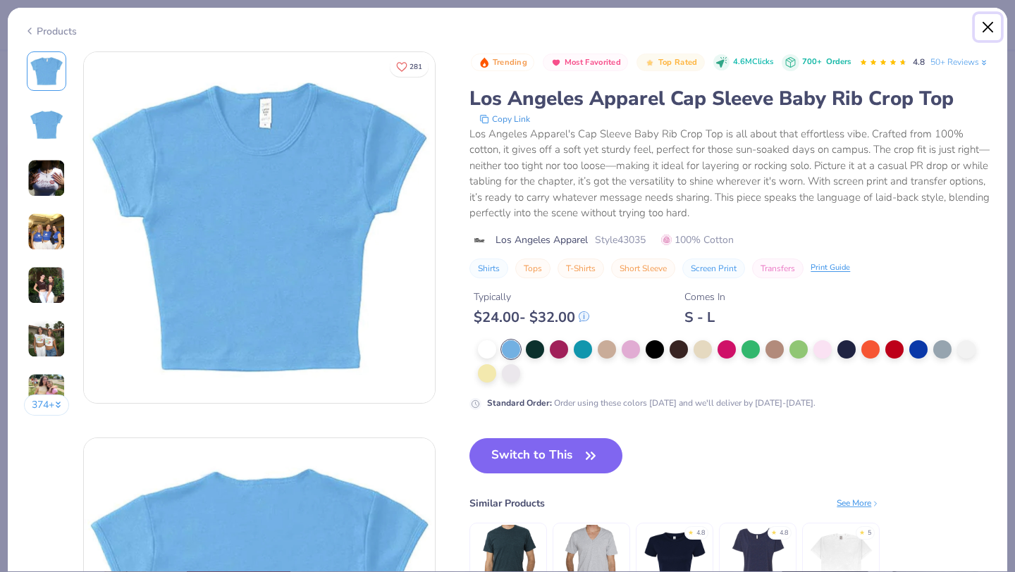
click at [988, 20] on button "Close" at bounding box center [988, 27] width 27 height 27
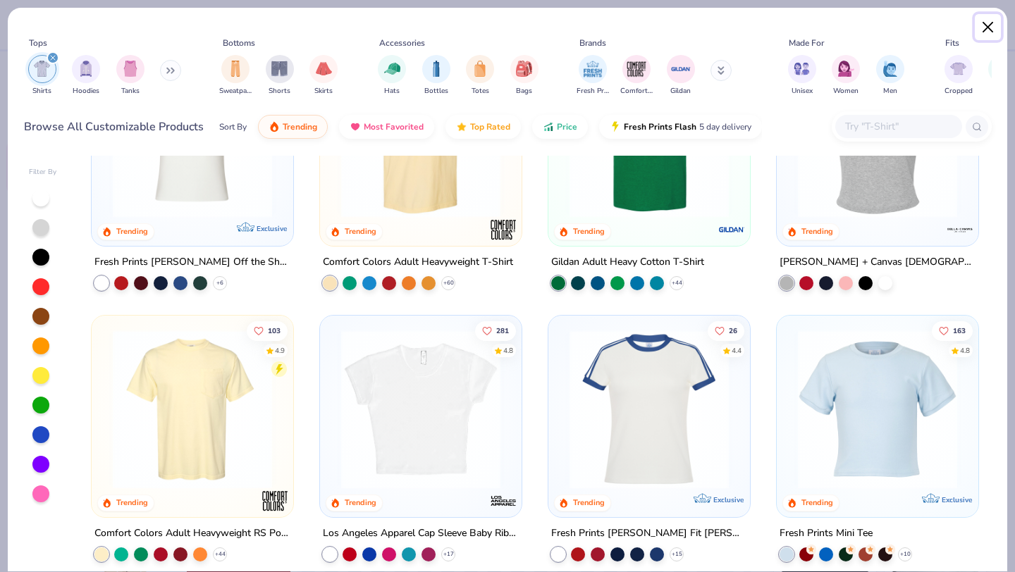
click at [989, 25] on button "Close" at bounding box center [988, 27] width 27 height 27
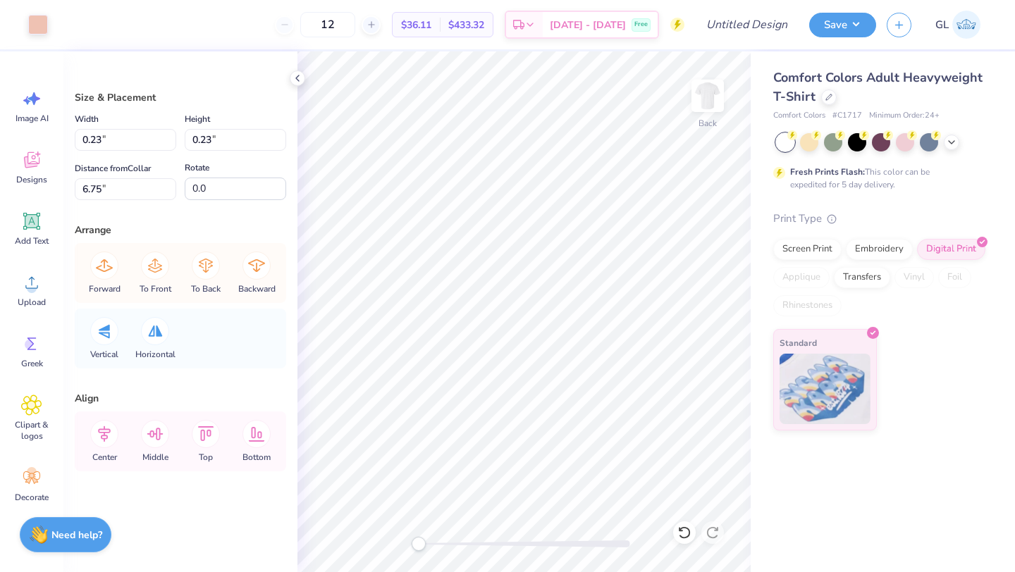
type input "0.23"
type input "6.75"
type input "0.14"
type input "9.78"
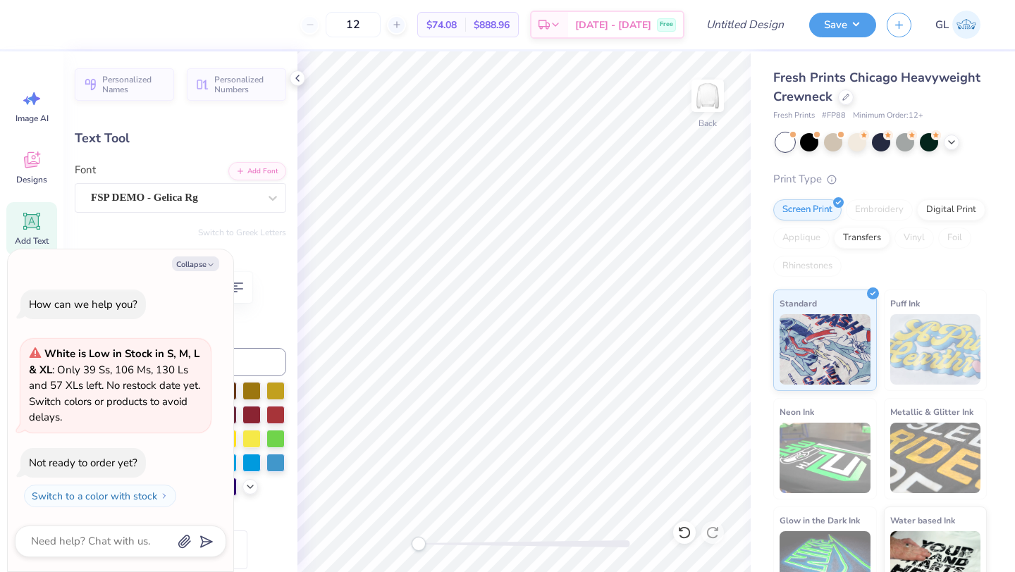
type textarea "x"
type textarea "B"
type textarea "x"
type textarea "BO"
type textarea "x"
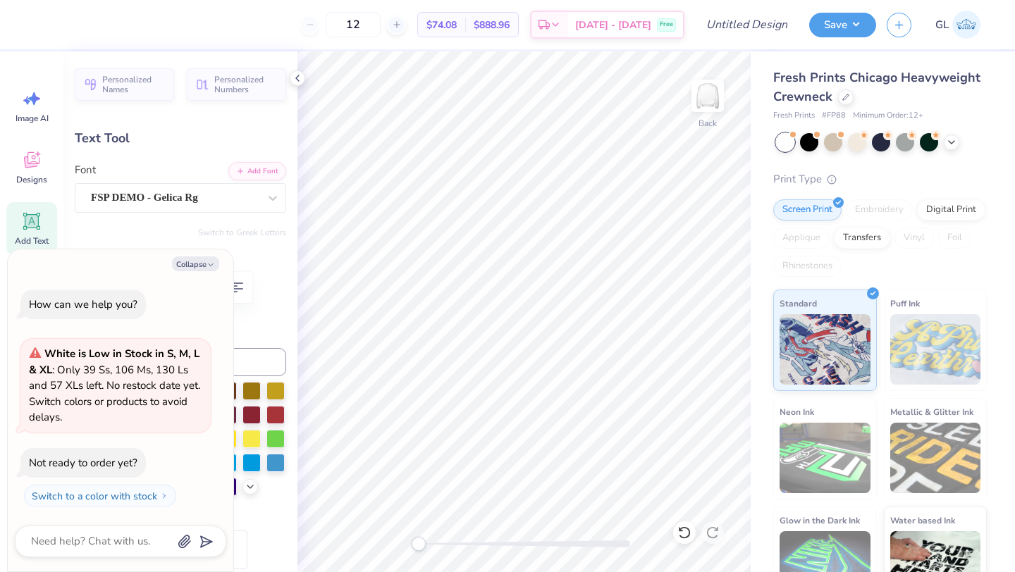
type textarea "BOL"
type textarea "x"
type textarea "BOLD"
type textarea "x"
type input "3.52"
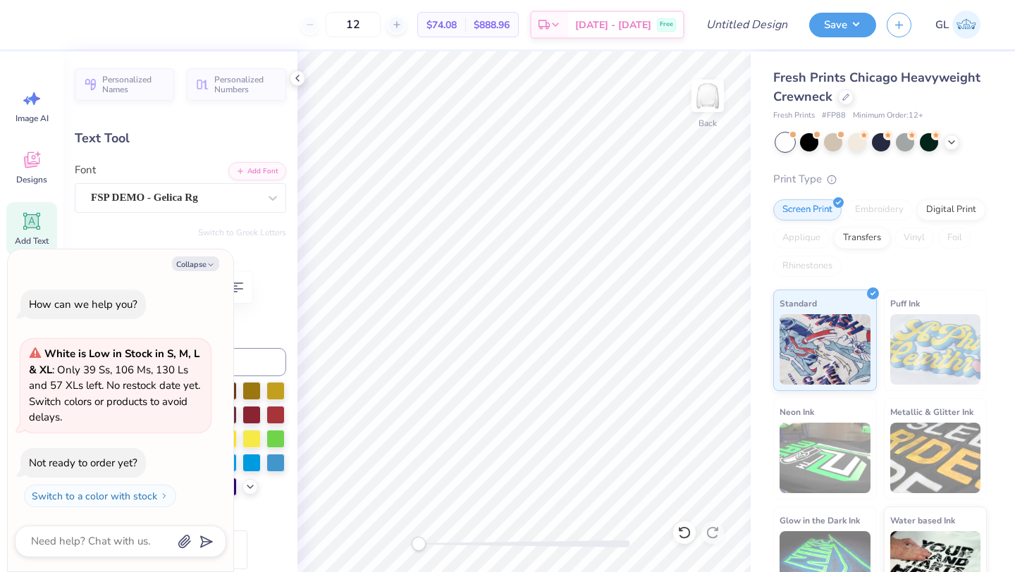
type input "1.88"
type input "4.94"
type textarea "x"
type input "1.56"
type input "1.84"
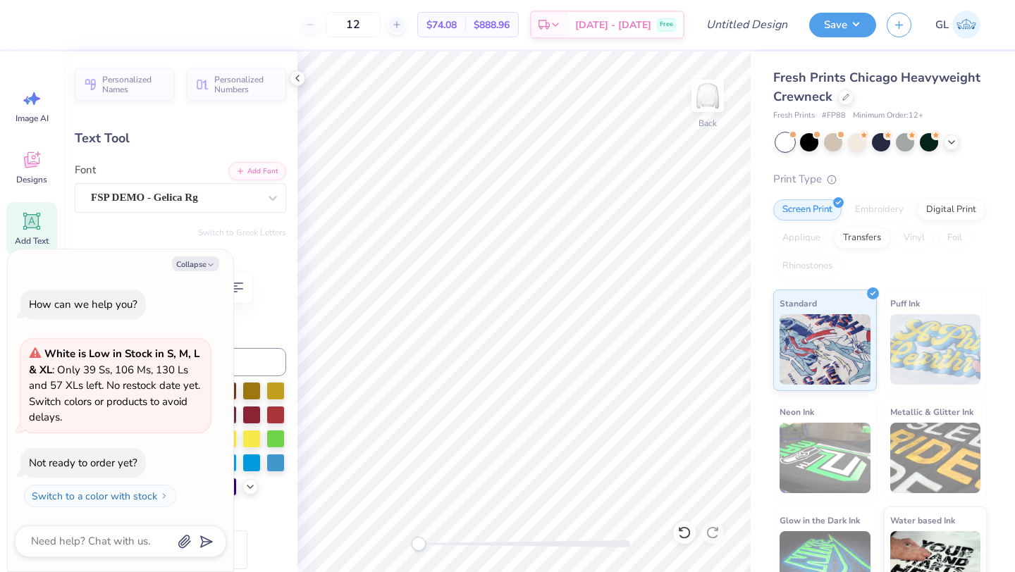
type textarea "x"
type input "3.52"
type input "1.88"
type textarea "x"
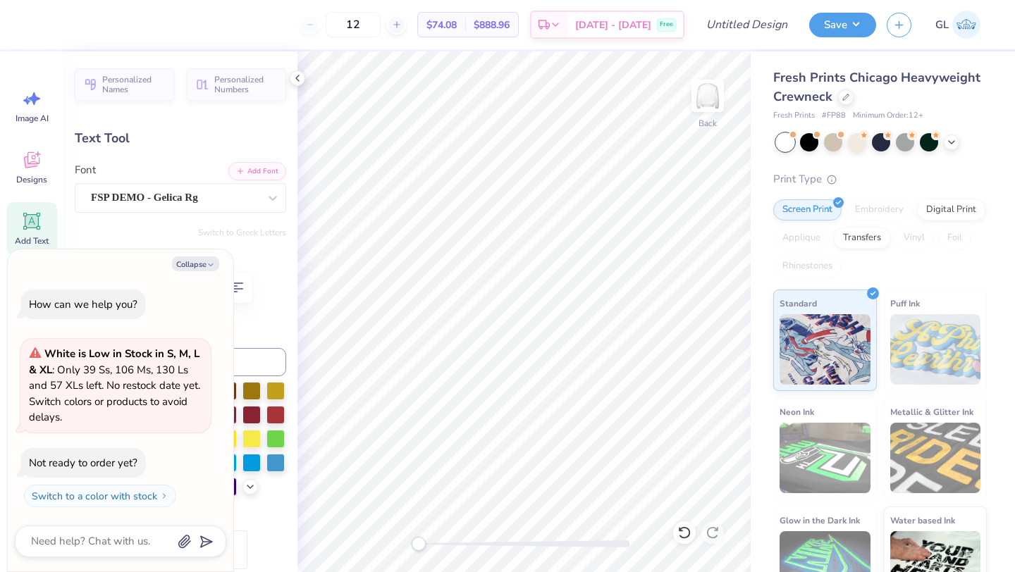
type textarea "E"
type textarea "x"
type input "6.89"
type input "1.80"
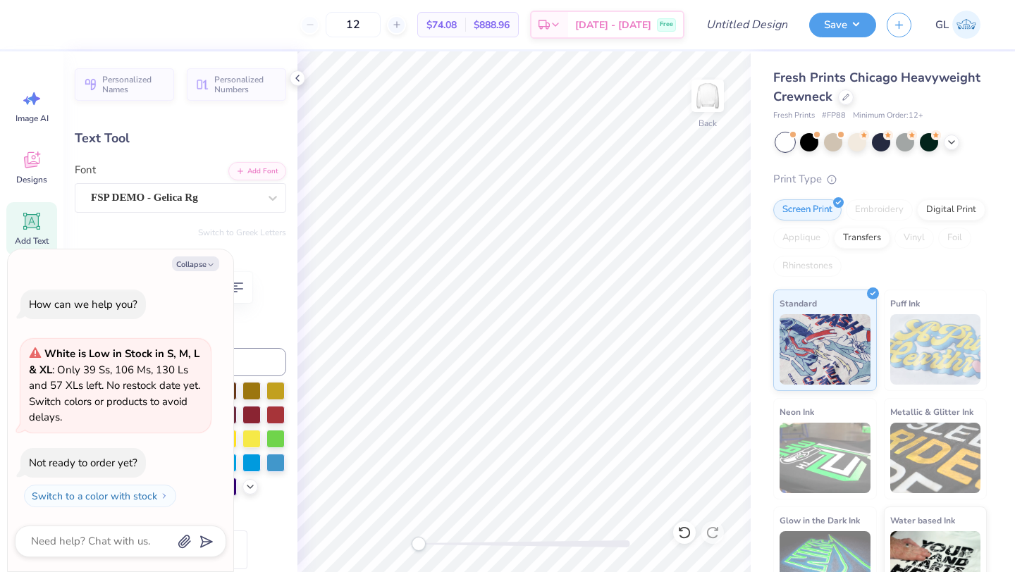
type input "3.10"
click at [192, 257] on button "Collapse" at bounding box center [195, 264] width 47 height 15
type textarea "x"
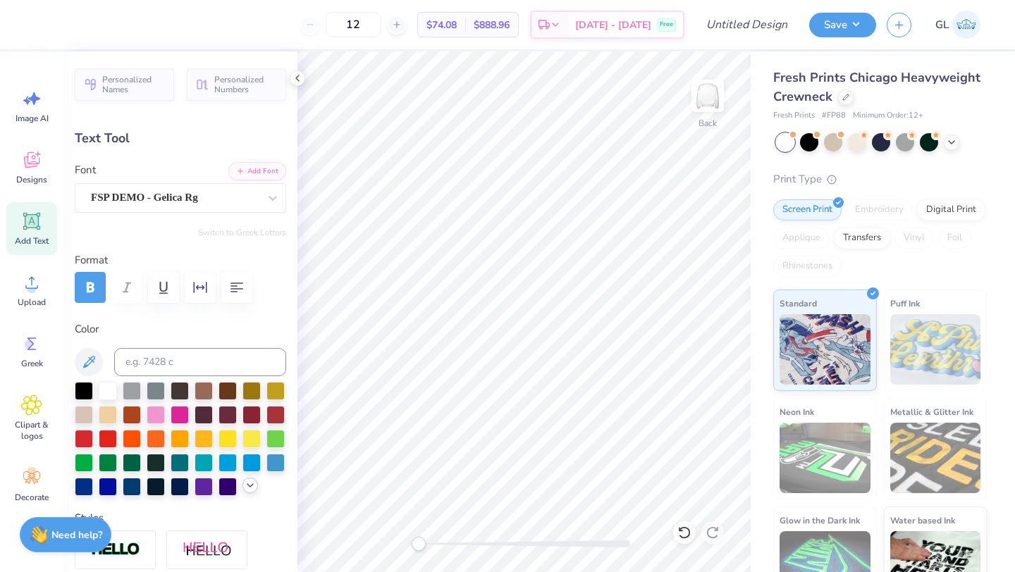
click at [244, 488] on div at bounding box center [251, 486] width 16 height 16
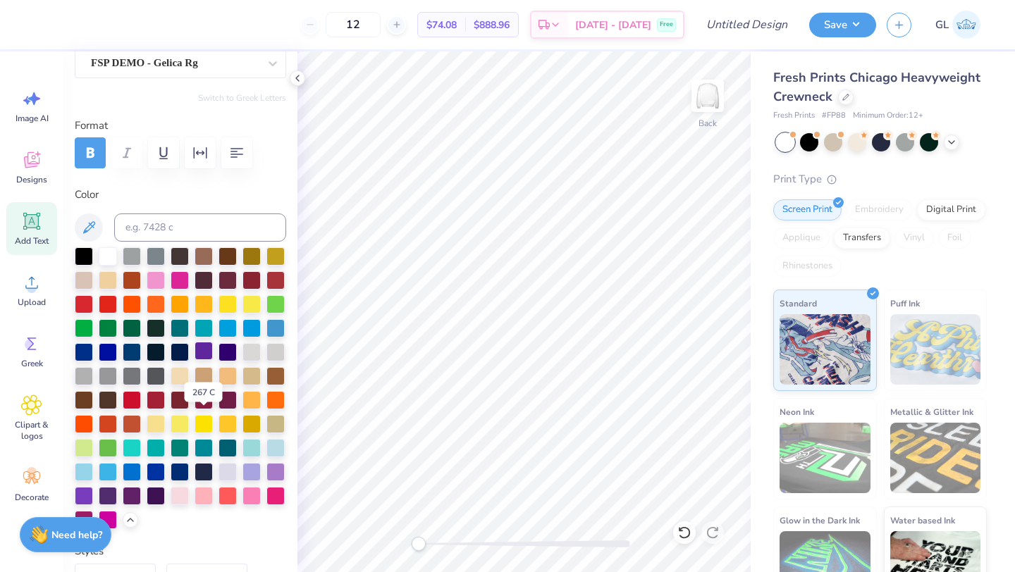
scroll to position [147, 0]
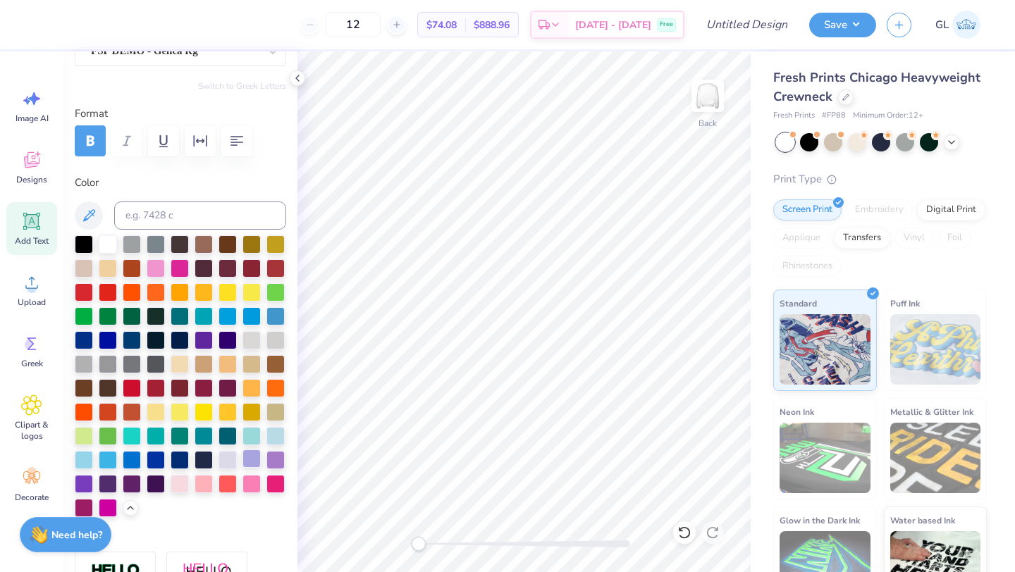
click at [254, 451] on div at bounding box center [252, 459] width 18 height 18
type input "9.12"
type input "2.38"
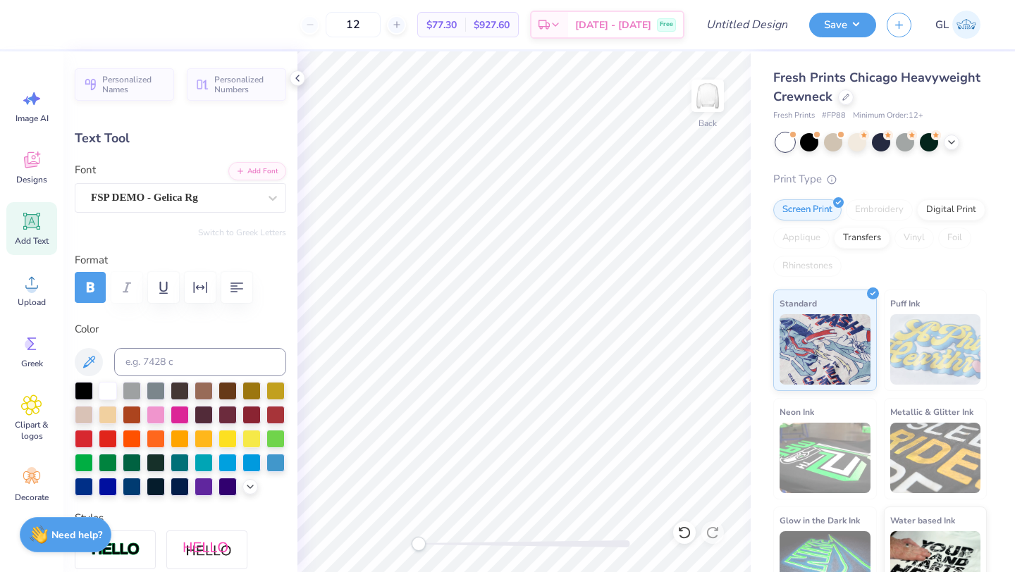
type input "5.20"
type input "0.44"
type input "7.11"
type textarea "2025"
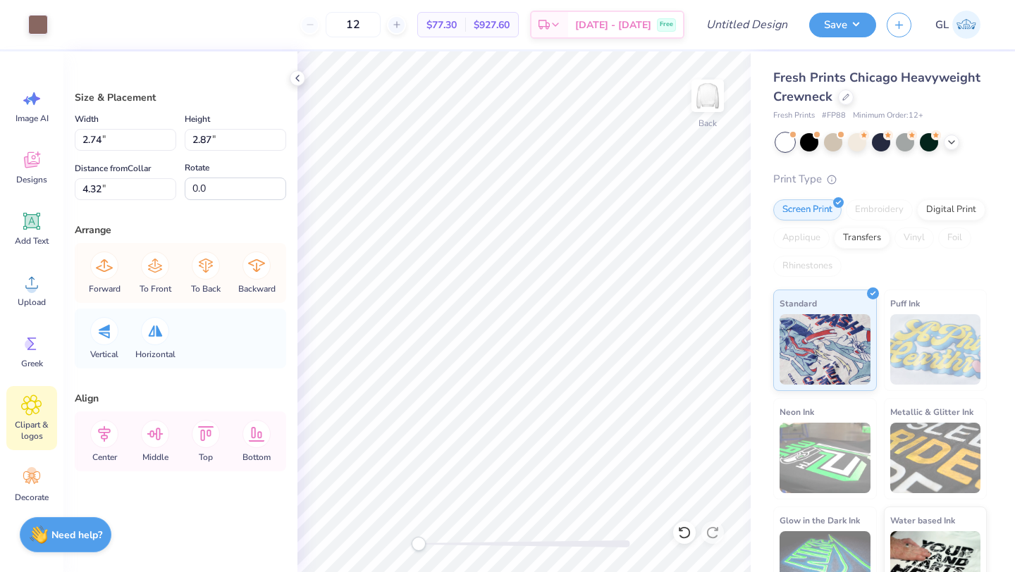
click at [32, 415] on icon at bounding box center [32, 406] width 20 height 20
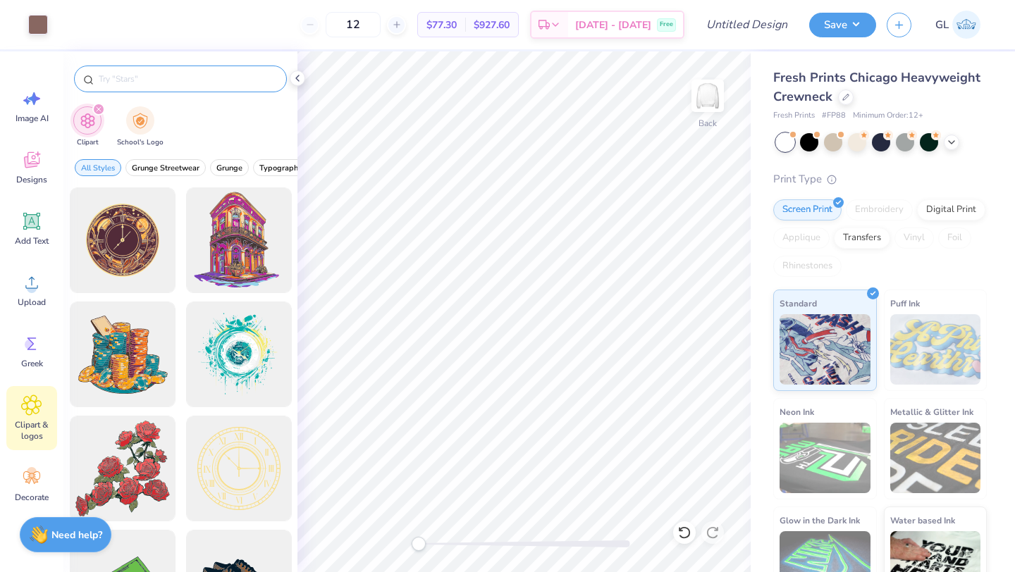
click at [173, 82] on input "text" at bounding box center [187, 79] width 180 height 14
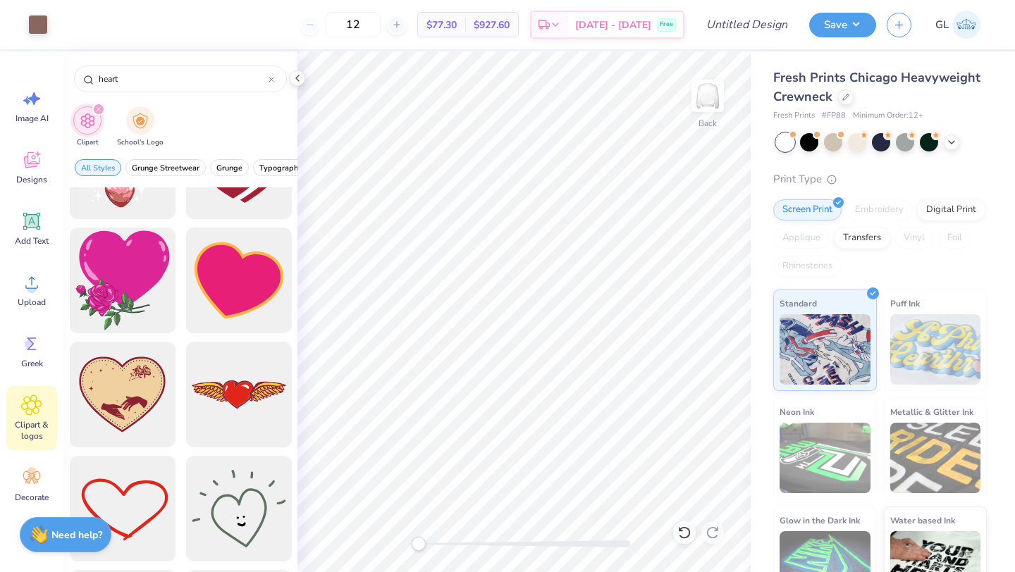
scroll to position [515, 0]
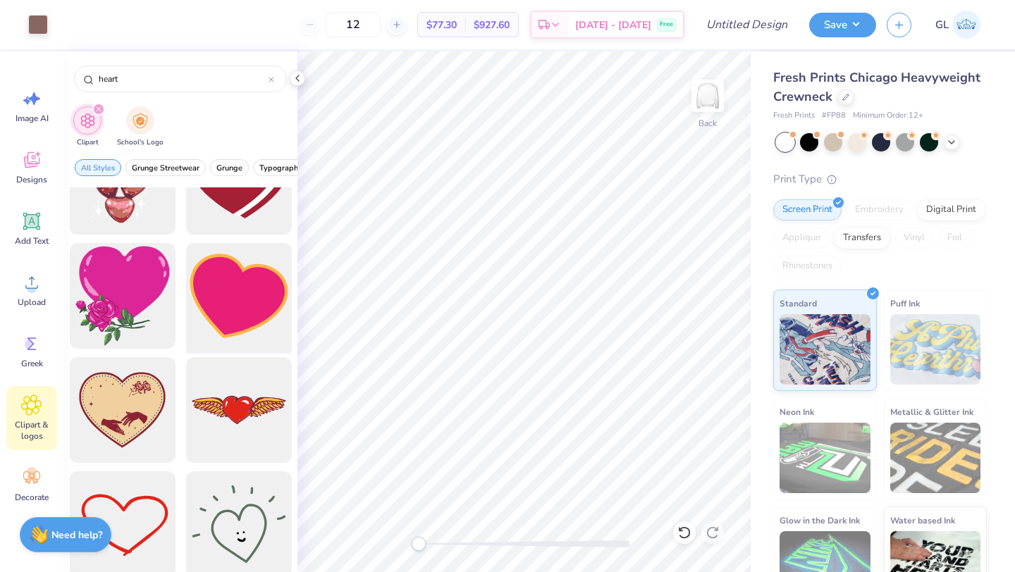
type input "heart"
click at [231, 302] on div at bounding box center [238, 296] width 116 height 116
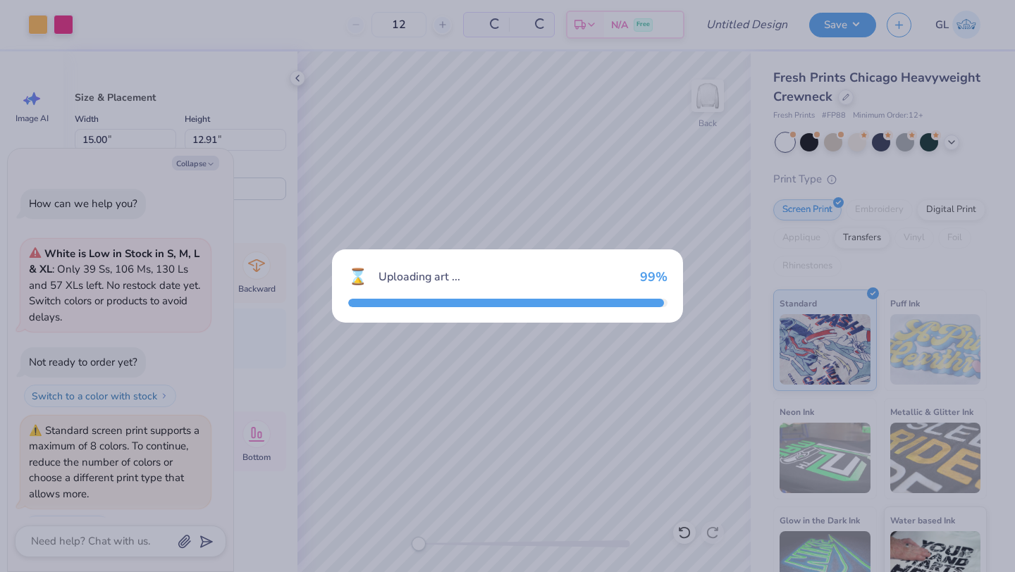
scroll to position [39, 0]
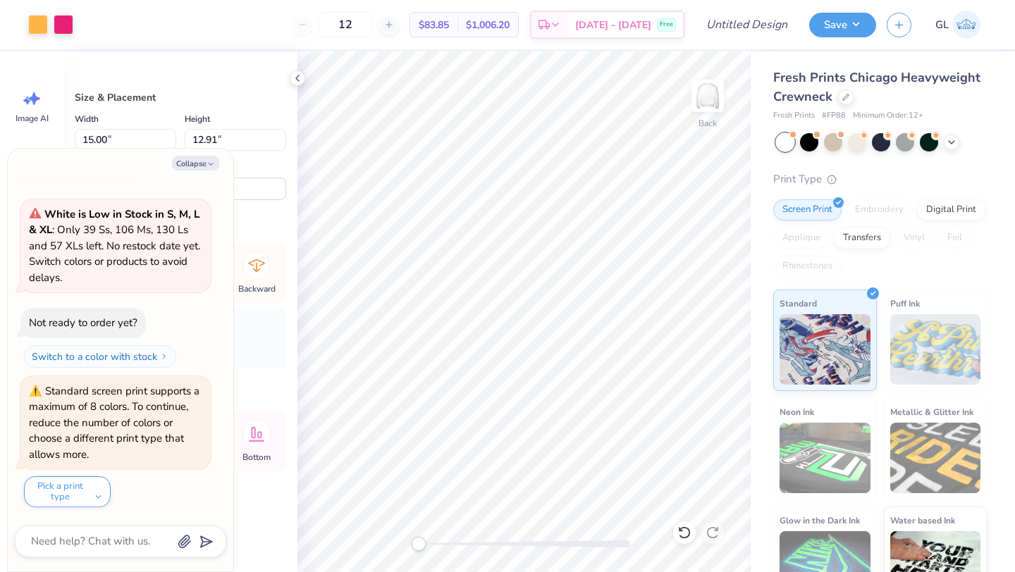
type textarea "x"
type input "3.12"
type input "2.68"
type input "13.23"
click at [62, 23] on div at bounding box center [64, 23] width 20 height 20
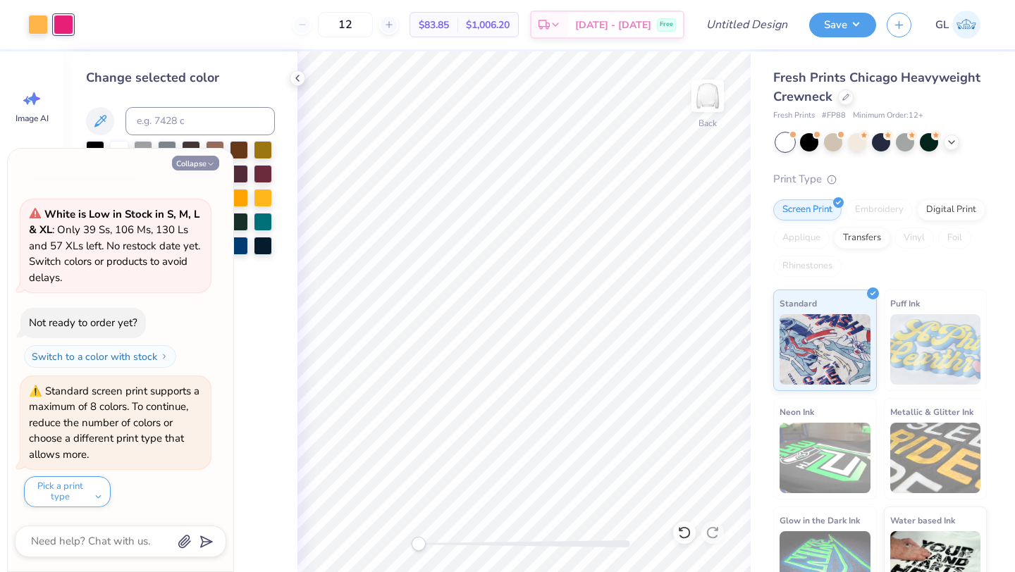
click at [207, 157] on button "Collapse" at bounding box center [195, 163] width 47 height 15
type textarea "x"
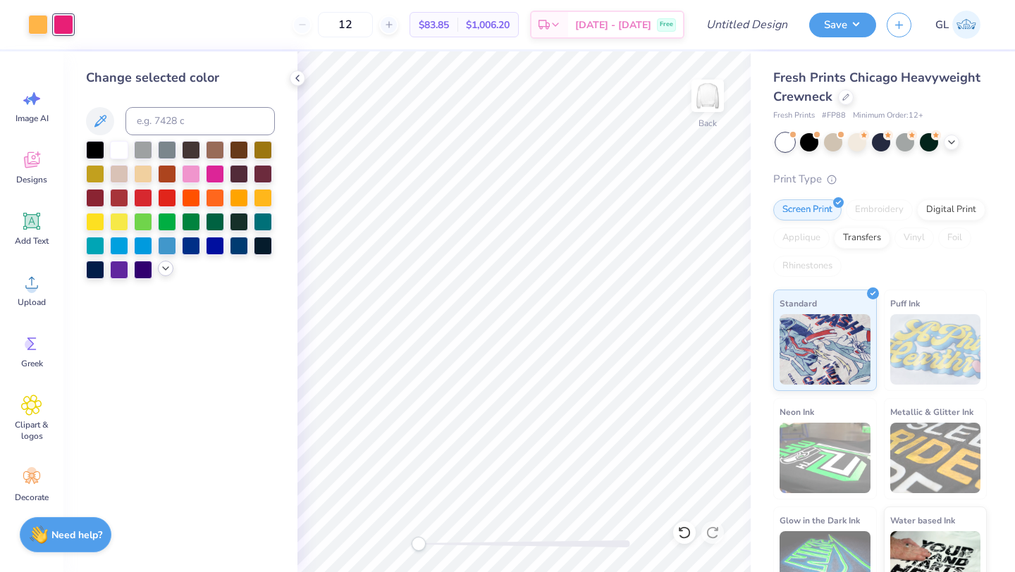
click at [162, 273] on icon at bounding box center [165, 268] width 11 height 11
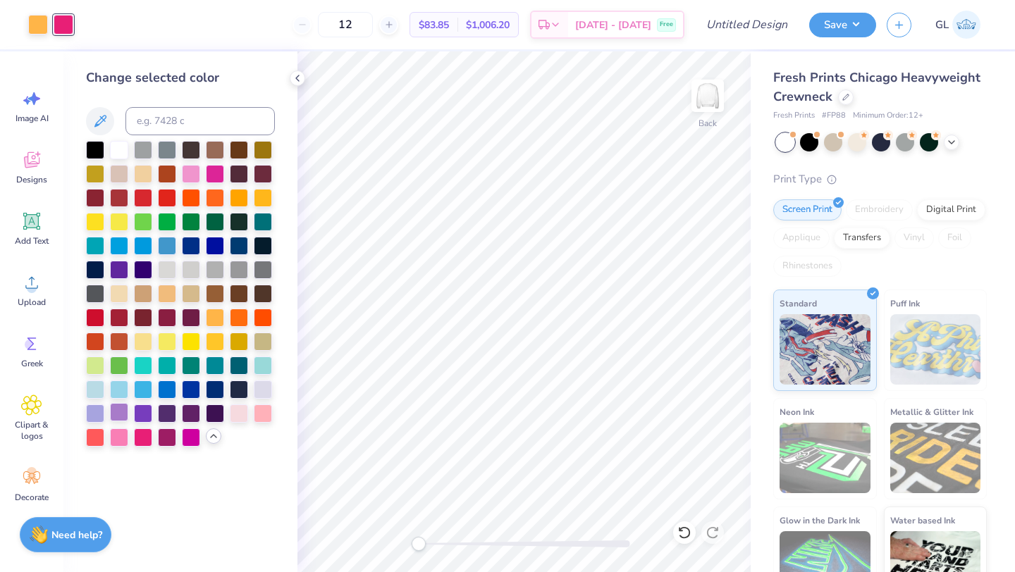
click at [123, 414] on div at bounding box center [119, 412] width 18 height 18
click at [101, 413] on div at bounding box center [95, 412] width 18 height 18
click at [30, 26] on div at bounding box center [38, 23] width 20 height 20
click at [118, 153] on div at bounding box center [119, 149] width 18 height 18
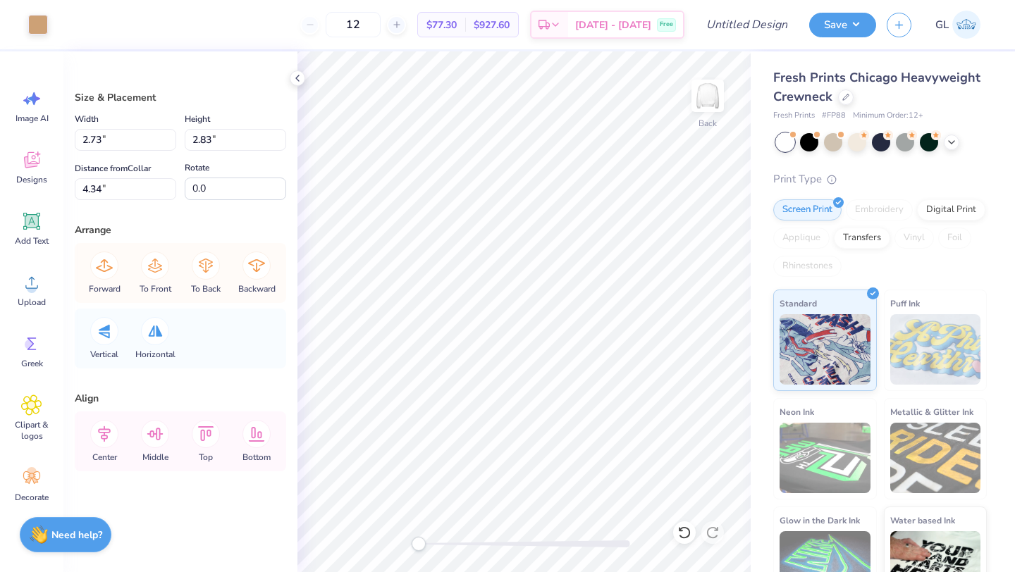
type input "2.73"
type input "2.83"
type input "4.34"
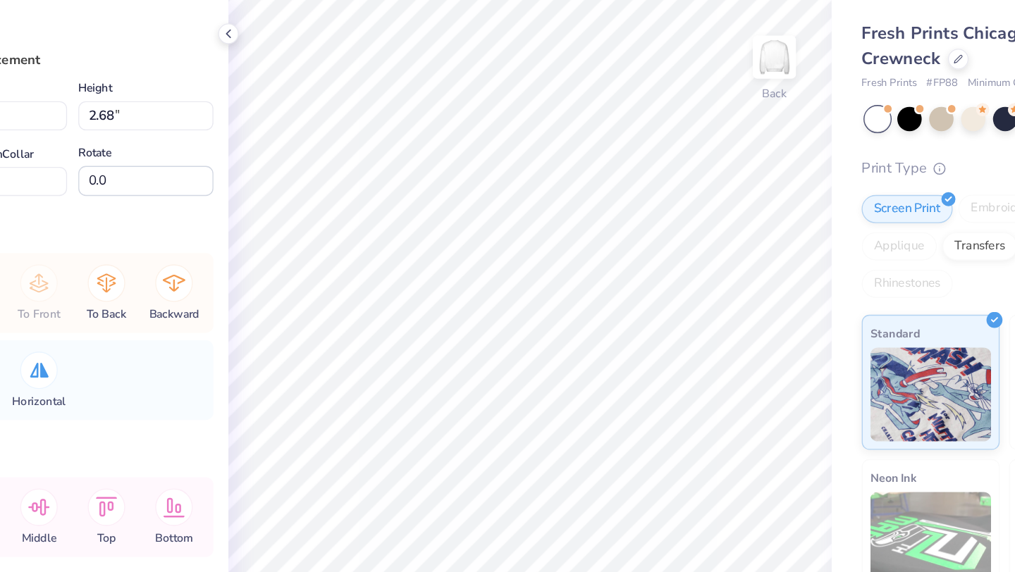
type input "1.03"
type input "1.07"
type input "5.90"
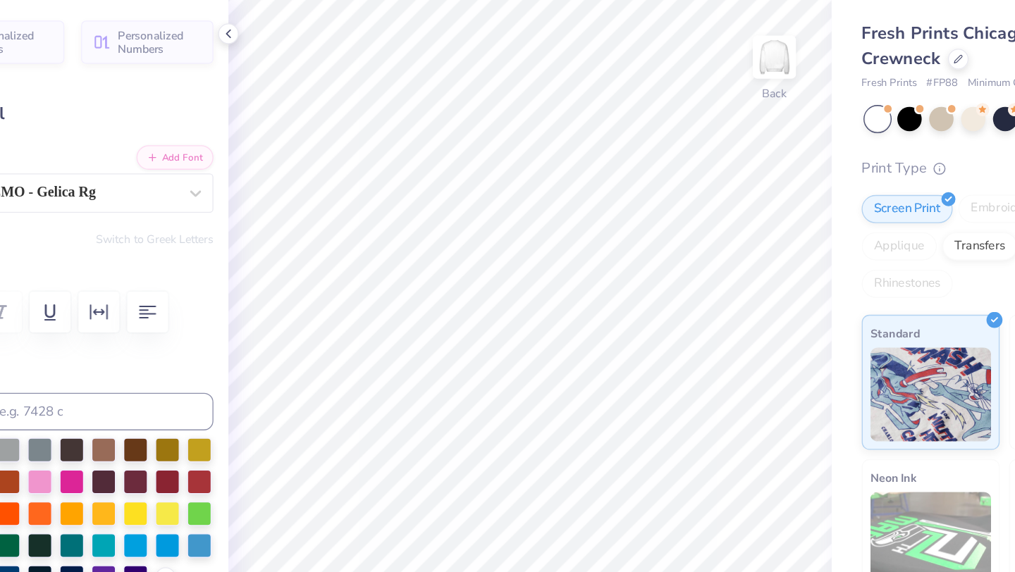
type input "3.38"
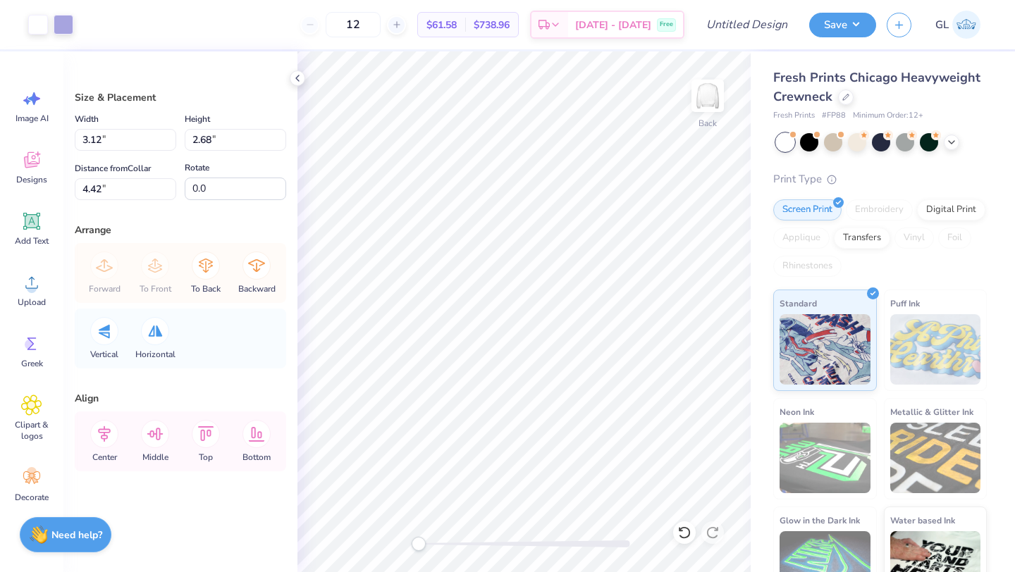
type input "-13.6"
click at [64, 18] on div at bounding box center [64, 23] width 20 height 20
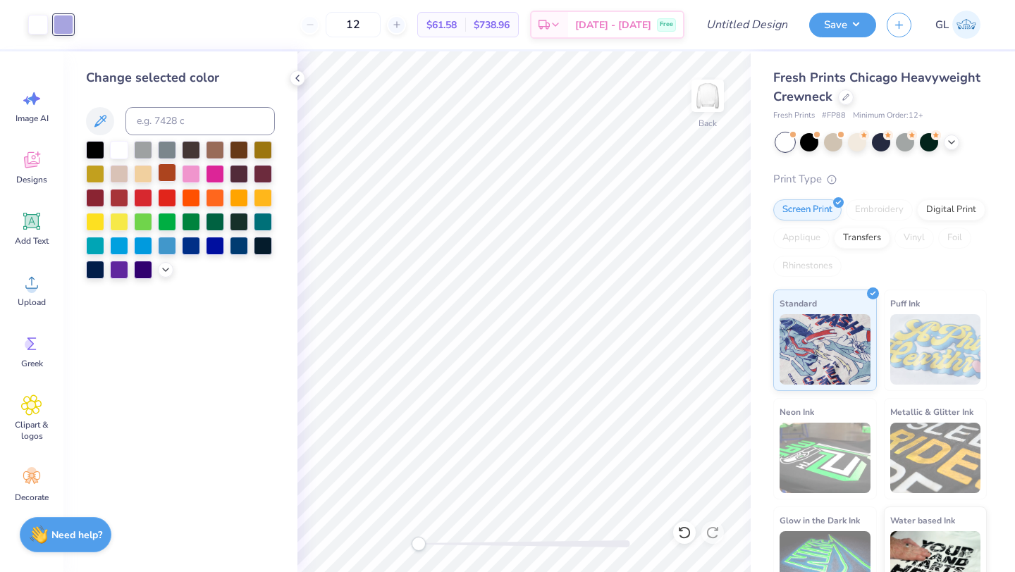
click at [166, 172] on div at bounding box center [167, 173] width 18 height 18
click at [39, 25] on div at bounding box center [38, 23] width 20 height 20
click at [161, 267] on icon at bounding box center [165, 268] width 11 height 11
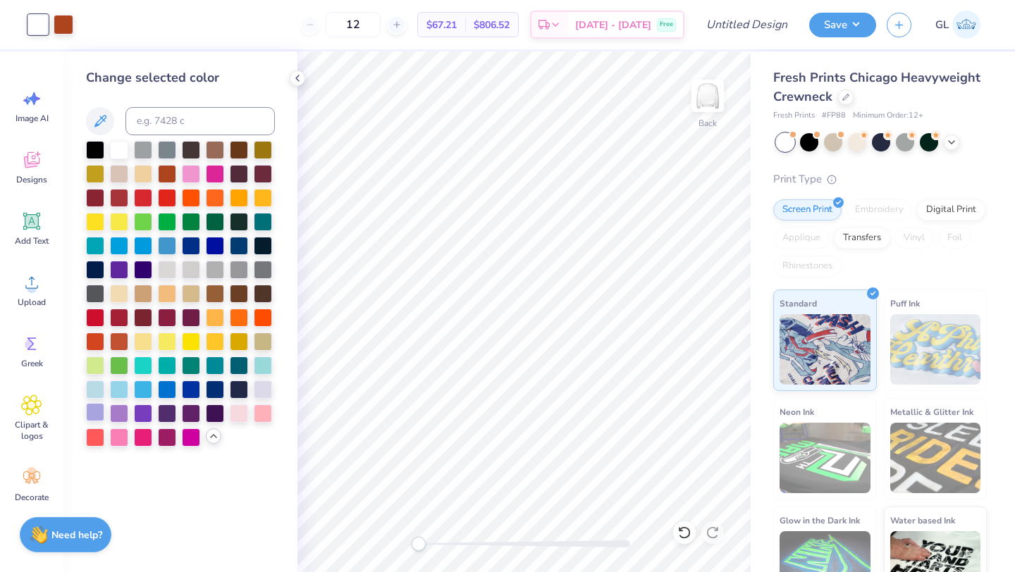
click at [94, 406] on div at bounding box center [95, 412] width 18 height 18
click at [66, 25] on div at bounding box center [64, 23] width 20 height 20
click at [118, 150] on div at bounding box center [119, 149] width 18 height 18
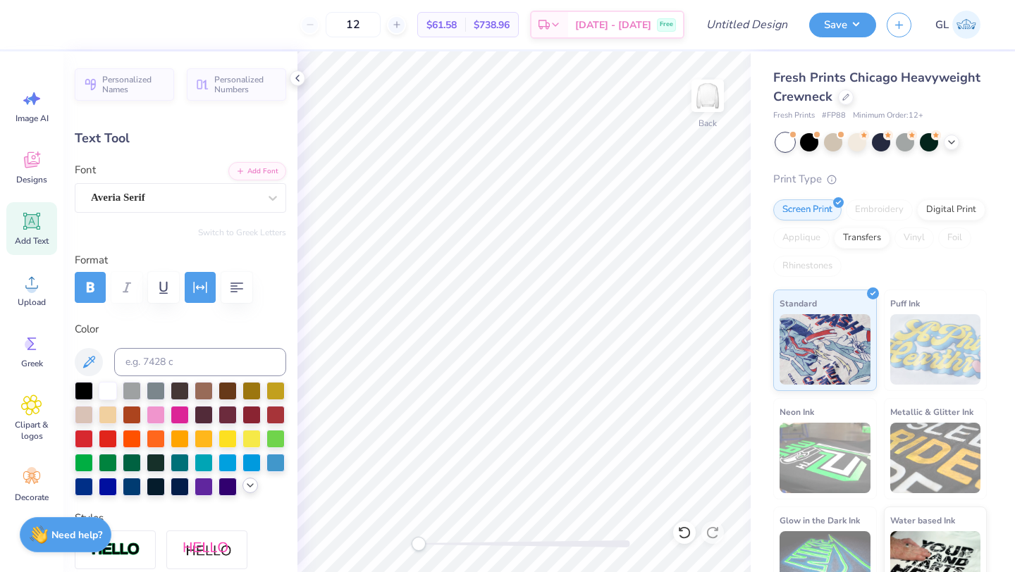
click at [252, 487] on icon at bounding box center [250, 485] width 11 height 11
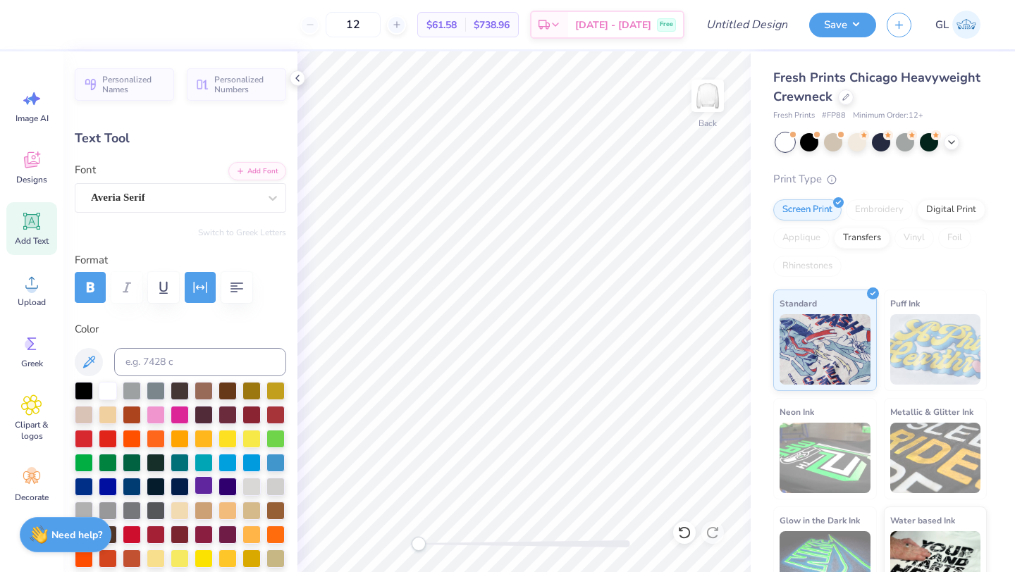
click at [212, 487] on div at bounding box center [204, 486] width 18 height 18
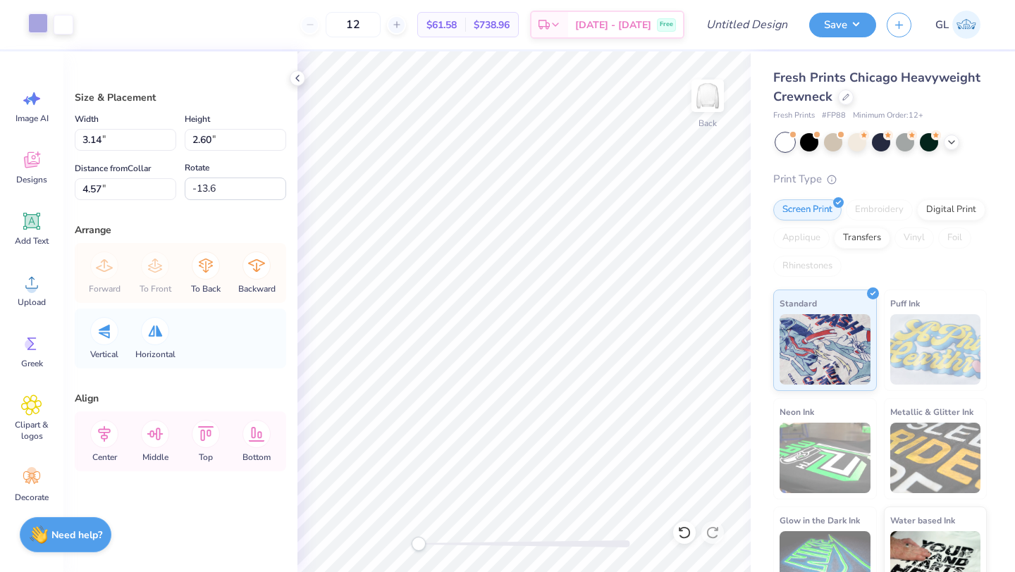
click at [39, 24] on div at bounding box center [38, 23] width 20 height 20
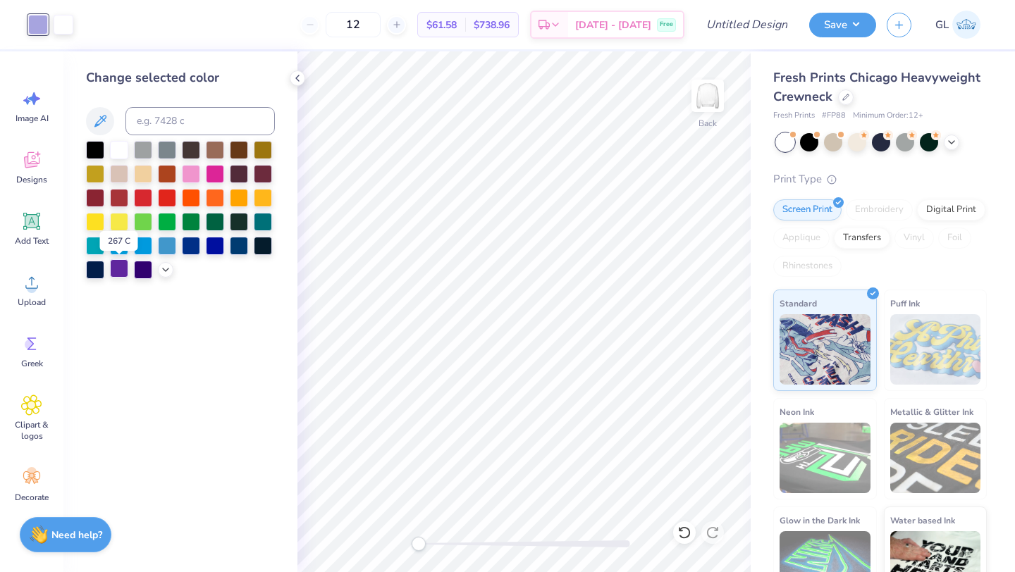
click at [118, 269] on div at bounding box center [119, 268] width 18 height 18
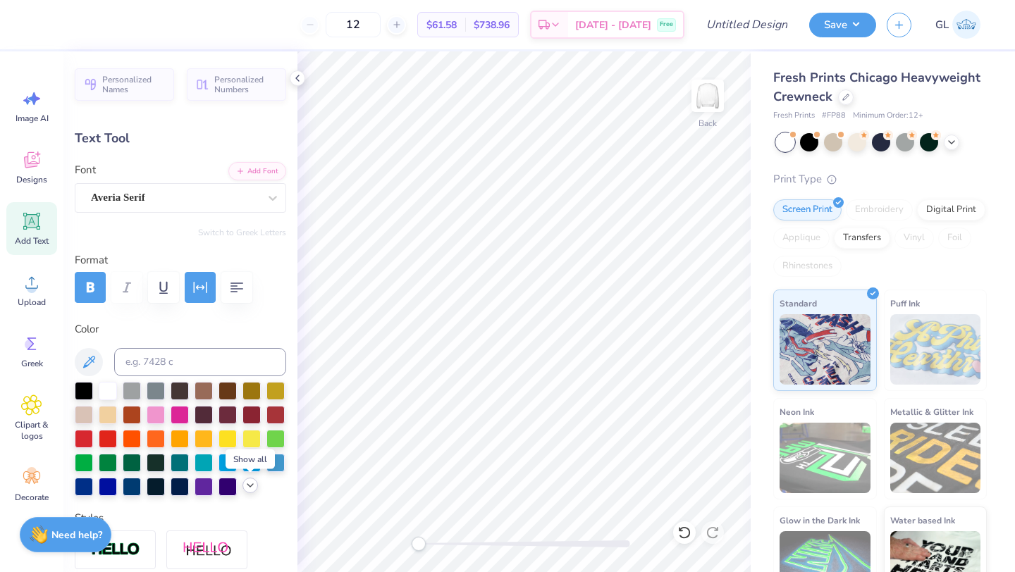
click at [252, 487] on icon at bounding box center [250, 485] width 11 height 11
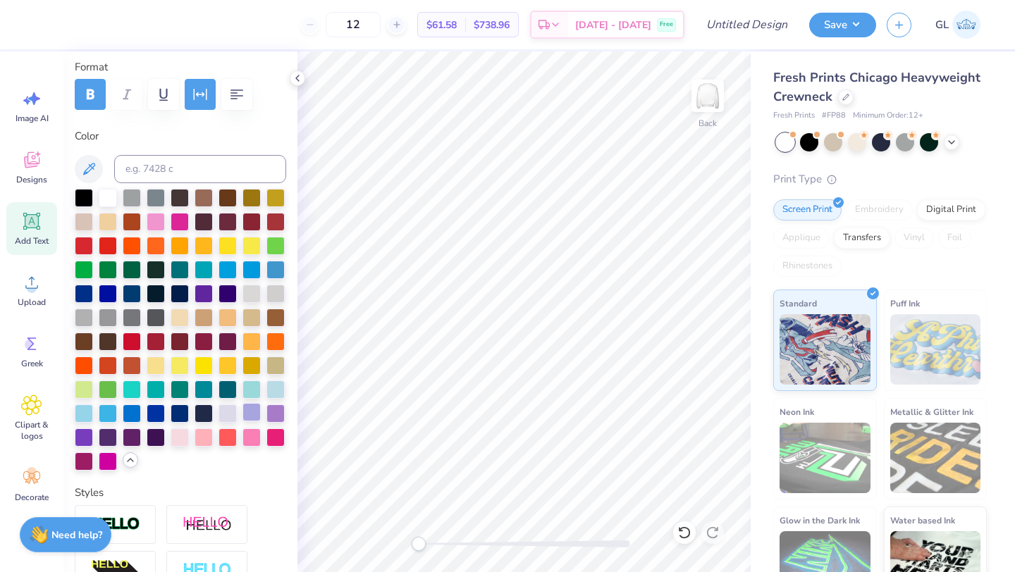
scroll to position [207, 0]
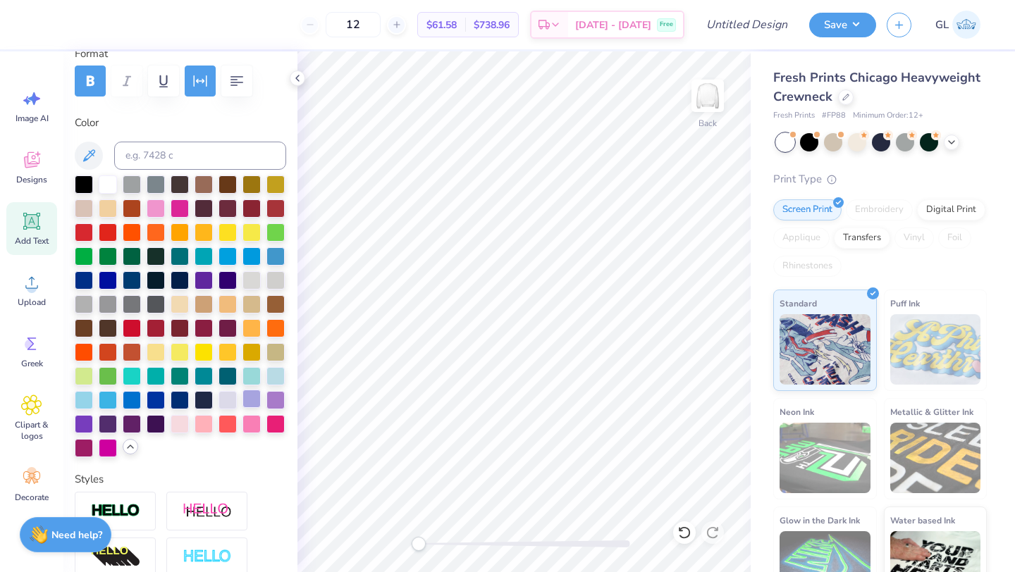
click at [251, 396] on div at bounding box center [252, 399] width 18 height 18
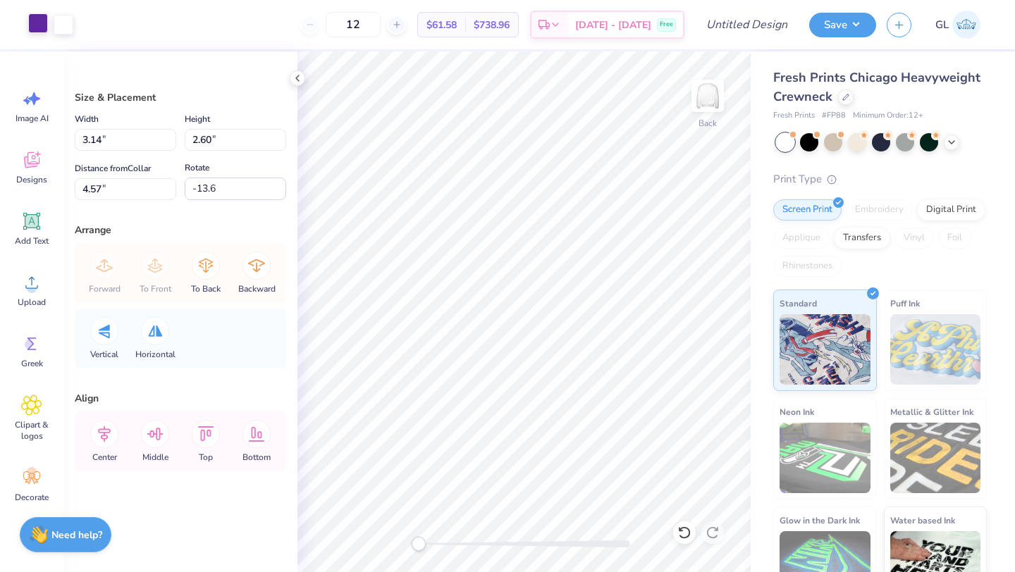
click at [37, 16] on div at bounding box center [38, 23] width 20 height 20
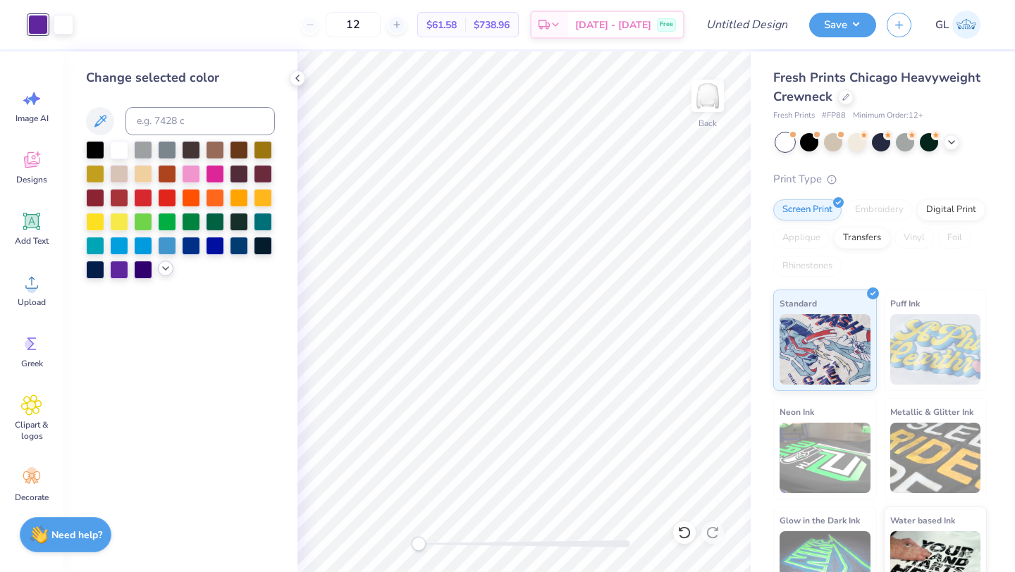
click at [163, 273] on icon at bounding box center [165, 268] width 11 height 11
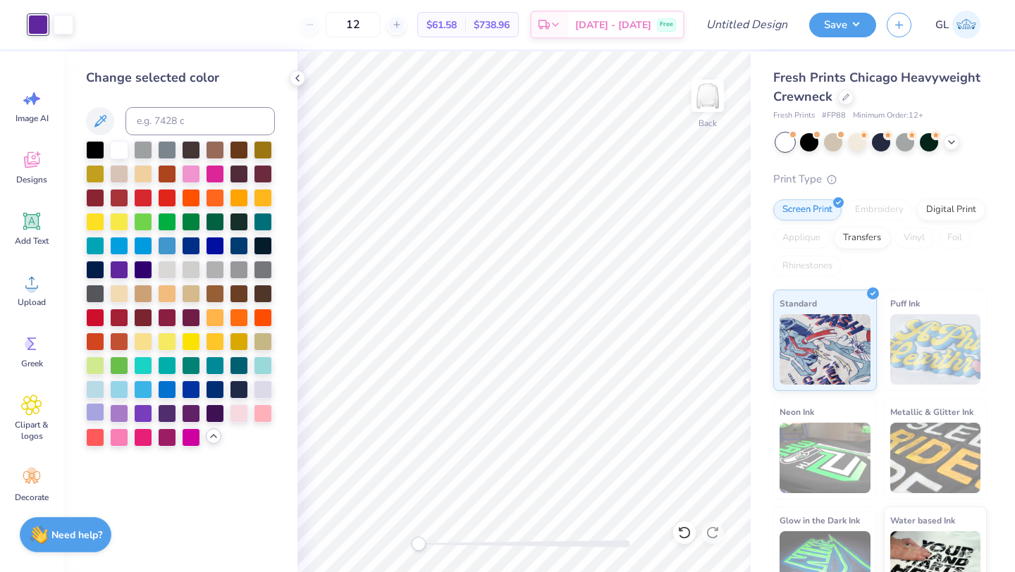
click at [93, 414] on div at bounding box center [95, 412] width 18 height 18
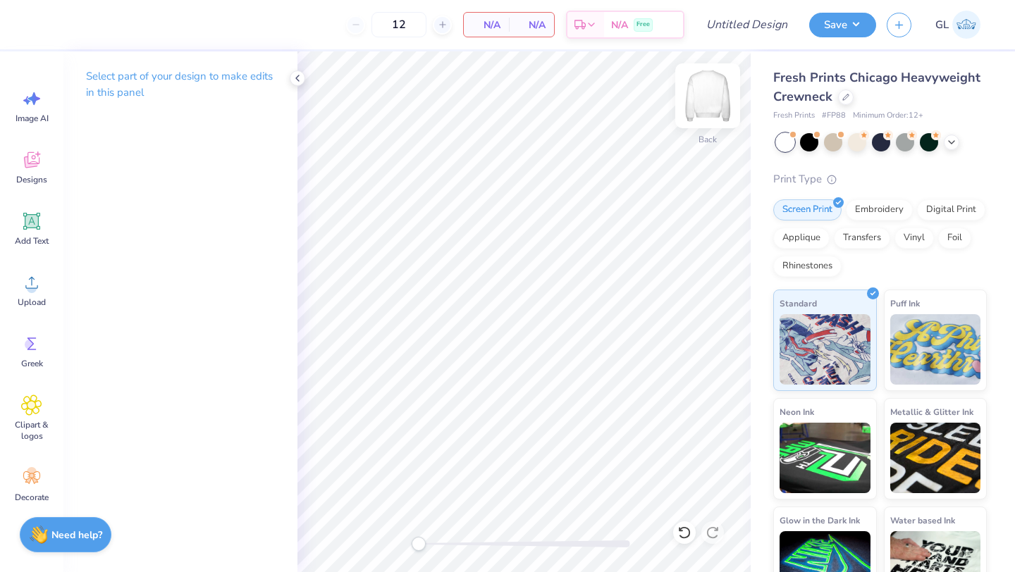
click at [702, 104] on img at bounding box center [708, 96] width 56 height 56
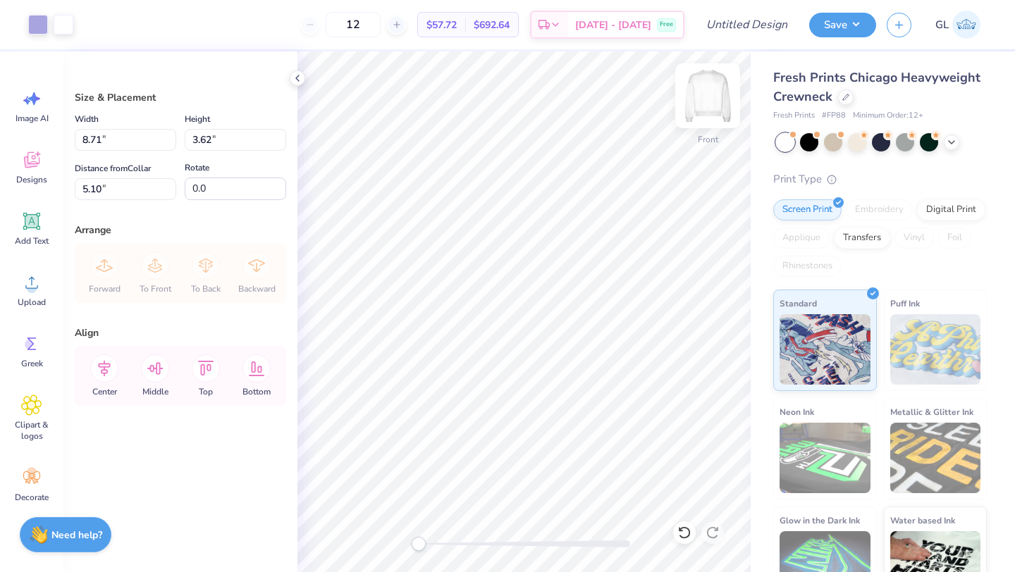
type input "11.42"
type input "4.75"
type input "5.08"
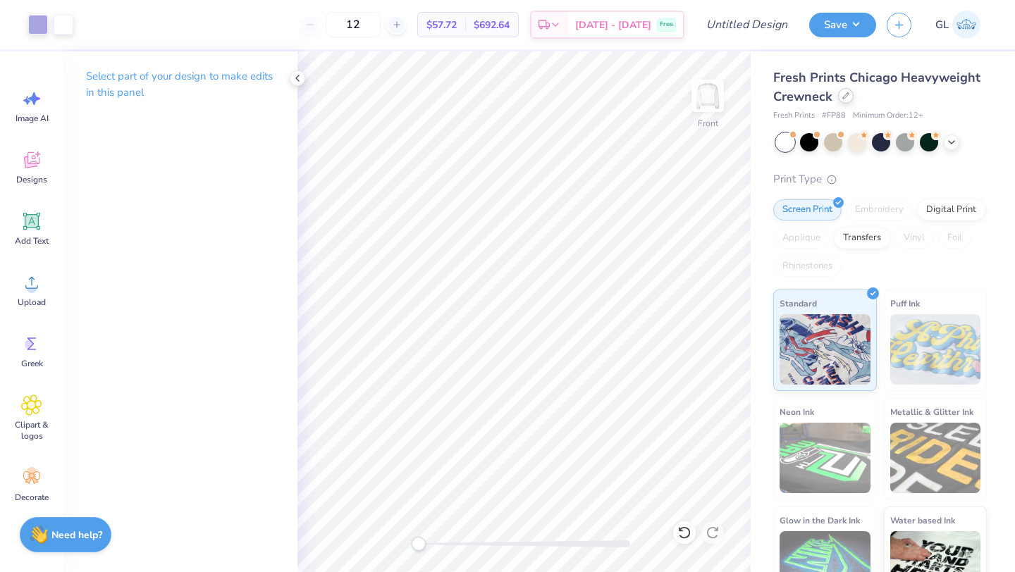
click at [847, 99] on div at bounding box center [846, 96] width 16 height 16
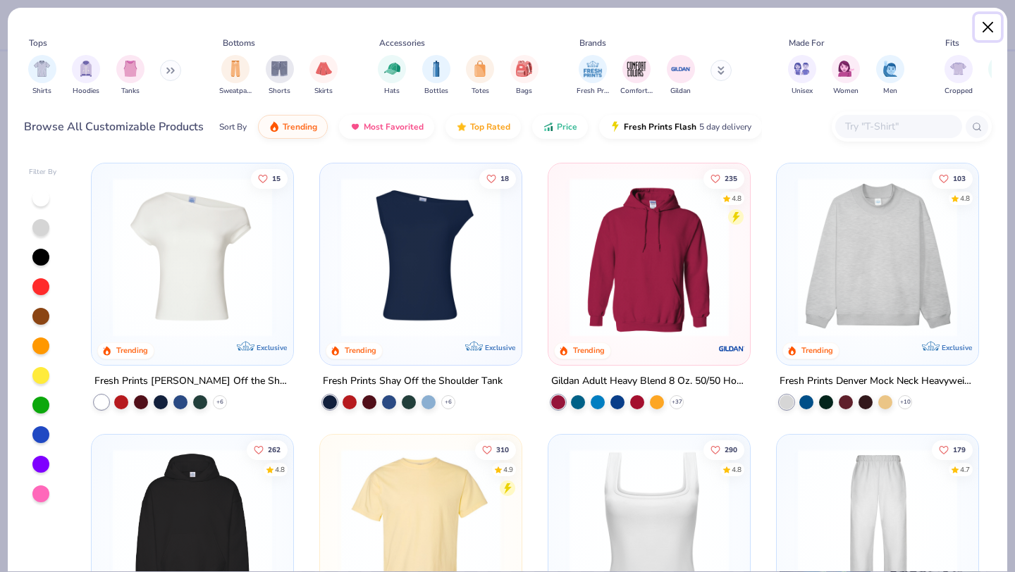
click at [982, 18] on button "Close" at bounding box center [988, 27] width 27 height 27
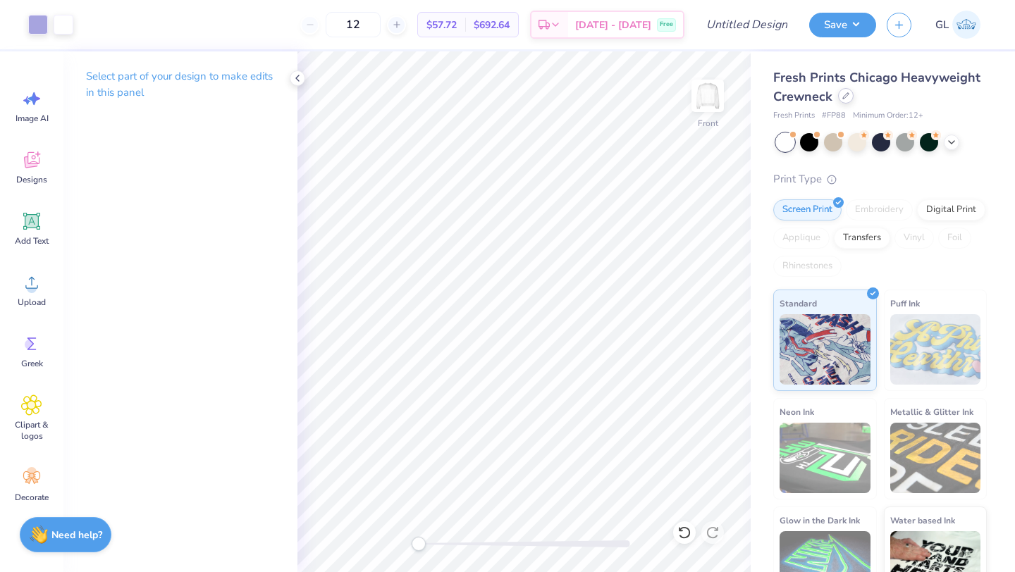
click at [843, 97] on icon at bounding box center [846, 96] width 6 height 6
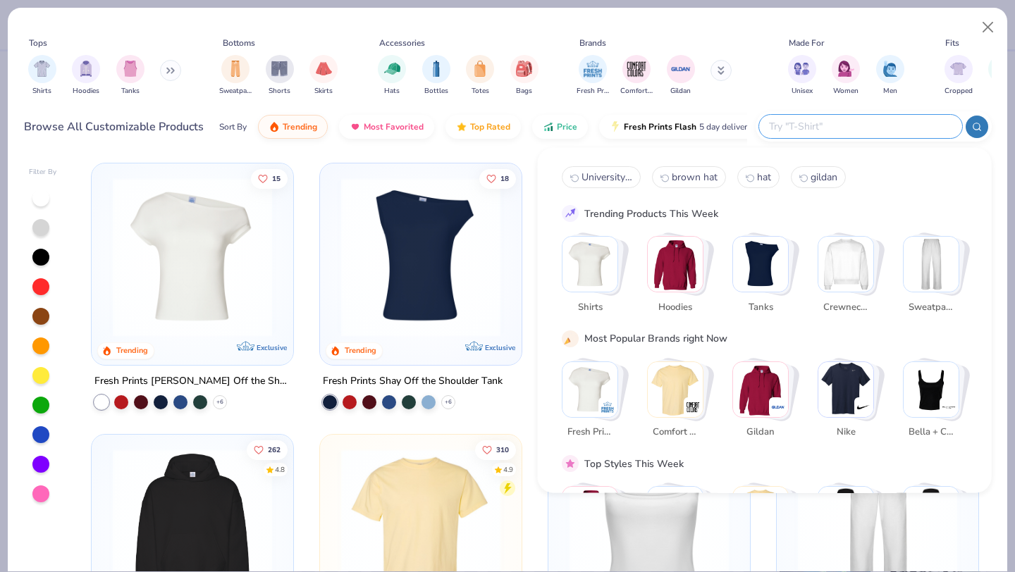
click at [864, 123] on input "text" at bounding box center [860, 126] width 185 height 16
paste input "Alternative RF498"
type input "Alternative RF498"
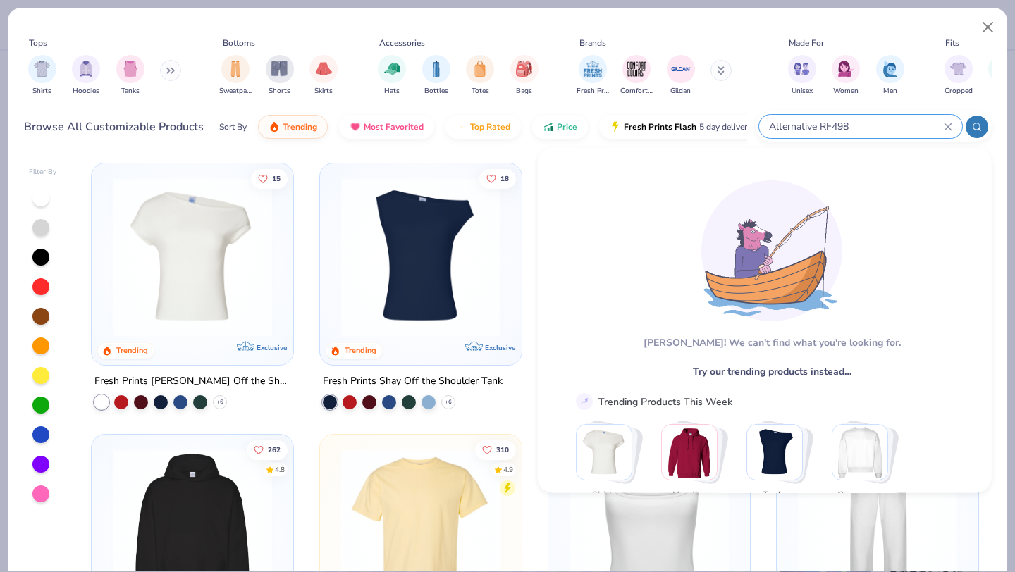
click at [948, 124] on icon at bounding box center [948, 127] width 8 height 8
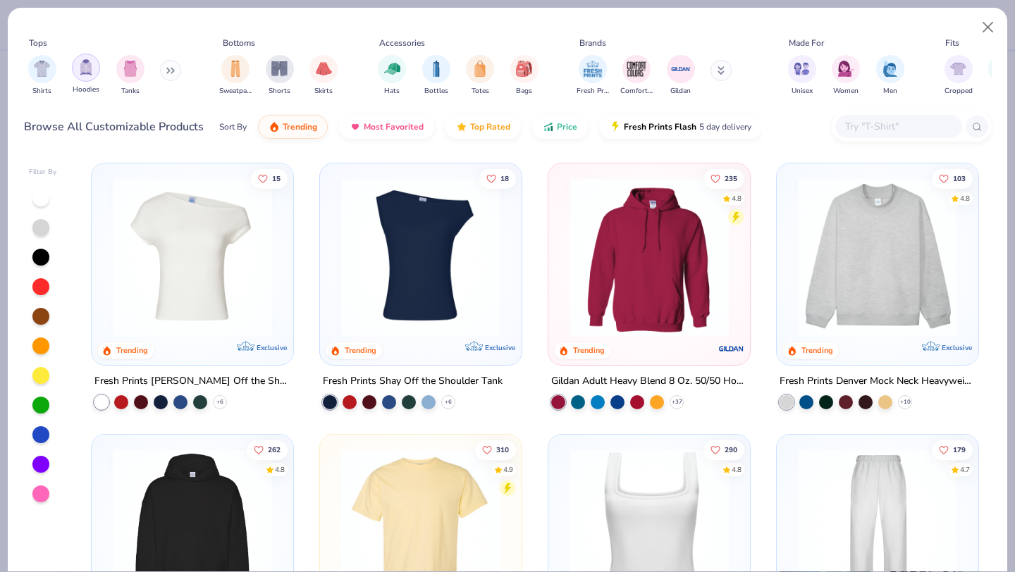
click at [82, 74] on img "filter for Hoodies" at bounding box center [86, 67] width 16 height 16
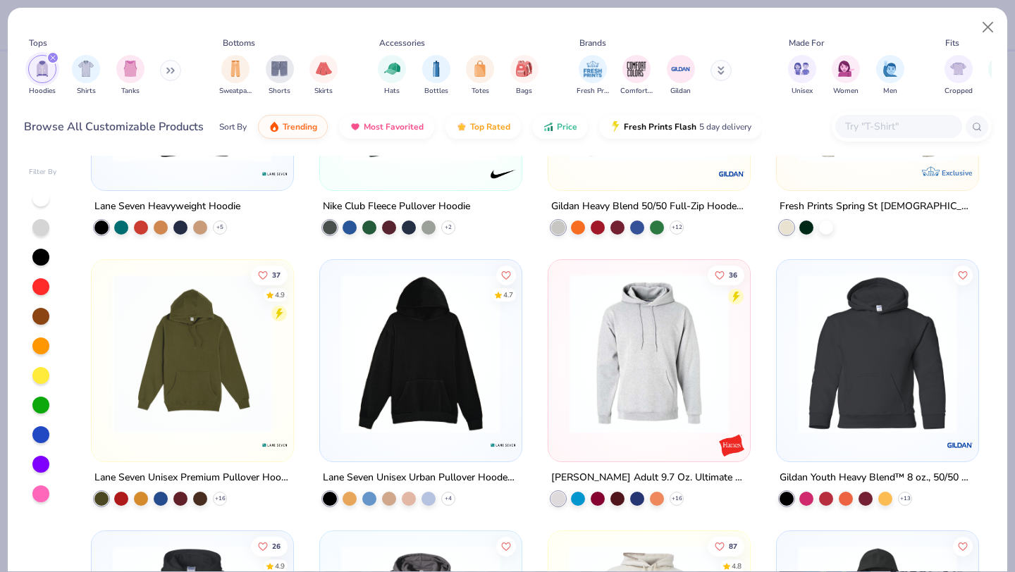
scroll to position [1261, 0]
click at [432, 495] on div at bounding box center [429, 496] width 14 height 14
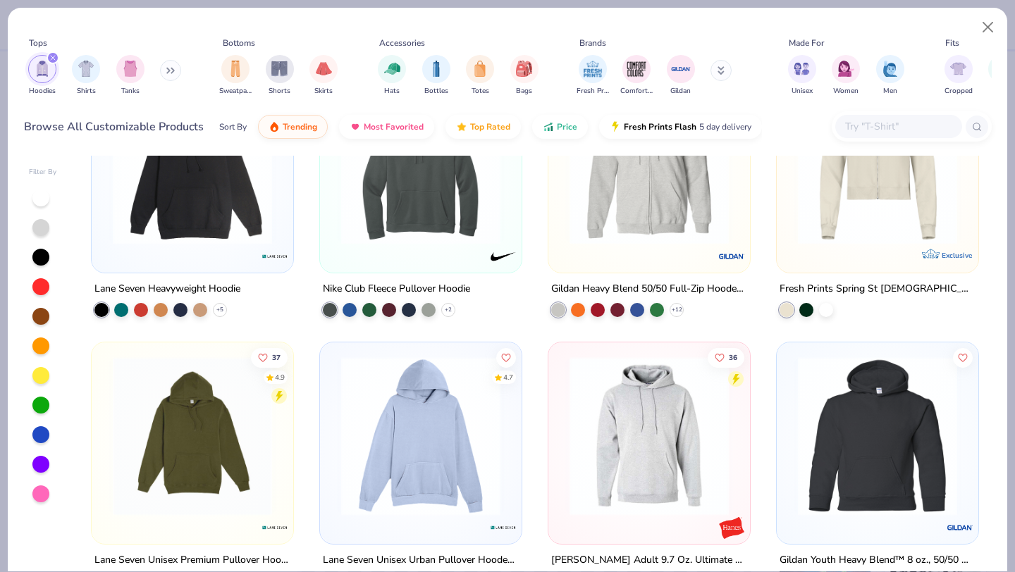
scroll to position [979, 0]
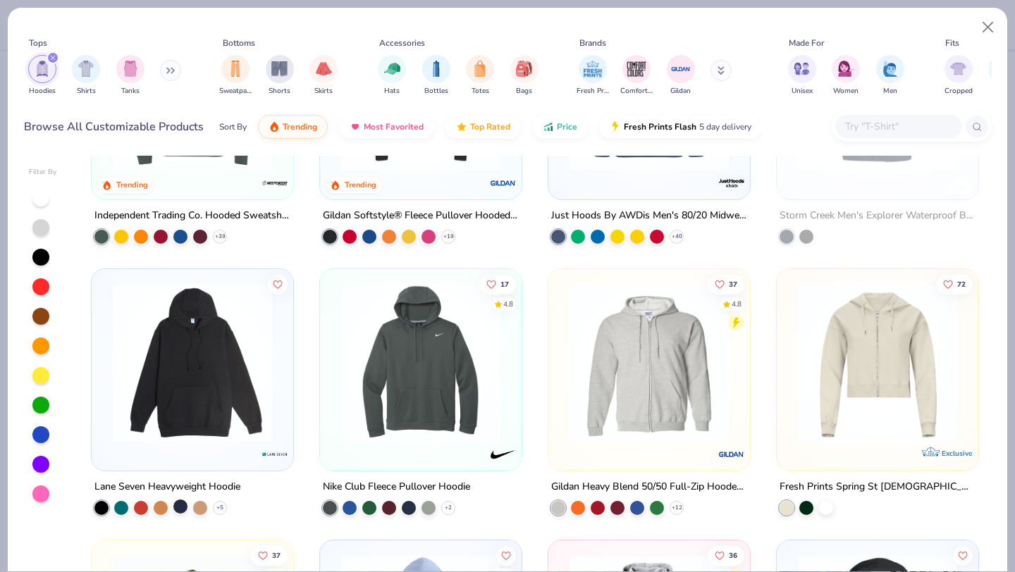
click at [182, 505] on div at bounding box center [180, 507] width 14 height 14
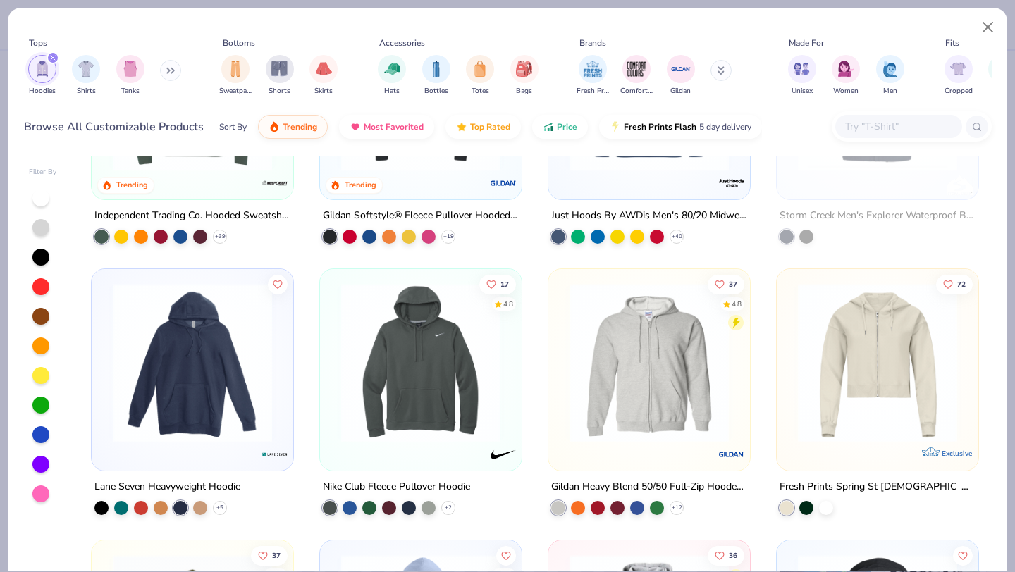
scroll to position [757, 0]
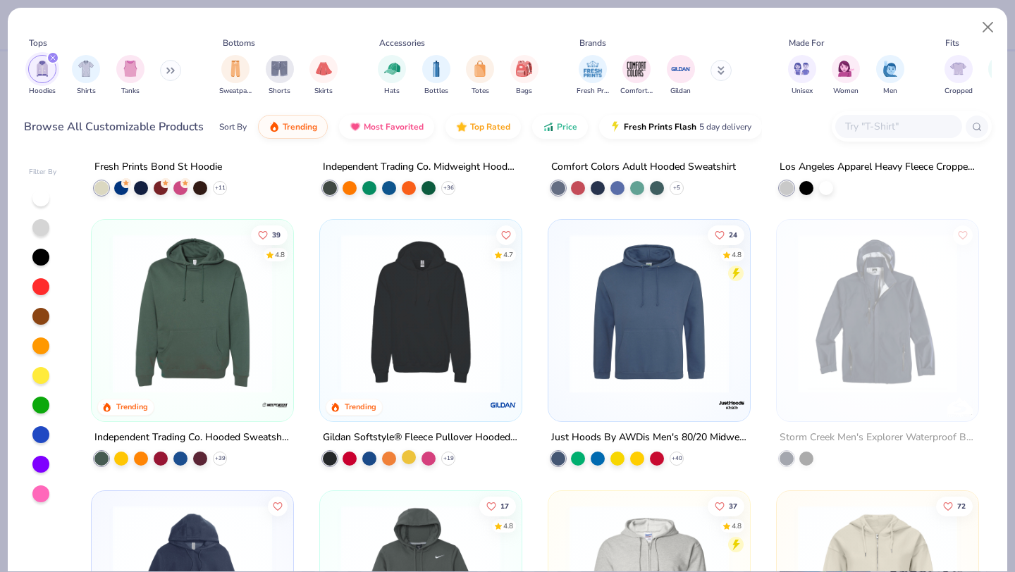
click at [411, 455] on div at bounding box center [409, 458] width 14 height 14
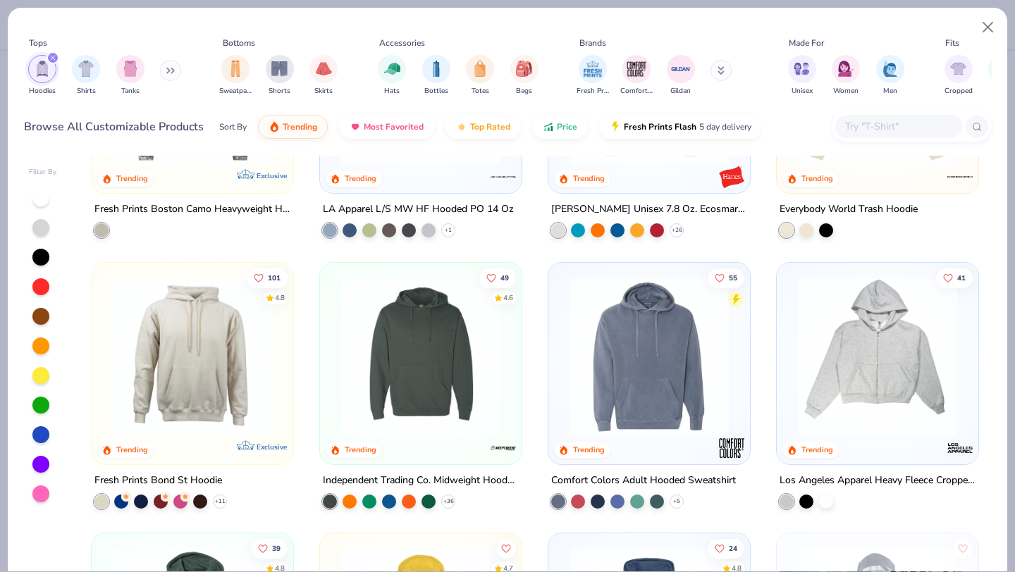
scroll to position [444, 0]
click at [410, 496] on div at bounding box center [409, 499] width 14 height 14
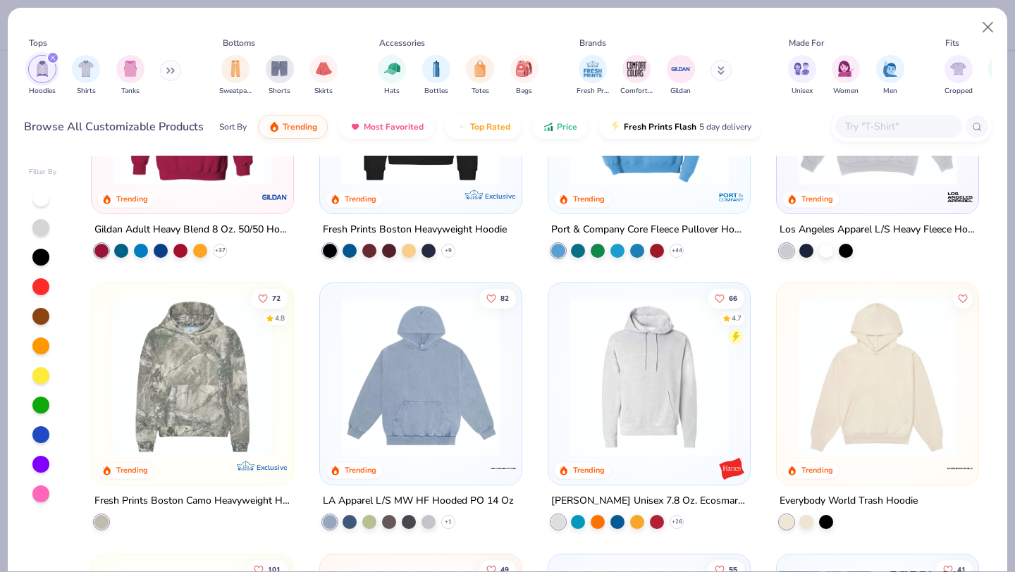
scroll to position [0, 0]
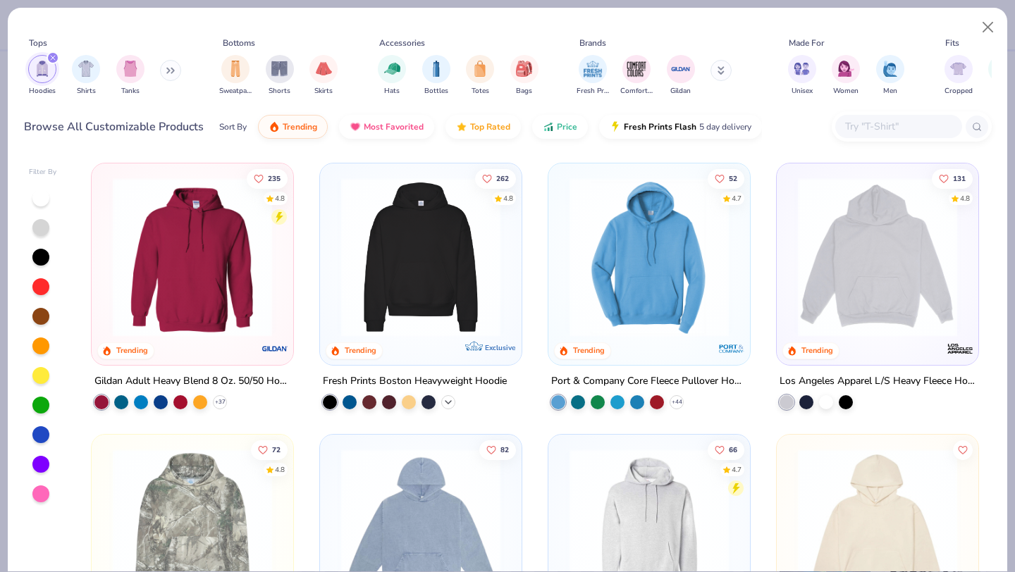
click at [447, 400] on icon at bounding box center [448, 402] width 11 height 11
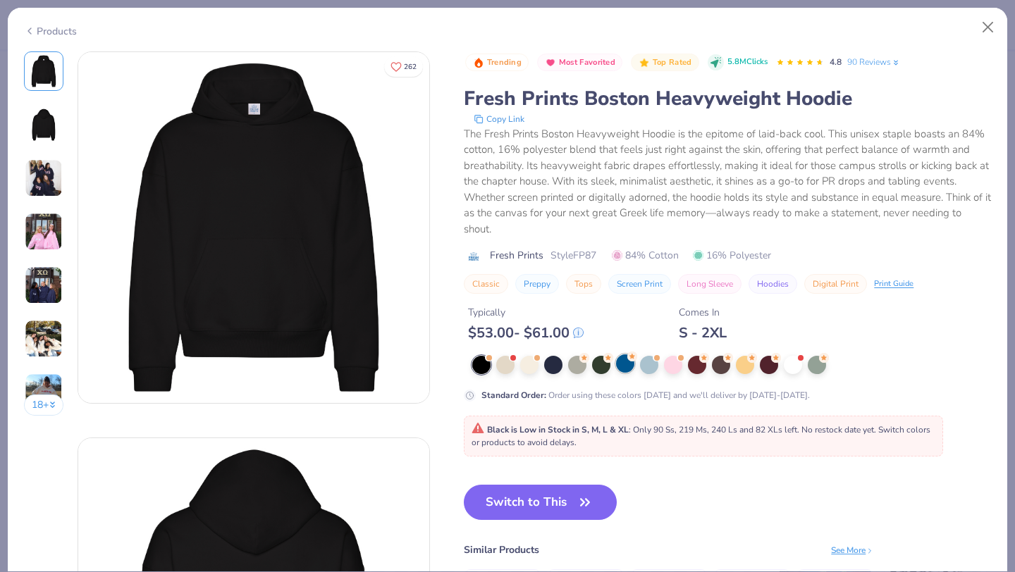
click at [620, 362] on div at bounding box center [625, 364] width 18 height 18
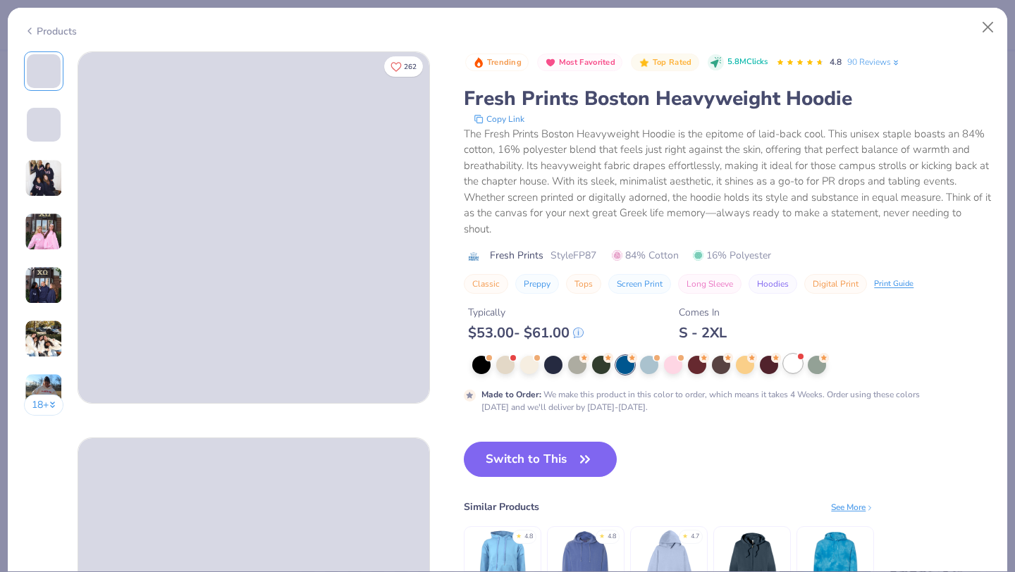
click at [788, 362] on div at bounding box center [793, 364] width 18 height 18
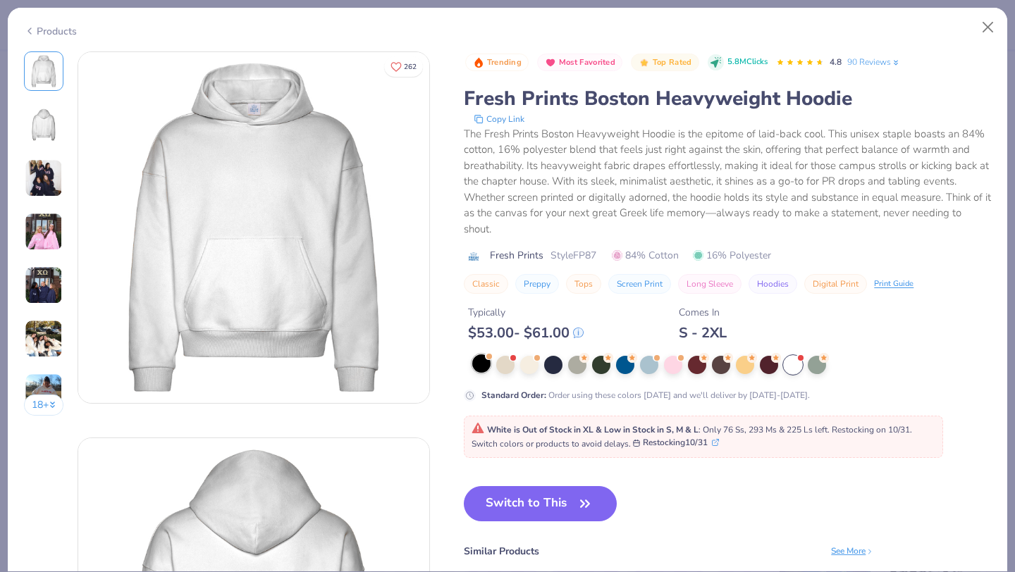
click at [480, 370] on div at bounding box center [481, 364] width 18 height 18
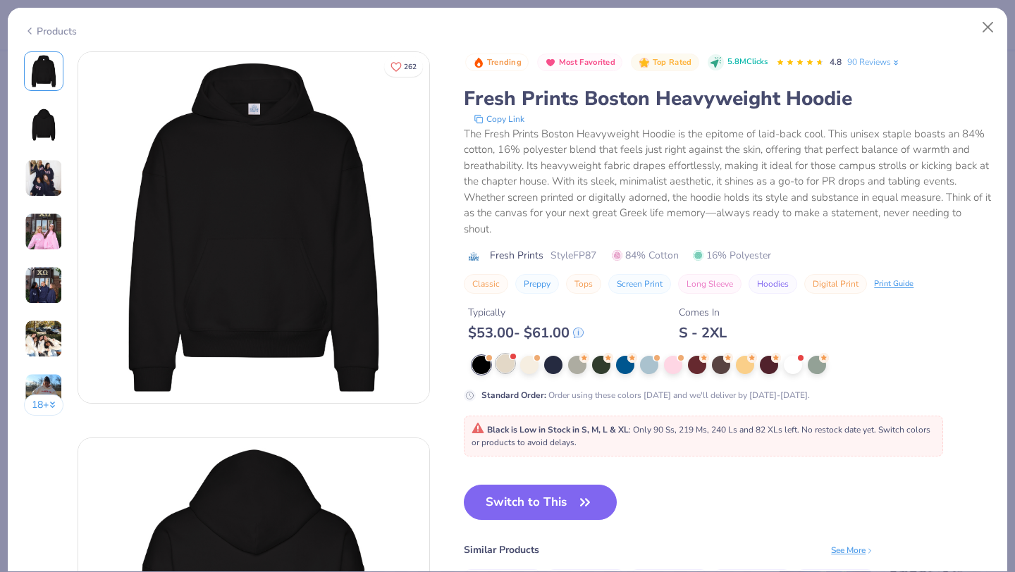
click at [502, 369] on div at bounding box center [505, 364] width 18 height 18
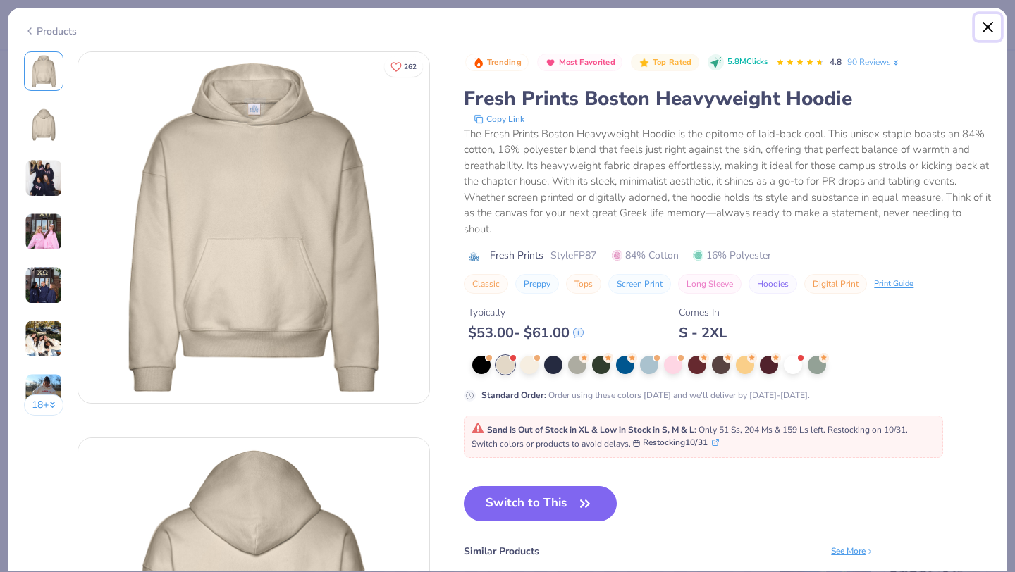
click at [987, 33] on button "Close" at bounding box center [988, 27] width 27 height 27
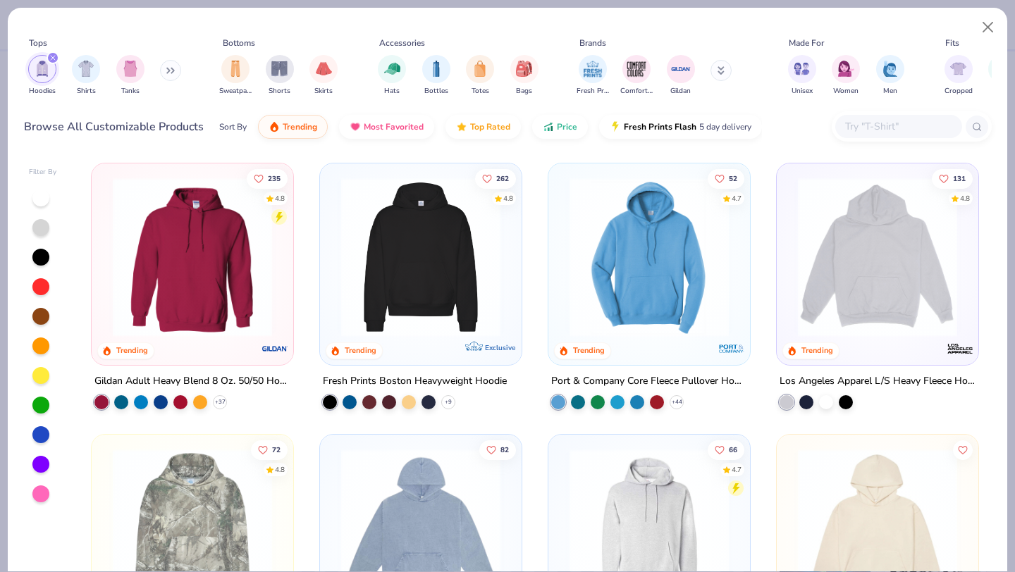
click at [469, 247] on img at bounding box center [420, 257] width 173 height 159
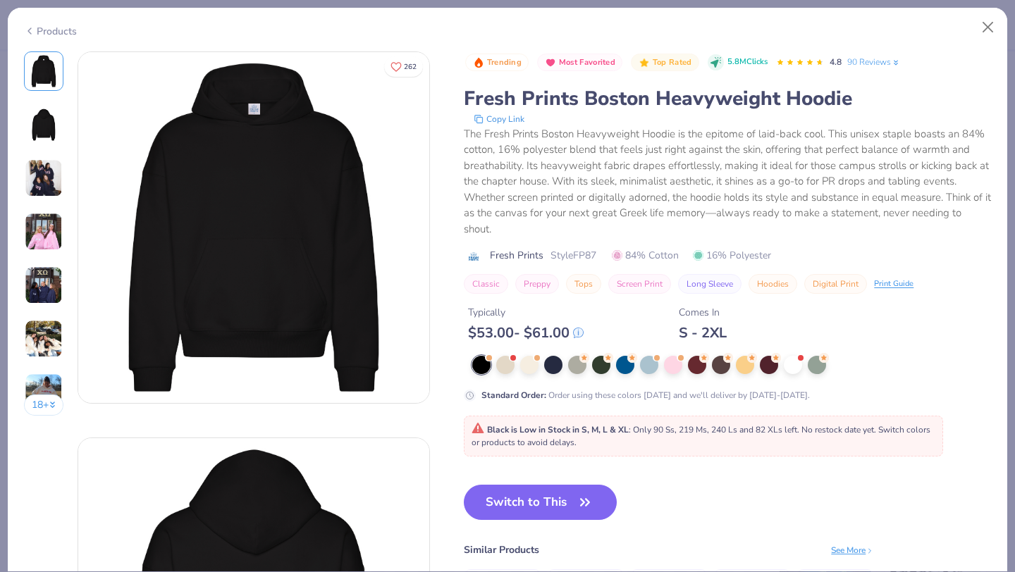
click at [549, 499] on button "Switch to This" at bounding box center [540, 502] width 153 height 35
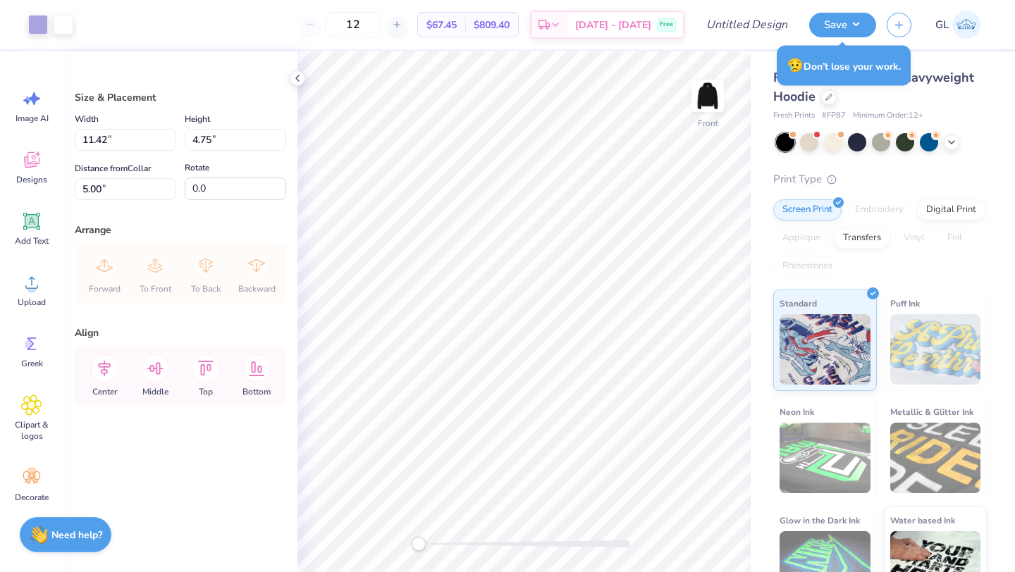
type input "7.25"
click at [946, 142] on icon at bounding box center [951, 140] width 11 height 11
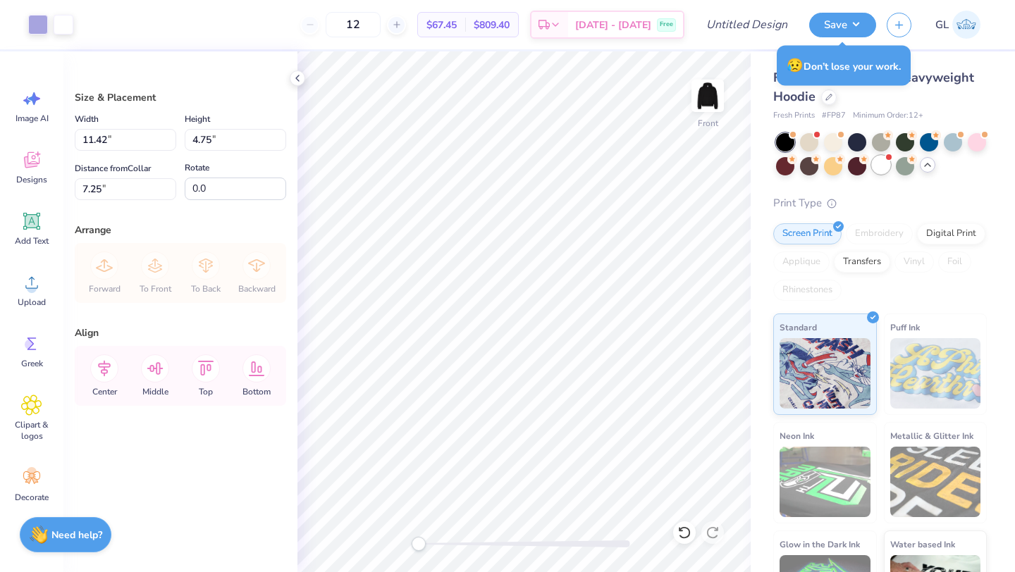
click at [882, 162] on div at bounding box center [881, 165] width 18 height 18
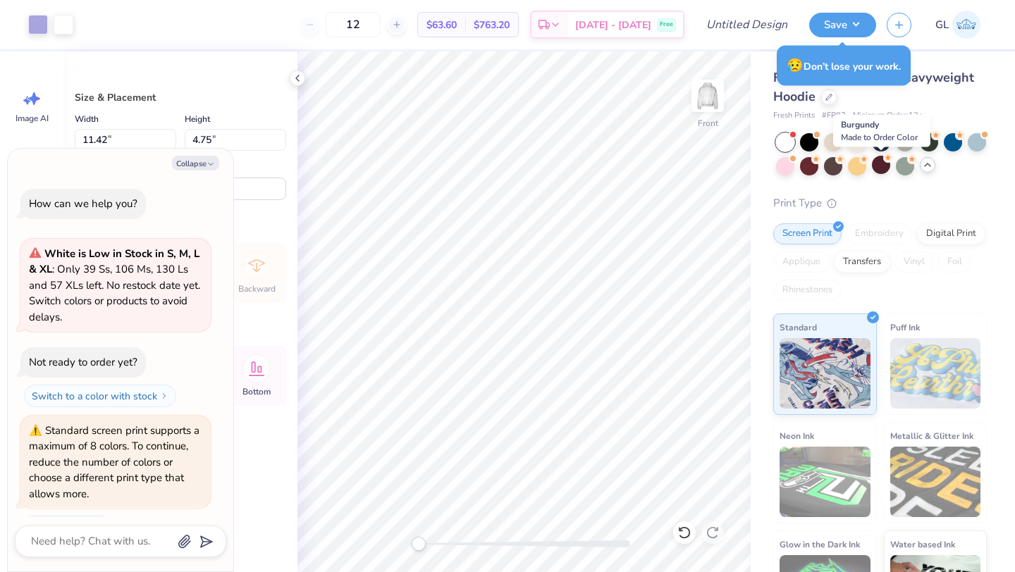
scroll to position [255, 0]
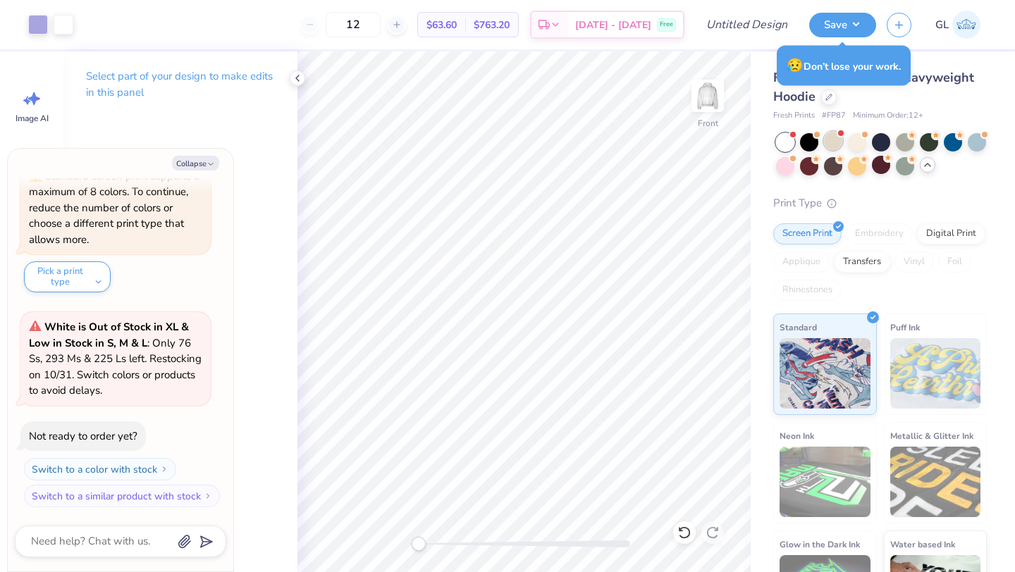
click at [839, 146] on div at bounding box center [833, 141] width 18 height 18
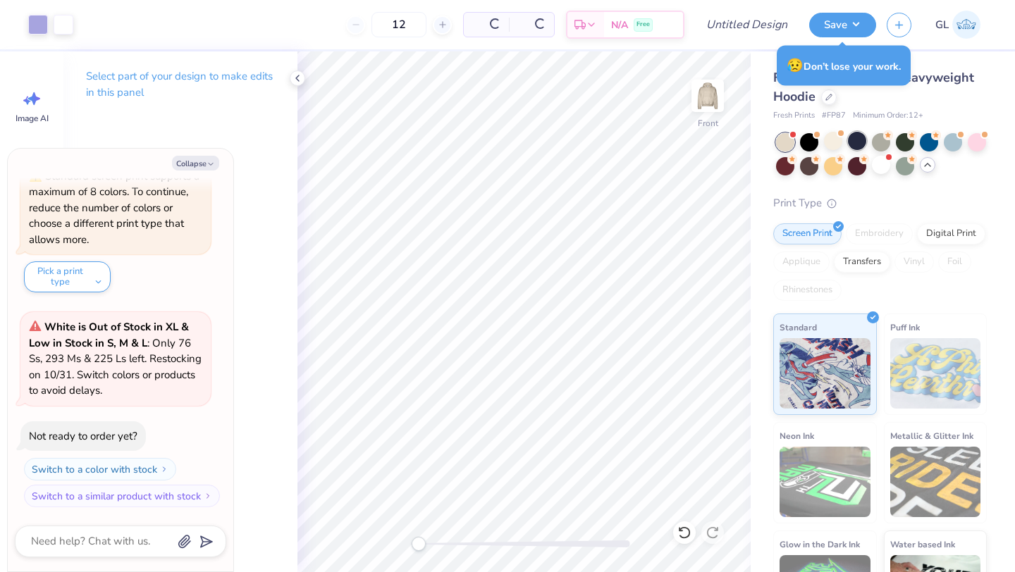
scroll to position [470, 0]
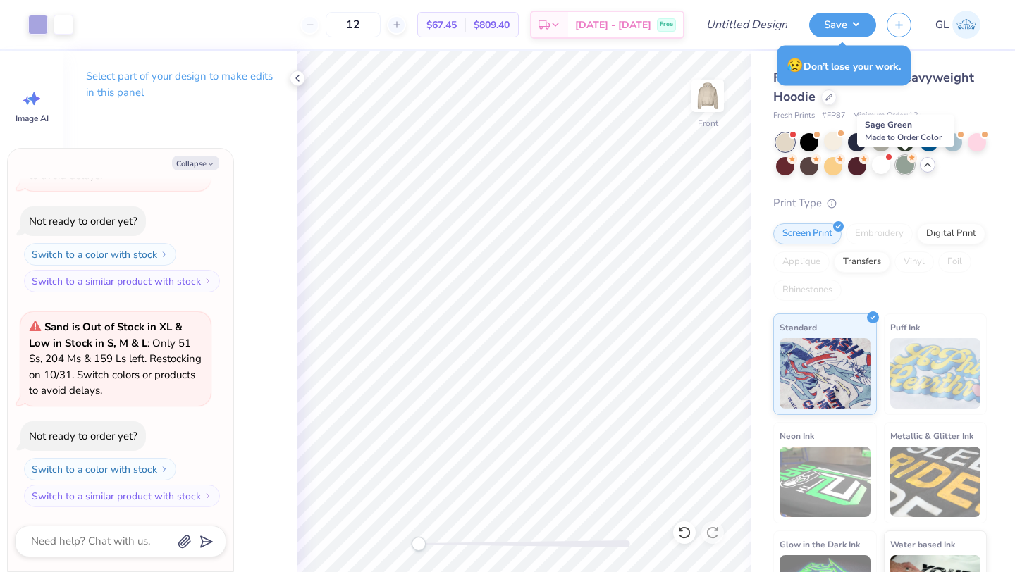
click at [905, 165] on div at bounding box center [905, 165] width 18 height 18
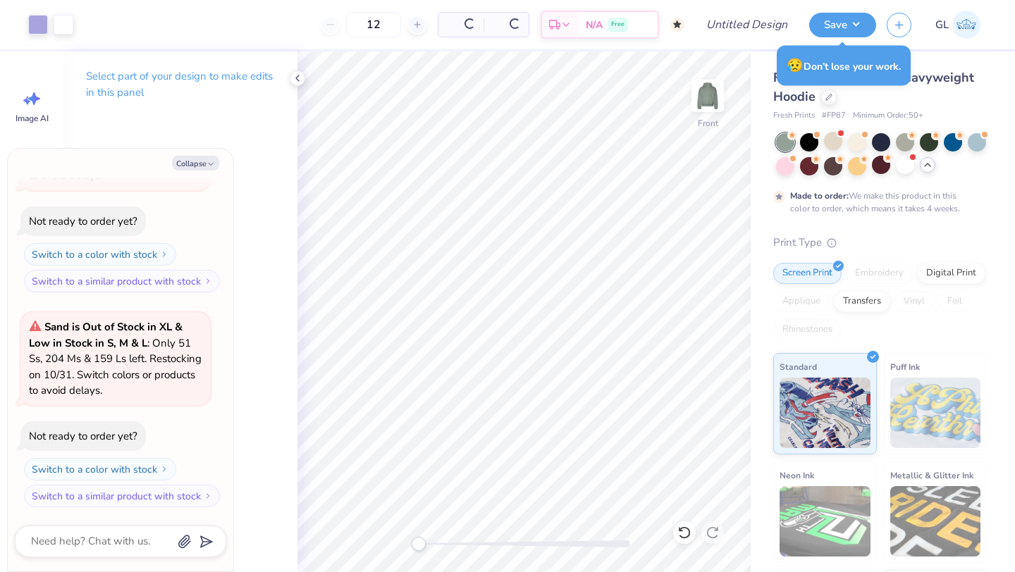
type textarea "x"
type input "50"
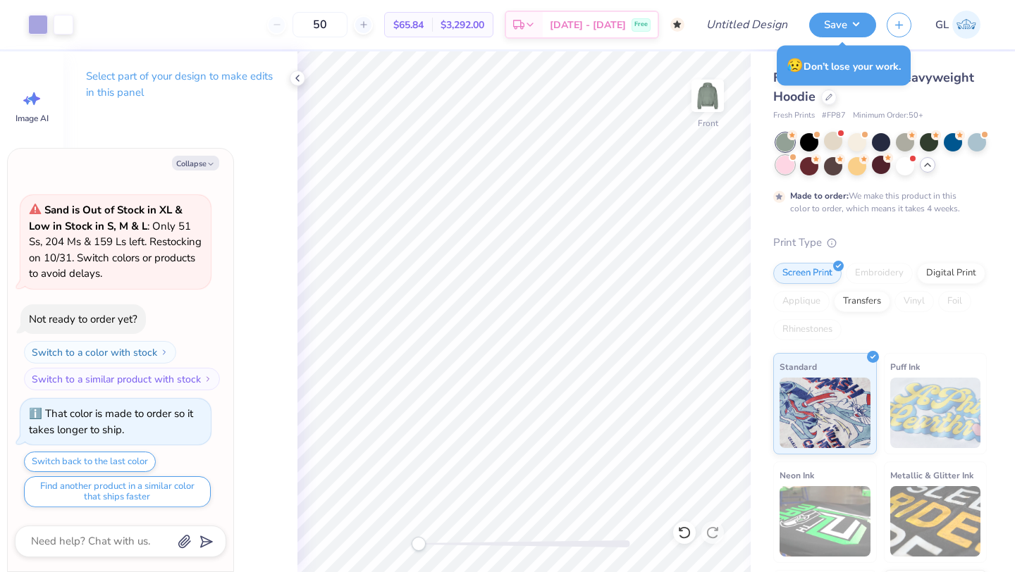
click at [796, 159] on div at bounding box center [881, 154] width 211 height 42
click at [780, 166] on div at bounding box center [785, 165] width 18 height 18
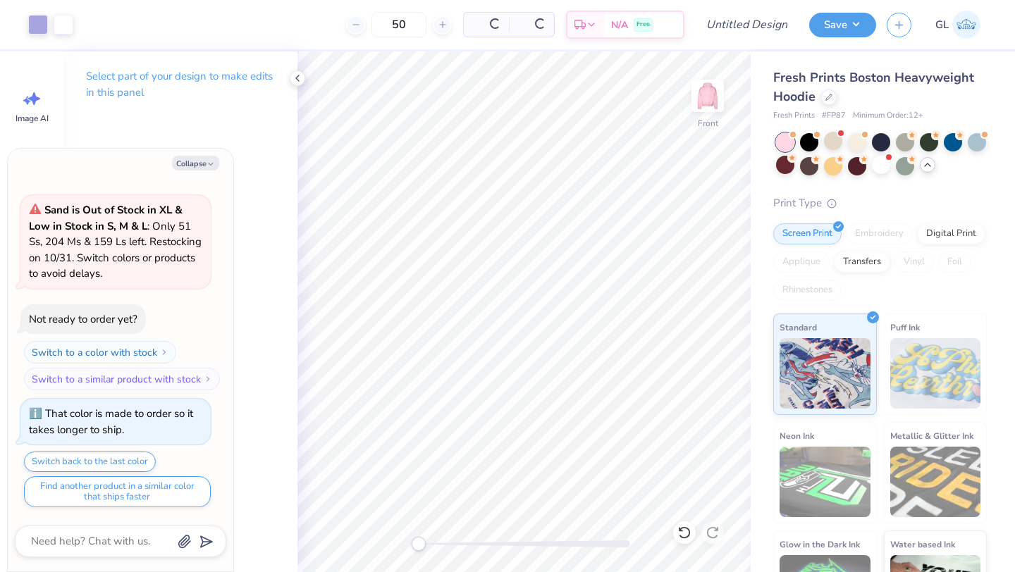
scroll to position [888, 0]
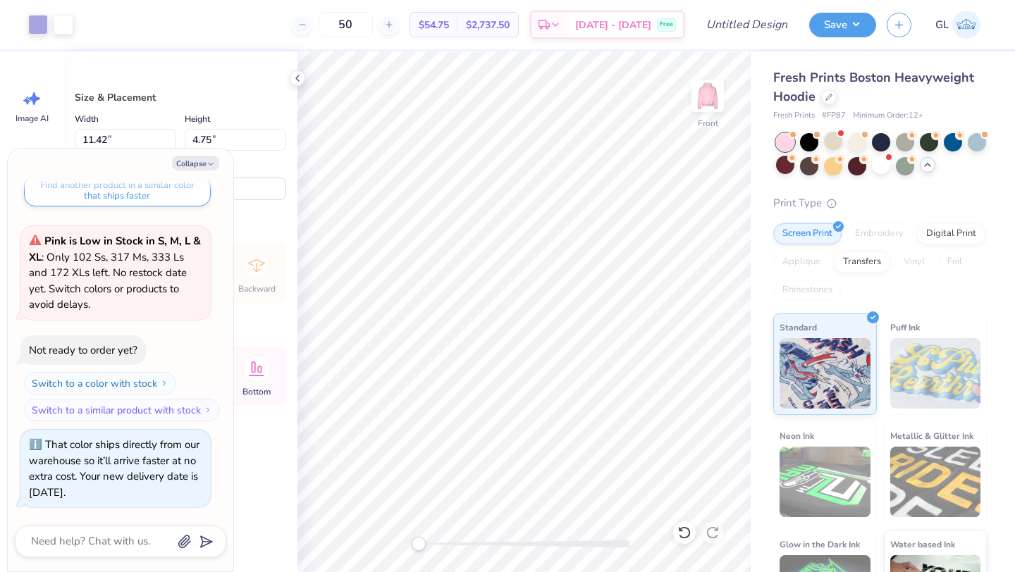
click at [823, 104] on div "Fresh Prints Boston Heavyweight Hoodie" at bounding box center [880, 87] width 214 height 38
click at [827, 101] on div at bounding box center [829, 96] width 16 height 16
type textarea "x"
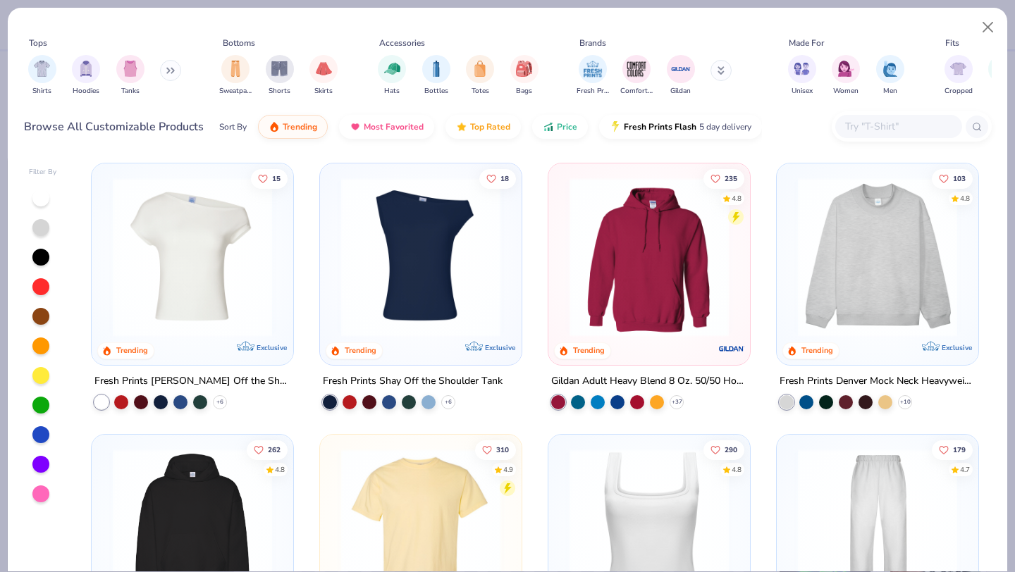
click at [871, 115] on div at bounding box center [898, 126] width 127 height 23
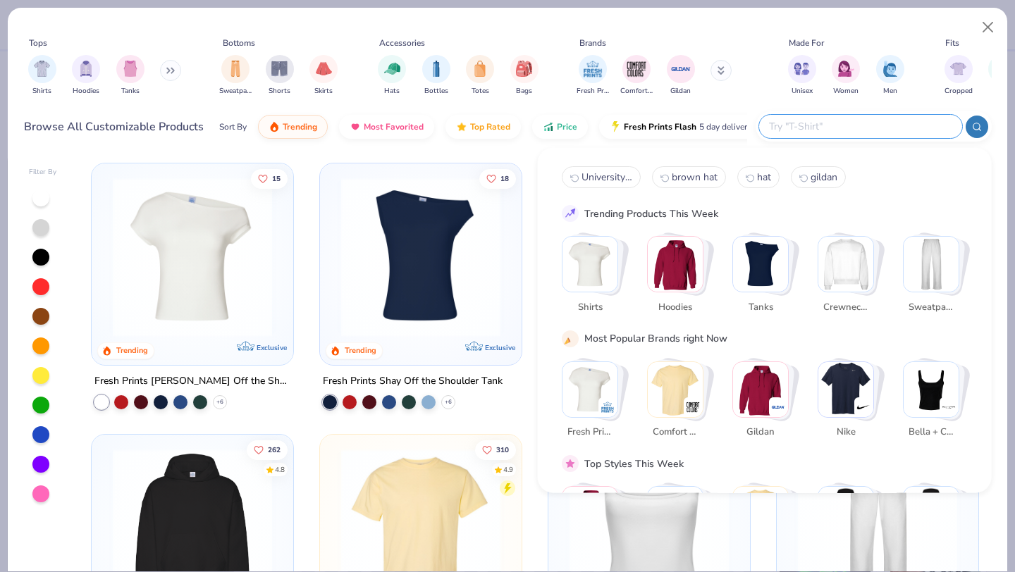
paste input "Alternative RF498"
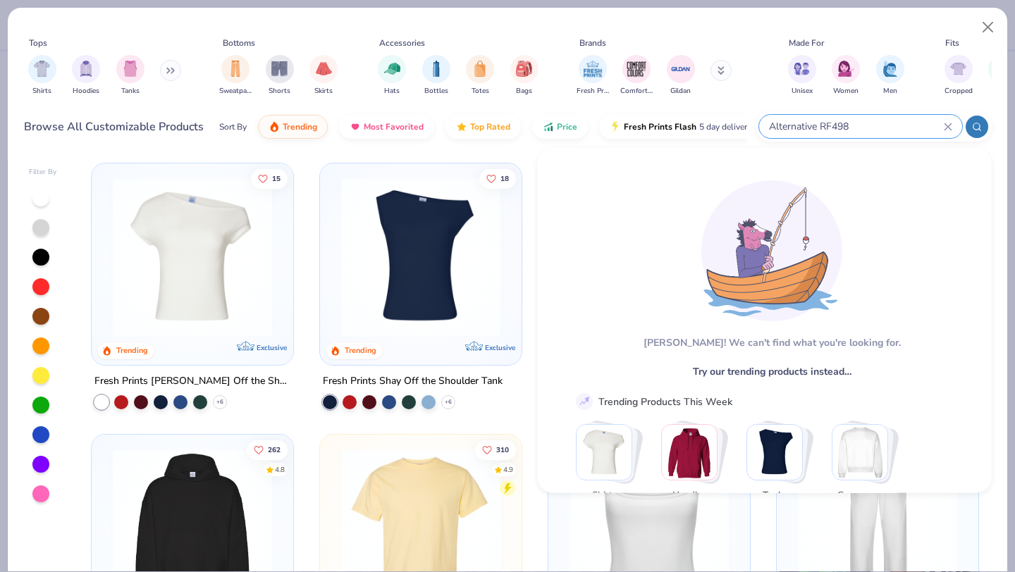
click at [797, 125] on input "Alternative RF498" at bounding box center [856, 126] width 176 height 16
click at [787, 123] on input "Alternative RF498" at bounding box center [856, 126] width 176 height 16
click at [818, 124] on input "Alternative RF498" at bounding box center [856, 126] width 176 height 16
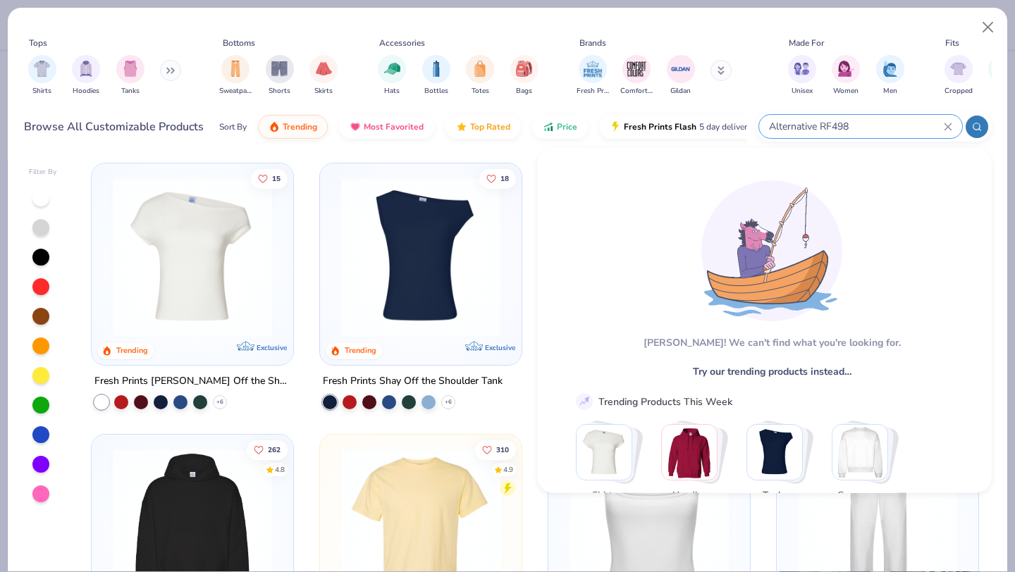
click at [821, 124] on input "Alternative RF498" at bounding box center [856, 126] width 176 height 16
click at [845, 124] on input "Alternative RF498" at bounding box center [856, 126] width 176 height 16
type input "RF498"
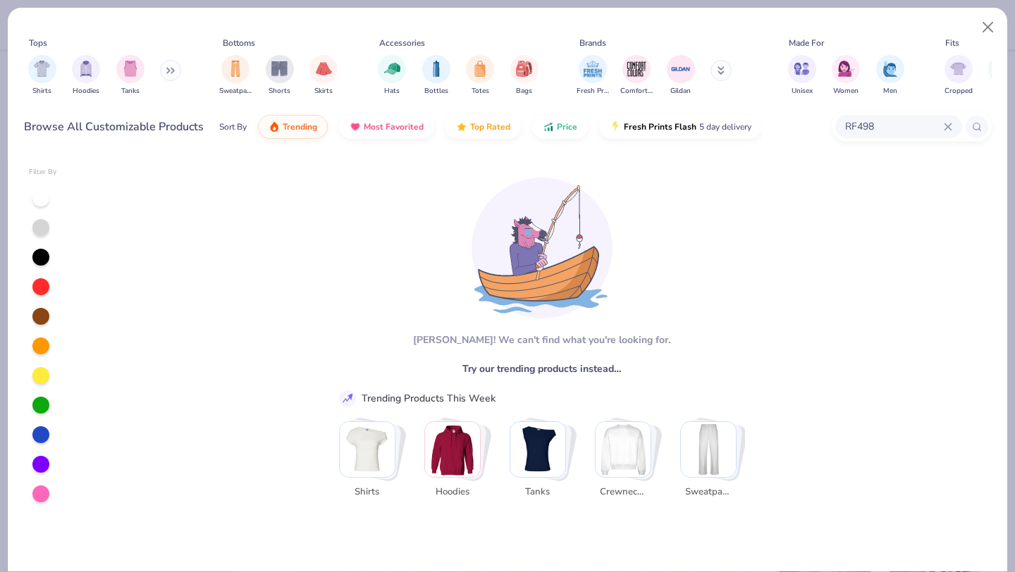
click at [465, 448] on img "Stack Card Button Hoodies" at bounding box center [452, 449] width 55 height 55
click at [453, 488] on span "Hoodies" at bounding box center [452, 493] width 46 height 14
click at [450, 457] on img "Stack Card Button Hoodies" at bounding box center [452, 449] width 55 height 55
click at [466, 458] on img "Stack Card Button Hoodies" at bounding box center [452, 449] width 55 height 55
click at [455, 483] on div "Hoodies" at bounding box center [452, 493] width 56 height 25
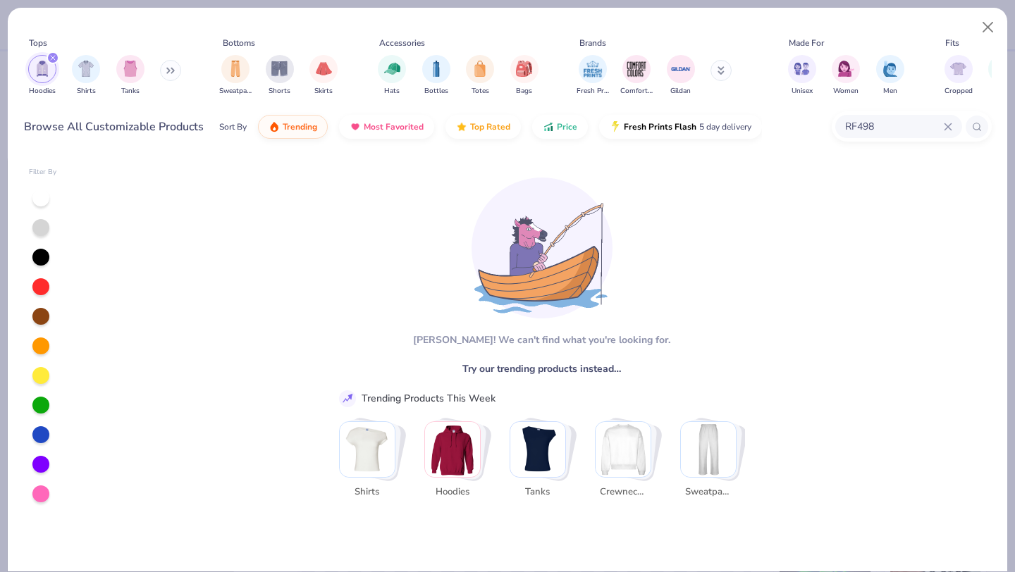
click at [459, 445] on img "Stack Card Button Hoodies" at bounding box center [452, 449] width 55 height 55
click at [992, 20] on button "Close" at bounding box center [988, 27] width 27 height 27
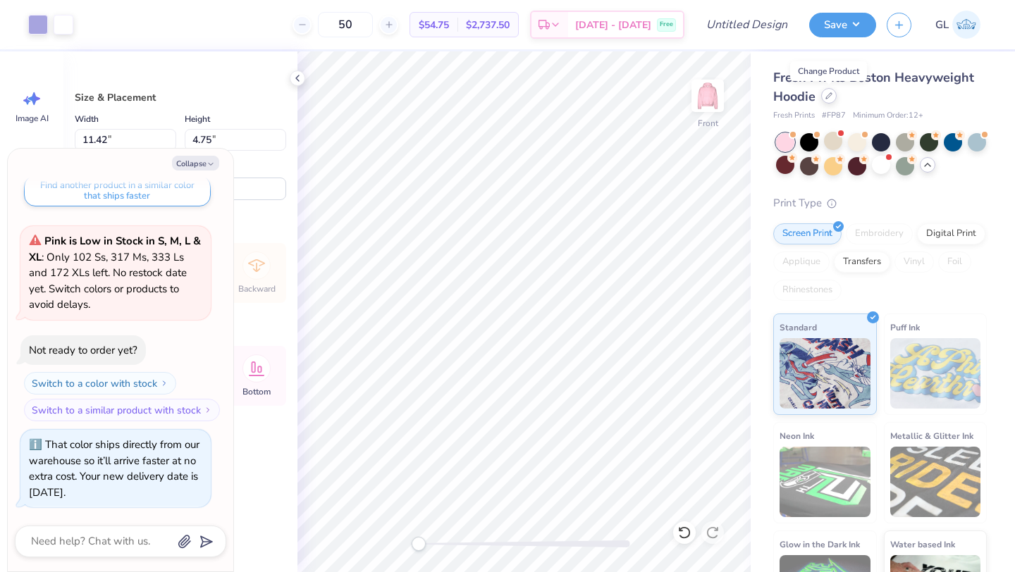
click at [828, 101] on div at bounding box center [829, 96] width 16 height 16
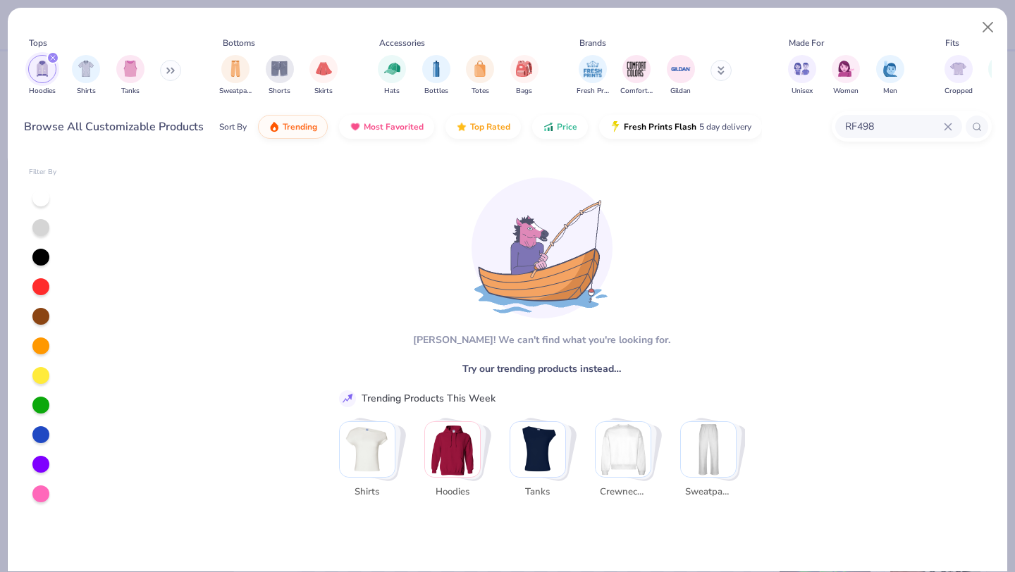
type textarea "x"
click at [862, 121] on input "RF498" at bounding box center [894, 126] width 100 height 16
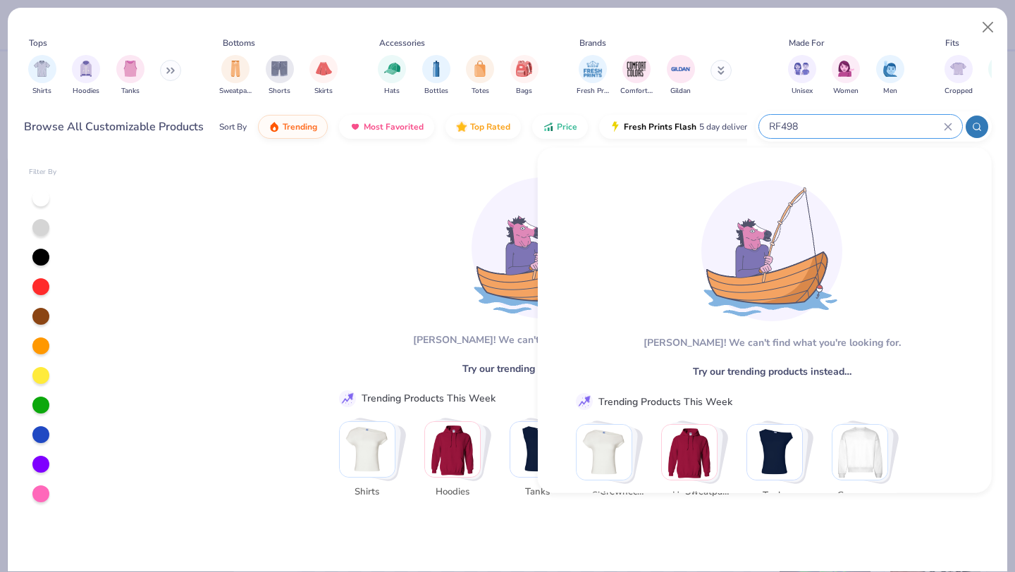
click at [862, 121] on input "RF498" at bounding box center [856, 126] width 176 height 16
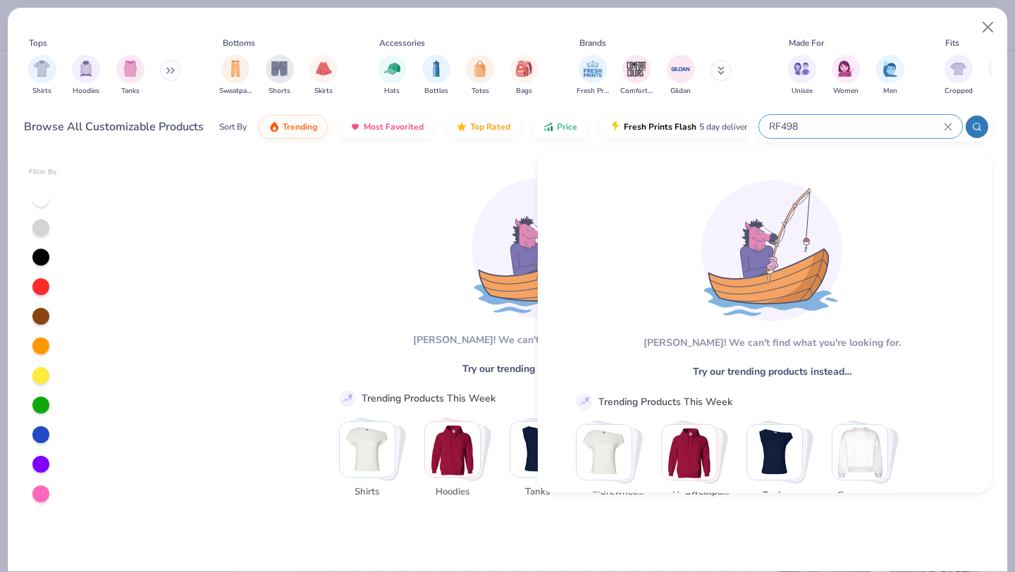
click at [944, 119] on div "RF498" at bounding box center [860, 126] width 203 height 23
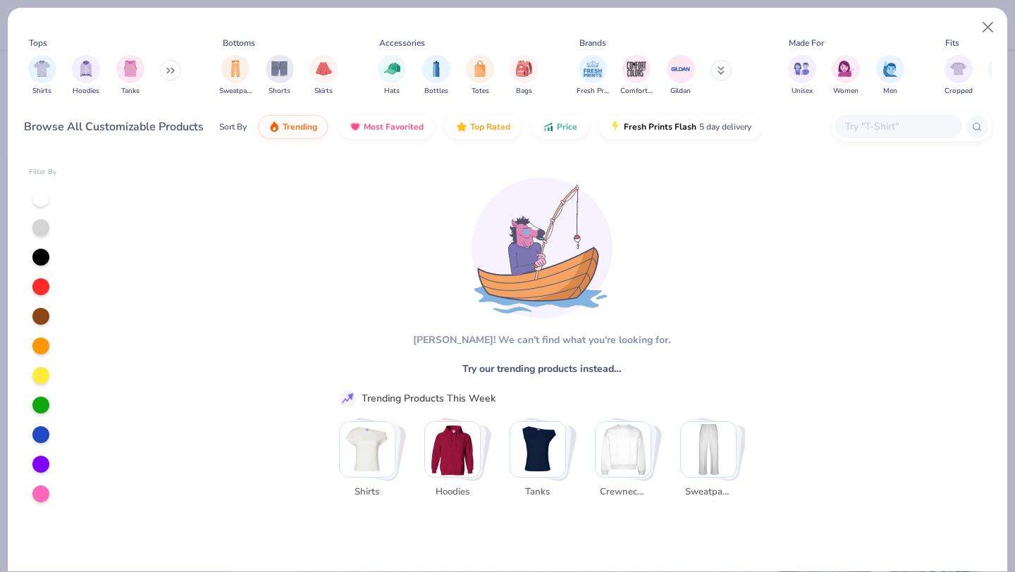
paste input "RF498"
type input "RF498"
click at [988, 18] on button "Close" at bounding box center [988, 27] width 27 height 27
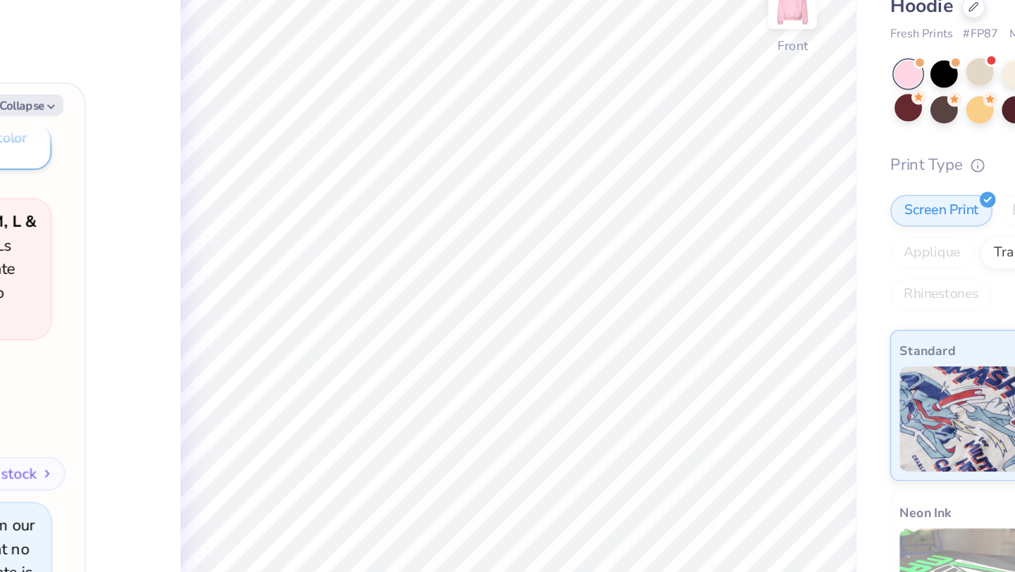
type textarea "x"
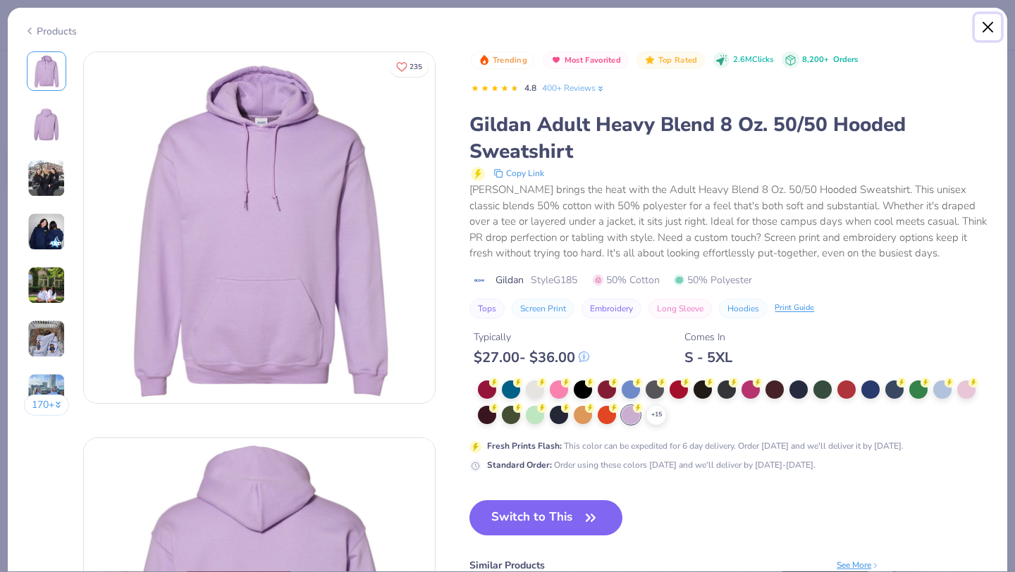
click at [990, 24] on button "Close" at bounding box center [988, 27] width 27 height 27
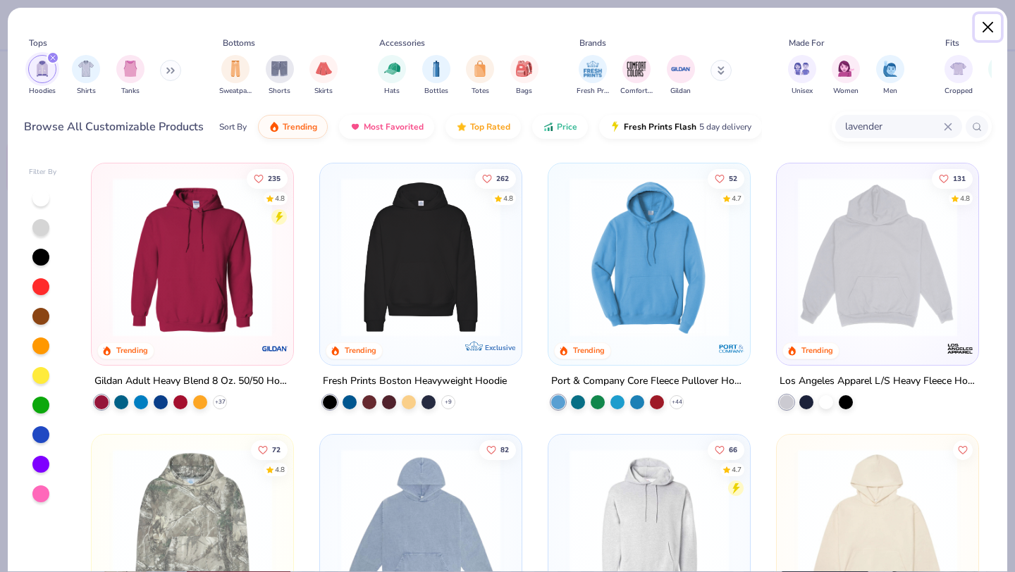
click at [991, 24] on button "Close" at bounding box center [988, 27] width 27 height 27
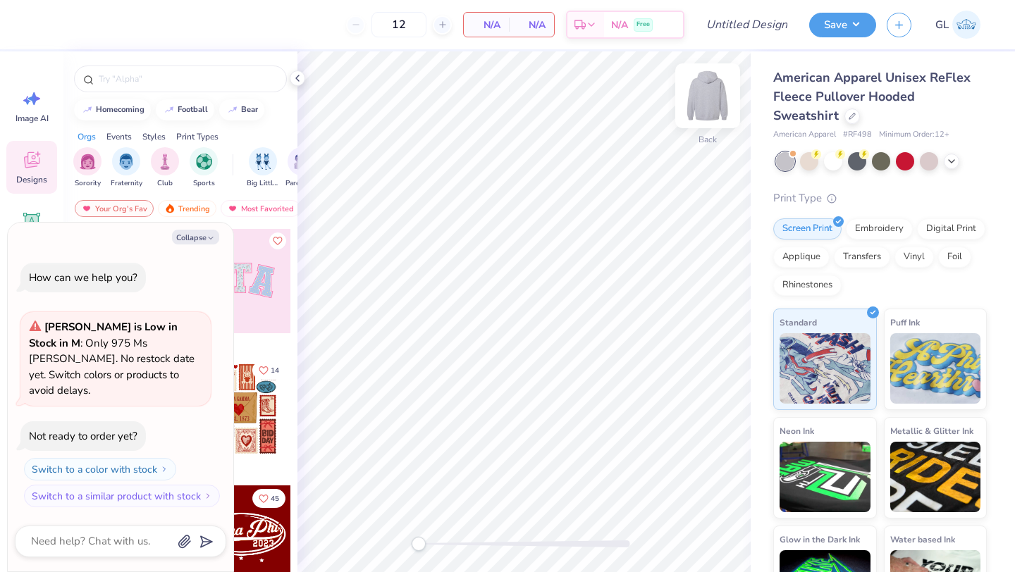
click at [718, 104] on img at bounding box center [708, 96] width 56 height 56
click at [197, 245] on button "Collapse" at bounding box center [195, 237] width 47 height 15
type textarea "x"
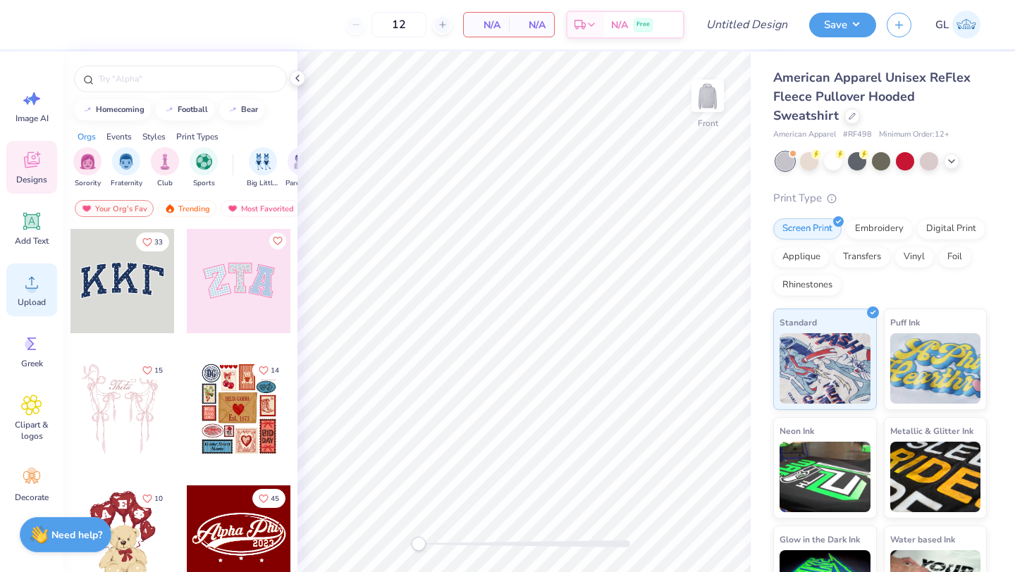
click at [35, 289] on circle at bounding box center [32, 288] width 10 height 10
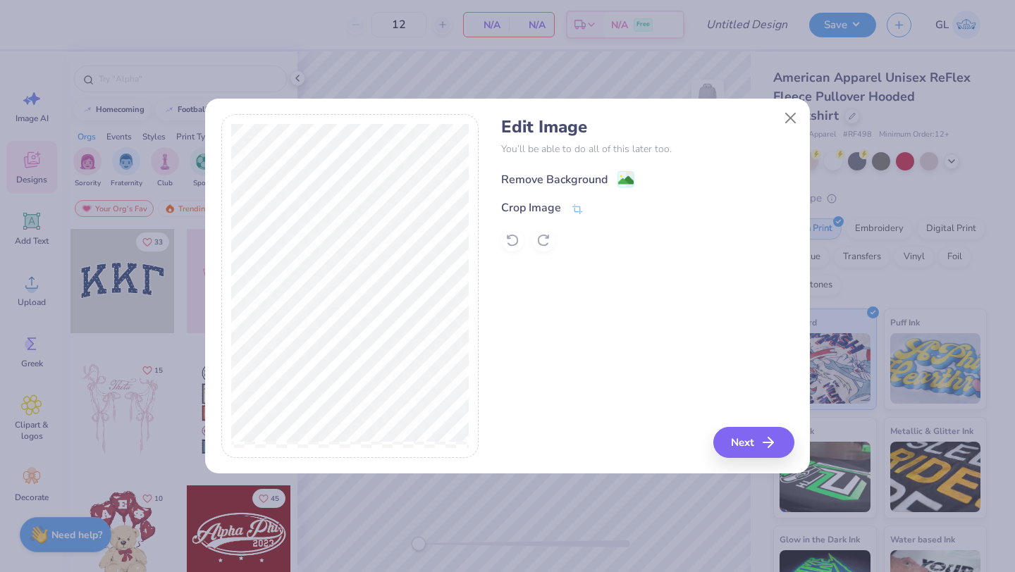
click at [578, 180] on div "Remove Background" at bounding box center [554, 179] width 106 height 17
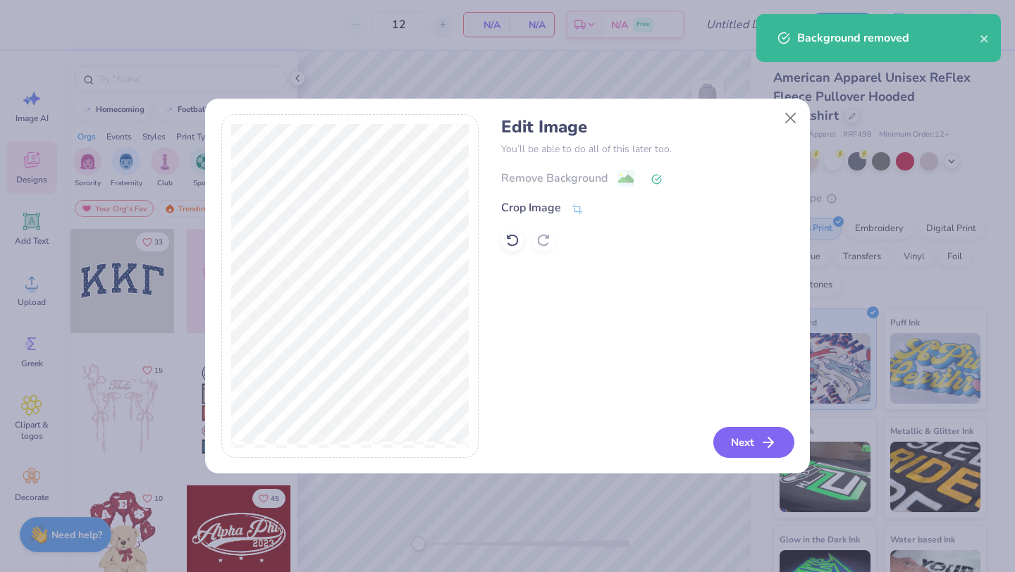
click at [749, 445] on button "Next" at bounding box center [754, 442] width 81 height 31
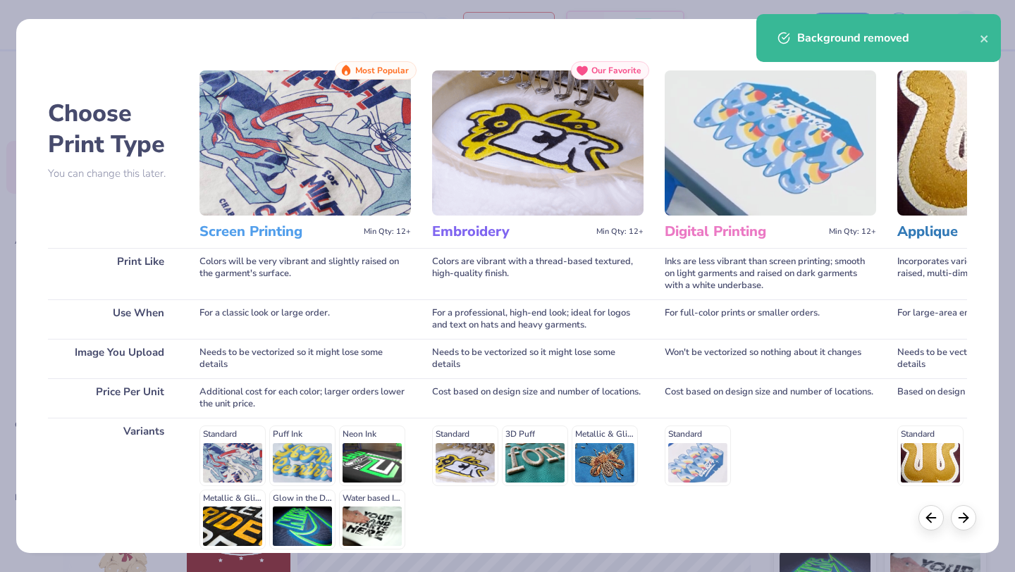
scroll to position [130, 0]
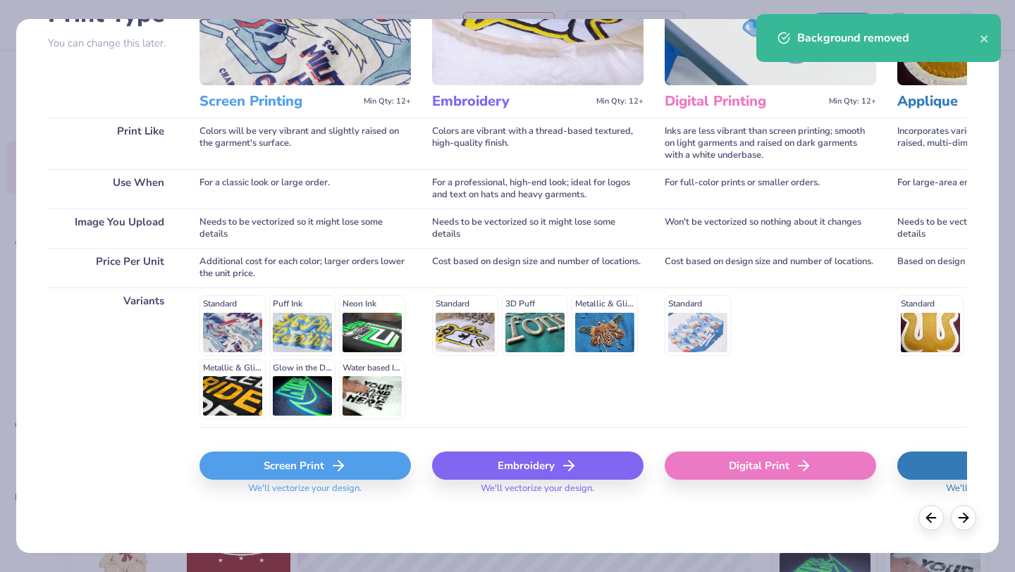
click at [513, 457] on div "Embroidery" at bounding box center [538, 466] width 212 height 28
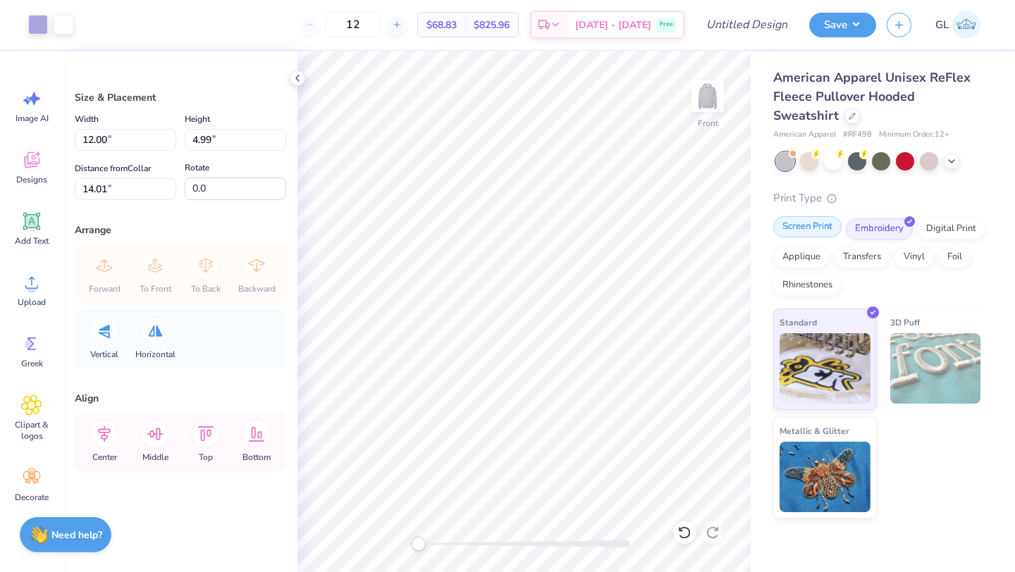
click at [814, 225] on div "Screen Print" at bounding box center [807, 226] width 68 height 21
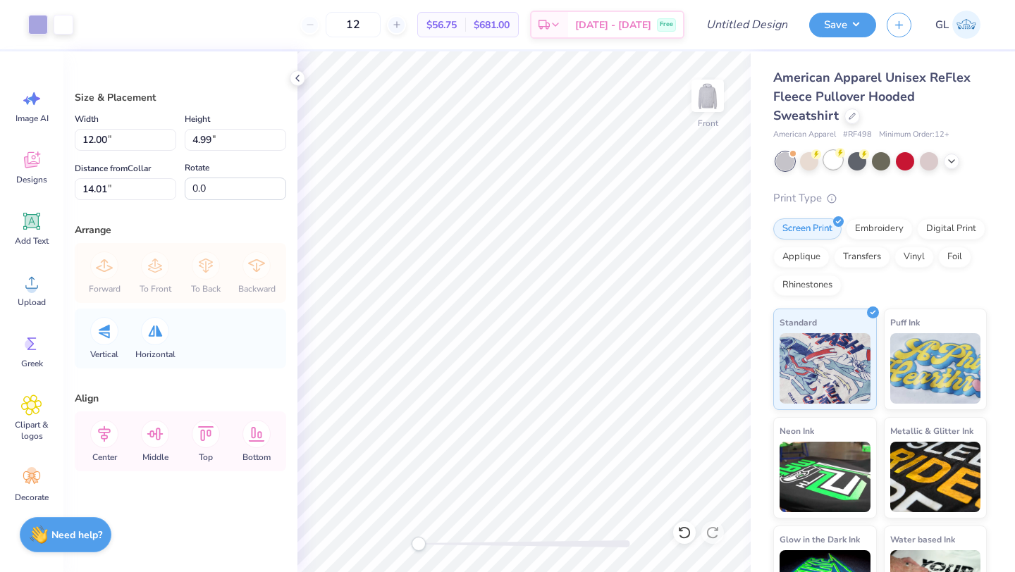
click at [833, 164] on div at bounding box center [833, 160] width 18 height 18
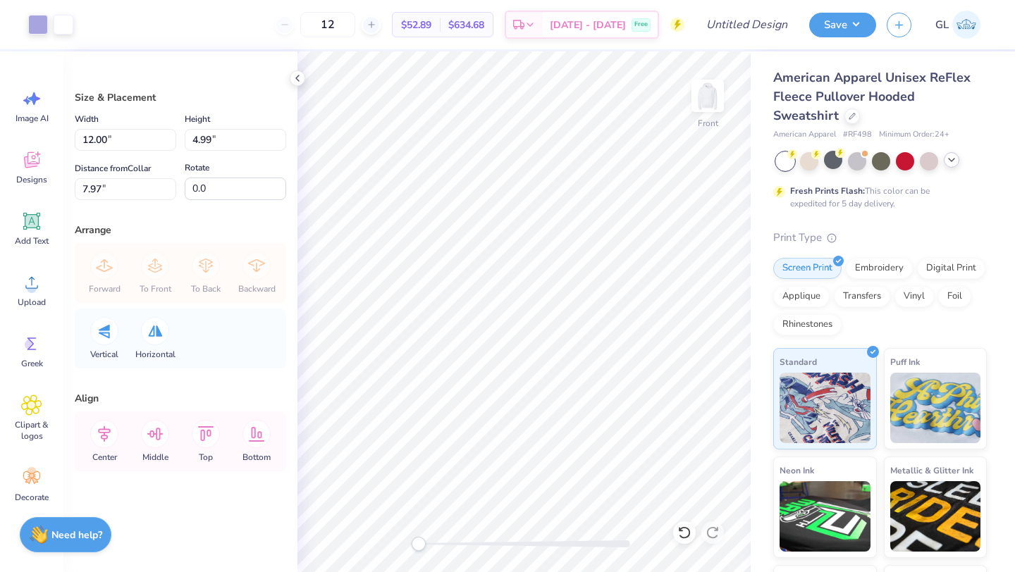
click at [955, 159] on icon at bounding box center [951, 159] width 11 height 11
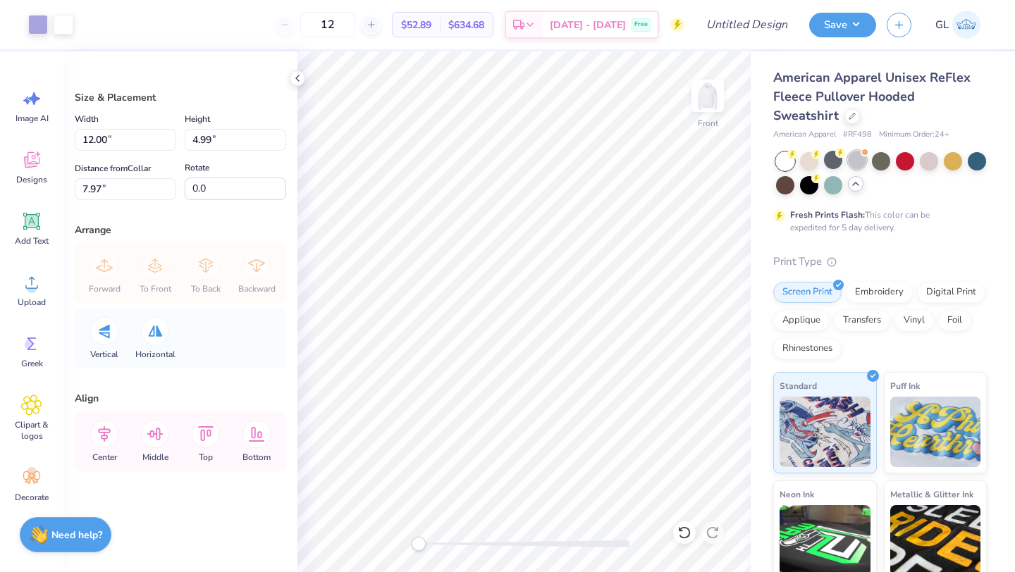
click at [858, 157] on div at bounding box center [857, 160] width 18 height 18
type input "7.47"
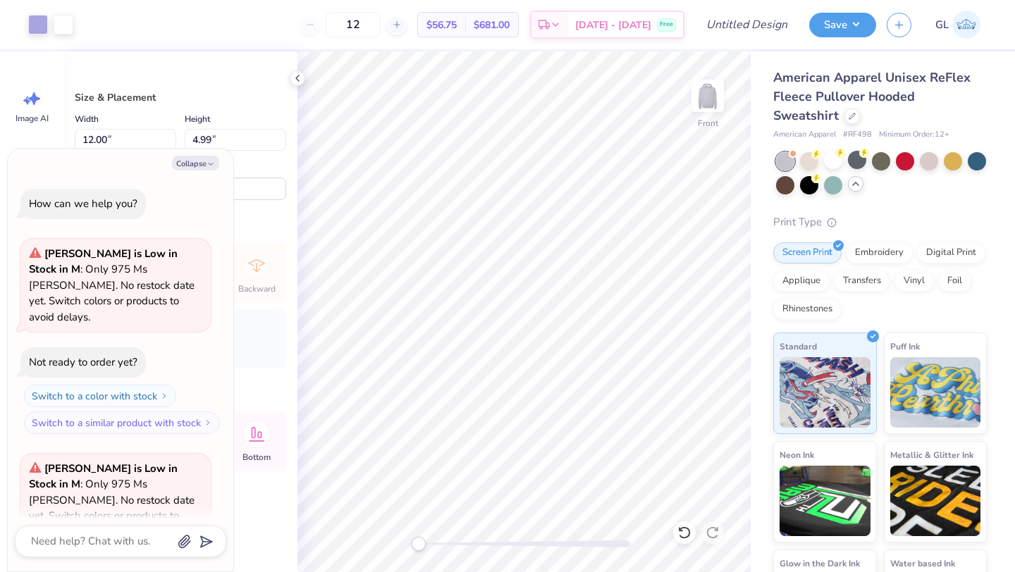
scroll to position [109, 0]
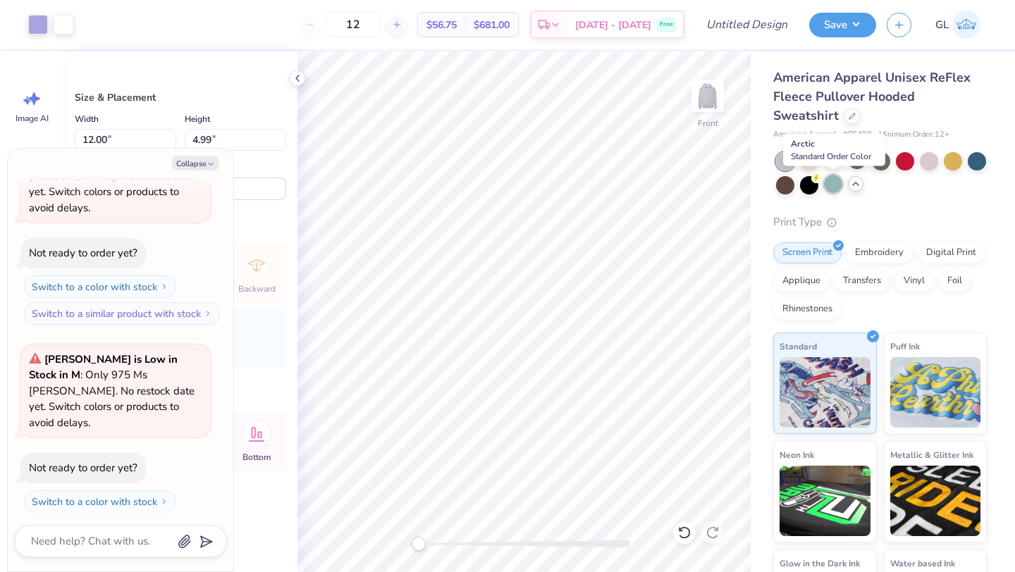
click at [835, 180] on div at bounding box center [833, 184] width 18 height 18
click at [807, 185] on div at bounding box center [809, 184] width 18 height 18
click at [783, 184] on div at bounding box center [785, 184] width 18 height 18
click at [788, 160] on div at bounding box center [785, 161] width 18 height 18
click at [815, 160] on div at bounding box center [809, 160] width 18 height 18
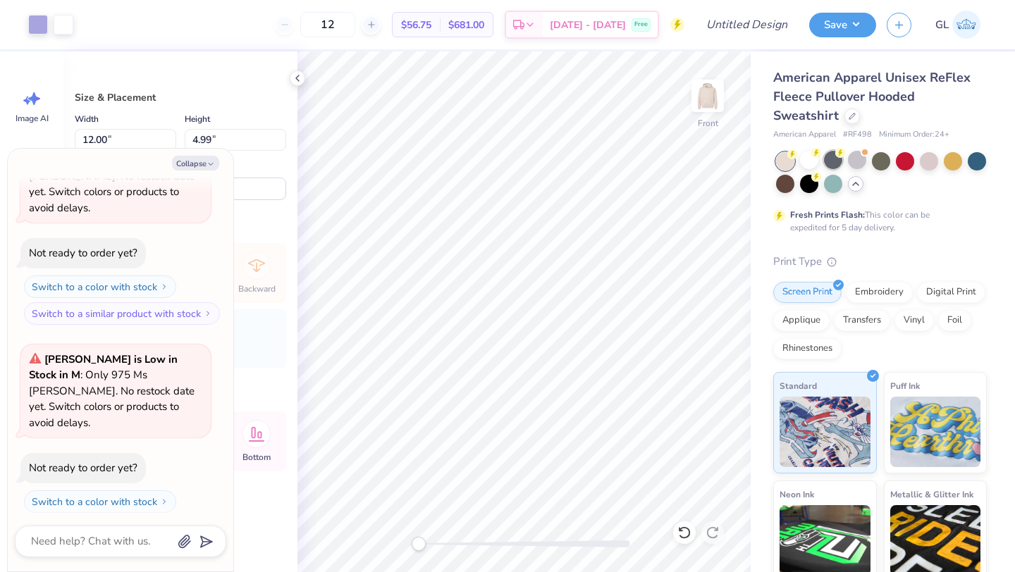
click at [831, 160] on div at bounding box center [833, 160] width 18 height 18
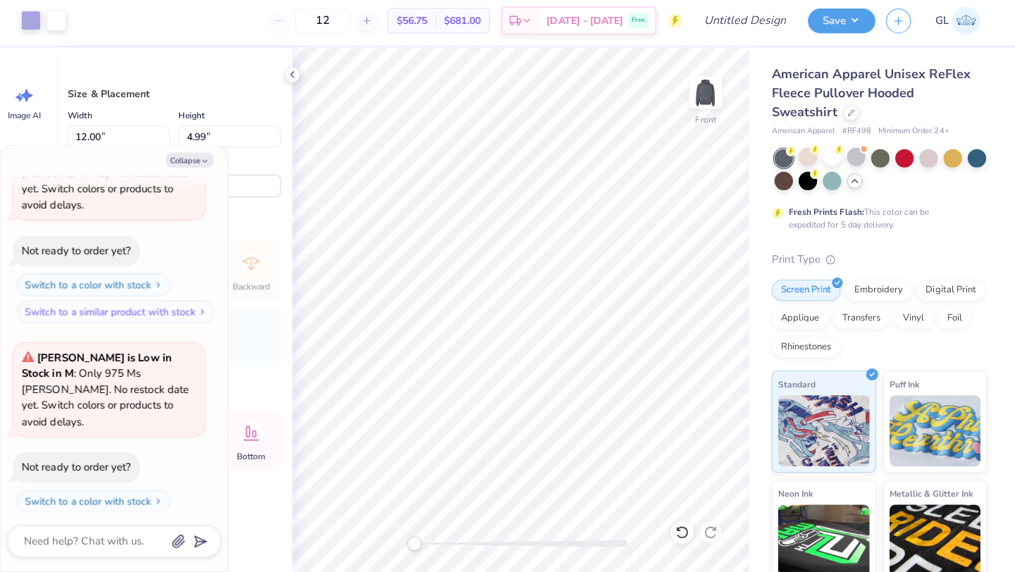
scroll to position [0, 0]
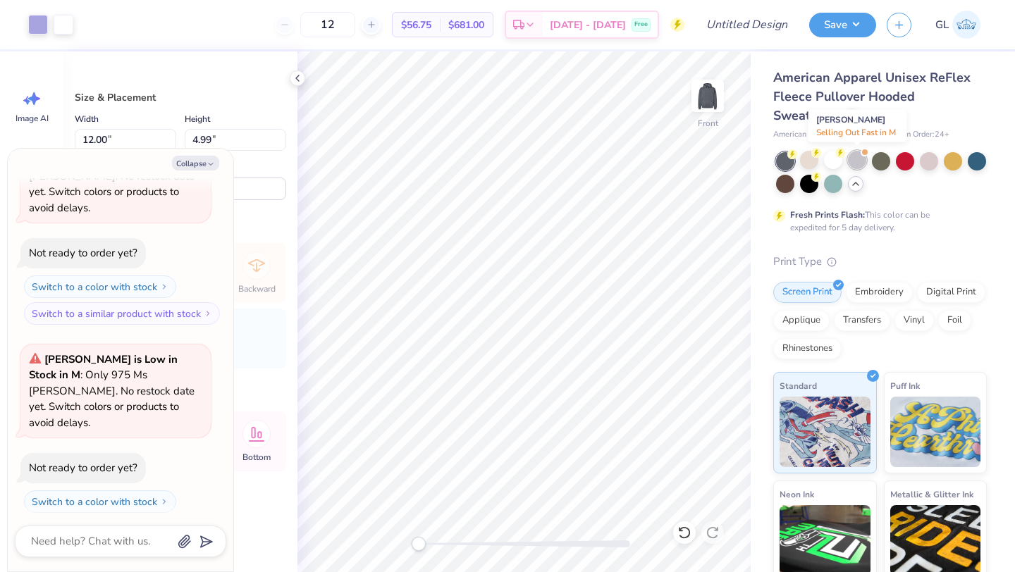
click at [859, 161] on div at bounding box center [857, 160] width 18 height 18
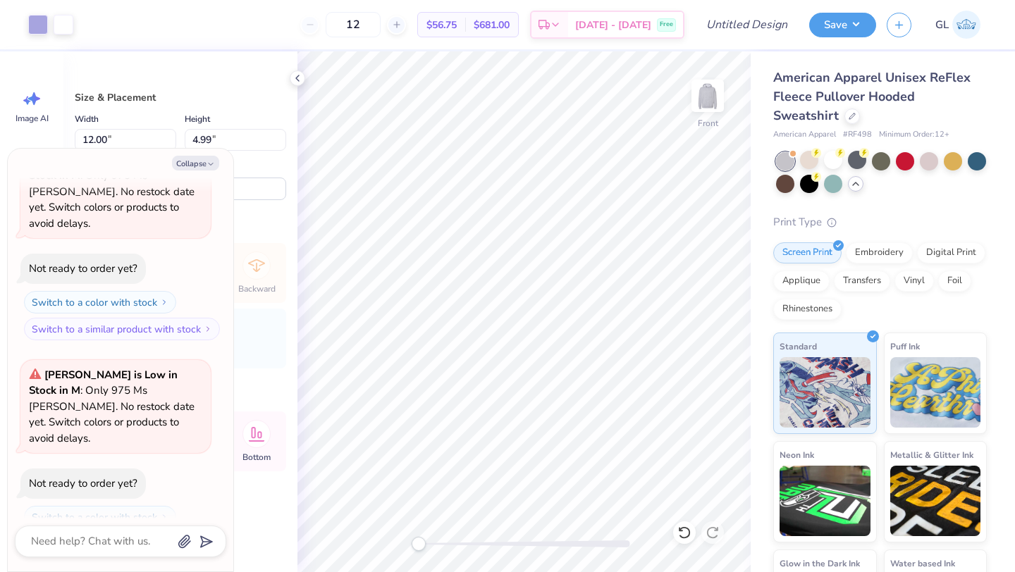
click at [892, 161] on div at bounding box center [881, 173] width 211 height 42
click at [922, 155] on div at bounding box center [929, 160] width 18 height 18
click at [971, 154] on div at bounding box center [977, 160] width 18 height 18
click at [200, 158] on button "Collapse" at bounding box center [195, 163] width 47 height 15
type textarea "x"
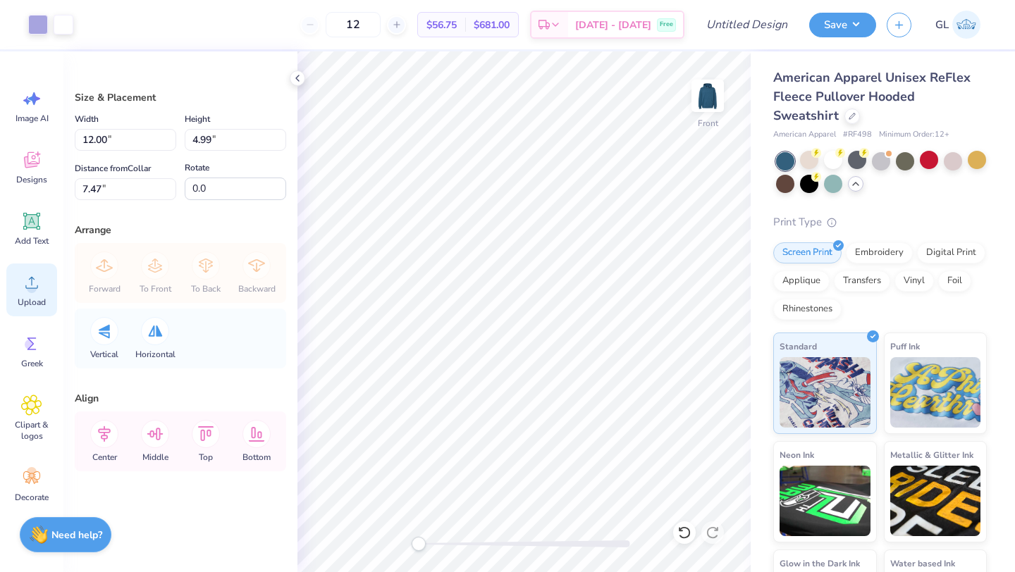
click at [33, 293] on circle at bounding box center [32, 288] width 10 height 10
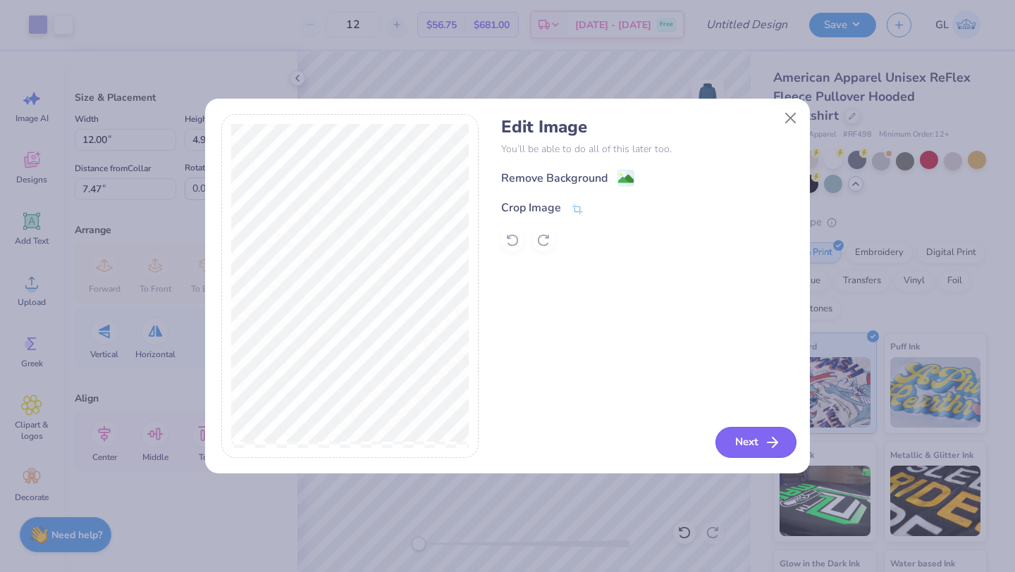
click at [757, 446] on button "Next" at bounding box center [756, 442] width 81 height 31
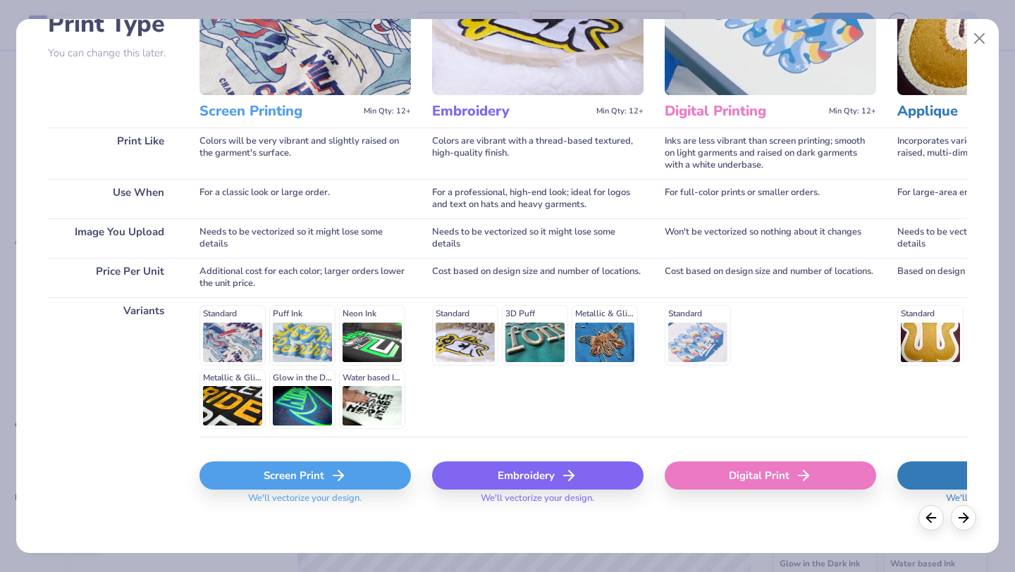
scroll to position [130, 0]
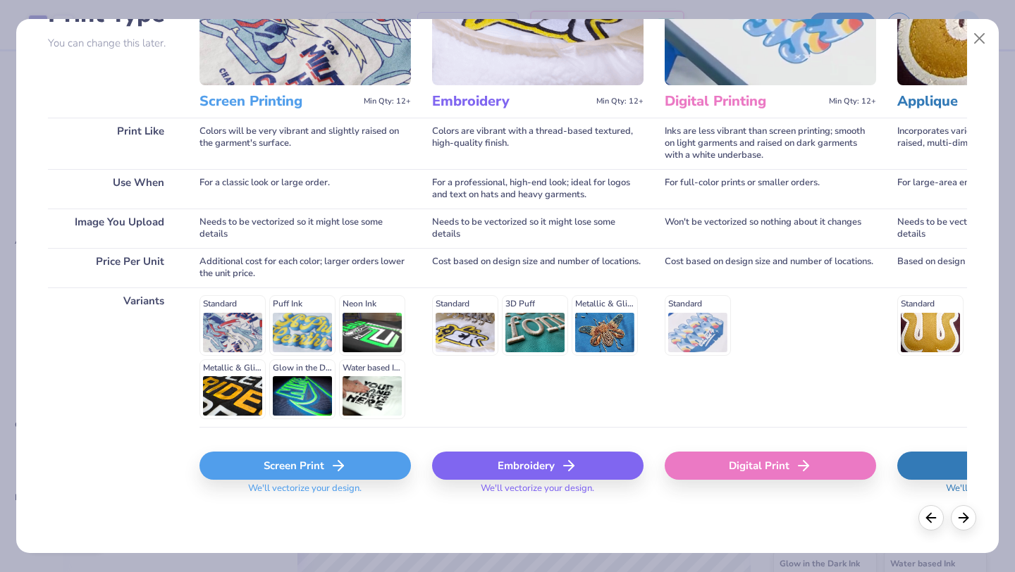
click at [292, 465] on div "Screen Print" at bounding box center [306, 466] width 212 height 28
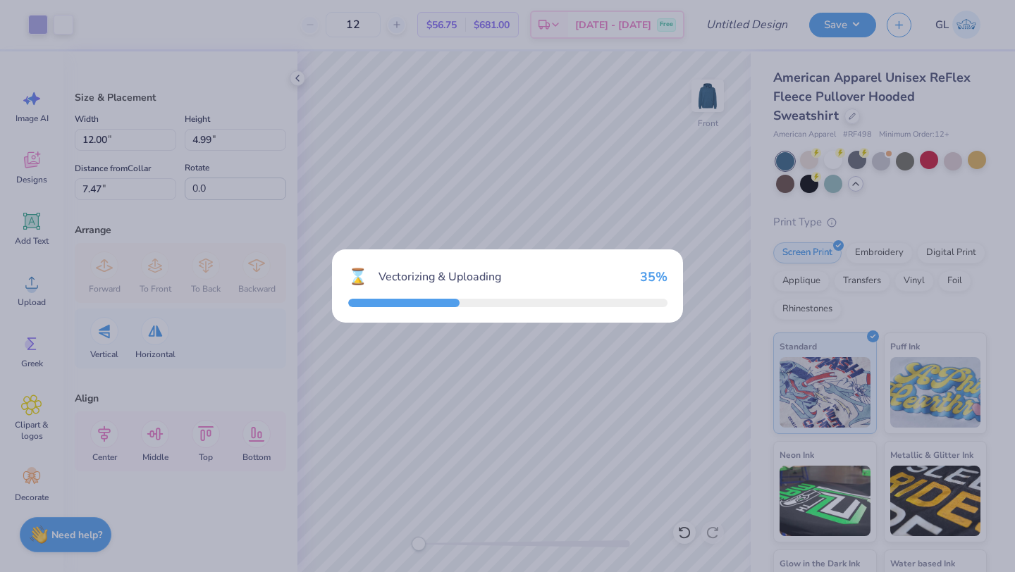
type input "15.00"
type input "7.43"
type input "12.78"
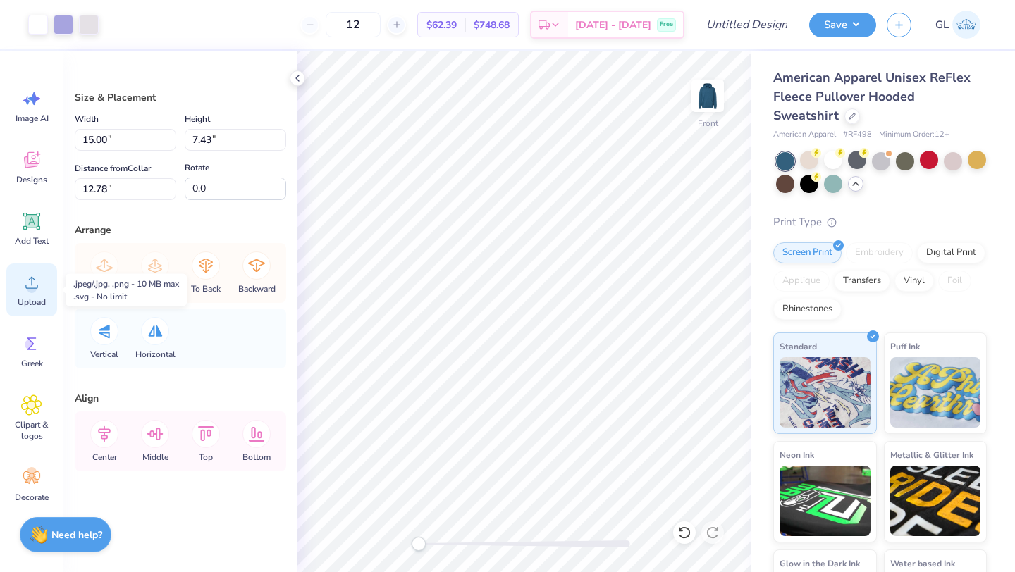
click at [28, 289] on circle at bounding box center [32, 288] width 10 height 10
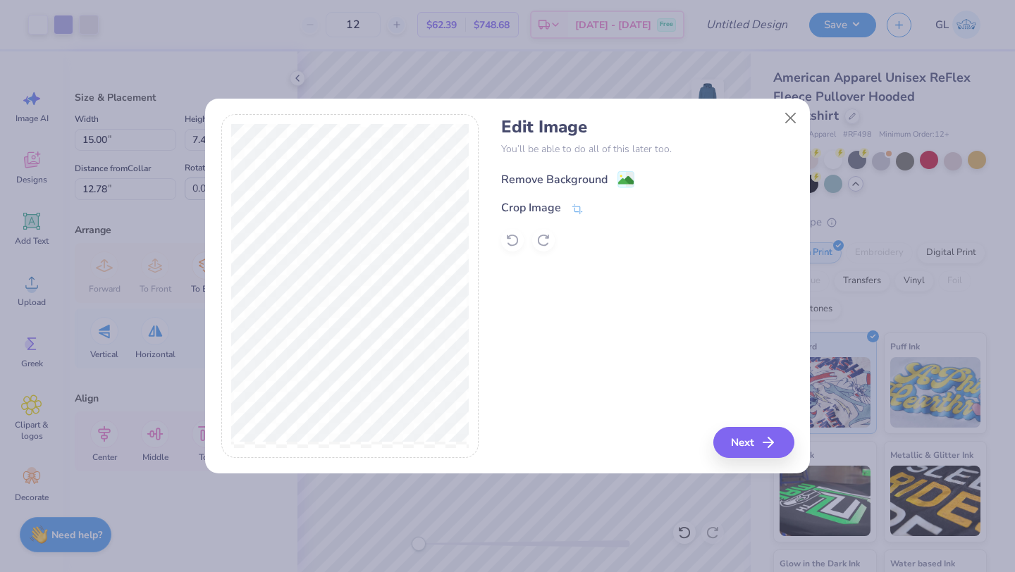
click at [554, 181] on div "Remove Background" at bounding box center [554, 179] width 106 height 17
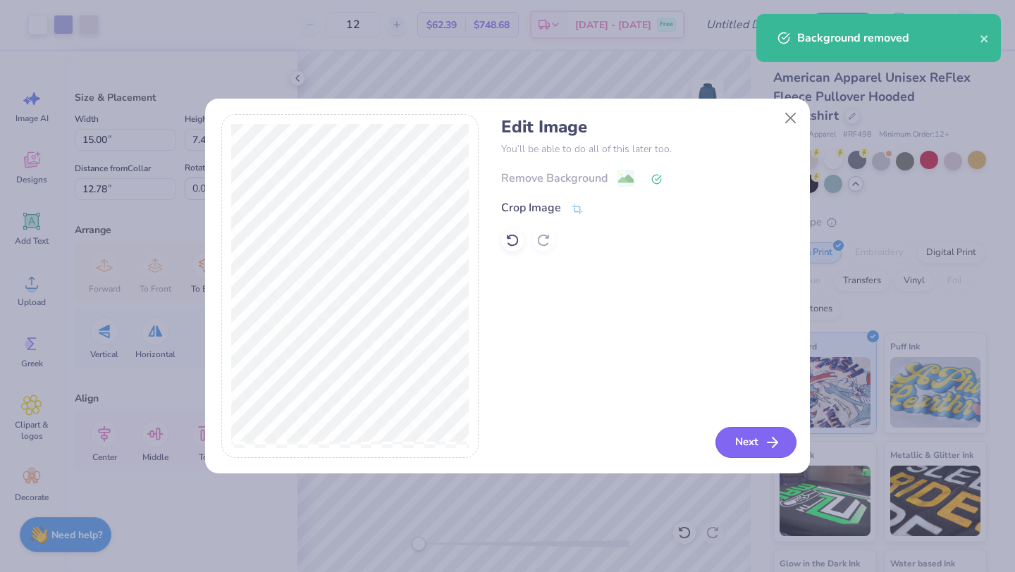
click at [757, 437] on button "Next" at bounding box center [756, 442] width 81 height 31
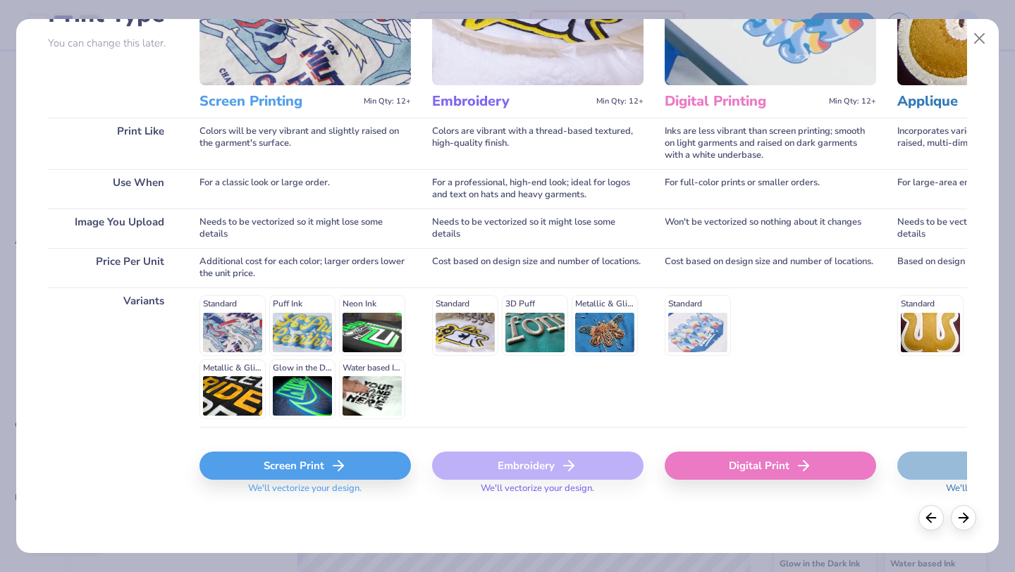
click at [317, 463] on div "Screen Print" at bounding box center [306, 466] width 212 height 28
type input "6.23"
type input "13.38"
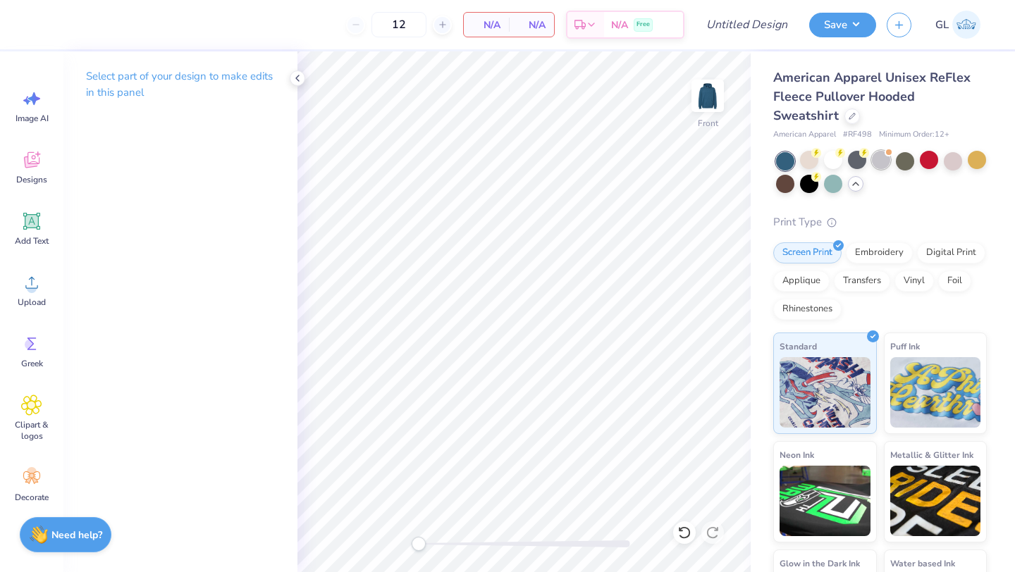
click at [887, 162] on div at bounding box center [881, 160] width 18 height 18
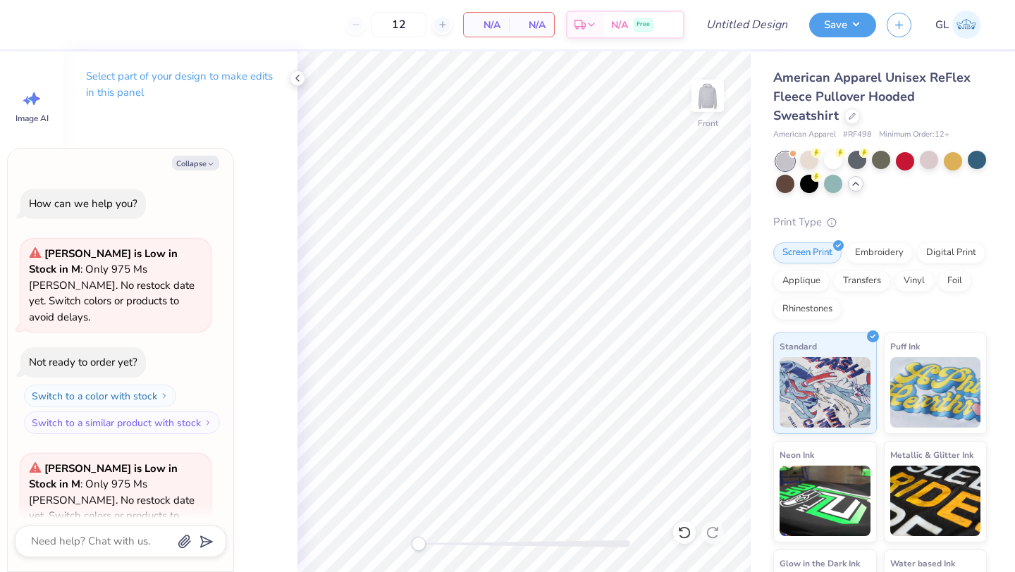
scroll to position [508, 0]
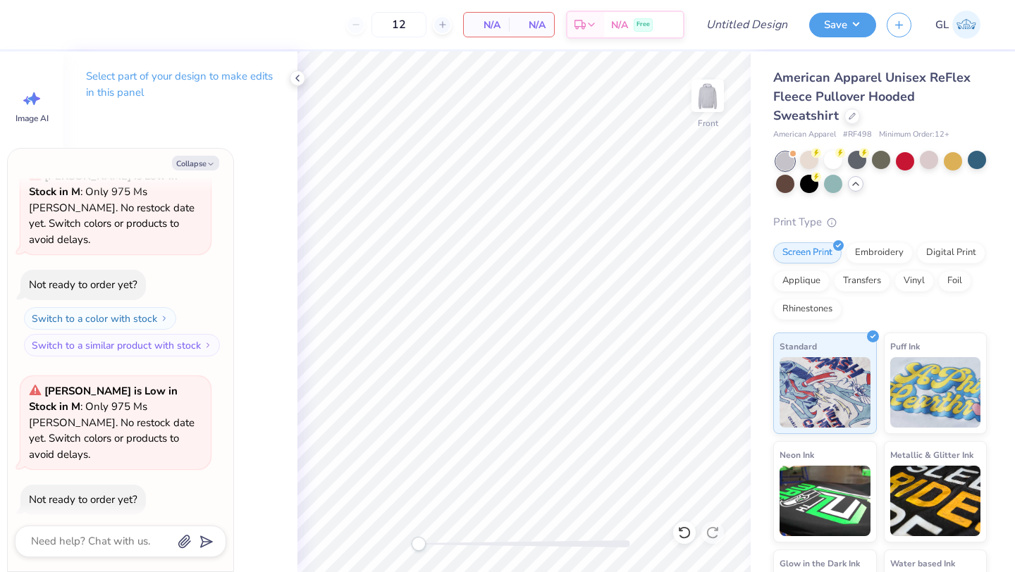
click at [860, 135] on span "# RF498" at bounding box center [857, 135] width 29 height 12
copy span "RF498"
click at [207, 158] on button "Collapse" at bounding box center [195, 163] width 47 height 15
type textarea "x"
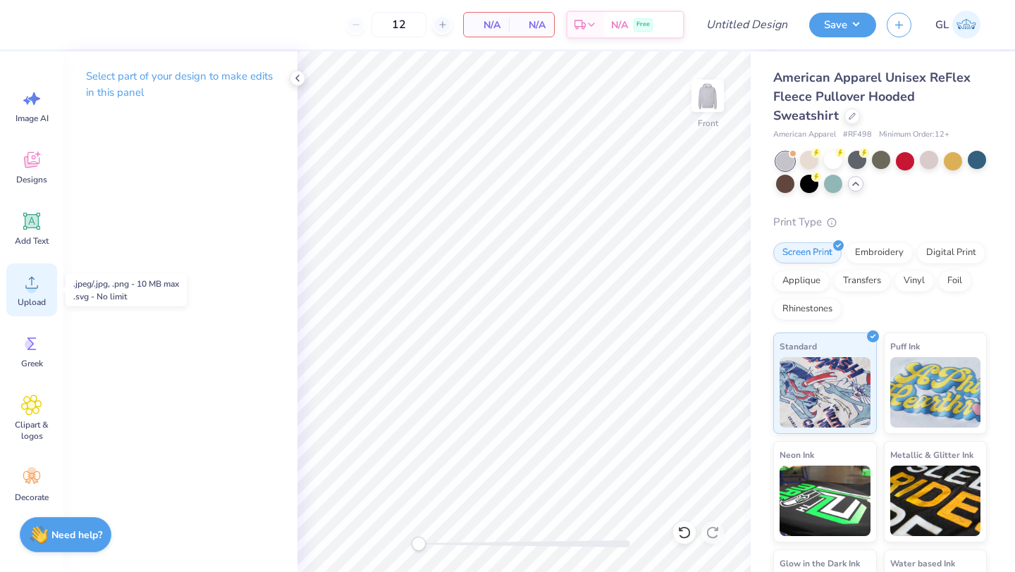
click at [28, 287] on circle at bounding box center [32, 288] width 10 height 10
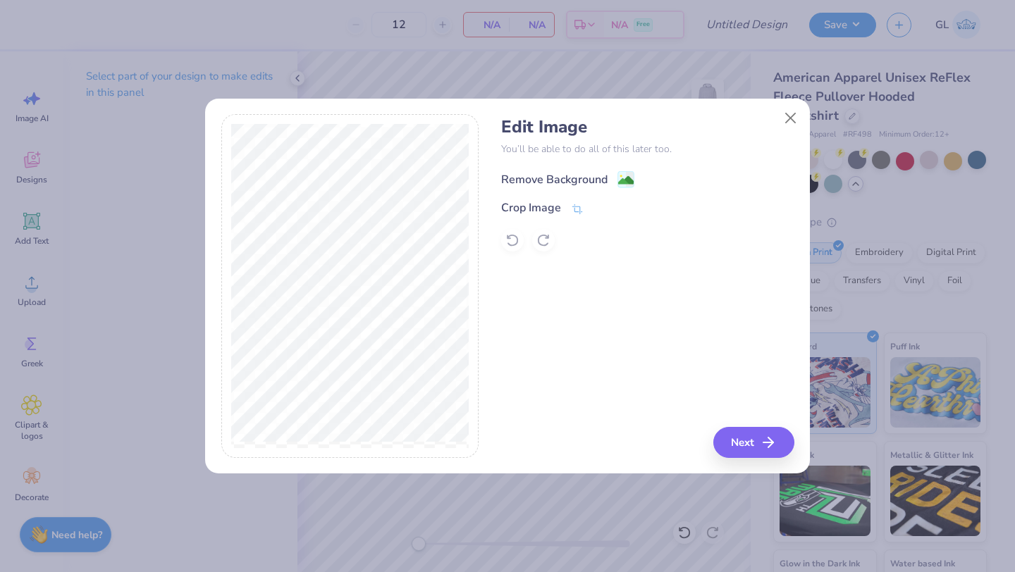
click at [548, 172] on div "Remove Background" at bounding box center [554, 179] width 106 height 17
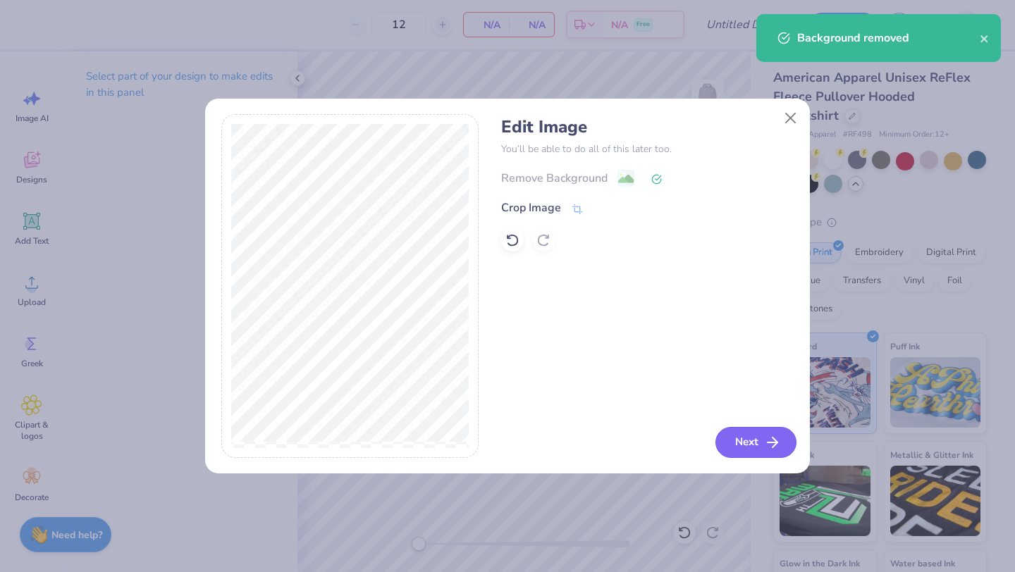
click at [752, 446] on button "Next" at bounding box center [756, 442] width 81 height 31
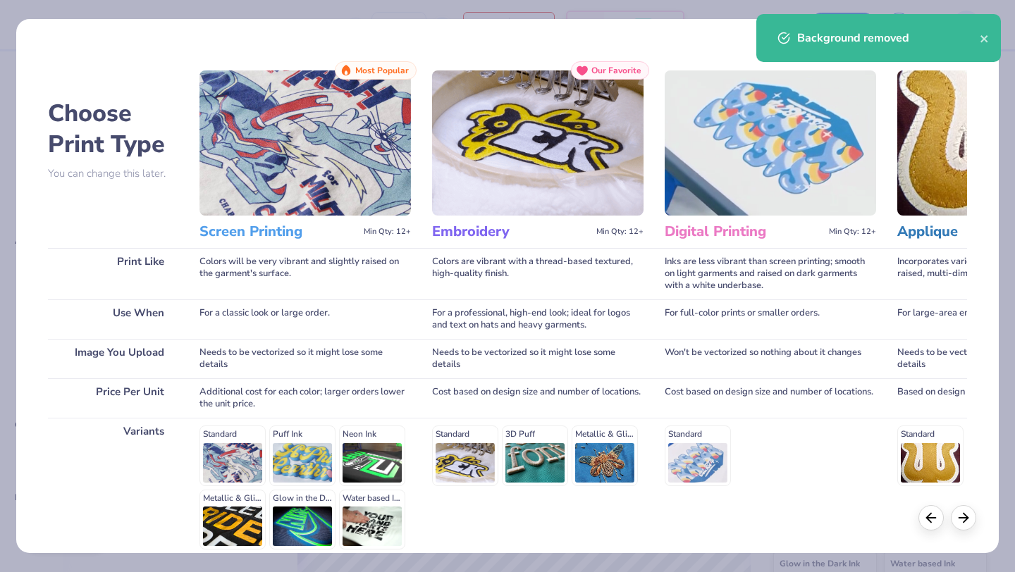
scroll to position [130, 0]
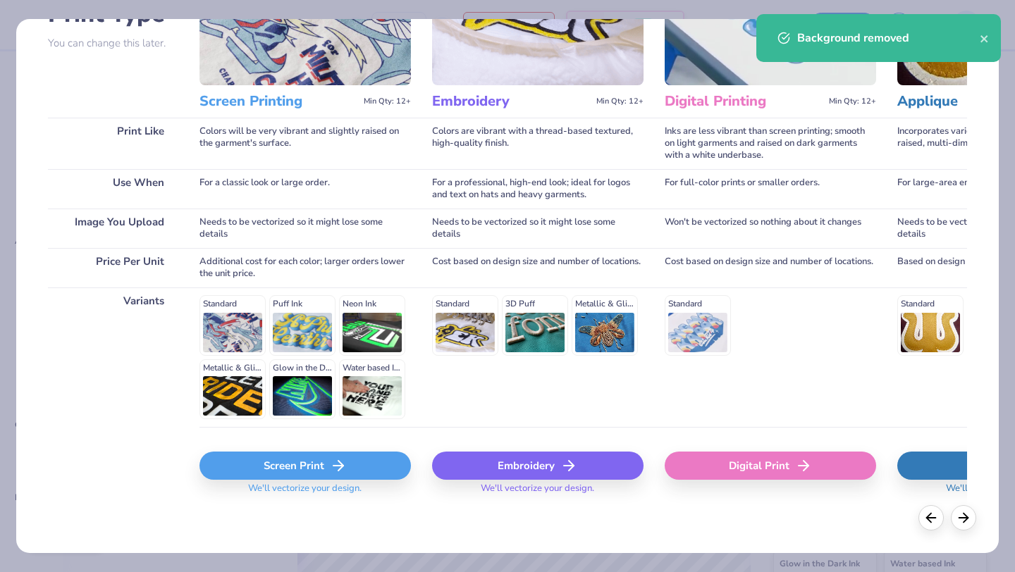
click at [304, 467] on div "Screen Print" at bounding box center [306, 466] width 212 height 28
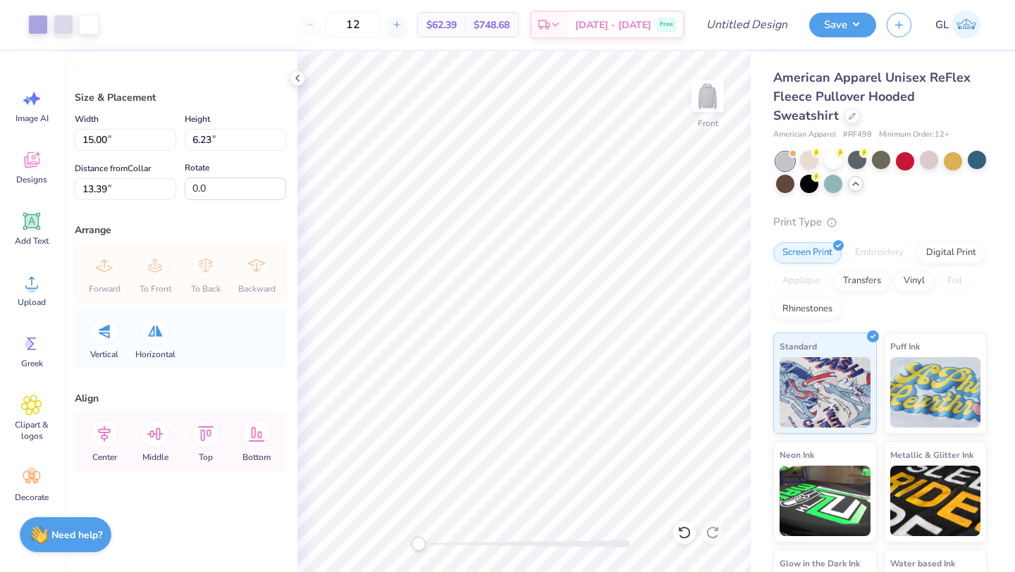
type input "13.51"
type input "5.61"
type input "7.94"
click at [58, 27] on div at bounding box center [64, 23] width 20 height 20
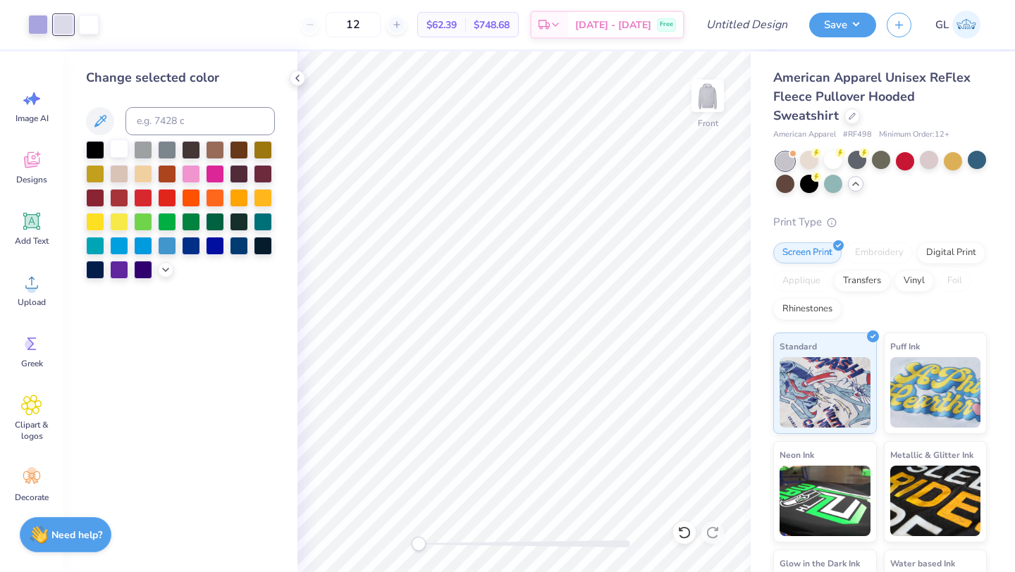
click at [117, 148] on div at bounding box center [119, 149] width 18 height 18
click at [37, 20] on div at bounding box center [38, 23] width 20 height 20
click at [120, 267] on div at bounding box center [119, 268] width 18 height 18
click at [138, 267] on div at bounding box center [143, 268] width 18 height 18
click at [168, 269] on icon at bounding box center [165, 268] width 11 height 11
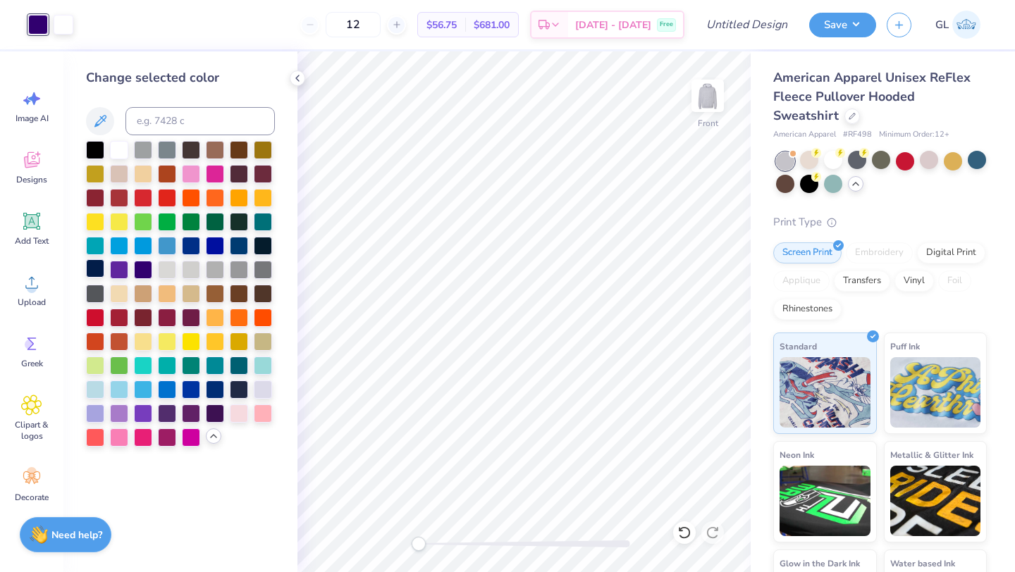
click at [96, 271] on div at bounding box center [95, 268] width 18 height 18
click at [110, 269] on div at bounding box center [119, 268] width 18 height 18
click at [142, 407] on div at bounding box center [143, 412] width 18 height 18
click at [93, 422] on div at bounding box center [95, 412] width 18 height 18
click at [260, 391] on div at bounding box center [263, 388] width 18 height 18
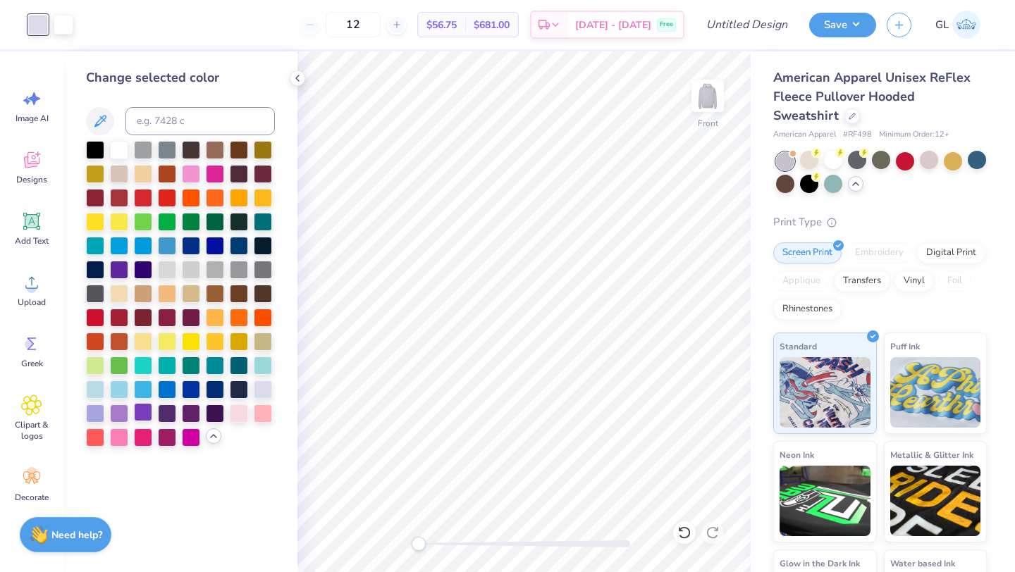
click at [142, 412] on div at bounding box center [143, 412] width 18 height 18
click at [154, 412] on div at bounding box center [180, 294] width 189 height 306
click at [163, 412] on div at bounding box center [167, 412] width 18 height 18
click at [191, 412] on div at bounding box center [191, 412] width 18 height 18
click at [176, 412] on div at bounding box center [167, 412] width 18 height 18
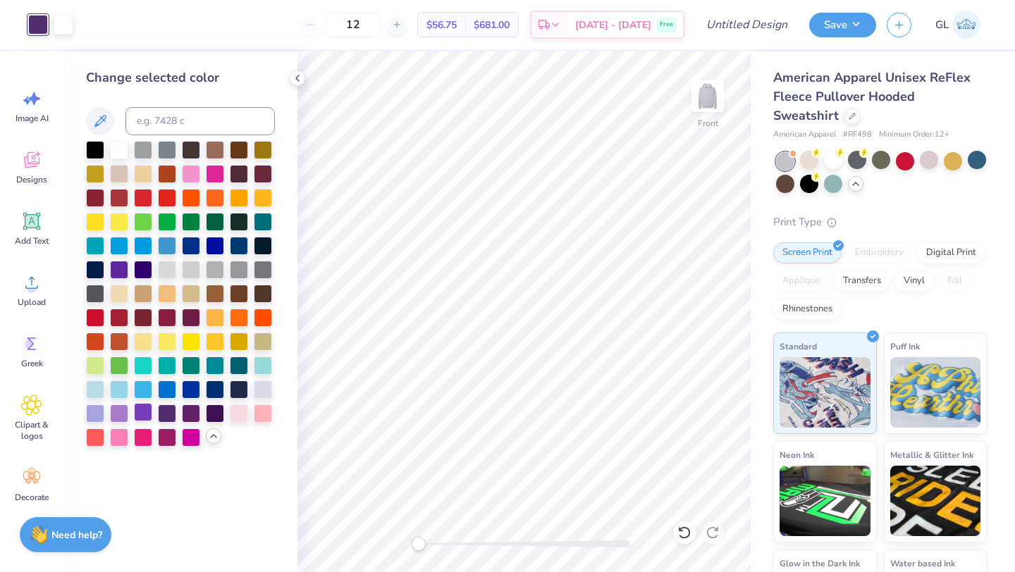
click at [139, 415] on div at bounding box center [143, 412] width 18 height 18
click at [114, 413] on div at bounding box center [119, 412] width 18 height 18
click at [92, 408] on div at bounding box center [95, 412] width 18 height 18
click at [262, 396] on div at bounding box center [263, 388] width 18 height 18
click at [233, 388] on div at bounding box center [239, 388] width 18 height 18
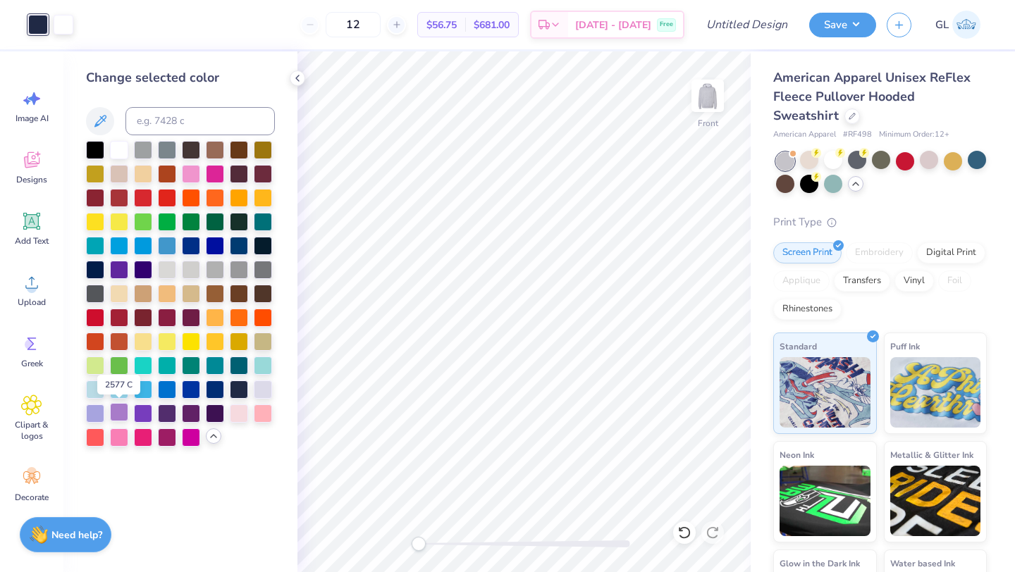
click at [119, 406] on div at bounding box center [119, 412] width 18 height 18
click at [134, 406] on div at bounding box center [143, 412] width 18 height 18
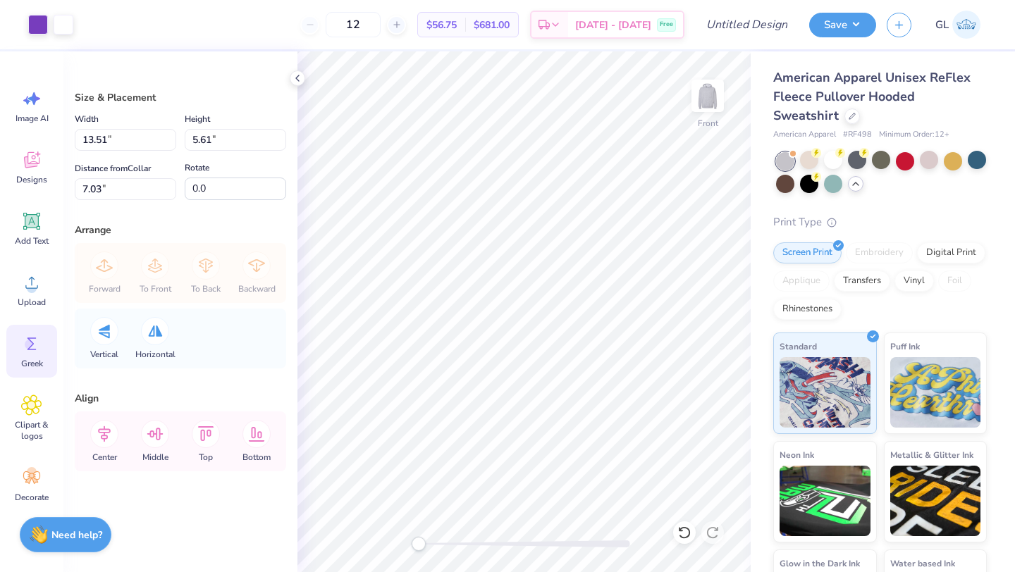
scroll to position [45, 0]
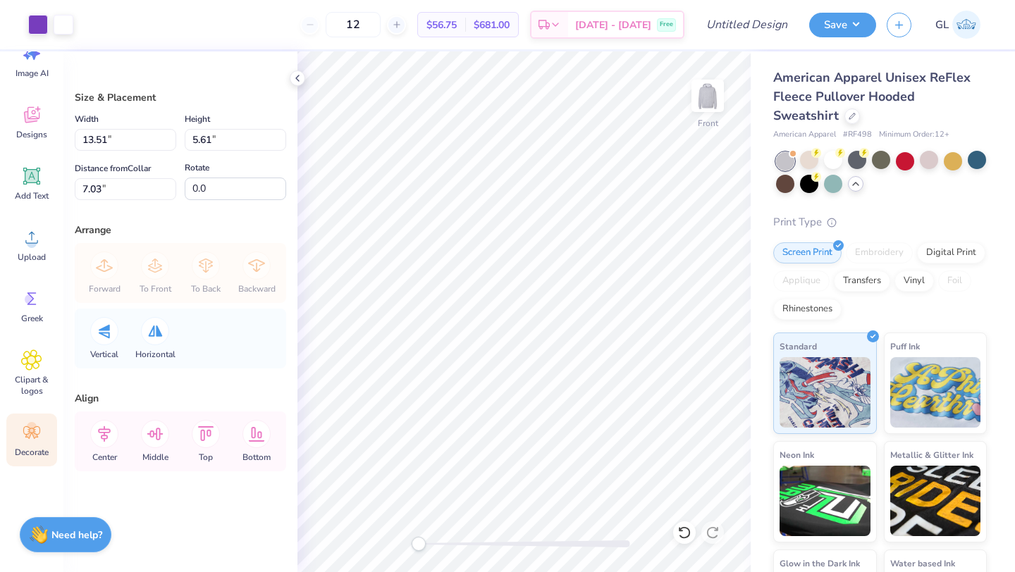
click at [29, 430] on icon at bounding box center [31, 433] width 17 height 13
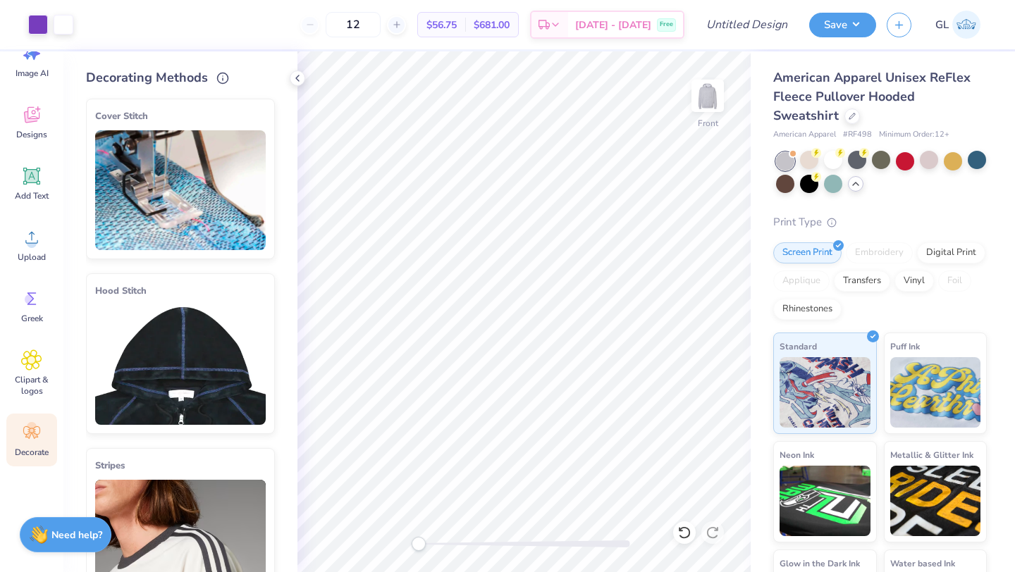
click at [178, 367] on img at bounding box center [180, 365] width 171 height 120
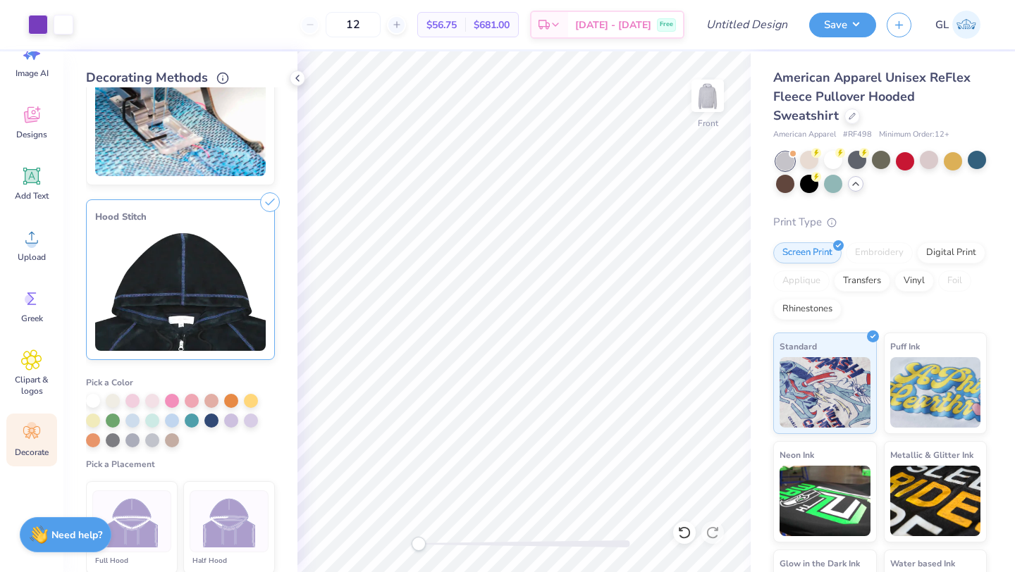
scroll to position [82, 0]
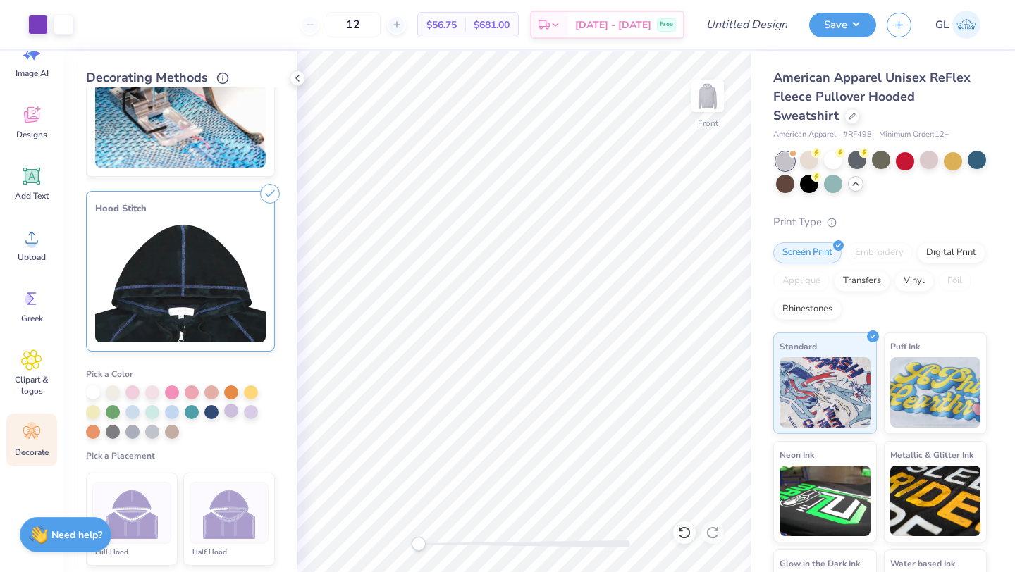
click at [231, 414] on div at bounding box center [231, 411] width 14 height 14
click at [92, 391] on div at bounding box center [93, 391] width 14 height 14
click at [233, 410] on div at bounding box center [231, 411] width 14 height 14
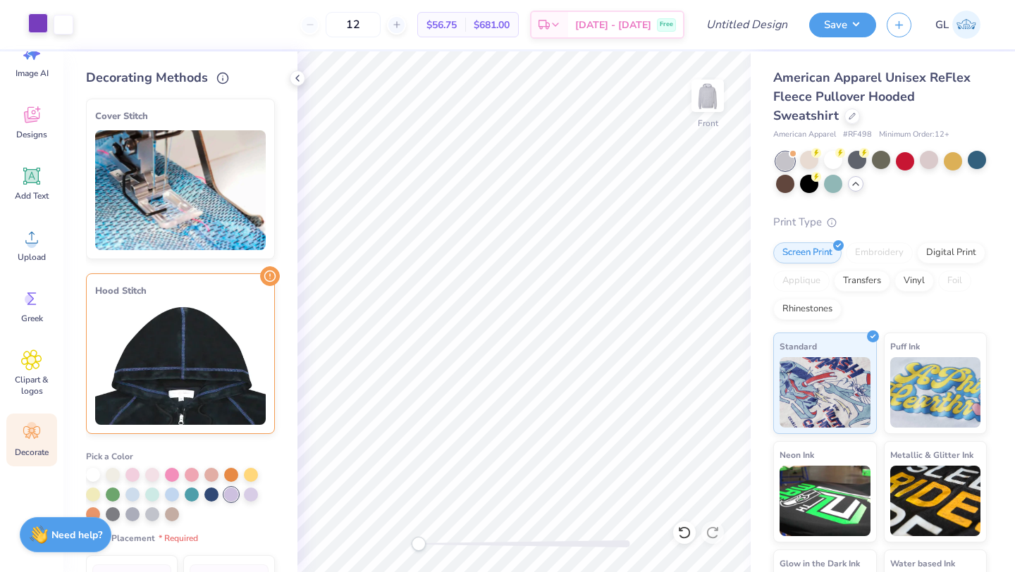
click at [42, 17] on div at bounding box center [38, 23] width 20 height 20
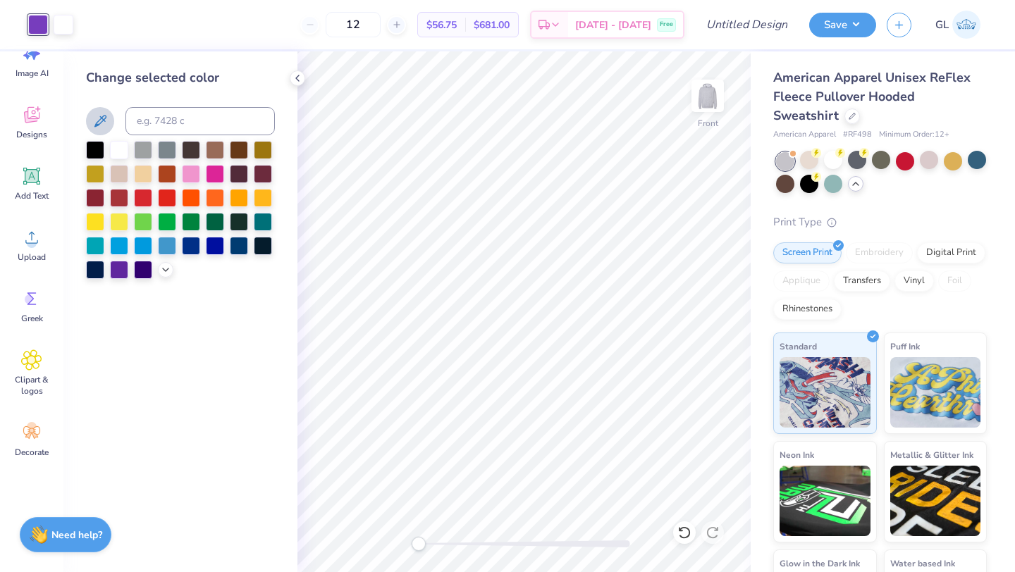
click at [103, 115] on icon at bounding box center [100, 121] width 17 height 17
click at [33, 444] on div "Decorate" at bounding box center [31, 440] width 51 height 53
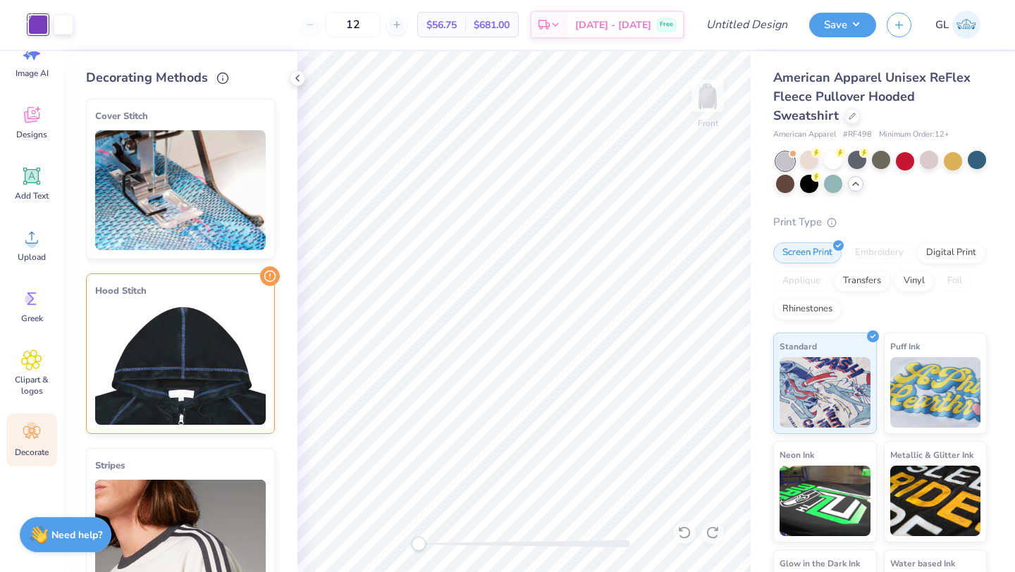
click at [180, 342] on img at bounding box center [180, 365] width 171 height 120
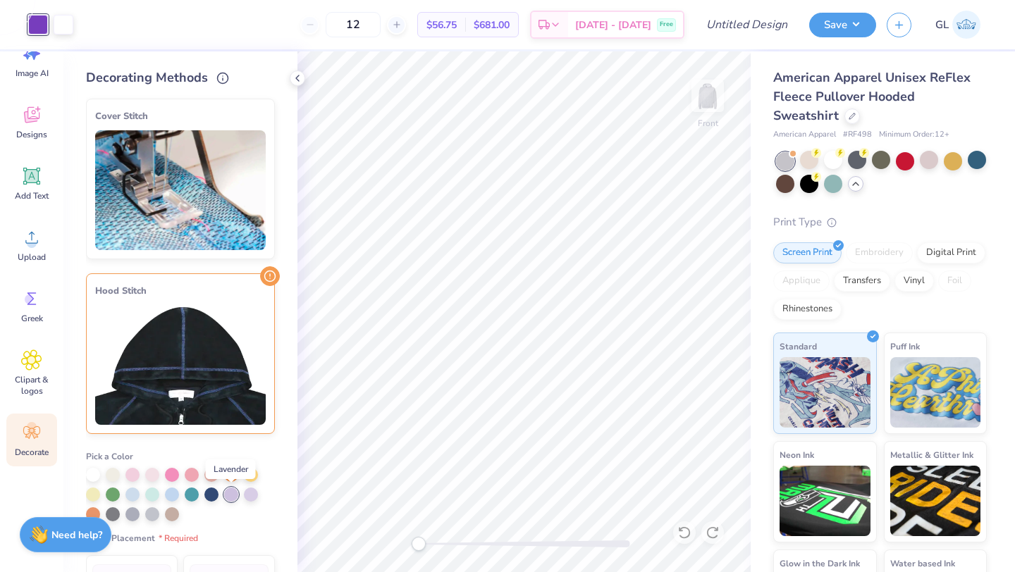
click at [231, 491] on div at bounding box center [231, 495] width 14 height 14
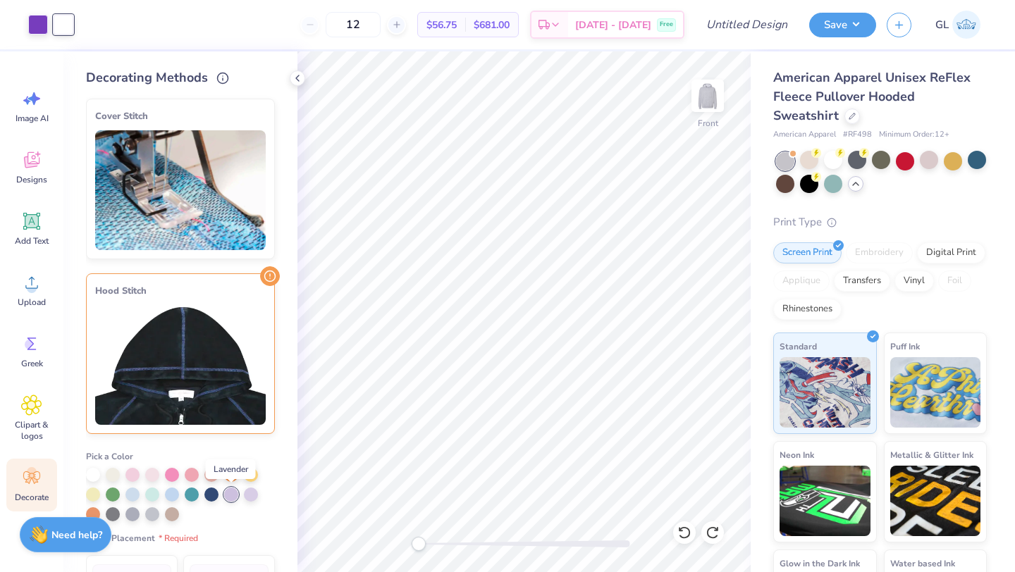
click at [233, 495] on div at bounding box center [231, 495] width 14 height 14
click at [38, 28] on div at bounding box center [38, 23] width 20 height 20
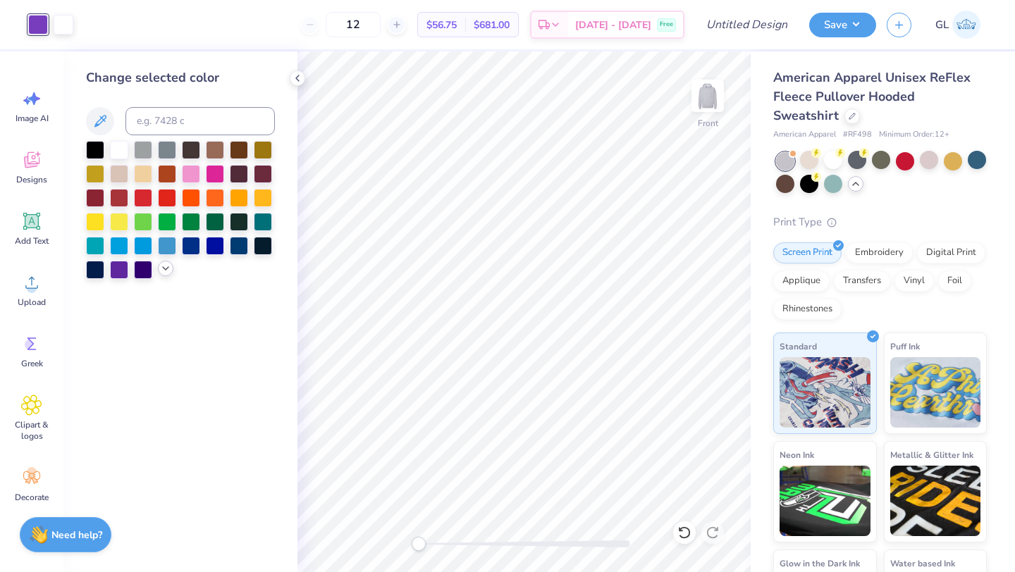
click at [160, 266] on icon at bounding box center [165, 268] width 11 height 11
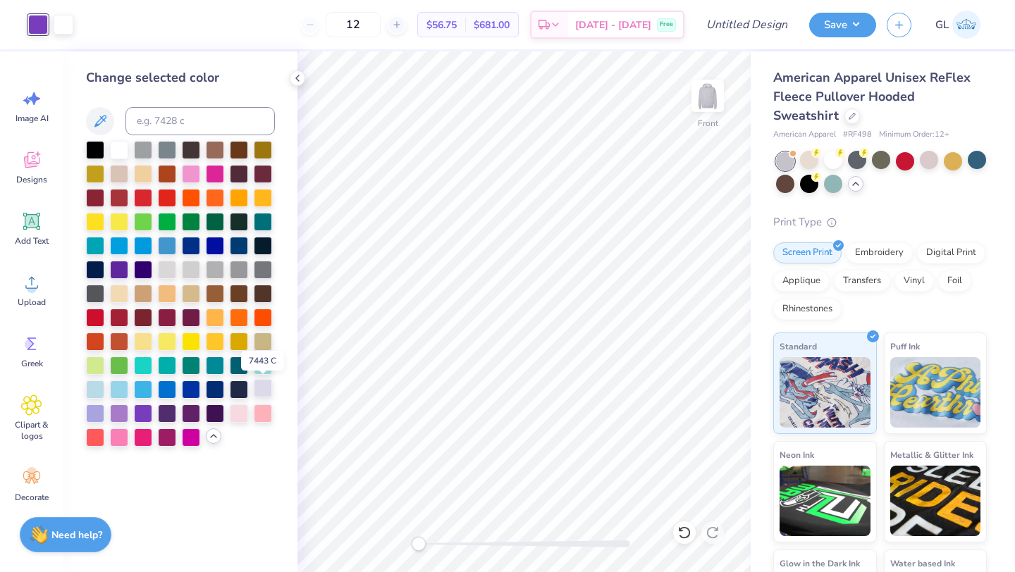
click at [266, 387] on div at bounding box center [263, 388] width 18 height 18
click at [90, 412] on div at bounding box center [95, 412] width 18 height 18
click at [116, 410] on div at bounding box center [119, 412] width 18 height 18
click at [93, 411] on div at bounding box center [95, 412] width 18 height 18
click at [27, 476] on icon at bounding box center [31, 477] width 21 height 21
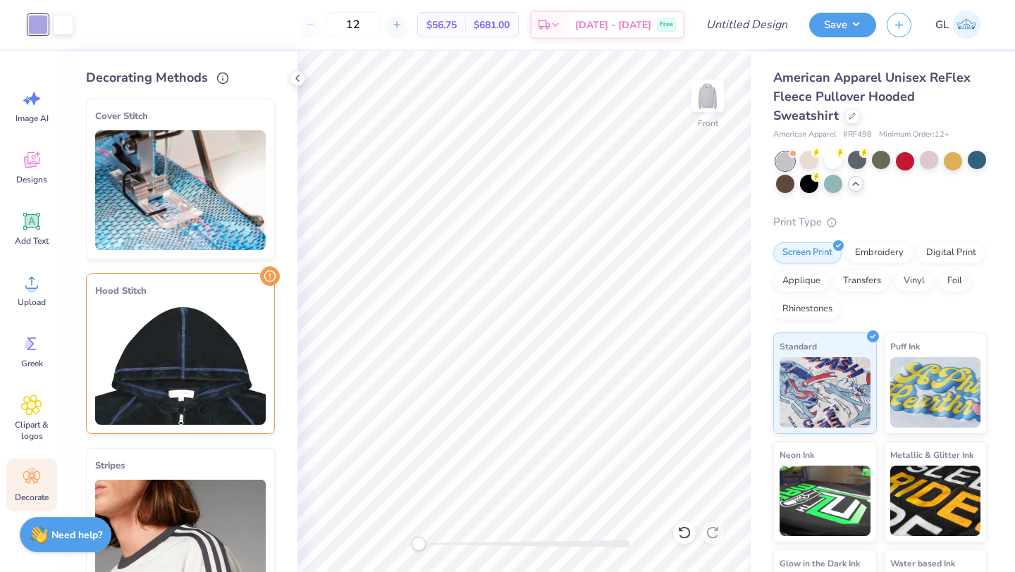
click at [190, 372] on img at bounding box center [180, 365] width 171 height 120
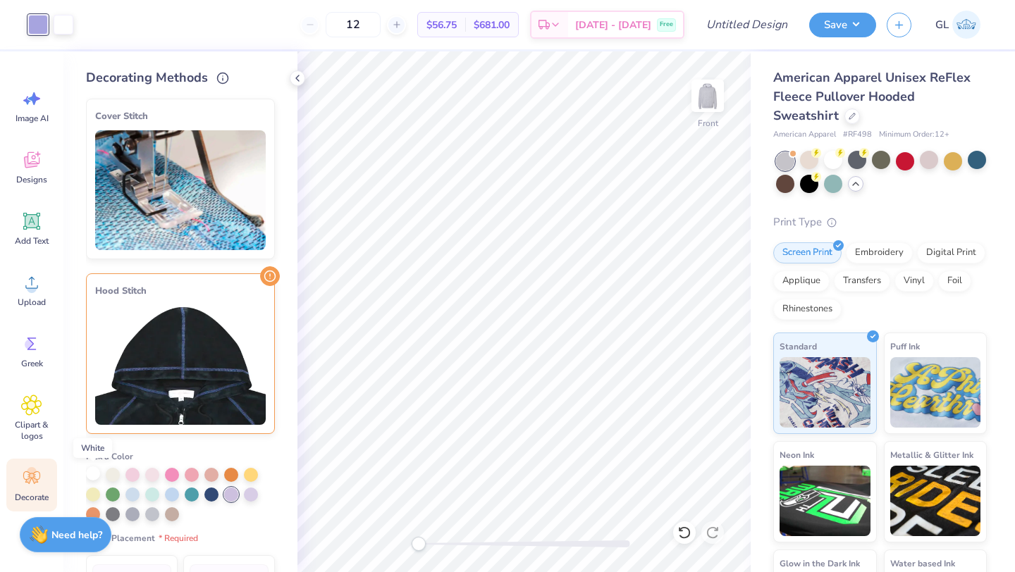
click at [90, 474] on div at bounding box center [93, 474] width 14 height 14
click at [718, 94] on img at bounding box center [708, 96] width 56 height 56
click at [718, 94] on img at bounding box center [708, 96] width 28 height 28
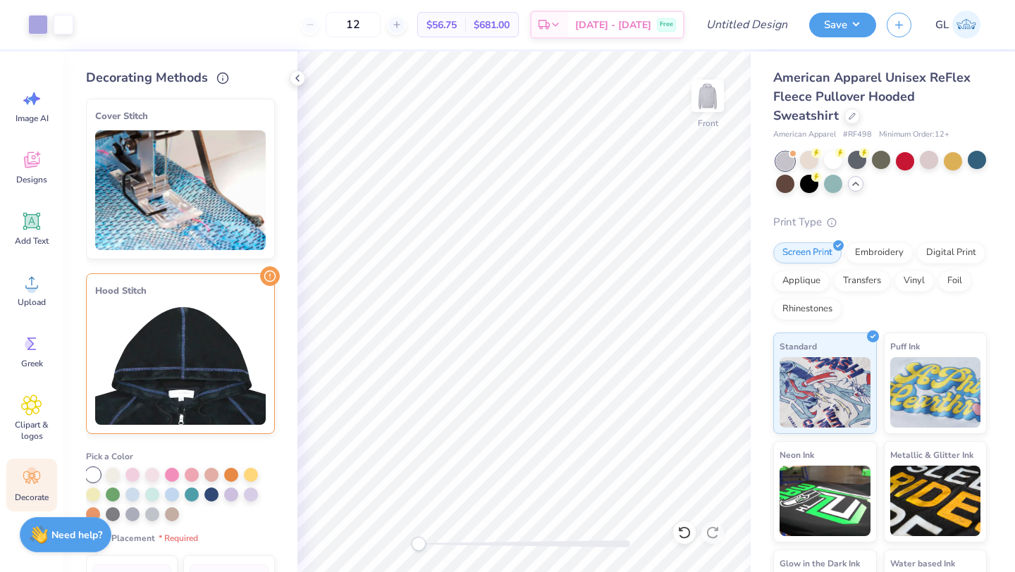
click at [718, 94] on img at bounding box center [708, 96] width 28 height 28
click at [753, 20] on input "Design Title" at bounding box center [764, 25] width 69 height 28
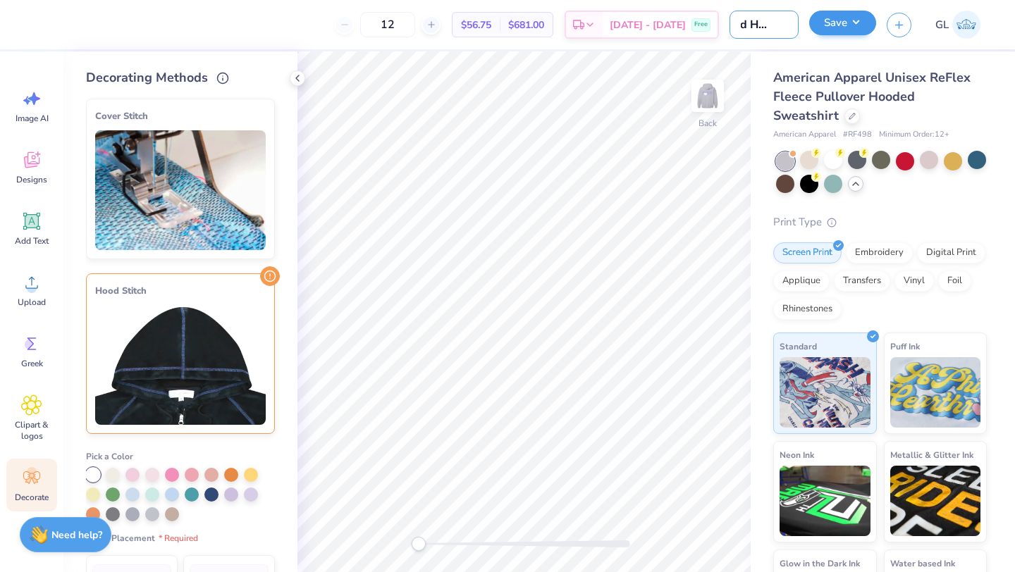
type input "Bold Hoodie"
click at [839, 29] on button "Save" at bounding box center [842, 23] width 67 height 25
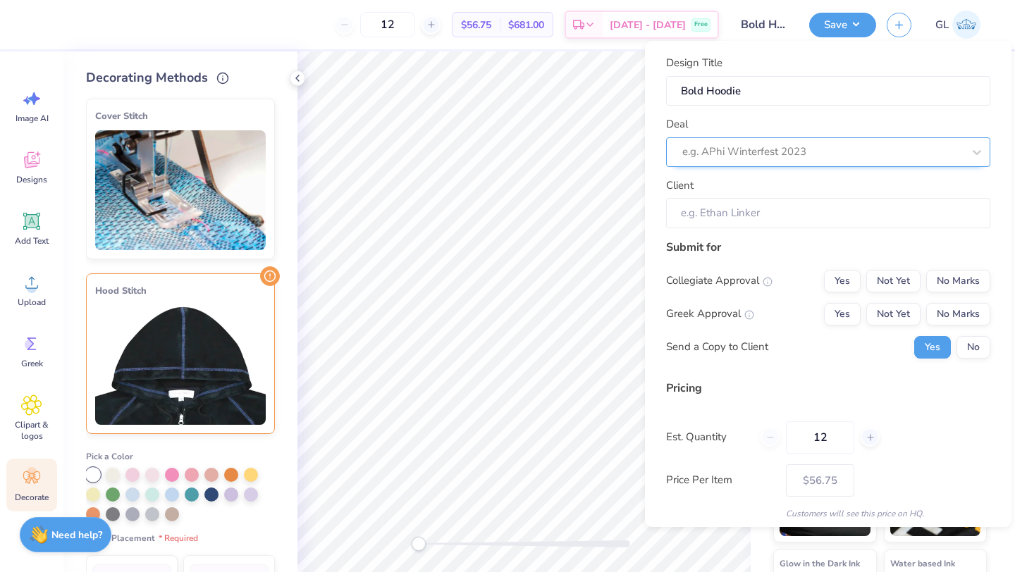
click at [845, 149] on div at bounding box center [822, 151] width 281 height 19
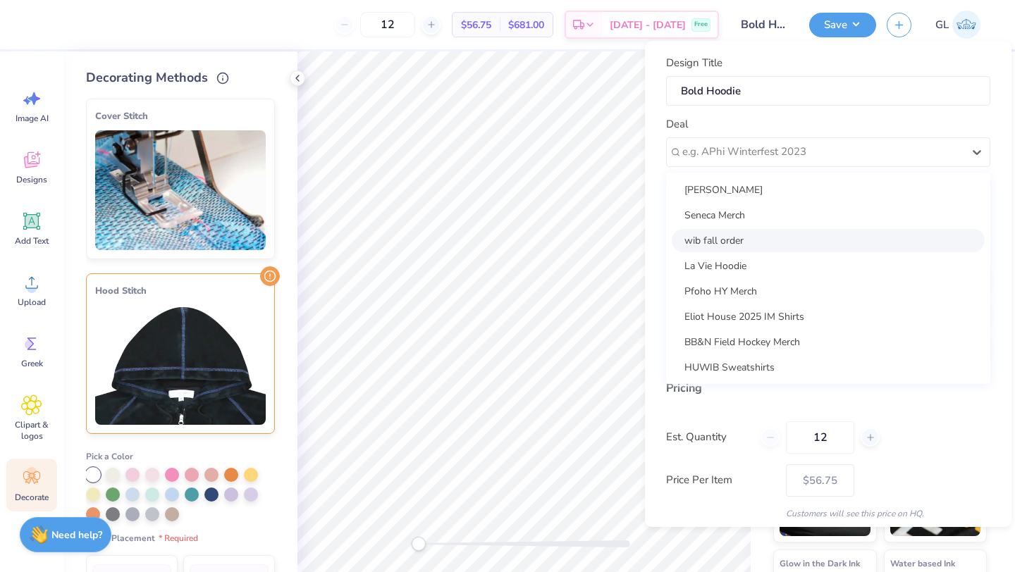
click at [756, 233] on div "wib fall order" at bounding box center [828, 240] width 313 height 23
type input "[PERSON_NAME]"
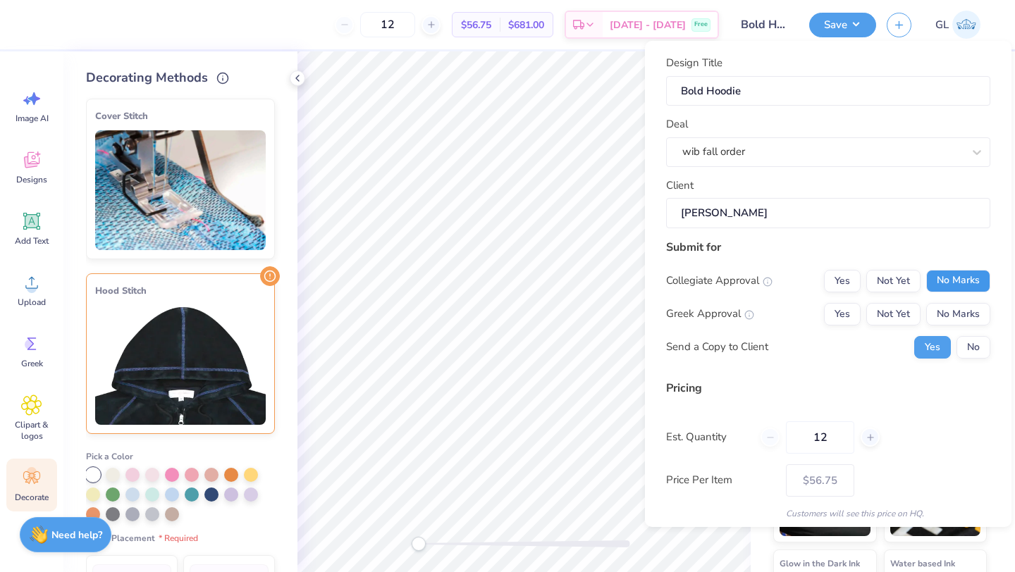
click at [937, 278] on button "No Marks" at bounding box center [958, 281] width 64 height 23
click at [948, 315] on button "No Marks" at bounding box center [958, 314] width 64 height 23
type input "$56.75"
click at [968, 332] on div "Collegiate Approval Yes Not Yet No Marks Greek Approval Yes Not Yet No Marks Se…" at bounding box center [828, 314] width 324 height 89
click at [968, 341] on button "No" at bounding box center [974, 347] width 34 height 23
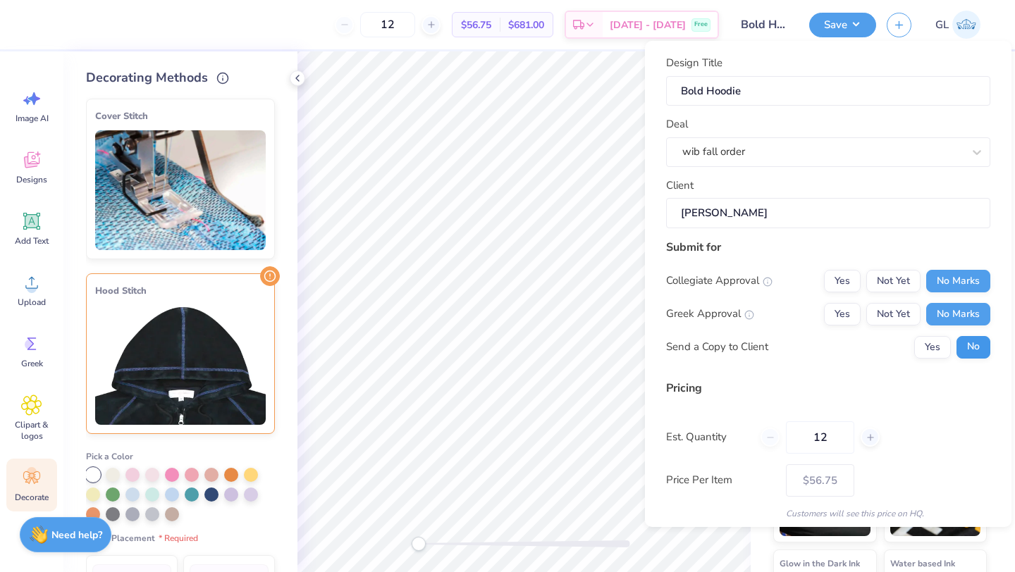
scroll to position [51, 0]
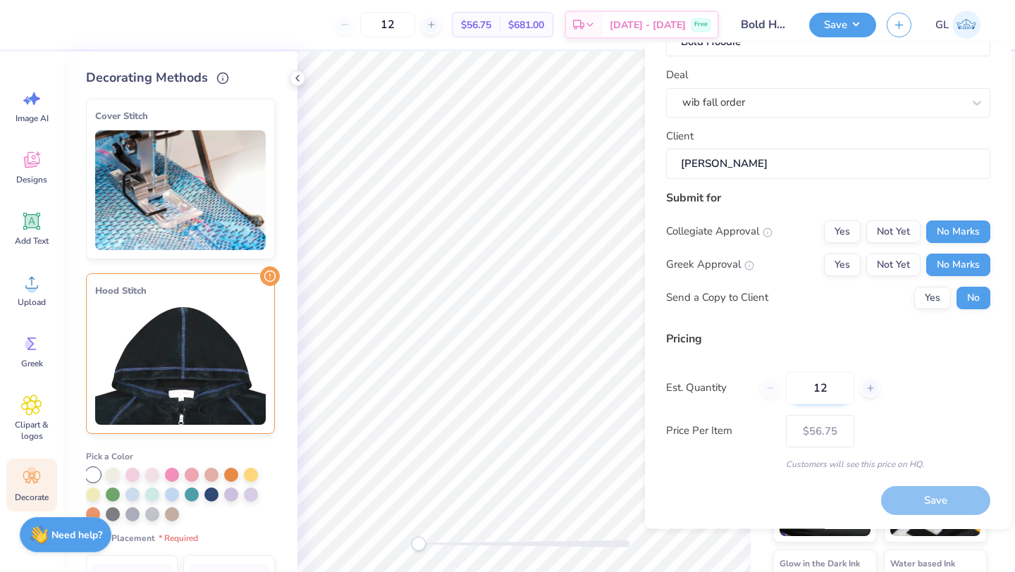
click at [824, 387] on input "12" at bounding box center [820, 388] width 68 height 32
type input "1220"
type input "$40.12"
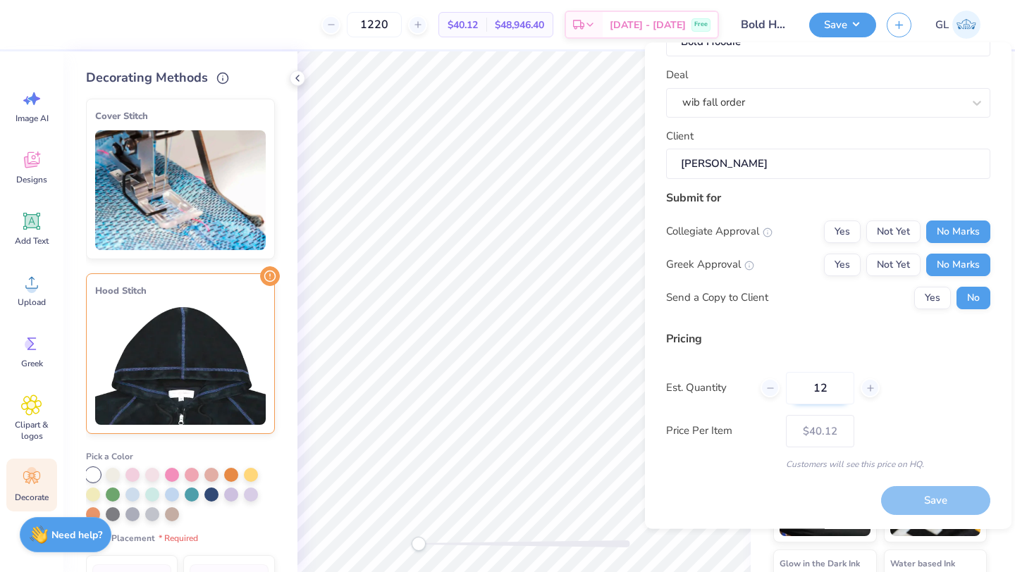
type input "1"
type input "20"
type input "$52.99"
type input "20"
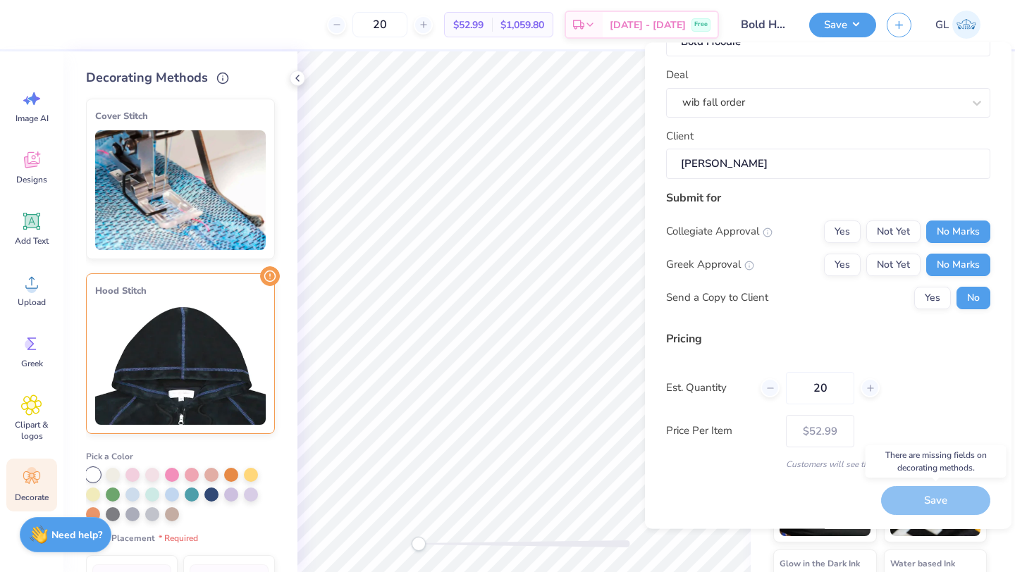
click at [903, 502] on div "Save" at bounding box center [935, 501] width 109 height 29
click at [911, 494] on div "Save" at bounding box center [935, 501] width 109 height 29
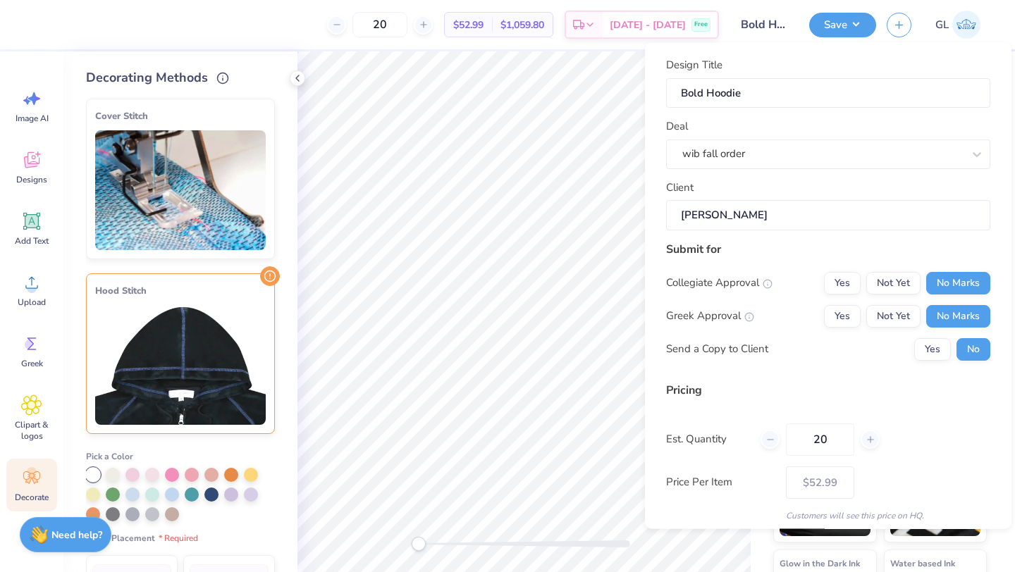
click at [262, 367] on img at bounding box center [180, 365] width 171 height 120
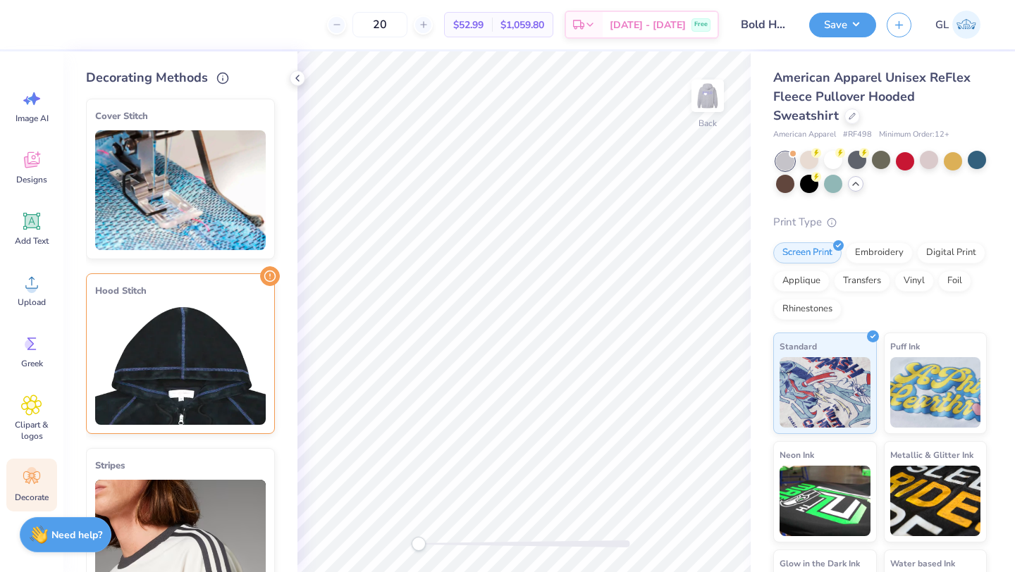
click at [262, 367] on img at bounding box center [180, 365] width 171 height 120
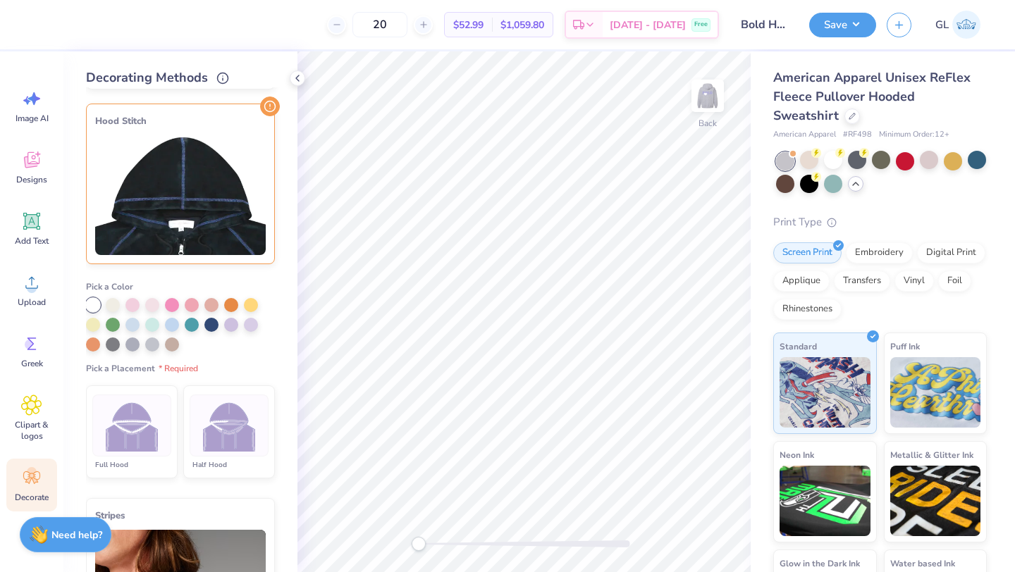
scroll to position [175, 0]
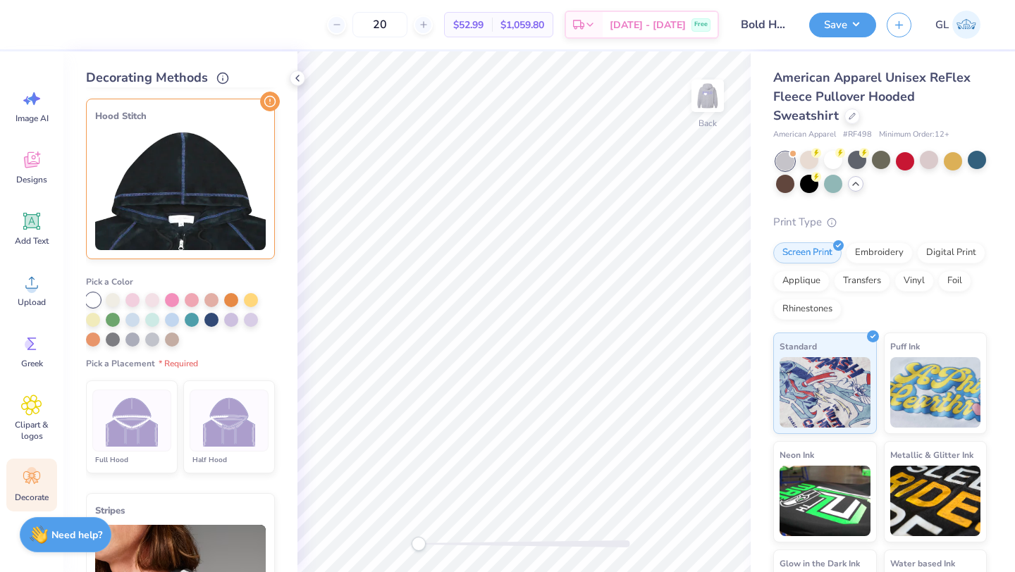
click at [137, 415] on img at bounding box center [132, 421] width 53 height 53
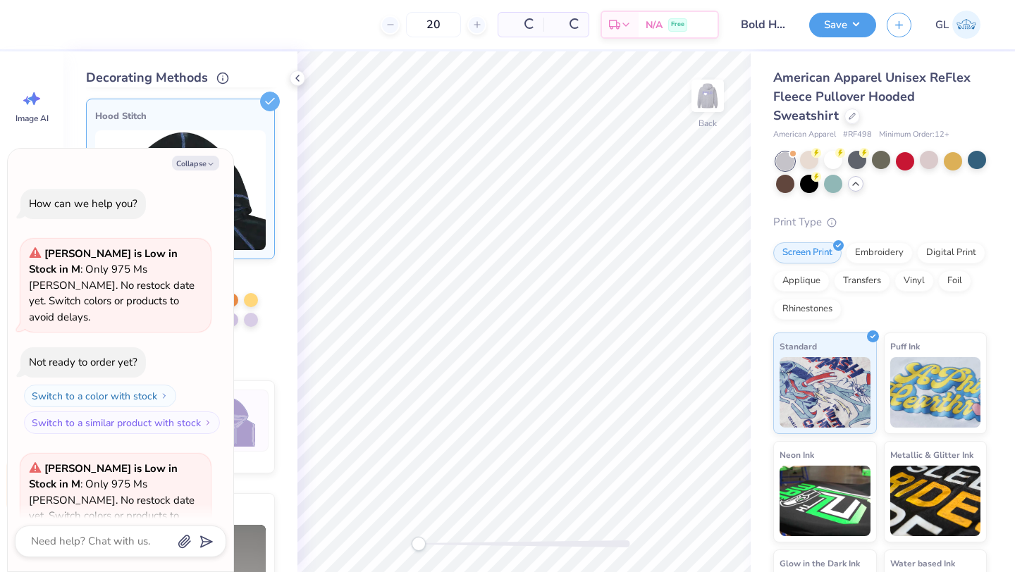
scroll to position [610, 0]
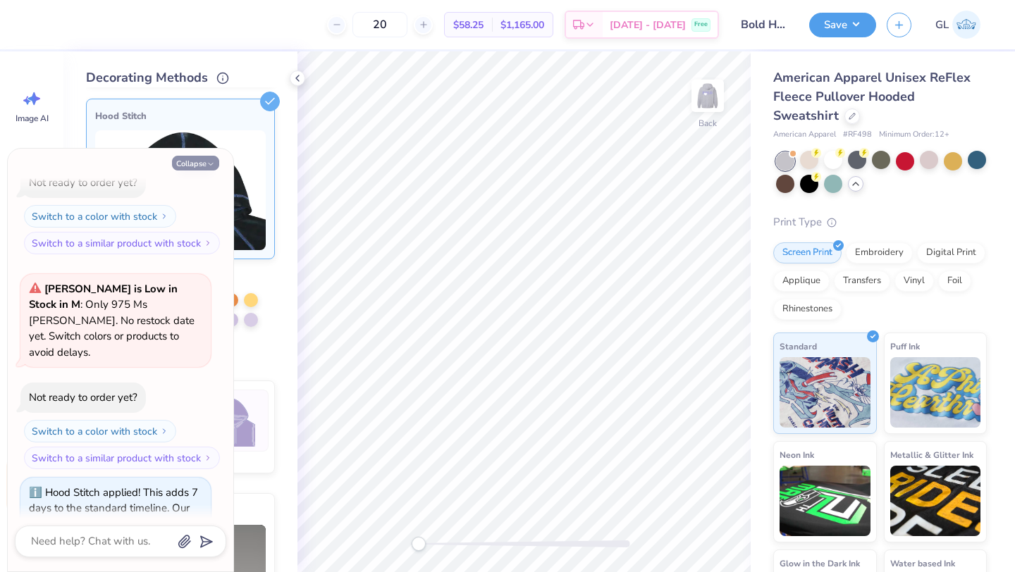
click at [180, 157] on button "Collapse" at bounding box center [195, 163] width 47 height 15
type textarea "x"
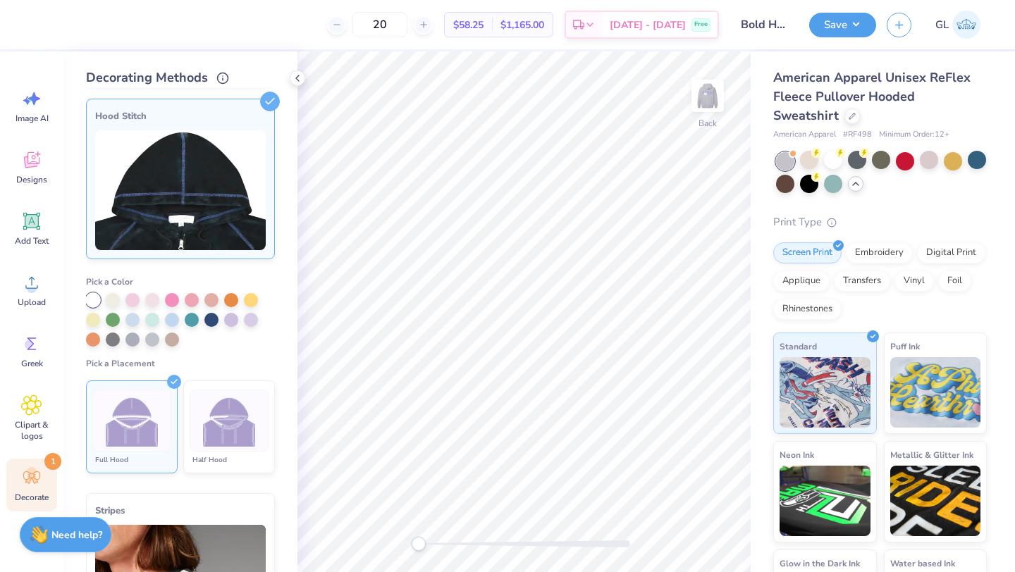
click at [233, 414] on img at bounding box center [229, 421] width 53 height 53
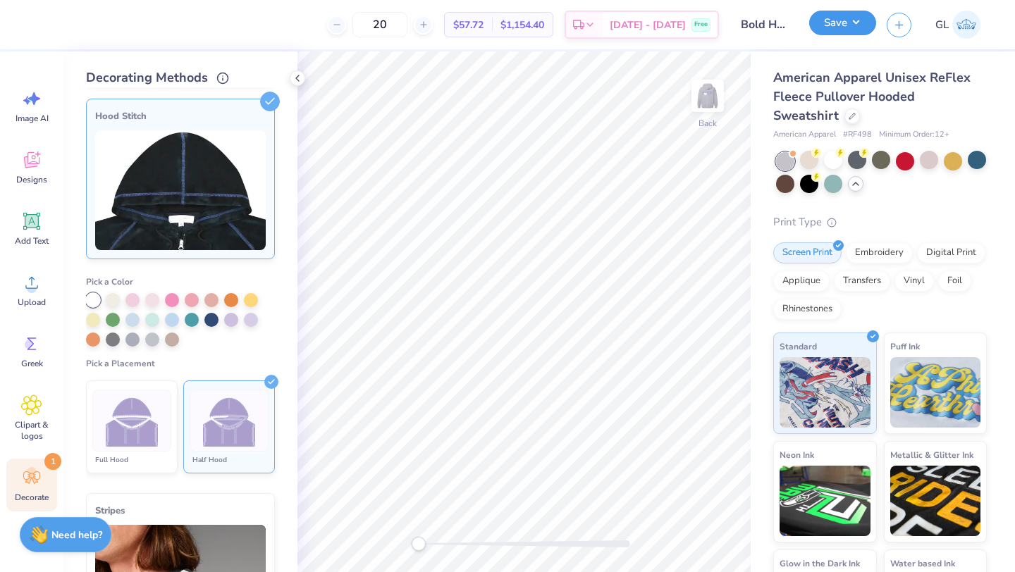
click at [851, 26] on button "Save" at bounding box center [842, 23] width 67 height 25
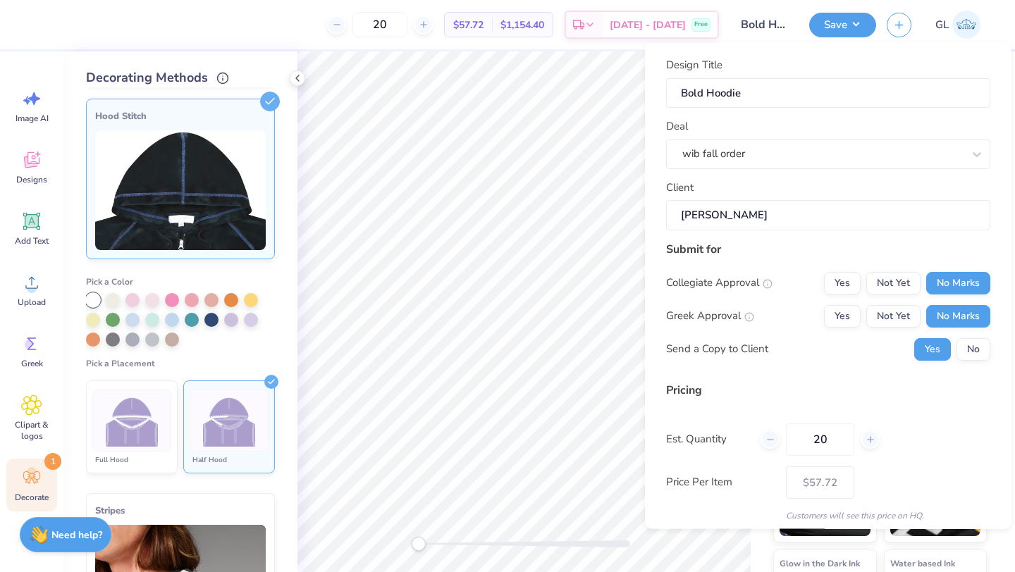
scroll to position [51, 0]
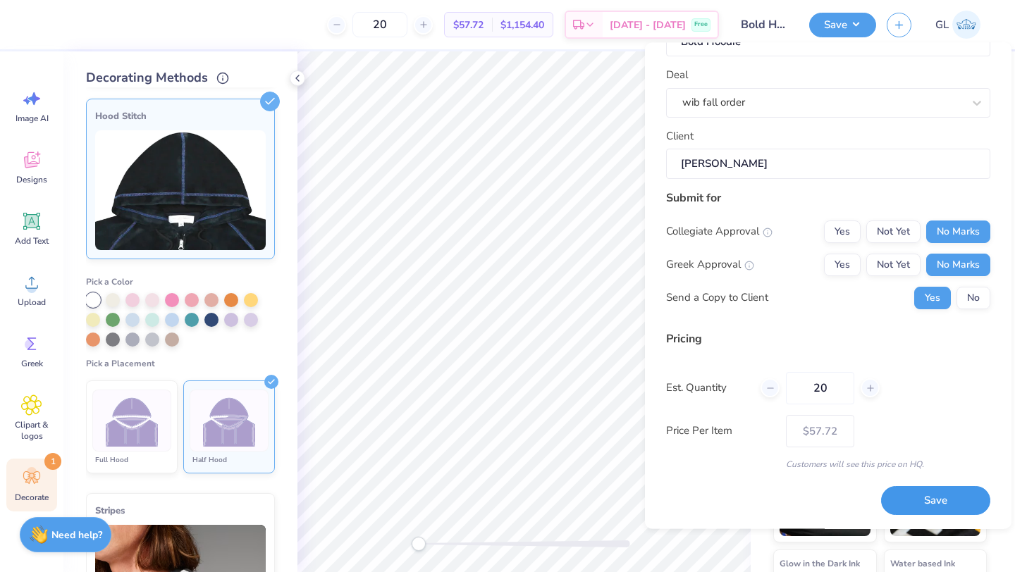
click at [919, 494] on button "Save" at bounding box center [935, 501] width 109 height 29
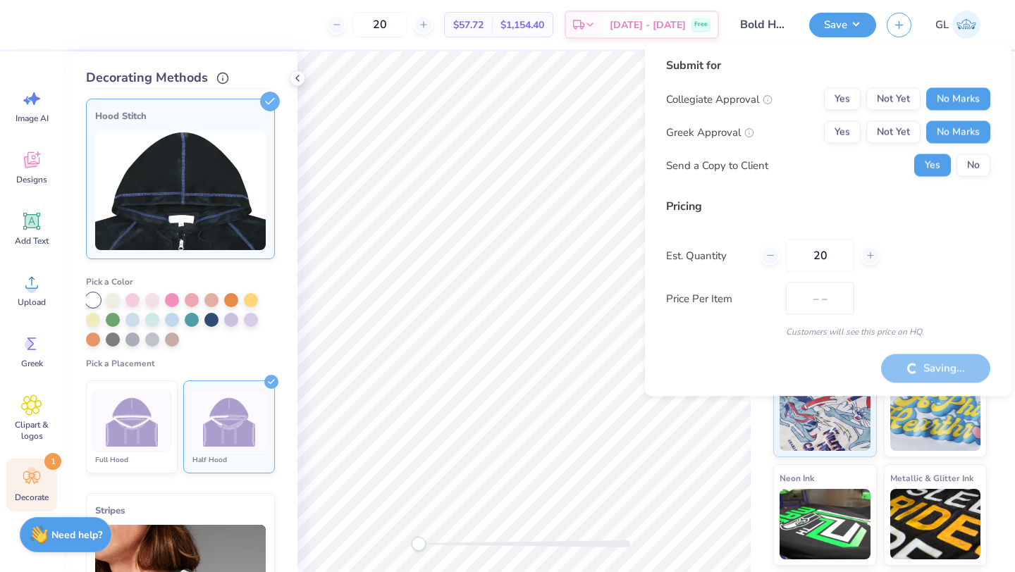
type input "$57.72"
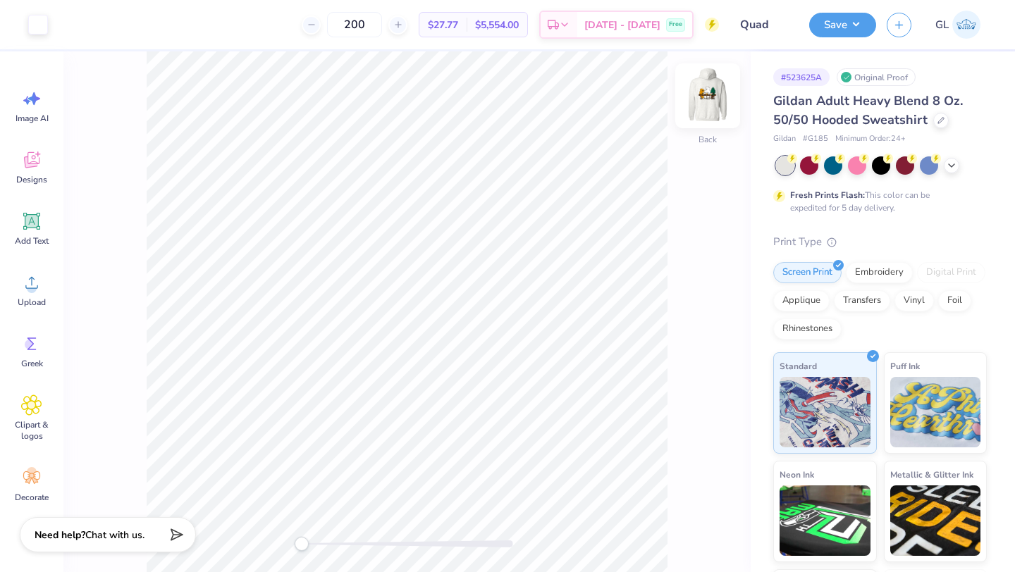
click at [721, 94] on img at bounding box center [708, 96] width 56 height 56
click at [721, 94] on img at bounding box center [708, 96] width 28 height 28
click at [678, 114] on div "Front" at bounding box center [406, 311] width 687 height 521
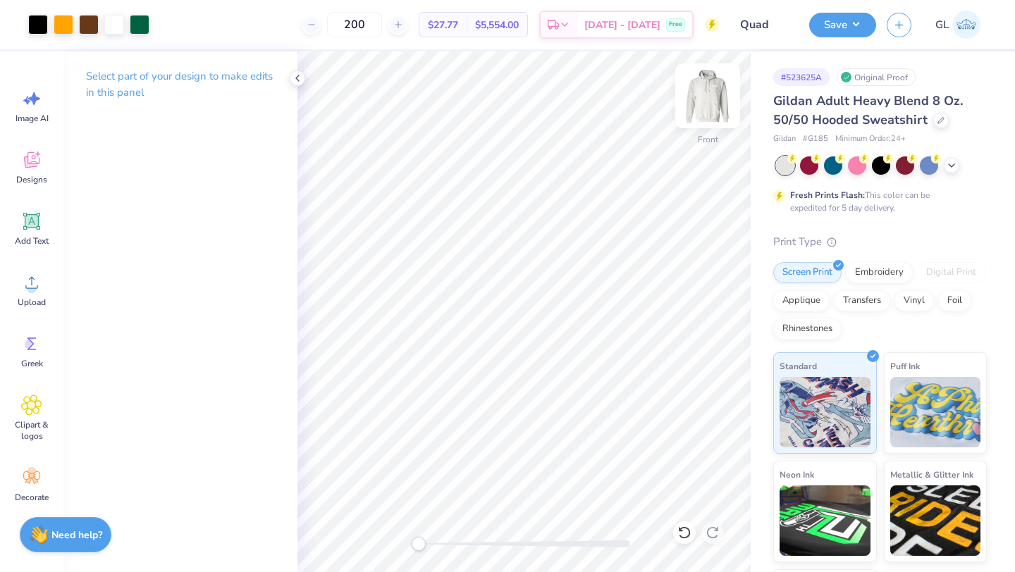
click at [699, 103] on img at bounding box center [708, 96] width 56 height 56
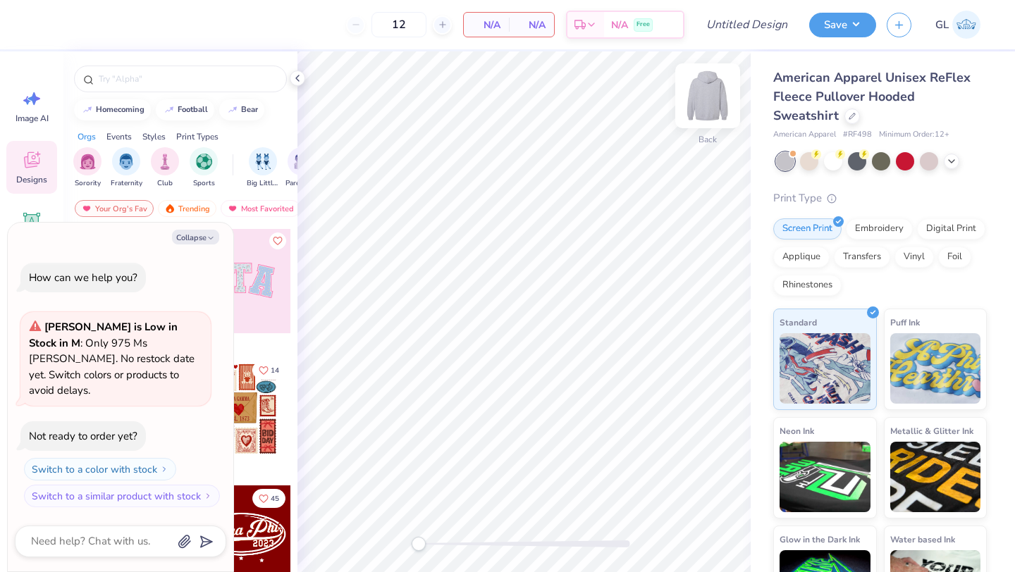
click at [709, 97] on img at bounding box center [708, 96] width 56 height 56
click at [196, 245] on button "Collapse" at bounding box center [195, 237] width 47 height 15
type textarea "x"
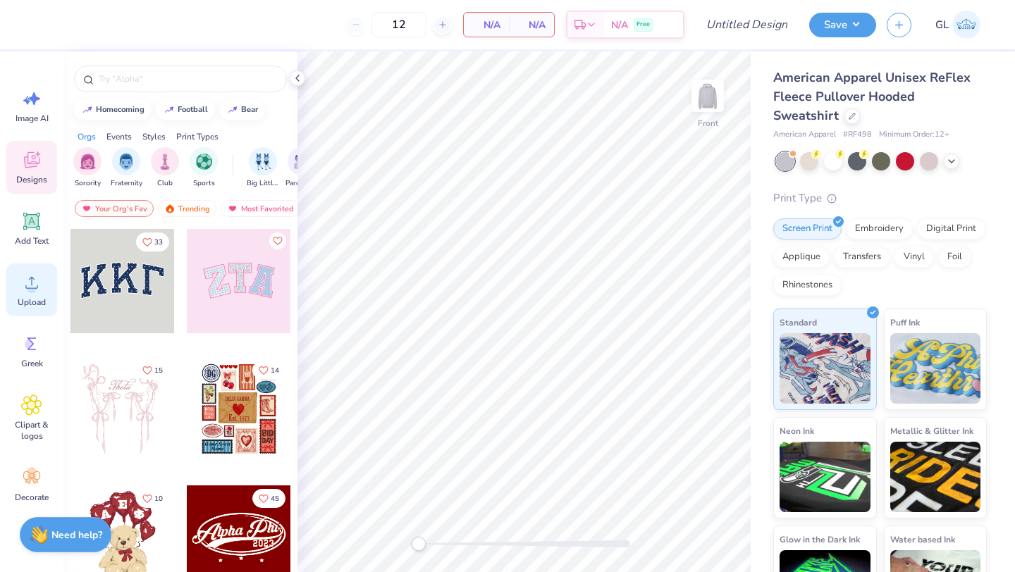
click at [29, 301] on span "Upload" at bounding box center [32, 302] width 28 height 11
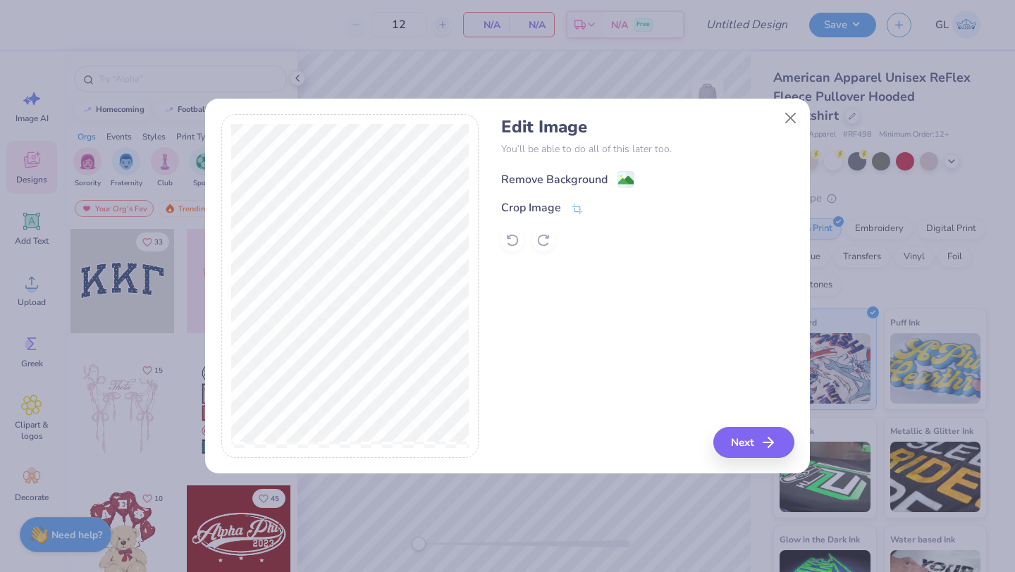
click at [567, 175] on div "Remove Background" at bounding box center [554, 179] width 106 height 17
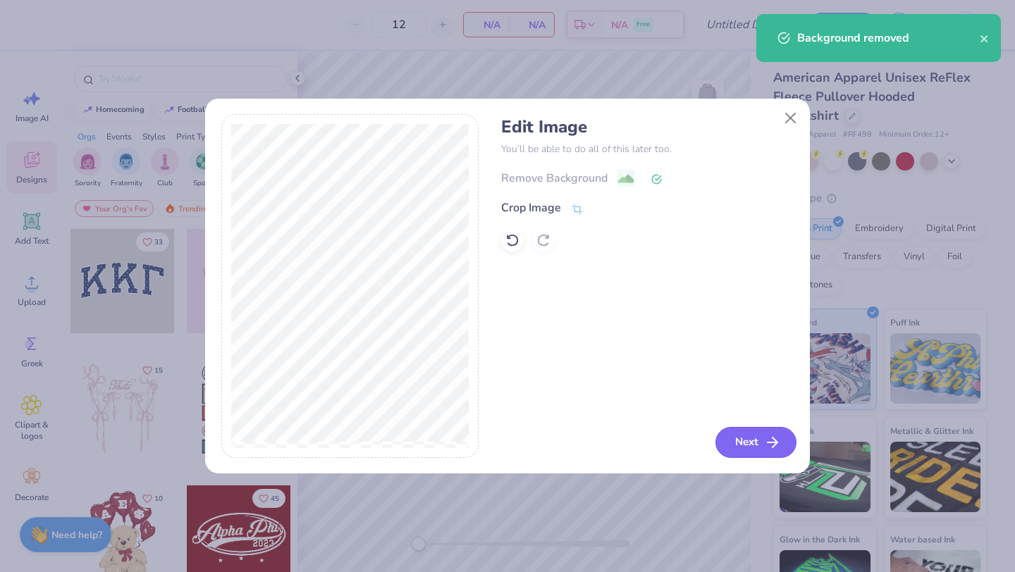
click at [757, 442] on button "Next" at bounding box center [756, 442] width 81 height 31
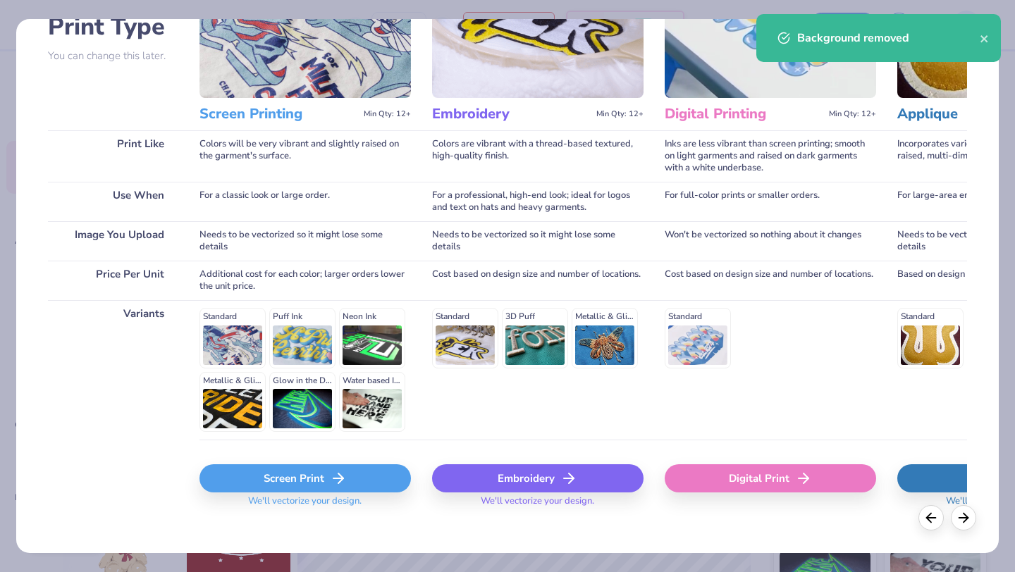
scroll to position [120, 0]
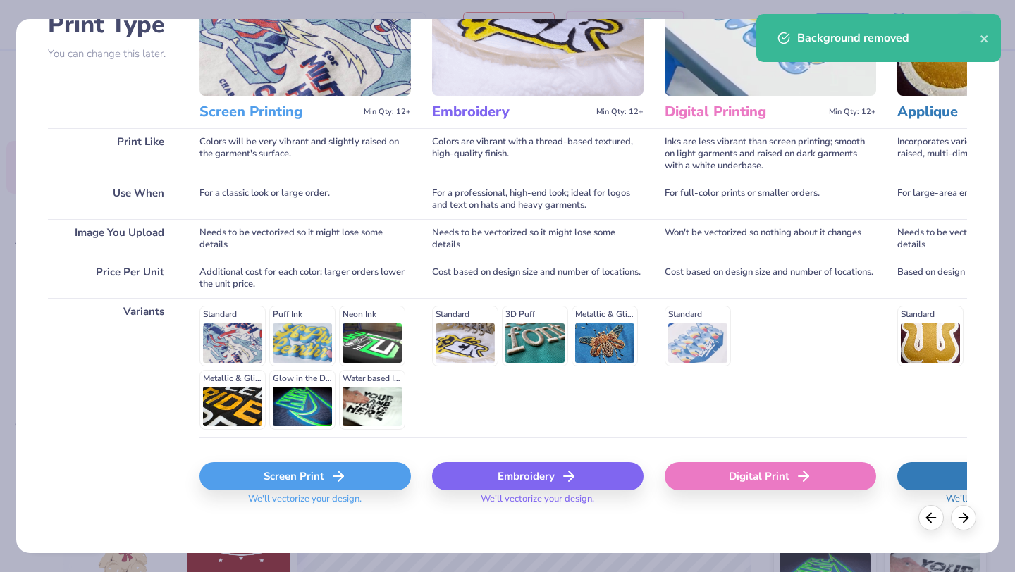
click at [289, 478] on div "Screen Print" at bounding box center [306, 477] width 212 height 28
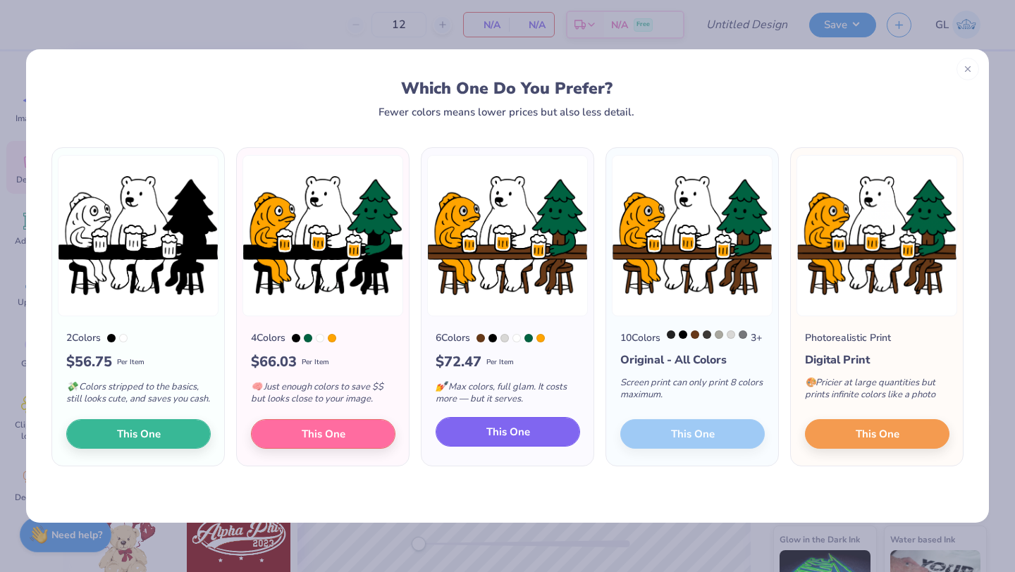
click at [474, 441] on button "This One" at bounding box center [508, 432] width 145 height 30
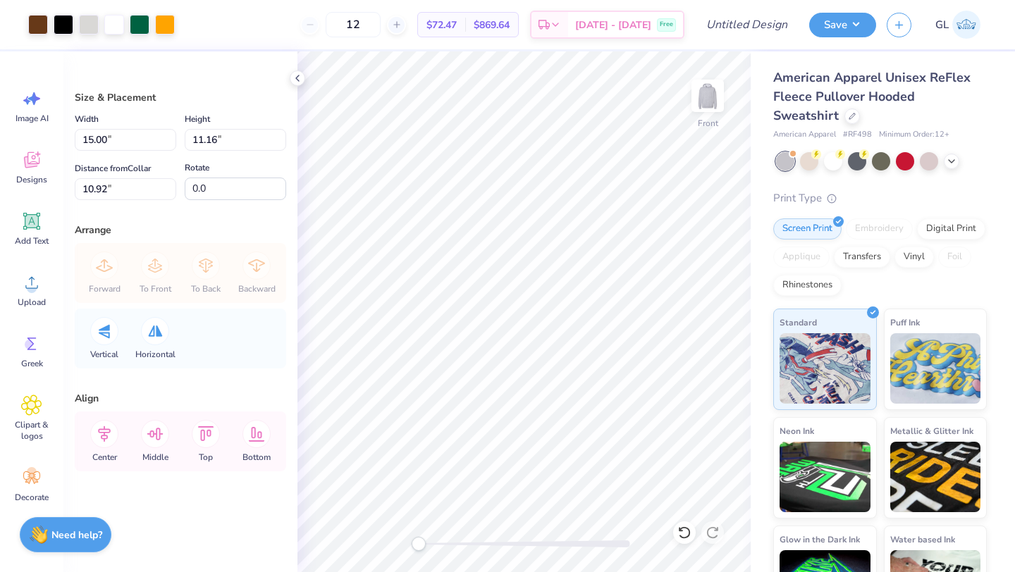
type input "10.55"
type input "7.86"
type input "9.64"
click at [372, 21] on input "12" at bounding box center [353, 24] width 55 height 25
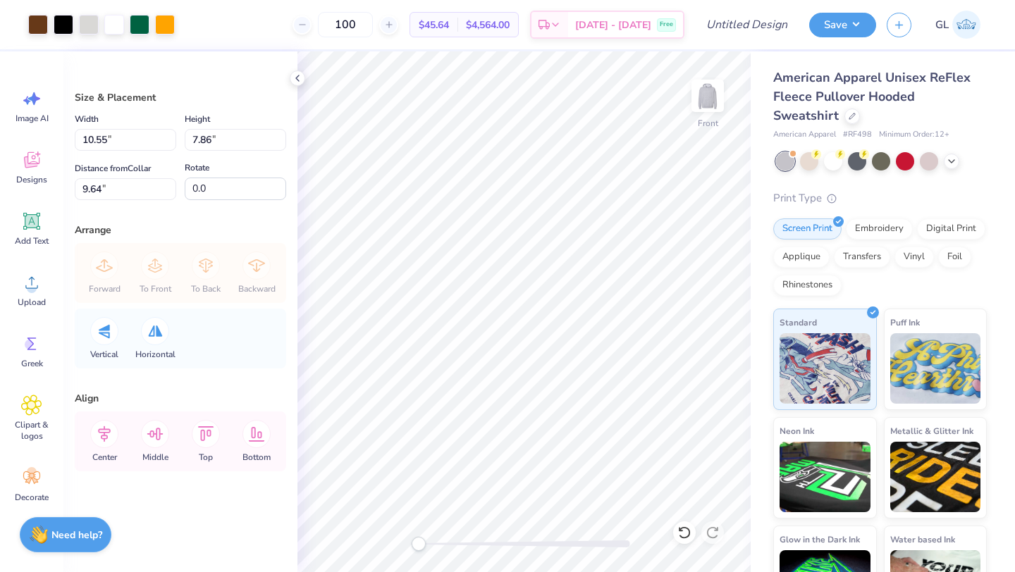
type input "100"
type input "11.45"
type input "8.52"
click at [709, 98] on img at bounding box center [708, 96] width 56 height 56
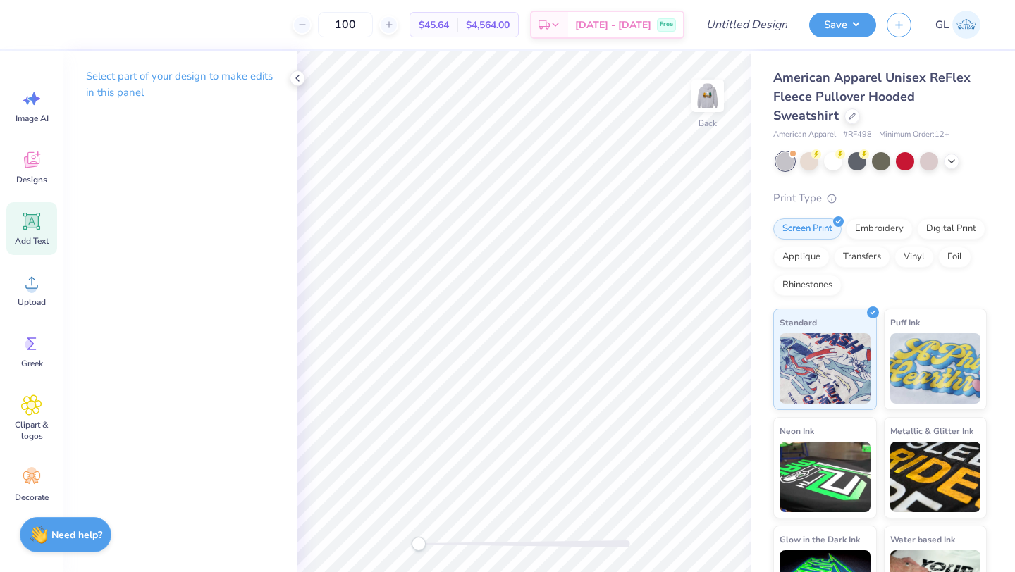
click at [38, 233] on div "Add Text" at bounding box center [31, 228] width 51 height 53
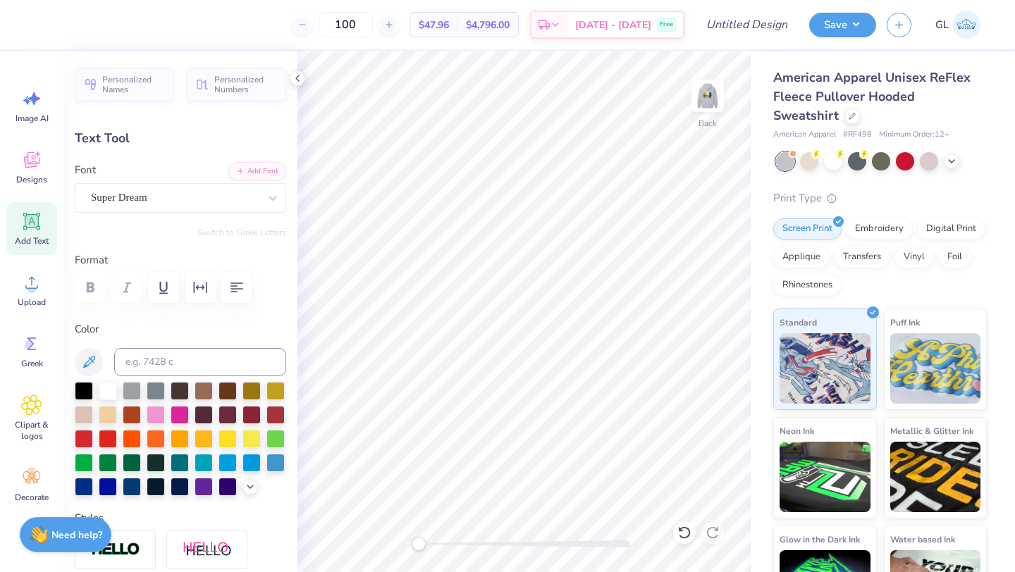
scroll to position [0, 0]
type textarea "E"
click at [29, 229] on icon at bounding box center [31, 221] width 21 height 21
type textarea "QUAD"
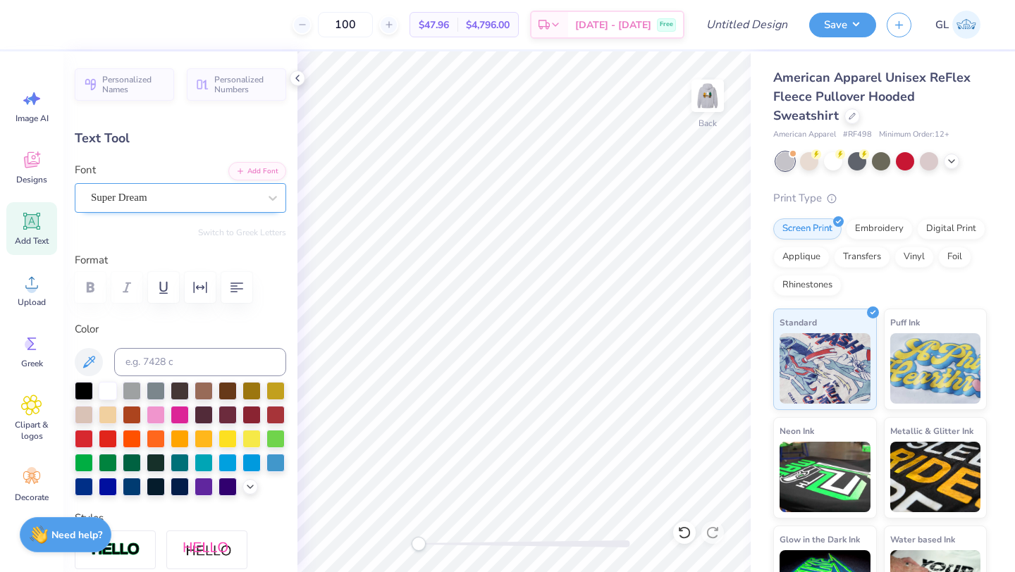
click at [166, 197] on div "Super Dream" at bounding box center [175, 198] width 171 height 22
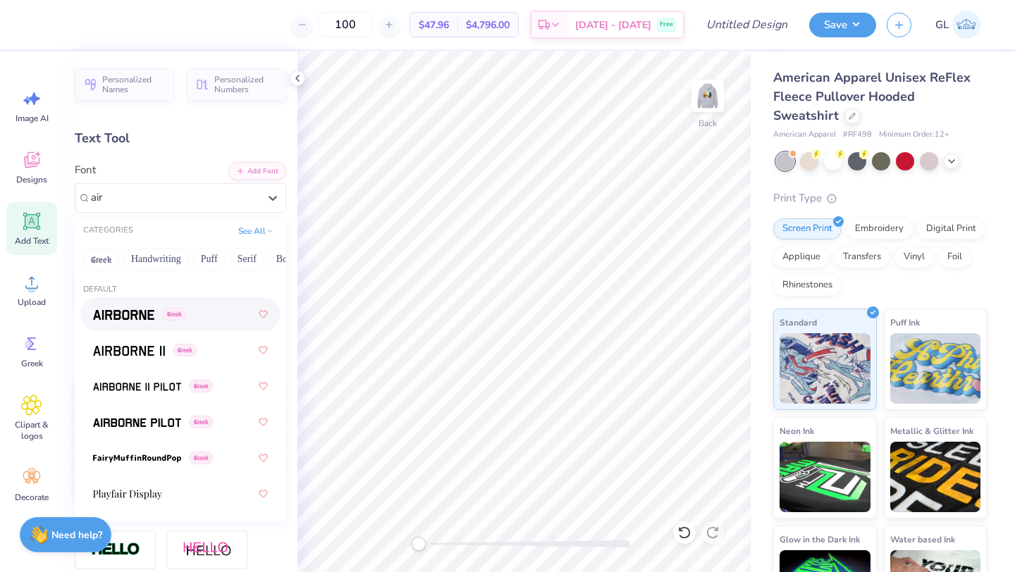
click at [135, 316] on img at bounding box center [123, 315] width 61 height 10
type input "air"
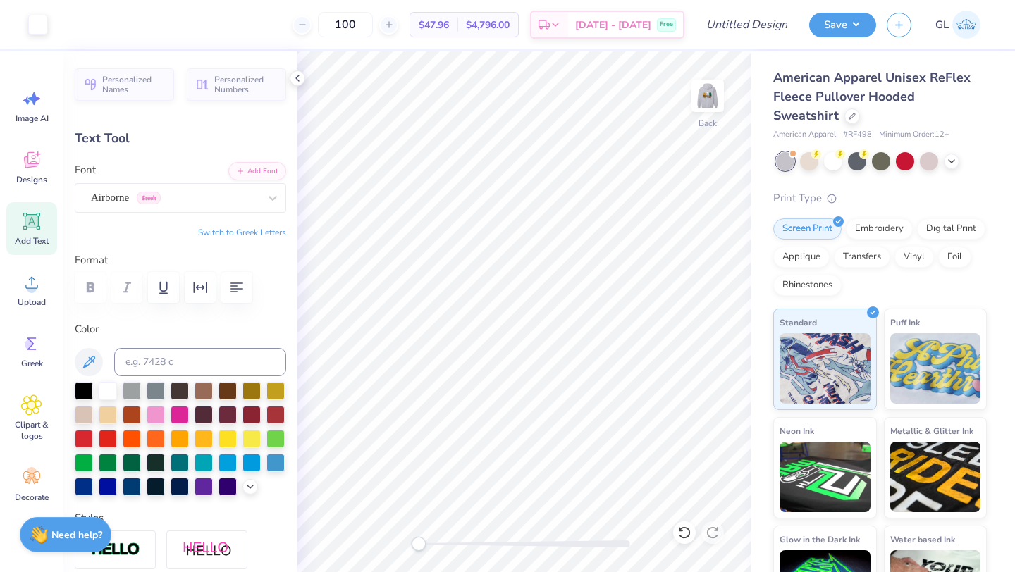
type input "7.09"
type input "2.35"
type input "6.33"
type input "3.55"
type input "1.18"
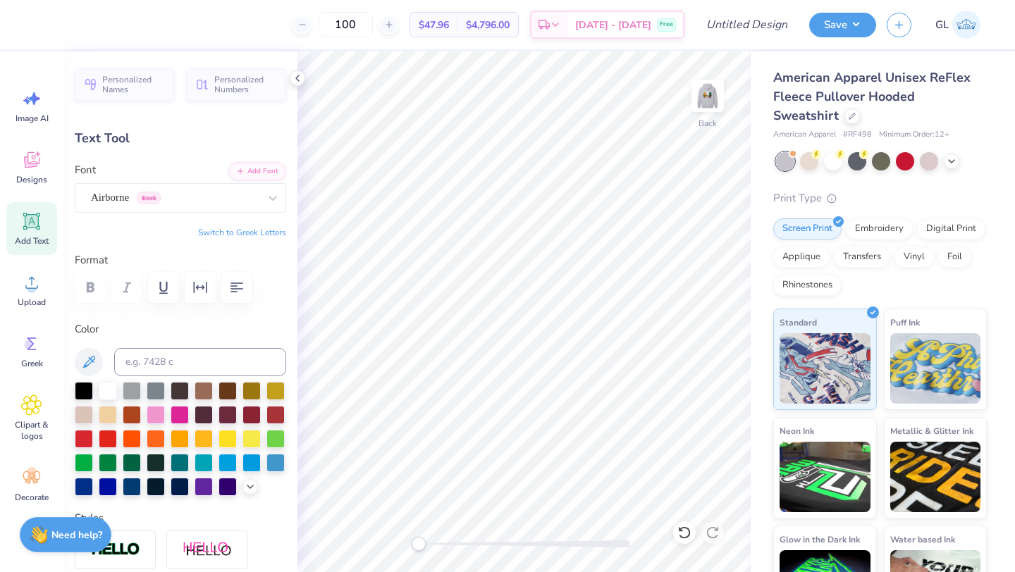
type input "7.50"
click at [362, 25] on input "100" at bounding box center [345, 24] width 55 height 25
type input "200"
type input "3.00"
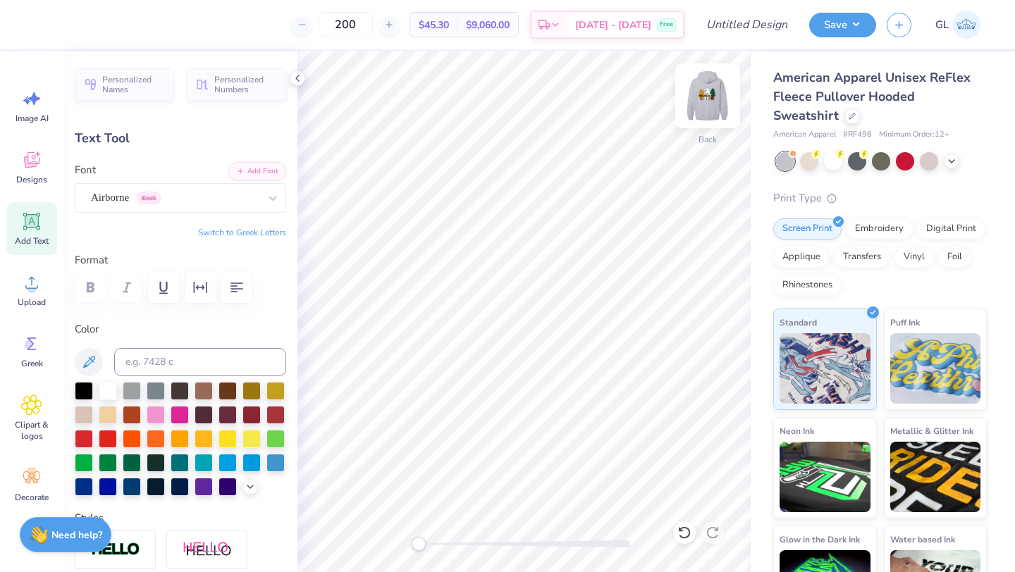
click at [712, 94] on img at bounding box center [708, 96] width 56 height 56
type input "3.54"
type input "1.17"
type input "6.04"
click at [709, 85] on img at bounding box center [708, 96] width 56 height 56
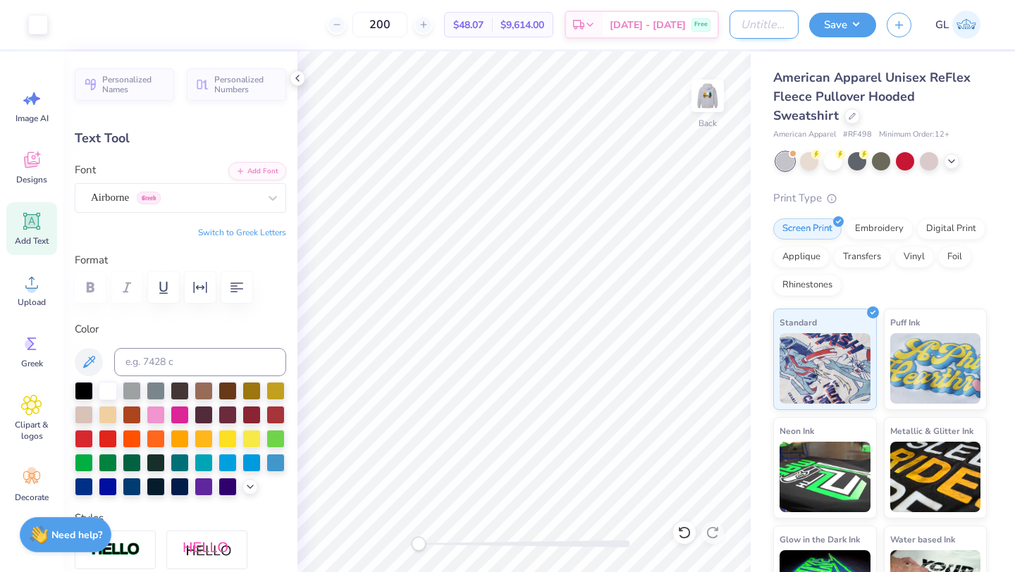
click at [754, 17] on input "Design Title" at bounding box center [764, 25] width 69 height 28
type input "QUAD merch"
click at [845, 22] on button "Save" at bounding box center [842, 23] width 67 height 25
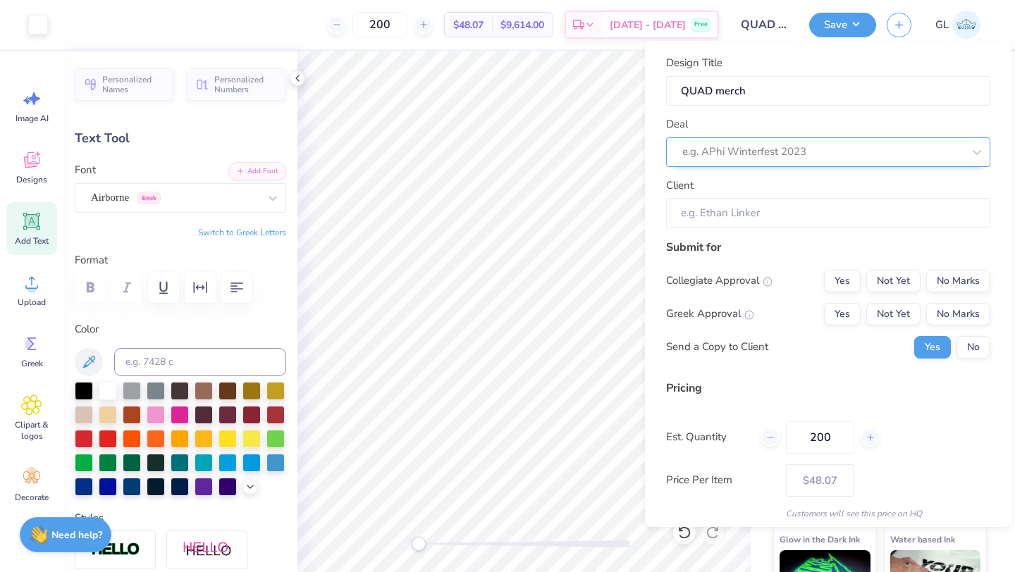
click at [808, 145] on div at bounding box center [822, 151] width 281 height 19
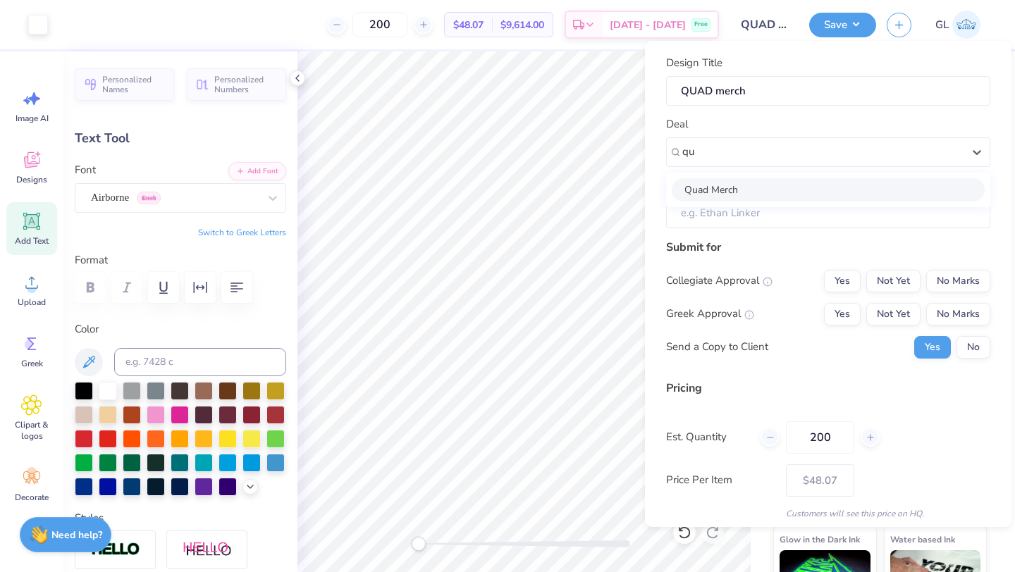
click at [752, 183] on div "Quad Merch" at bounding box center [828, 189] width 313 height 23
type input "qu"
type input "[PERSON_NAME]"
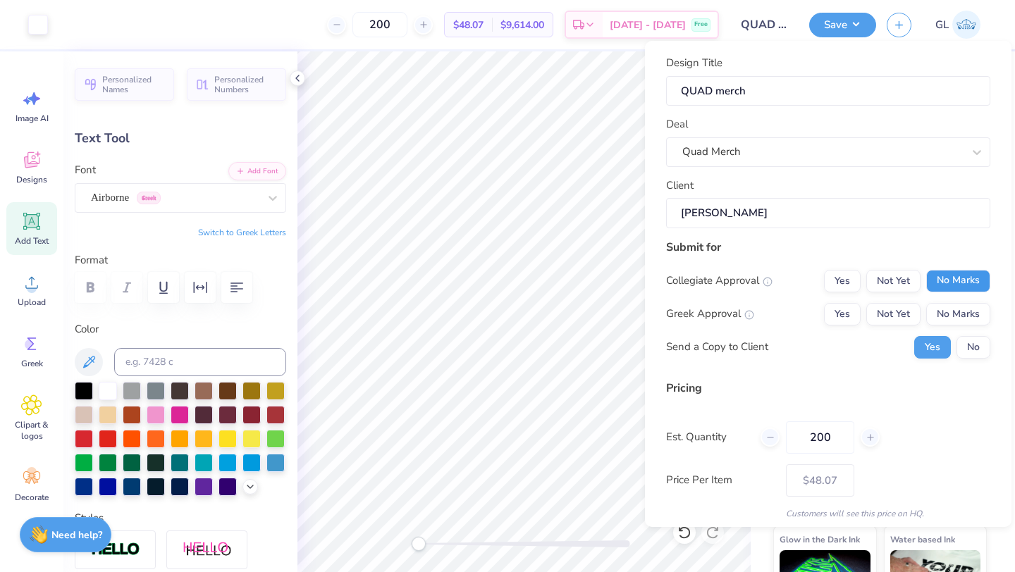
click at [957, 278] on button "No Marks" at bounding box center [958, 281] width 64 height 23
click at [957, 313] on button "No Marks" at bounding box center [958, 314] width 64 height 23
click at [967, 346] on button "No" at bounding box center [974, 347] width 34 height 23
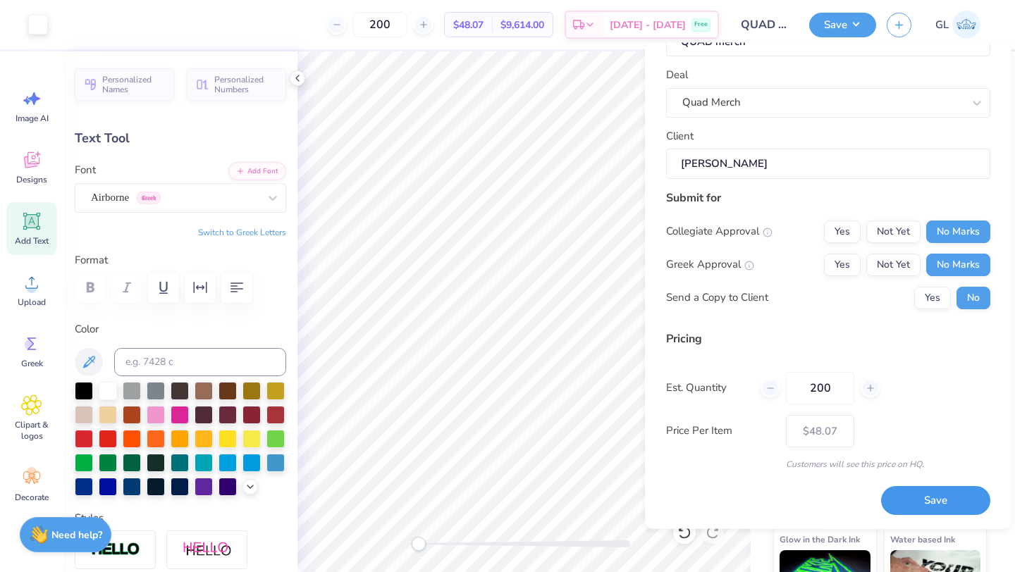
click at [917, 501] on button "Save" at bounding box center [935, 501] width 109 height 29
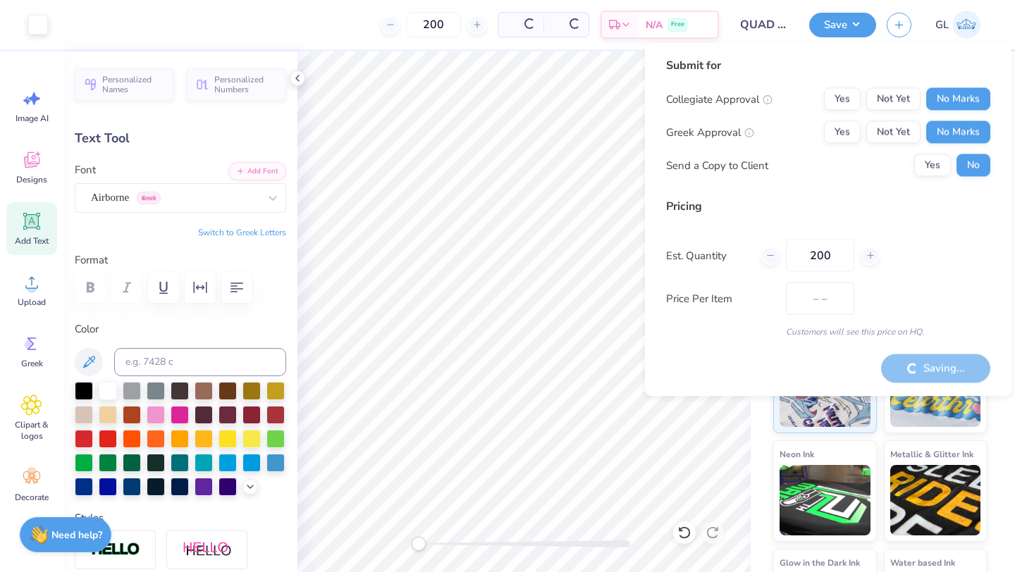
type input "$48.07"
